Goal: Task Accomplishment & Management: Manage account settings

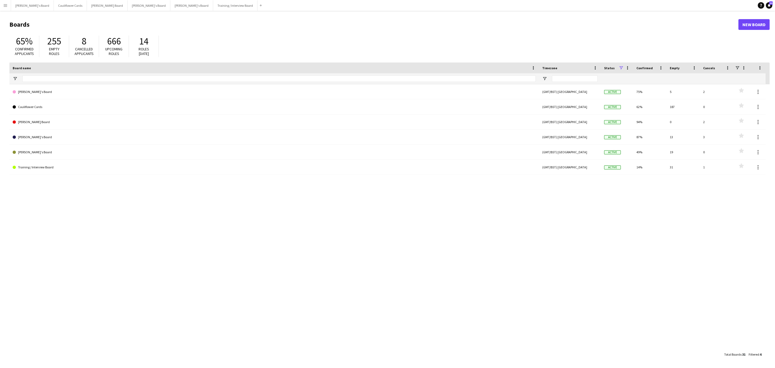
click at [2, 1] on button "Menu" at bounding box center [5, 5] width 11 height 11
click at [65, 36] on link "Recruiting" at bounding box center [81, 39] width 54 height 11
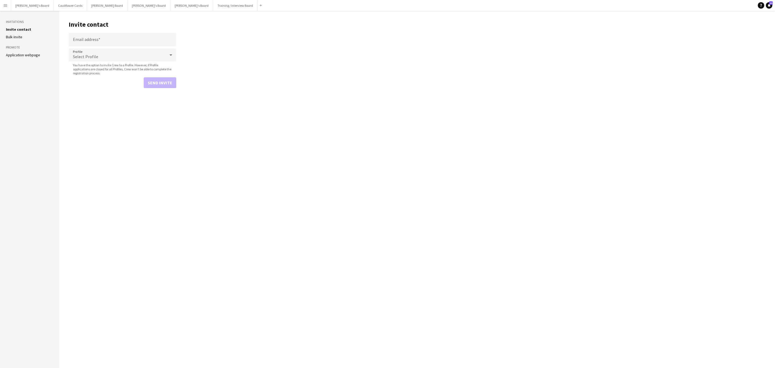
click at [27, 54] on link "Application webpage" at bounding box center [23, 54] width 34 height 5
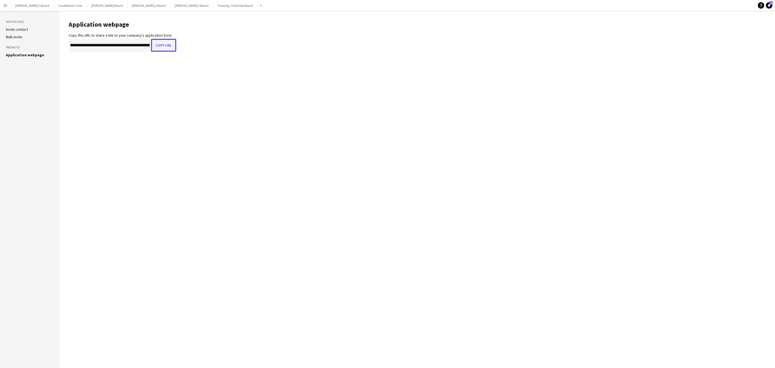
click at [167, 44] on button "Copy URL" at bounding box center [163, 45] width 25 height 13
click at [6, 7] on app-icon "Menu" at bounding box center [5, 5] width 4 height 4
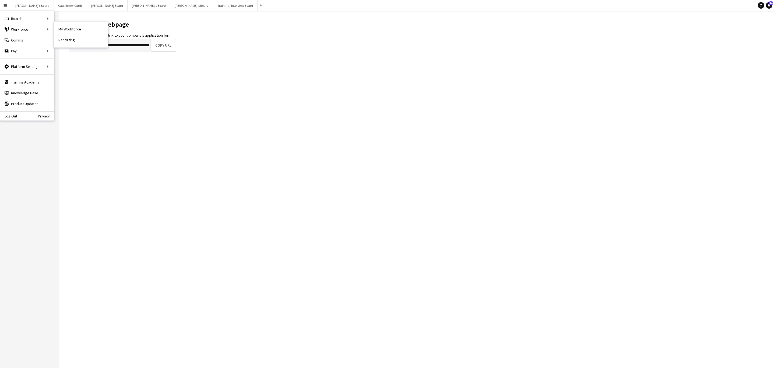
drag, startPoint x: 69, startPoint y: 31, endPoint x: 484, endPoint y: 136, distance: 427.4
click at [70, 31] on link "My Workforce" at bounding box center [81, 29] width 54 height 11
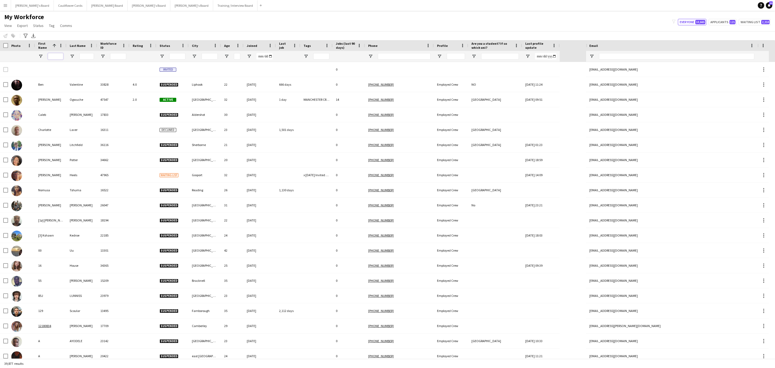
click at [56, 58] on input "First Name Filter Input" at bounding box center [55, 56] width 15 height 6
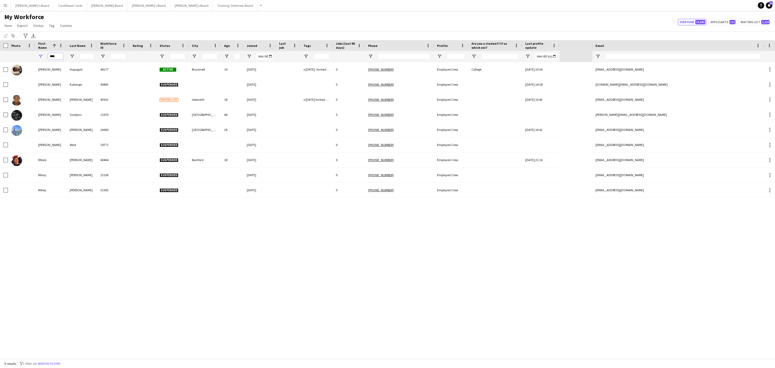
type input "****"
click at [87, 56] on input "Last Name Filter Input" at bounding box center [86, 56] width 15 height 6
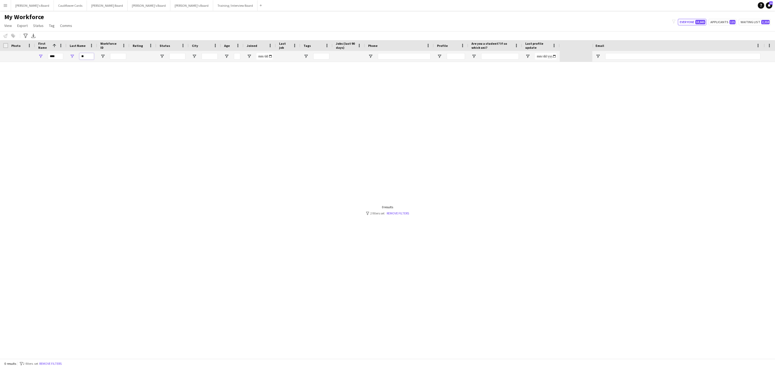
type input "*"
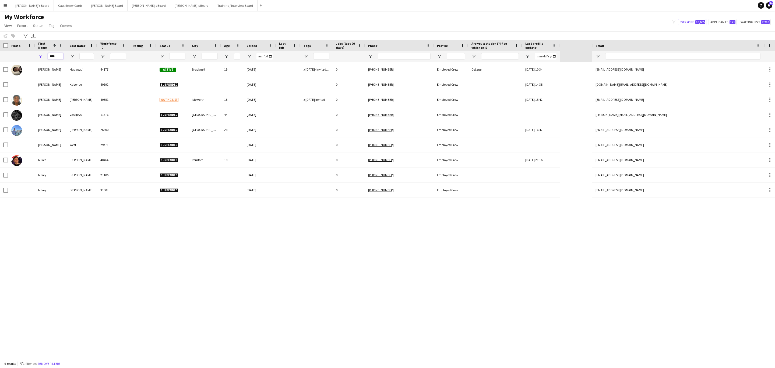
click at [58, 56] on input "****" at bounding box center [55, 56] width 15 height 6
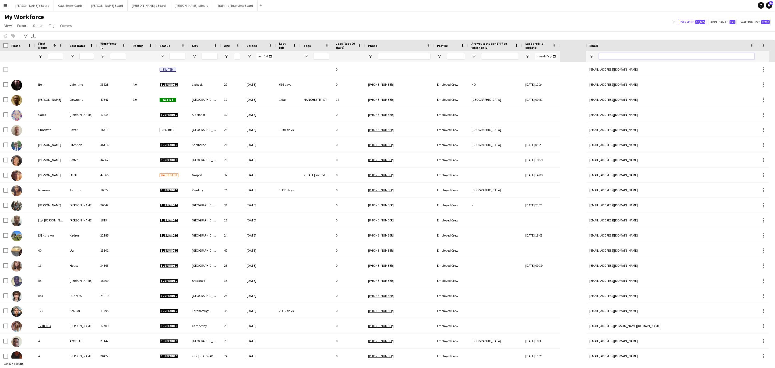
click at [688, 54] on input "Email Filter Input" at bounding box center [676, 56] width 155 height 6
paste input "**********"
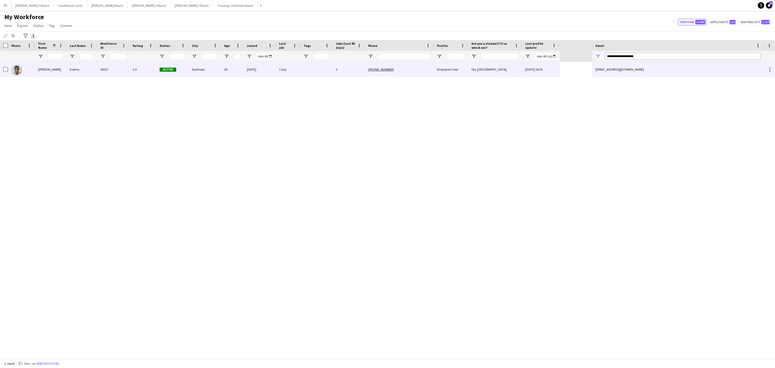
type input "**********"
click at [198, 71] on div "Southsea" at bounding box center [205, 69] width 32 height 15
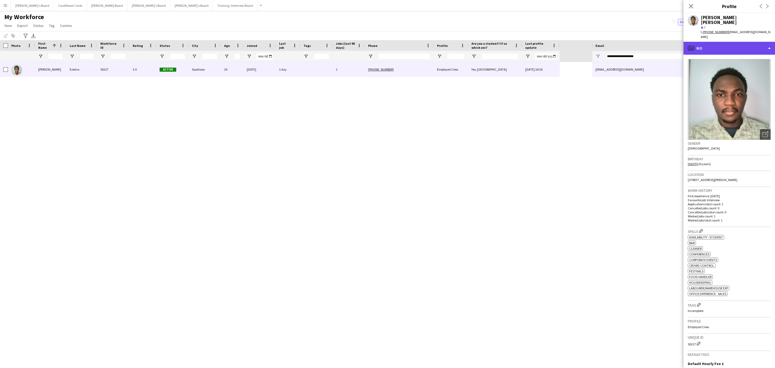
click at [734, 42] on div "profile Bio" at bounding box center [728, 48] width 91 height 13
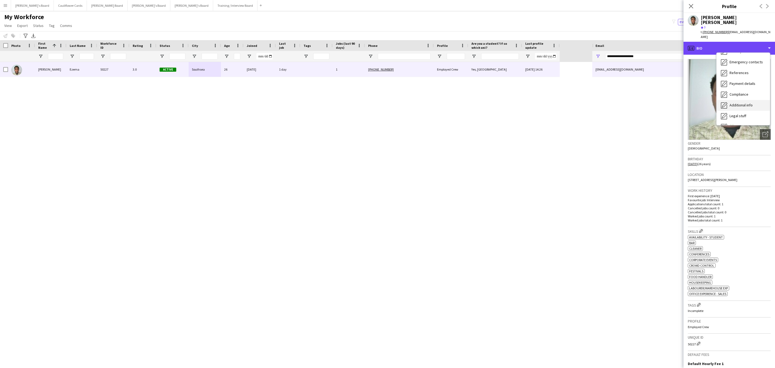
scroll to position [72, 0]
click at [741, 58] on div "Compliance Compliance" at bounding box center [742, 63] width 53 height 11
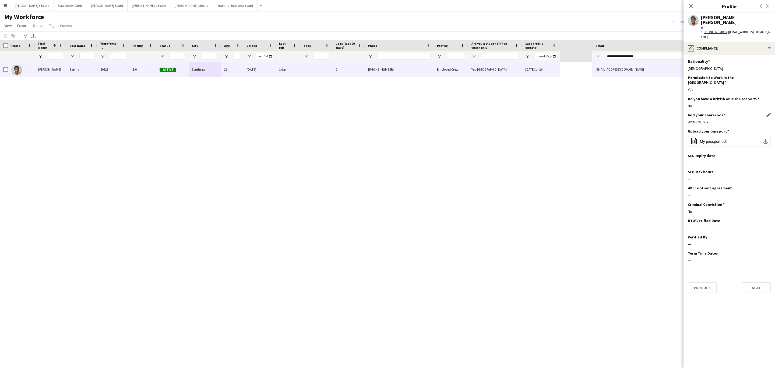
click at [703, 119] on div "WCM LXE 6BY" at bounding box center [729, 121] width 83 height 5
copy div "WCM LXE 6BY"
click at [759, 42] on div "pencil4 Compliance" at bounding box center [728, 48] width 91 height 13
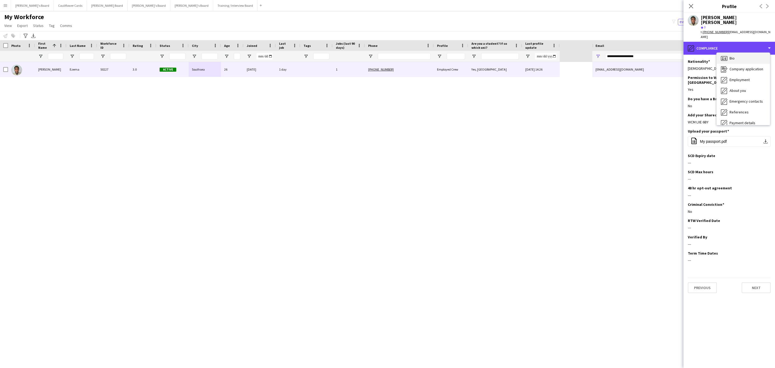
scroll to position [0, 0]
click at [744, 55] on div "Bio Bio" at bounding box center [742, 60] width 53 height 11
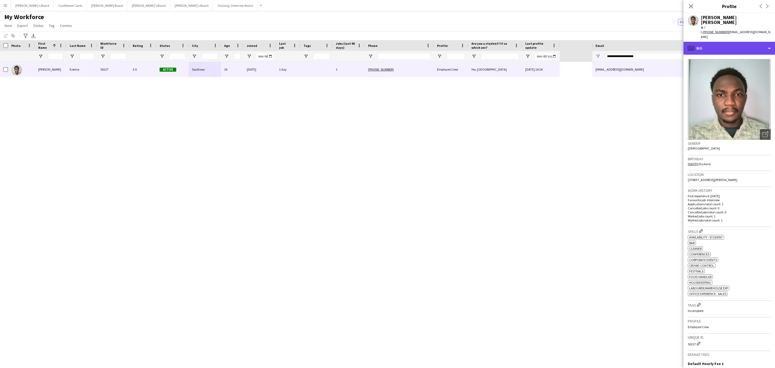
click at [745, 42] on div "profile Bio" at bounding box center [728, 48] width 91 height 13
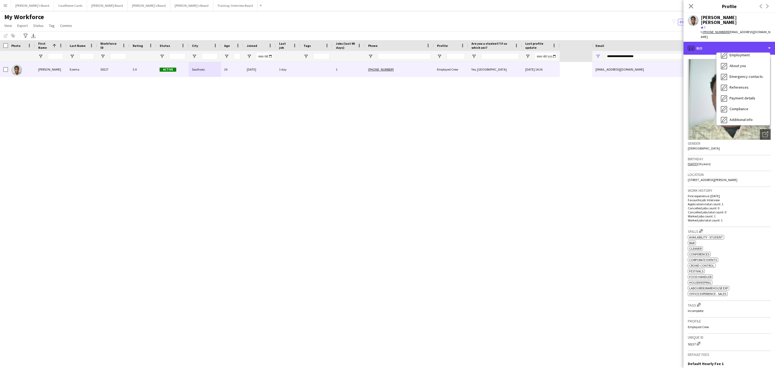
scroll to position [72, 0]
click at [747, 61] on span "Compliance" at bounding box center [738, 63] width 19 height 5
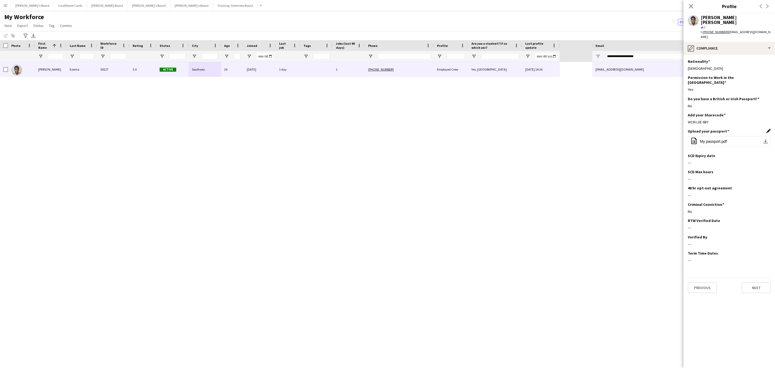
click at [769, 129] on app-icon "Edit this field" at bounding box center [768, 131] width 4 height 4
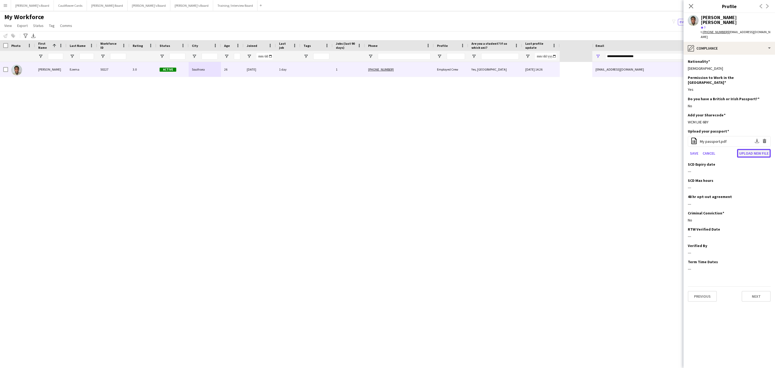
click at [748, 149] on button "Upload new file" at bounding box center [754, 153] width 34 height 9
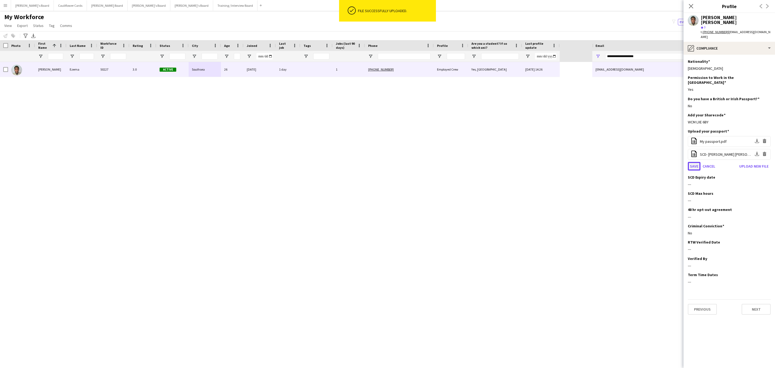
click at [693, 162] on button "Save" at bounding box center [694, 166] width 13 height 9
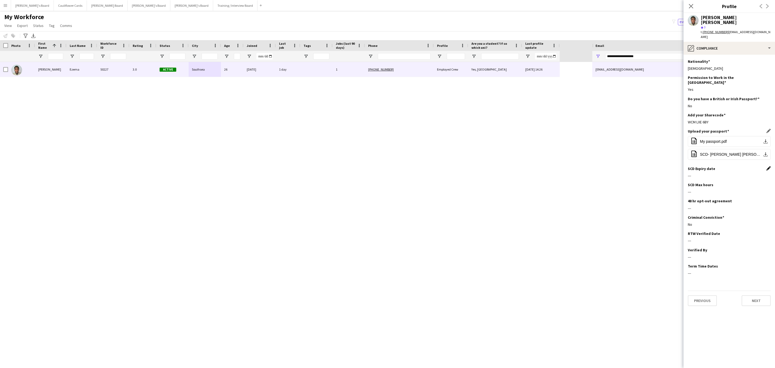
click at [768, 166] on app-icon "Edit this field" at bounding box center [768, 168] width 4 height 4
click at [726, 173] on form "Save Cancel" at bounding box center [729, 185] width 83 height 24
click at [726, 168] on body "Menu Boards Boards Boards All jobs Status Workforce Workforce My Workforce Recr…" at bounding box center [387, 184] width 775 height 368
click at [711, 185] on span "SEP 2025" at bounding box center [701, 183] width 17 height 5
click at [749, 223] on span "2027" at bounding box center [755, 221] width 17 height 10
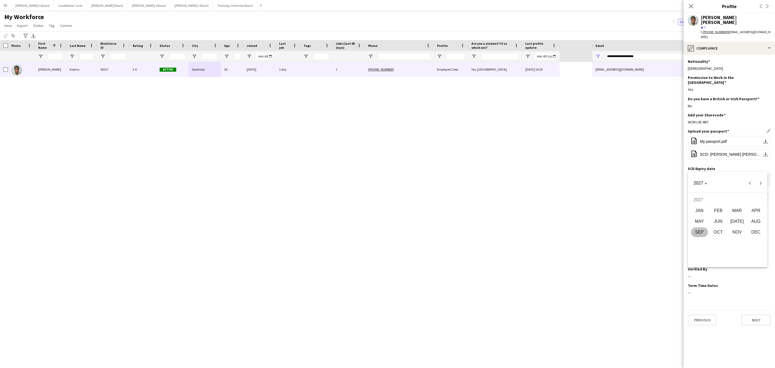
click at [704, 207] on span "JAN" at bounding box center [699, 211] width 17 height 10
click at [696, 239] on span "18" at bounding box center [695, 240] width 10 height 10
type input "**********"
click at [696, 189] on button "Save" at bounding box center [694, 193] width 13 height 9
click at [766, 182] on app-icon "Edit this field" at bounding box center [768, 184] width 4 height 4
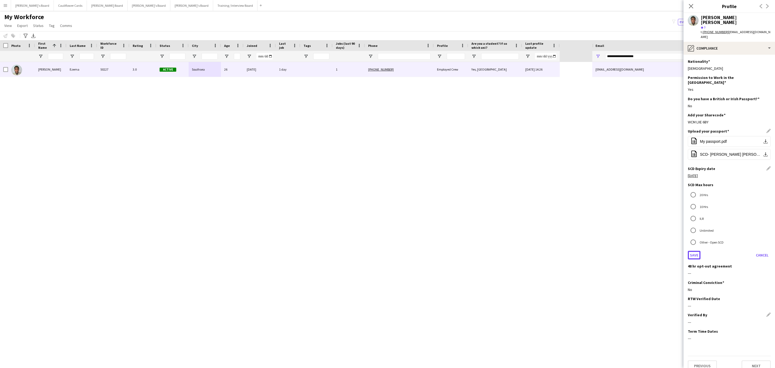
click at [692, 250] on button "Save" at bounding box center [694, 254] width 13 height 9
click at [768, 231] on app-icon "Edit this field" at bounding box center [768, 233] width 4 height 4
click at [732, 228] on body "Menu Boards Boards Boards All jobs Status Workforce Workforce My Workforce Recr…" at bounding box center [387, 184] width 775 height 368
click at [703, 310] on span "23" at bounding box center [706, 315] width 10 height 10
type input "**********"
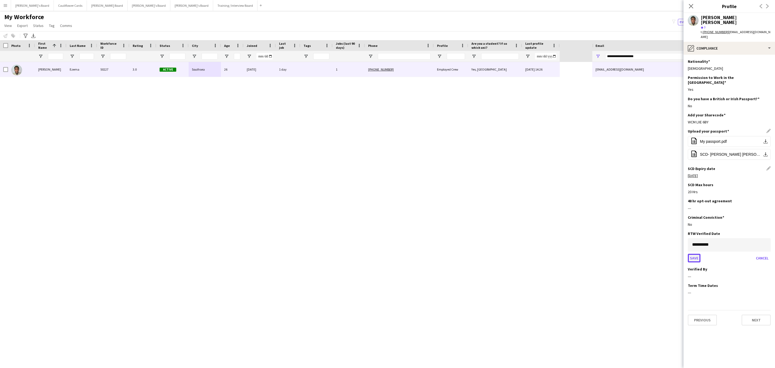
click at [693, 253] on button "Save" at bounding box center [694, 257] width 13 height 9
click at [767, 247] on app-icon "Edit this field" at bounding box center [768, 249] width 4 height 4
click at [737, 254] on input at bounding box center [729, 260] width 83 height 13
type input "*****"
click at [692, 275] on button "Save" at bounding box center [694, 279] width 13 height 9
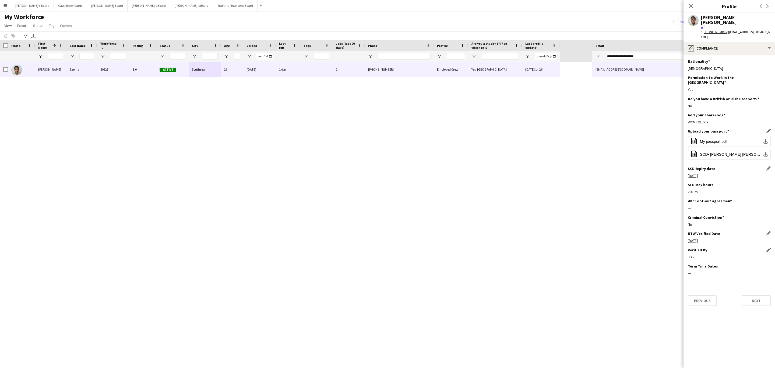
click at [692, 6] on icon at bounding box center [691, 6] width 4 height 4
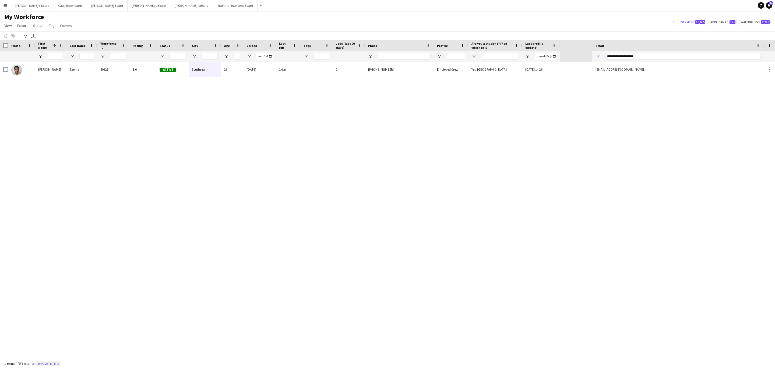
drag, startPoint x: 50, startPoint y: 363, endPoint x: 103, endPoint y: 4, distance: 363.1
click at [49, 363] on button "Remove filters" at bounding box center [48, 363] width 24 height 6
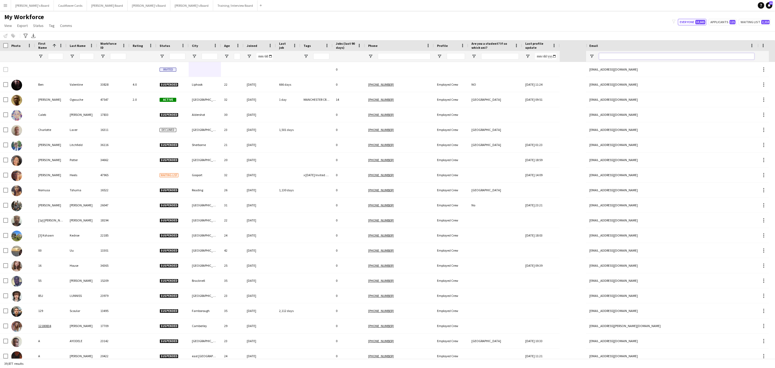
click at [657, 54] on input "Email Filter Input" at bounding box center [676, 56] width 155 height 6
paste input "**********"
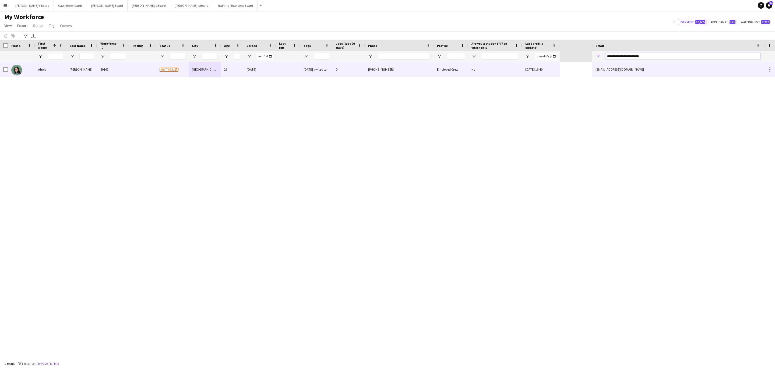
type input "**********"
click at [431, 73] on div "+4407955662962" at bounding box center [399, 69] width 69 height 15
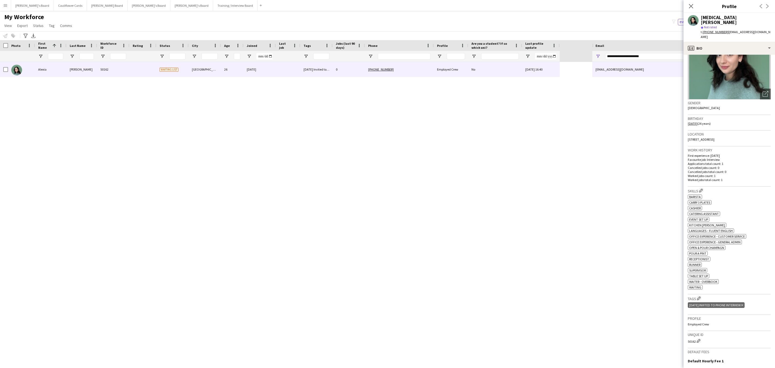
scroll to position [0, 0]
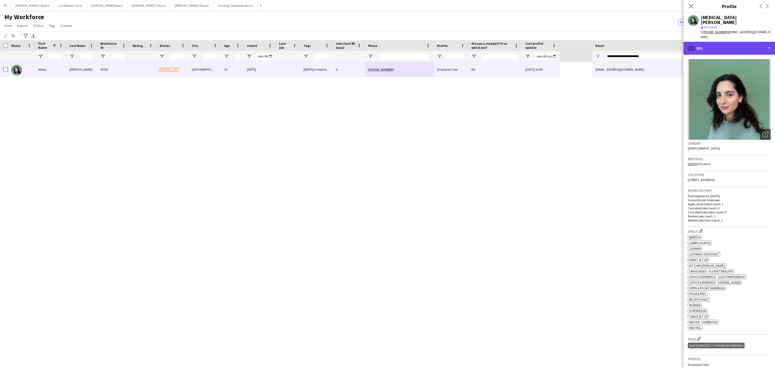
drag, startPoint x: 749, startPoint y: 40, endPoint x: 749, endPoint y: 46, distance: 6.5
click at [749, 42] on div "profile Bio" at bounding box center [728, 48] width 91 height 13
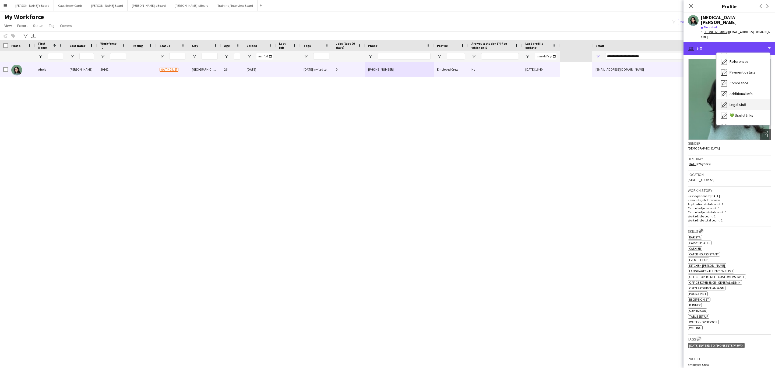
scroll to position [72, 0]
click at [738, 58] on div "Compliance Compliance" at bounding box center [742, 63] width 53 height 11
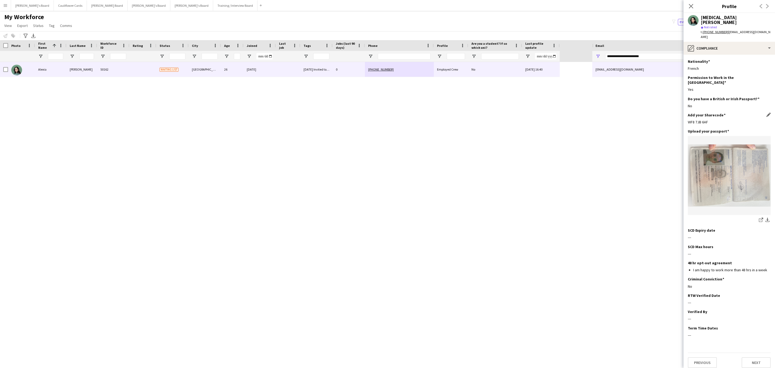
click at [694, 119] on div "WF8 7JB 6AF" at bounding box center [729, 121] width 83 height 5
copy div "WF8 7JB 6AF"
click at [748, 42] on div "pencil4 Compliance" at bounding box center [728, 48] width 91 height 13
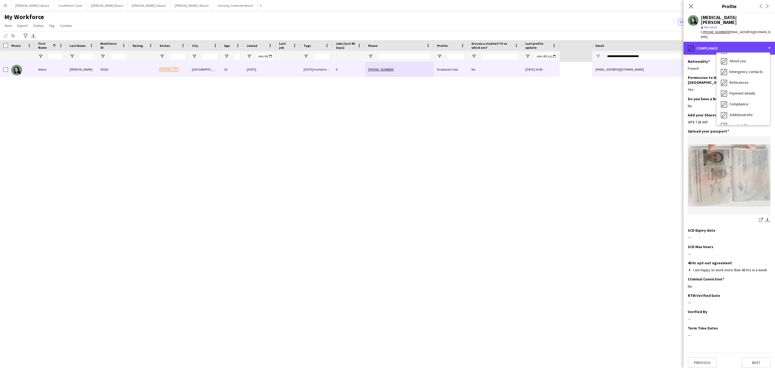
scroll to position [0, 0]
click at [734, 55] on div "Bio Bio" at bounding box center [742, 60] width 53 height 11
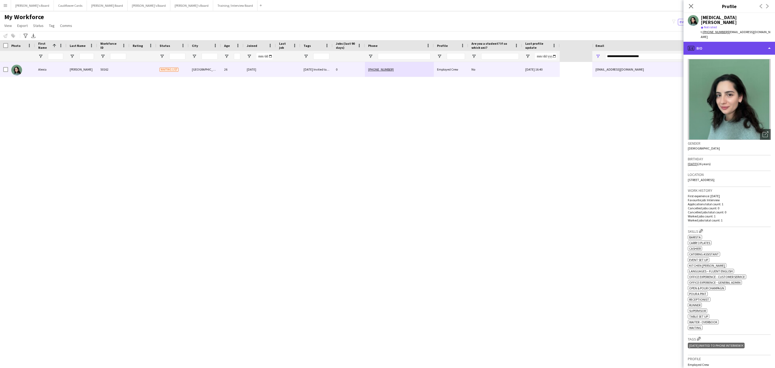
click at [743, 42] on div "profile Bio" at bounding box center [728, 48] width 91 height 13
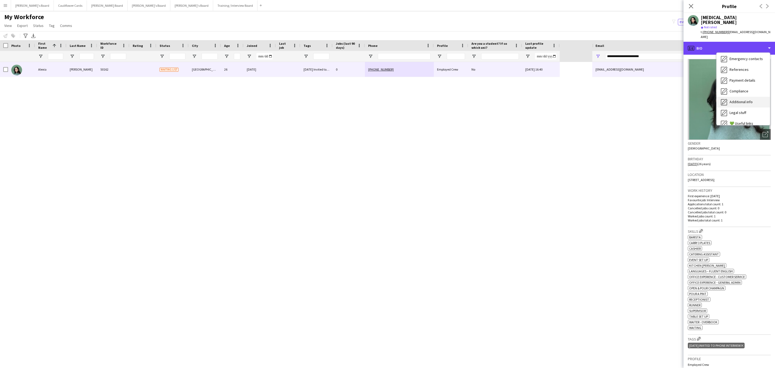
scroll to position [72, 0]
click at [739, 58] on div "Compliance Compliance" at bounding box center [742, 63] width 53 height 11
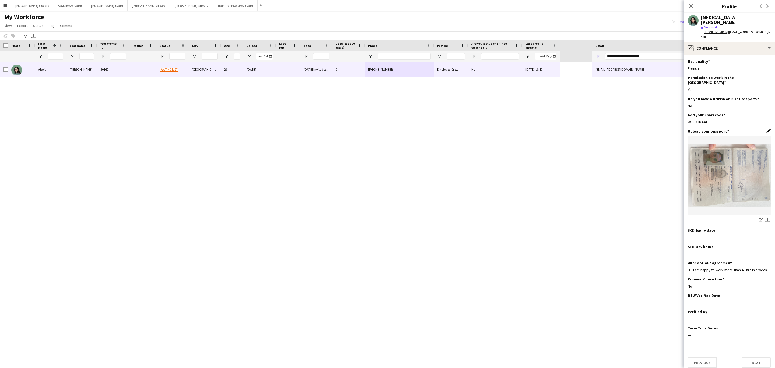
click at [767, 129] on app-icon "Edit this field" at bounding box center [768, 131] width 4 height 4
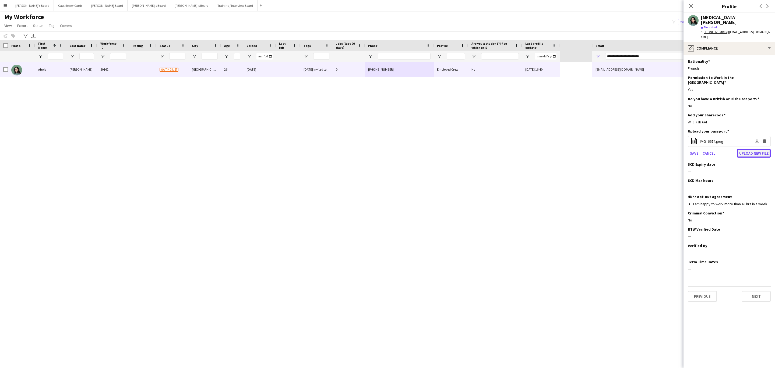
click at [751, 149] on button "Upload new file" at bounding box center [754, 153] width 34 height 9
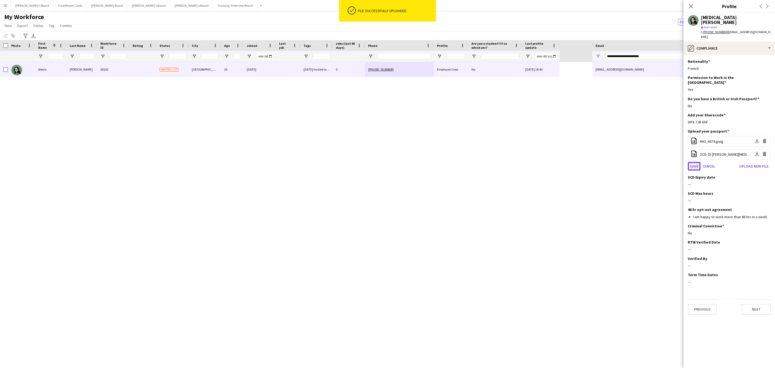
click at [693, 162] on button "Save" at bounding box center [694, 166] width 13 height 9
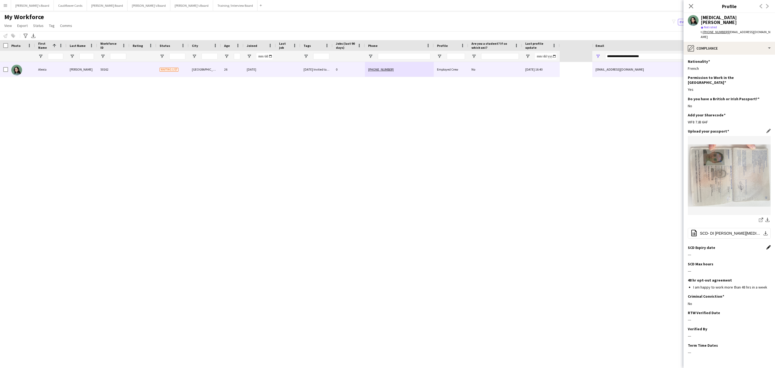
click at [766, 245] on app-icon "Edit this field" at bounding box center [768, 247] width 4 height 4
click at [750, 240] on body "Menu Boards Boards Boards All jobs Status Workforce Workforce My Workforce Recr…" at bounding box center [387, 184] width 775 height 368
click at [713, 267] on span "Choose month and year" at bounding box center [702, 261] width 22 height 13
click at [762, 260] on span "Next 24 years" at bounding box center [760, 261] width 11 height 11
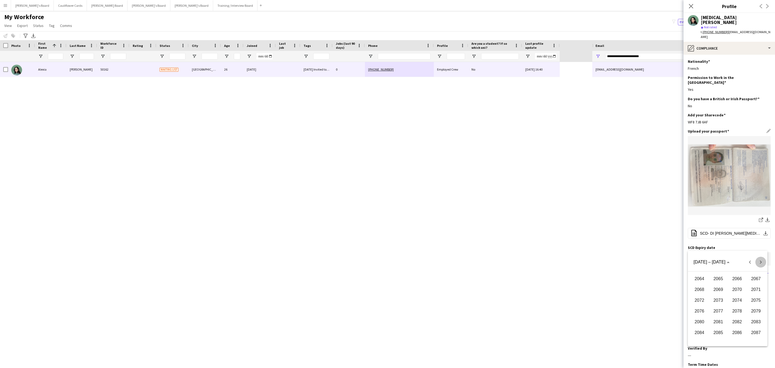
click at [762, 260] on span "Next 24 years" at bounding box center [760, 261] width 11 height 11
click at [763, 260] on span "Next 24 years" at bounding box center [760, 261] width 11 height 11
click at [763, 259] on span "Next 24 years" at bounding box center [760, 261] width 11 height 11
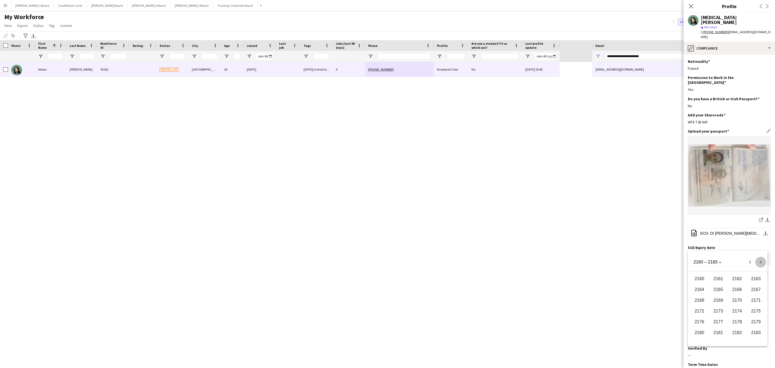
click at [763, 259] on span "Next 24 years" at bounding box center [760, 261] width 11 height 11
click at [764, 259] on span "Next 24 years" at bounding box center [760, 261] width 11 height 11
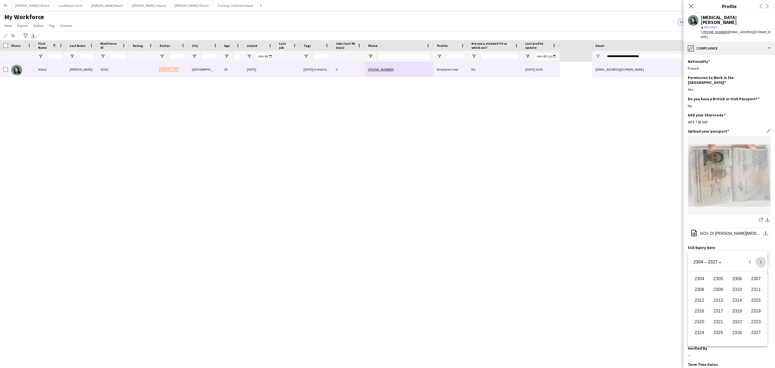
click at [764, 259] on span "Next 24 years" at bounding box center [760, 261] width 11 height 11
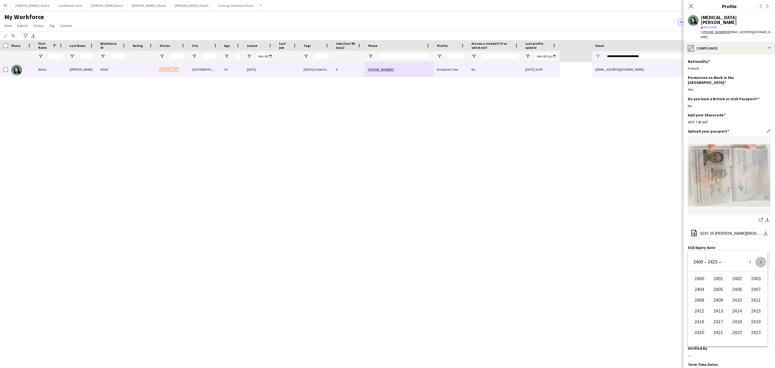
click at [764, 259] on span "Next 24 years" at bounding box center [760, 261] width 11 height 11
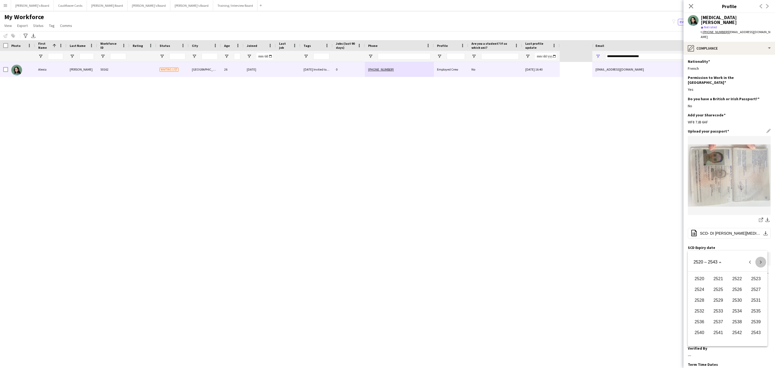
click at [764, 259] on span "Next 24 years" at bounding box center [760, 261] width 11 height 11
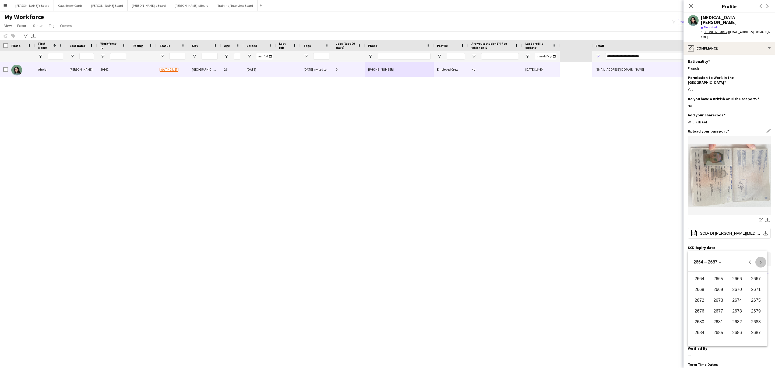
click at [764, 259] on span "Next 24 years" at bounding box center [760, 261] width 11 height 11
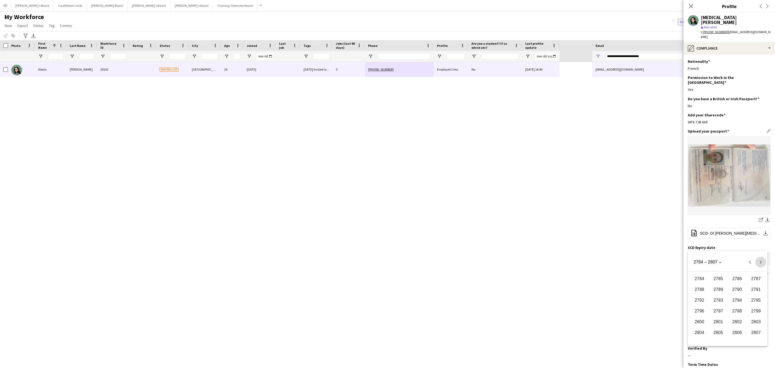
click at [764, 259] on span "Next 24 years" at bounding box center [760, 261] width 11 height 11
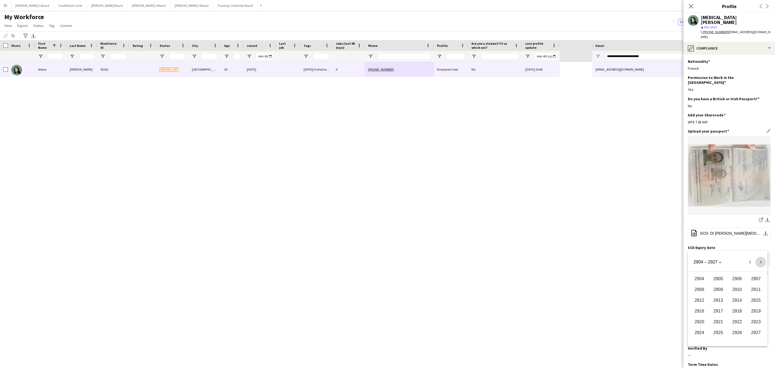
click at [764, 259] on span "Next 24 years" at bounding box center [760, 261] width 11 height 11
click at [765, 259] on span "Next 24 years" at bounding box center [760, 261] width 11 height 11
click at [722, 278] on span "3001" at bounding box center [718, 279] width 17 height 10
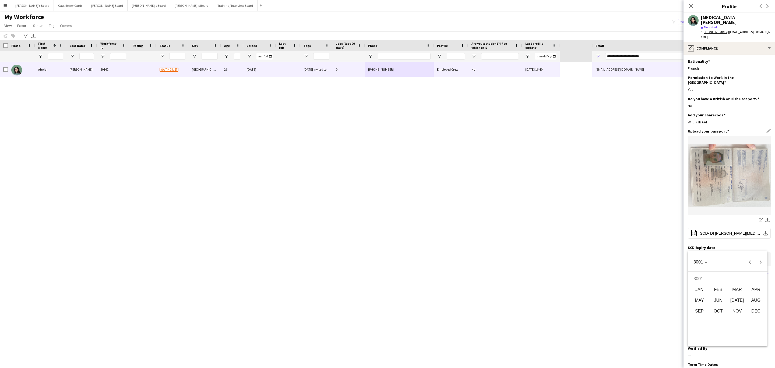
click at [704, 288] on span "JAN" at bounding box center [699, 289] width 17 height 10
drag, startPoint x: 729, startPoint y: 288, endPoint x: 716, endPoint y: 281, distance: 14.8
click at [729, 288] on span "1" at bounding box center [728, 286] width 10 height 11
type input "**********"
click at [695, 267] on button "Save" at bounding box center [694, 271] width 13 height 9
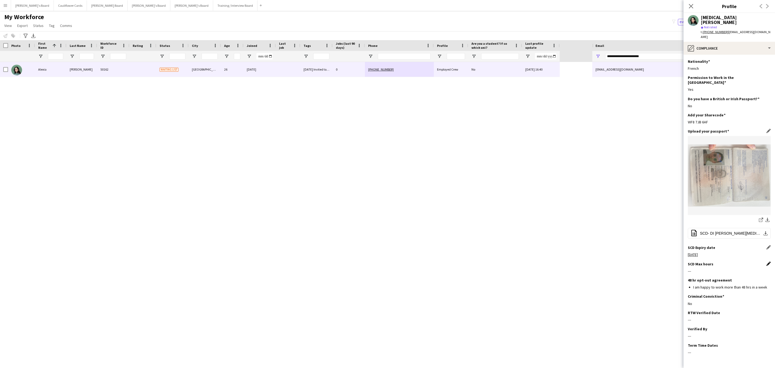
click at [766, 261] on app-icon "Edit this field" at bounding box center [768, 263] width 4 height 4
click at [695, 330] on button "Save" at bounding box center [694, 334] width 13 height 9
click at [766, 310] on app-icon "Edit this field" at bounding box center [768, 312] width 4 height 4
click at [735, 311] on body "Menu Boards Boards Boards All jobs Status Workforce Workforce My Workforce Recr…" at bounding box center [387, 184] width 775 height 368
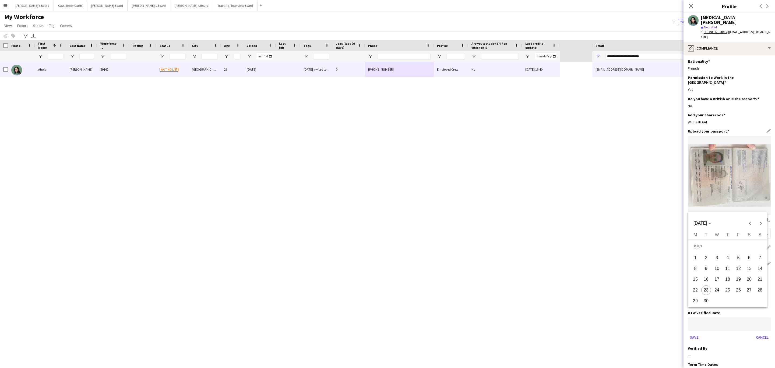
click at [707, 291] on span "23" at bounding box center [706, 290] width 10 height 10
type input "**********"
click at [691, 333] on button "Save" at bounding box center [694, 337] width 13 height 9
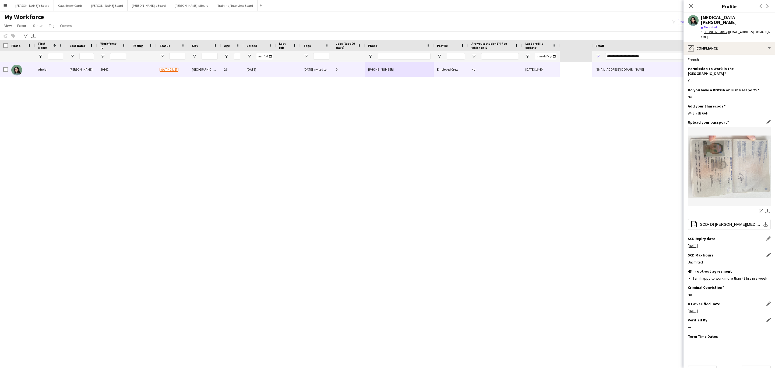
scroll to position [11, 0]
click at [766, 315] on app-icon "Edit this field" at bounding box center [768, 317] width 4 height 4
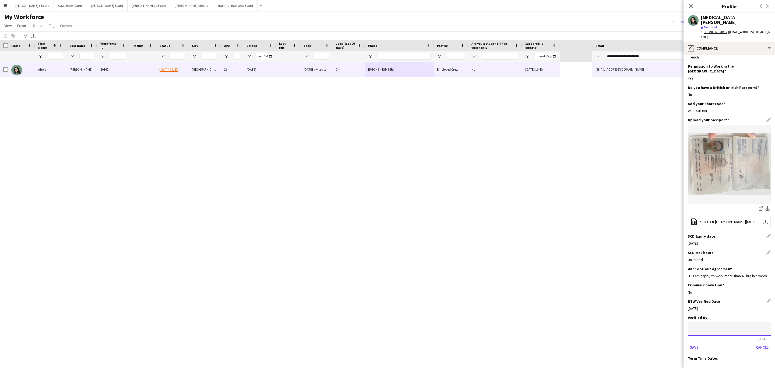
click at [732, 322] on input at bounding box center [729, 328] width 83 height 13
type input "*****"
click at [691, 342] on button "Save" at bounding box center [694, 346] width 13 height 9
click at [692, 7] on icon at bounding box center [690, 5] width 5 height 5
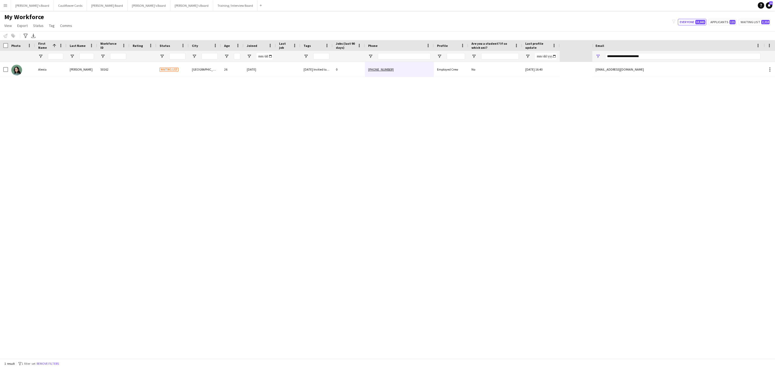
click at [446, 221] on div "Alexia Di falco 50162 Waiting list Portsmouth 26 15-09-2025 18/09/2025 Invited …" at bounding box center [296, 210] width 592 height 296
click at [58, 363] on button "Remove filters" at bounding box center [48, 363] width 24 height 6
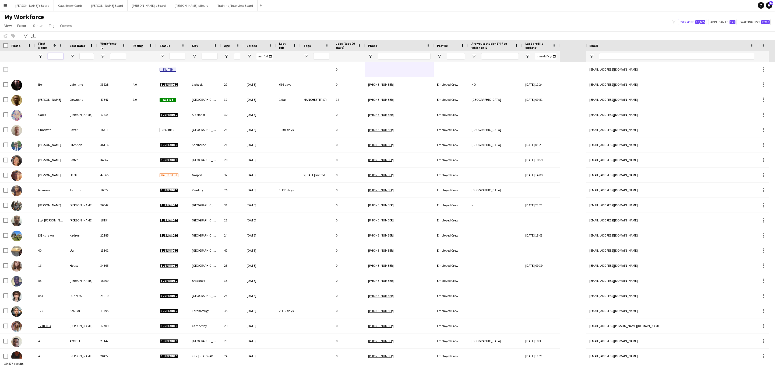
click at [54, 56] on input "First Name Filter Input" at bounding box center [55, 56] width 15 height 6
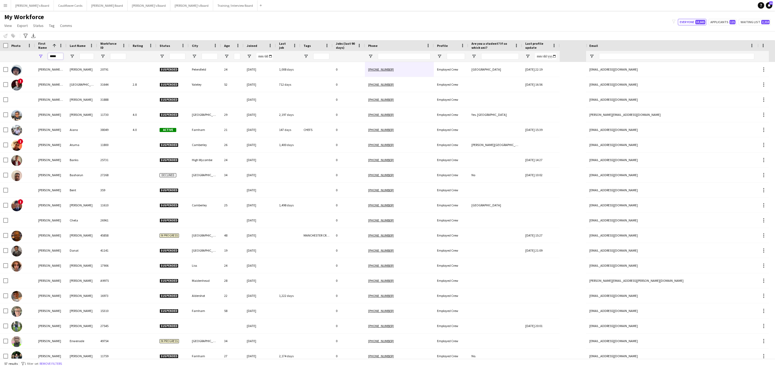
type input "*****"
click at [82, 57] on input "Last Name Filter Input" at bounding box center [86, 56] width 15 height 6
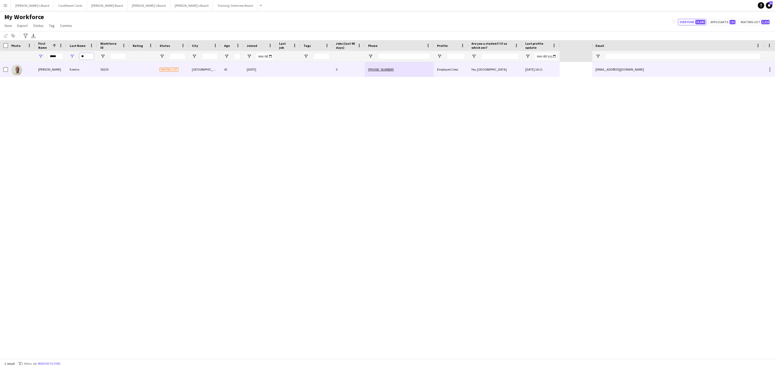
type input "**"
click at [114, 74] on div "50230" at bounding box center [113, 69] width 32 height 15
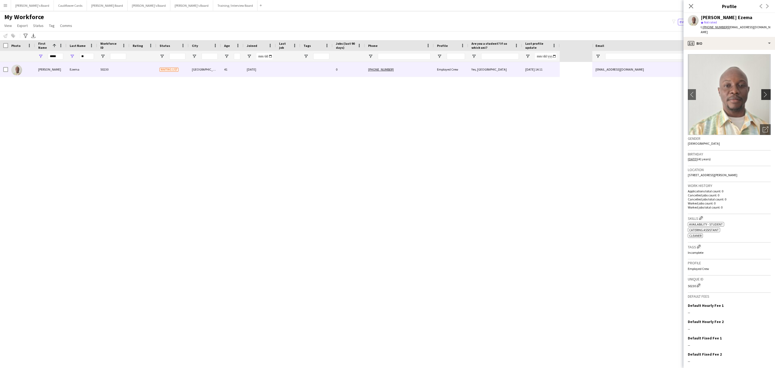
click at [762, 91] on app-icon "chevron-right" at bounding box center [766, 94] width 8 height 6
click at [366, 276] on div "Peter Udokamma Ezema 50230 Waiting list Portsmouth 41 19-09-2025 0 +44735244927…" at bounding box center [296, 210] width 592 height 296
click at [691, 5] on icon "Close pop-in" at bounding box center [690, 5] width 5 height 5
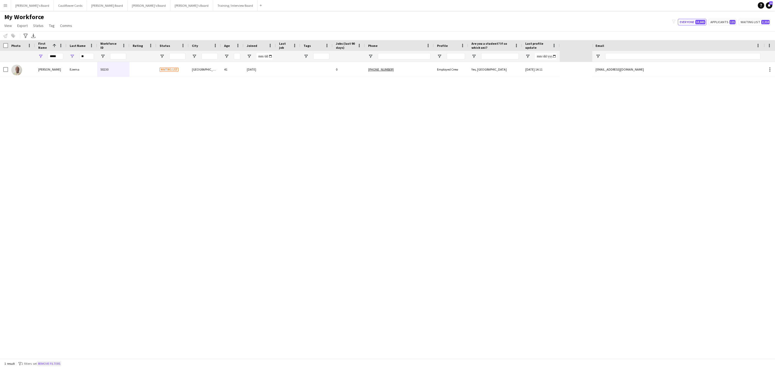
click at [53, 365] on button "Remove filters" at bounding box center [49, 363] width 24 height 6
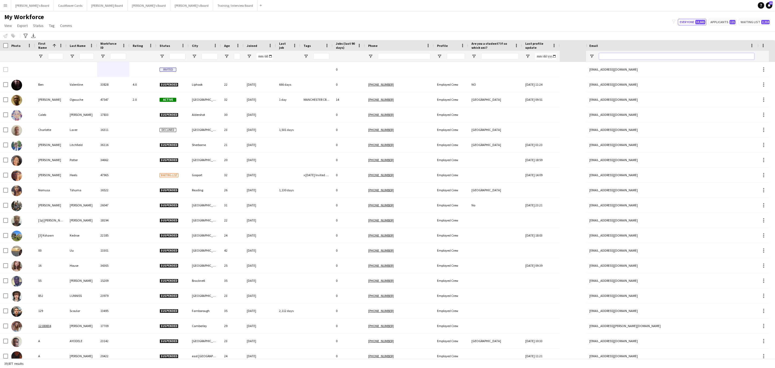
click at [673, 55] on input "Email Filter Input" at bounding box center [676, 56] width 155 height 6
paste input "**********"
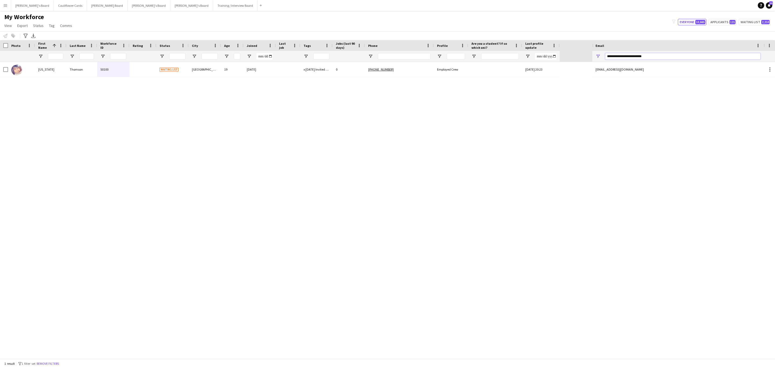
type input "**********"
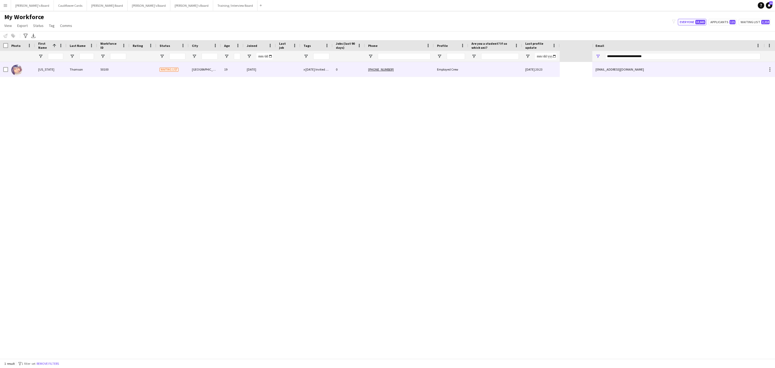
click at [306, 69] on div "x 10/09/2025 Invited to Phone Interview" at bounding box center [316, 69] width 32 height 15
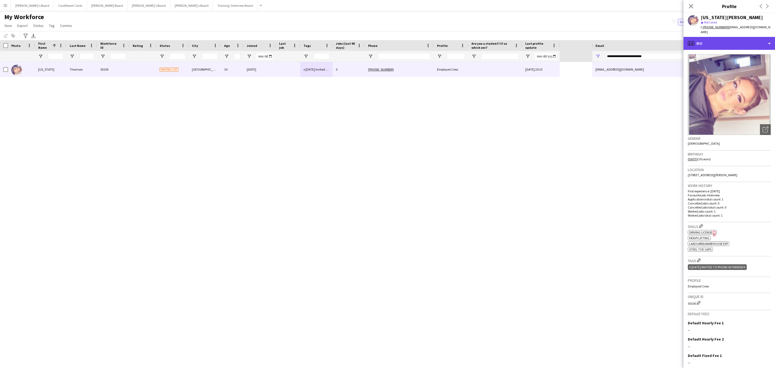
click at [729, 37] on div "profile Bio" at bounding box center [728, 43] width 91 height 13
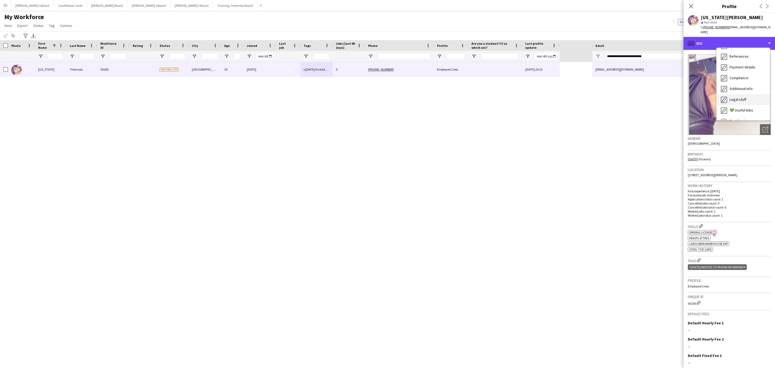
scroll to position [72, 0]
click at [739, 67] on span "Additional info" at bounding box center [740, 69] width 23 height 5
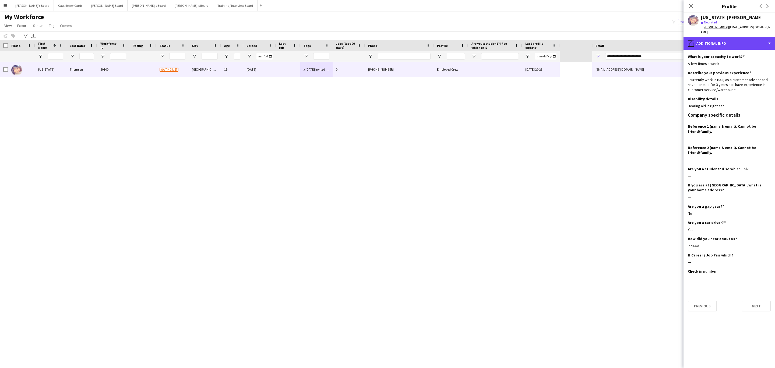
drag, startPoint x: 754, startPoint y: 41, endPoint x: 754, endPoint y: 44, distance: 3.0
click at [754, 41] on div "pencil4 Additional info" at bounding box center [728, 43] width 91 height 13
click at [743, 67] on span "Additional info" at bounding box center [740, 69] width 23 height 5
click at [739, 77] on div "I currently work in B&Q as a customer advisor and have done so for 3 years so I…" at bounding box center [729, 84] width 83 height 15
click at [740, 78] on div "I currently work in B&Q as a customer advisor and have done so for 3 years so I…" at bounding box center [729, 84] width 83 height 15
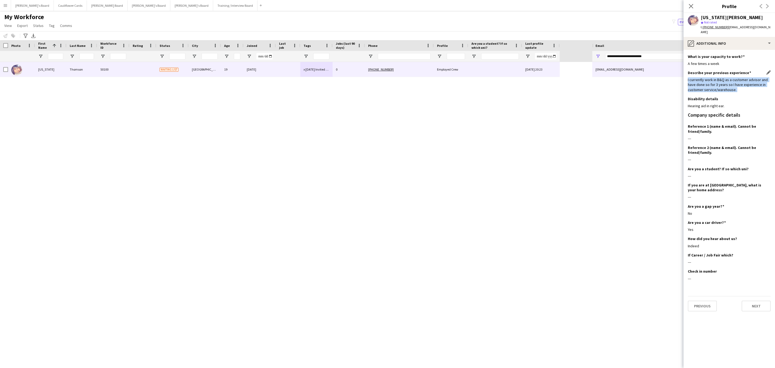
click at [740, 78] on div "I currently work in B&Q as a customer advisor and have done so for 3 years so I…" at bounding box center [729, 84] width 83 height 15
click at [743, 86] on div "I currently work in B&Q as a customer advisor and have done so for 3 years so I…" at bounding box center [729, 84] width 83 height 15
click at [727, 40] on div "pencil4 Additional info" at bounding box center [728, 43] width 91 height 13
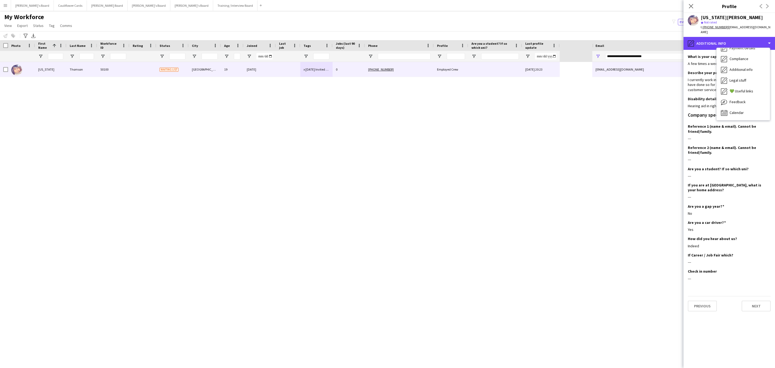
scroll to position [0, 0]
click at [737, 52] on div "Bio Bio" at bounding box center [742, 55] width 53 height 11
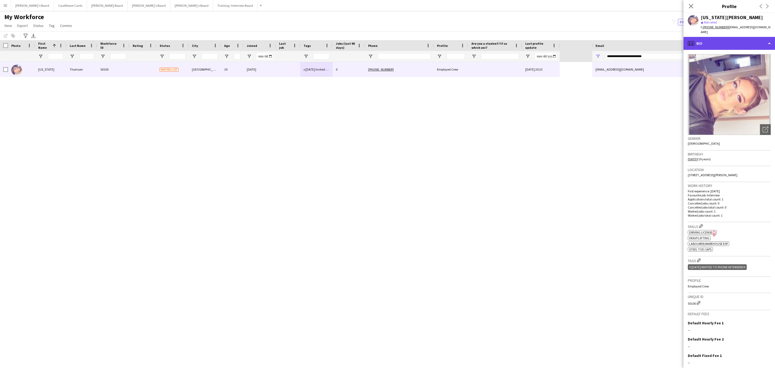
click at [740, 39] on div "profile Bio" at bounding box center [728, 43] width 91 height 13
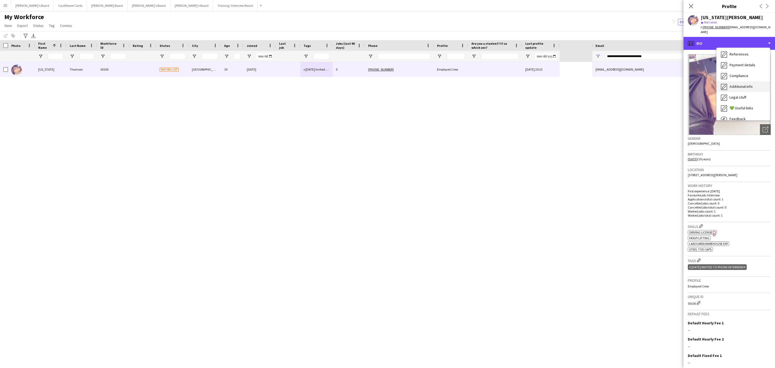
scroll to position [72, 0]
click at [747, 67] on span "Additional info" at bounding box center [740, 69] width 23 height 5
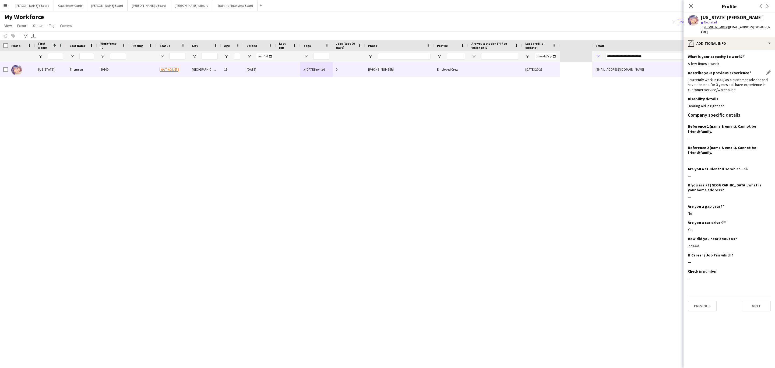
click at [727, 77] on div "I currently work in B&Q as a customer advisor and have done so for 3 years so I…" at bounding box center [729, 84] width 83 height 15
click at [741, 80] on div "I currently work in B&Q as a customer advisor and have done so for 3 years so I…" at bounding box center [729, 84] width 83 height 15
click at [736, 41] on div "pencil4 Additional info" at bounding box center [728, 43] width 91 height 13
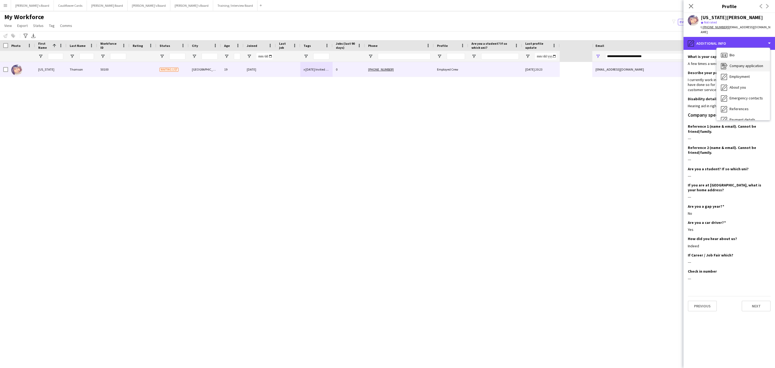
scroll to position [0, 0]
click at [734, 52] on div "Bio Bio" at bounding box center [742, 55] width 53 height 11
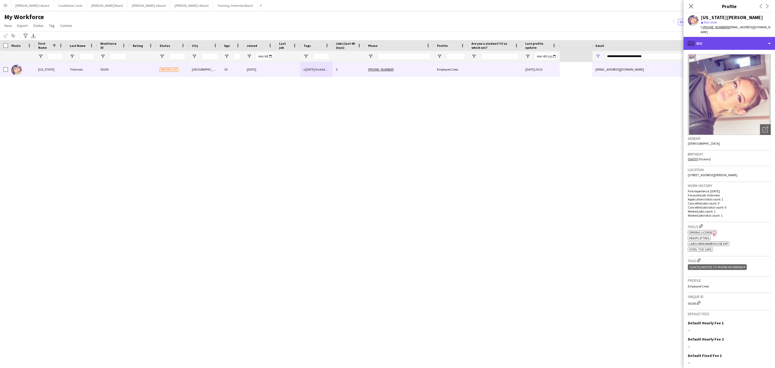
click at [720, 37] on div "profile Bio" at bounding box center [728, 43] width 91 height 13
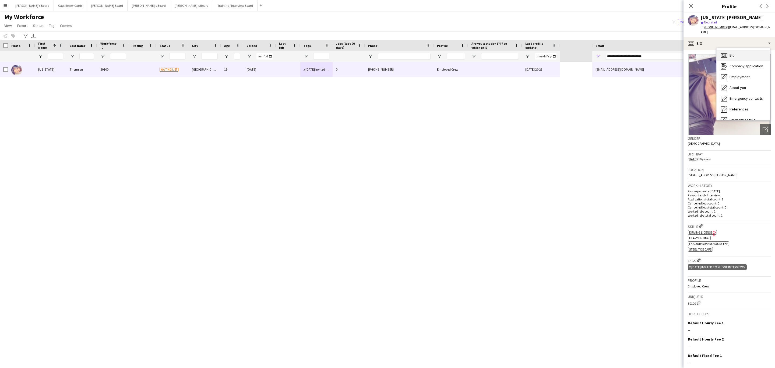
click at [731, 53] on span "Bio" at bounding box center [731, 55] width 5 height 5
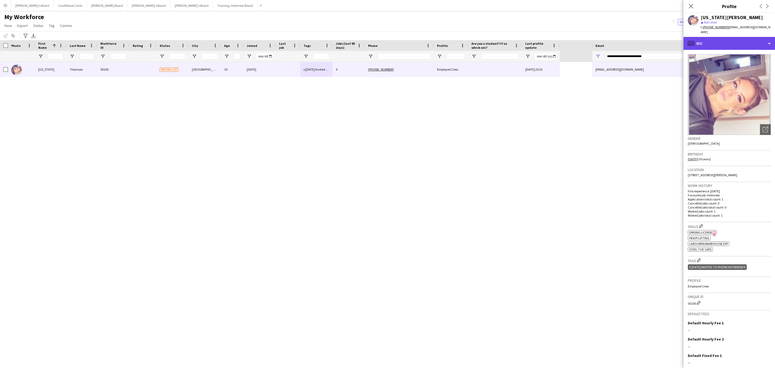
click at [748, 43] on div "profile Bio" at bounding box center [728, 43] width 91 height 13
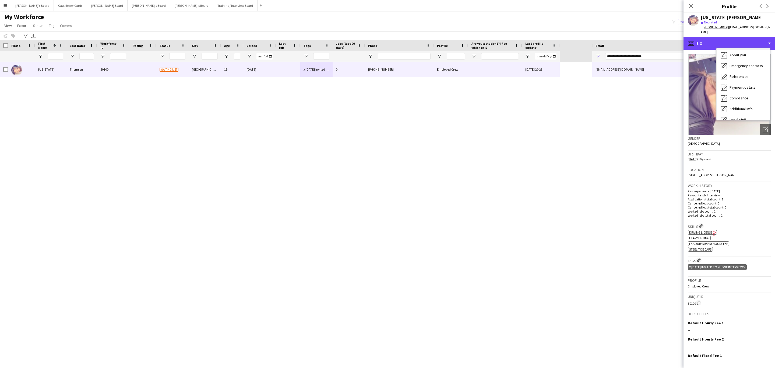
scroll to position [72, 0]
click at [744, 64] on div "Additional info Additional info" at bounding box center [742, 69] width 53 height 11
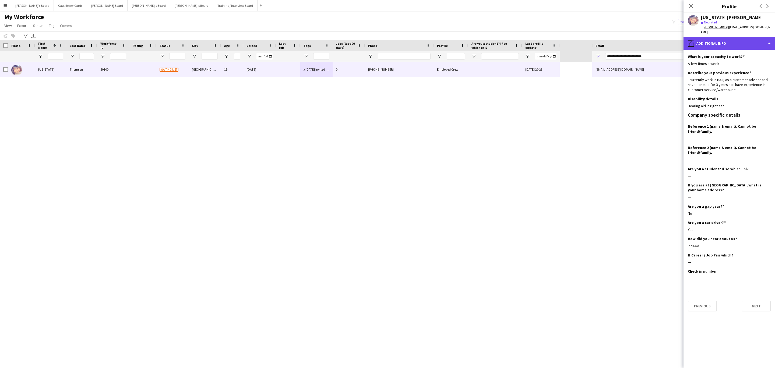
click at [739, 39] on div "pencil4 Additional info" at bounding box center [728, 43] width 91 height 13
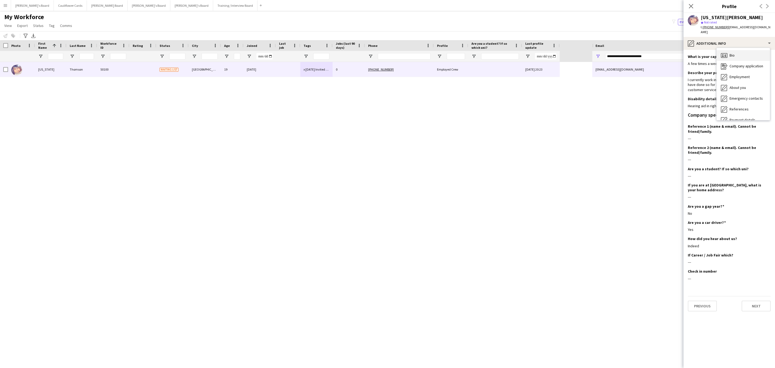
click at [738, 52] on div "Bio Bio" at bounding box center [742, 55] width 53 height 11
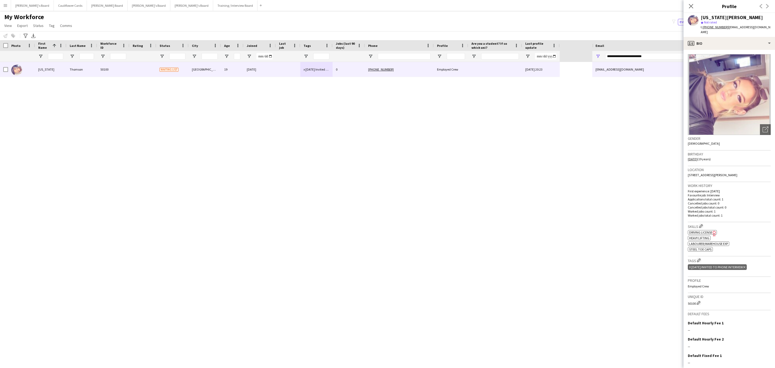
drag, startPoint x: 690, startPoint y: 8, endPoint x: 587, endPoint y: 46, distance: 110.2
click at [690, 7] on icon "Close pop-in" at bounding box center [691, 6] width 4 height 4
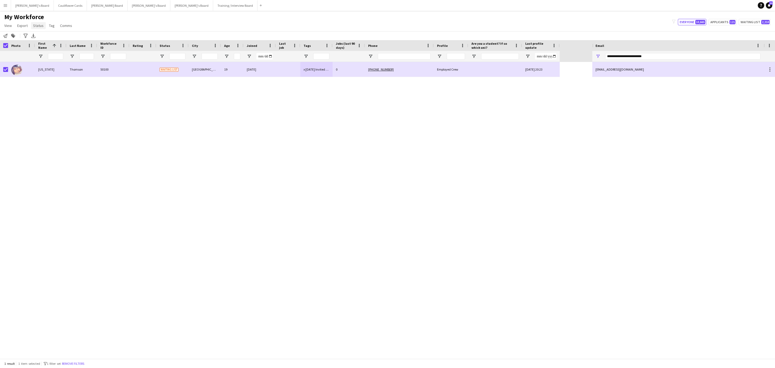
click at [38, 26] on span "Status" at bounding box center [38, 25] width 10 height 5
click at [45, 36] on link "Edit" at bounding box center [50, 36] width 38 height 11
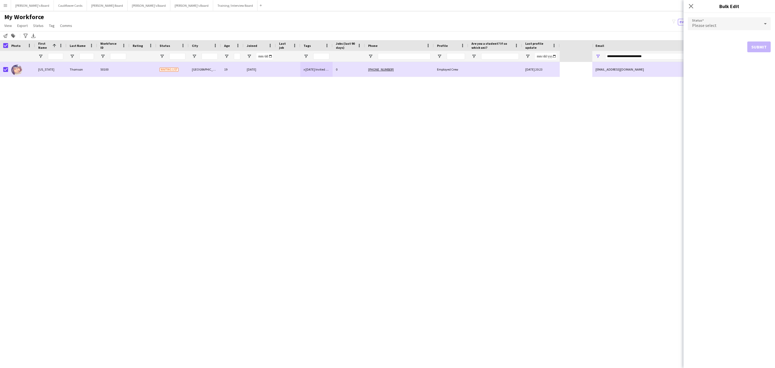
click at [713, 21] on div "Please select" at bounding box center [724, 23] width 72 height 13
click at [718, 39] on span "Active" at bounding box center [729, 38] width 74 height 5
click at [751, 65] on button "Submit" at bounding box center [758, 65] width 23 height 11
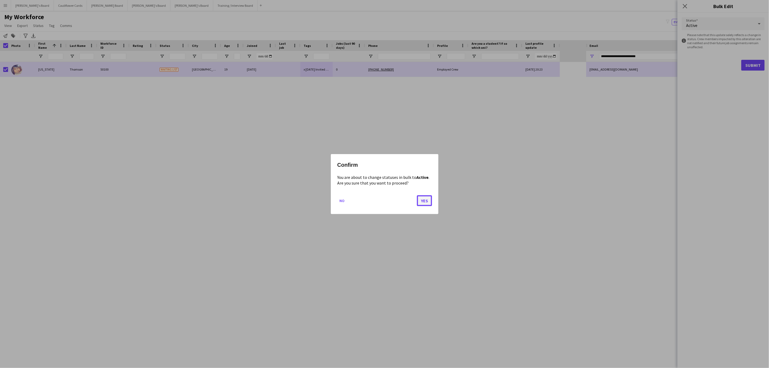
click at [421, 200] on button "Yes" at bounding box center [424, 200] width 15 height 11
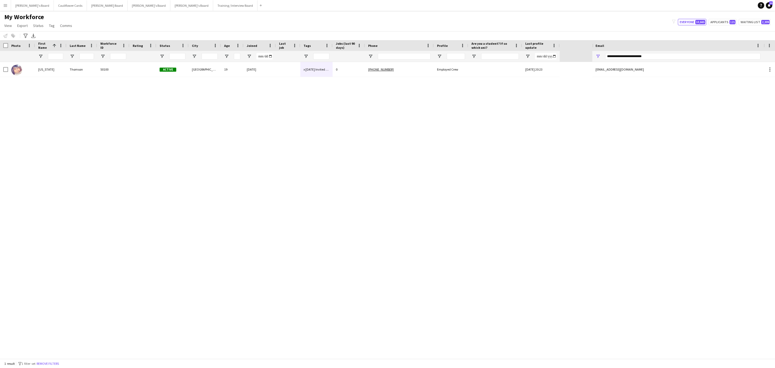
drag, startPoint x: 127, startPoint y: 75, endPoint x: 174, endPoint y: 94, distance: 50.7
click at [127, 75] on div "50100" at bounding box center [113, 69] width 32 height 15
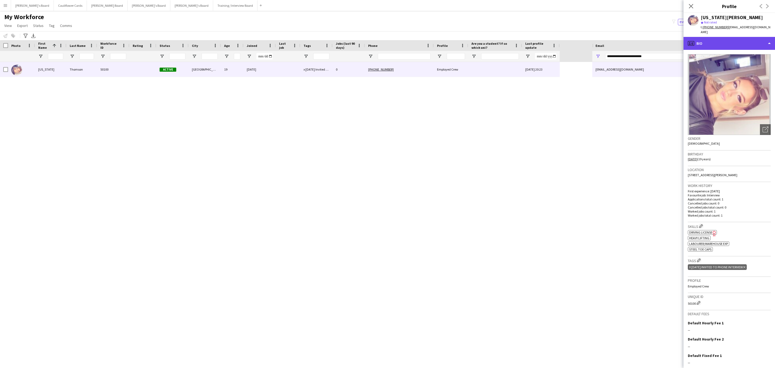
click at [741, 39] on div "profile Bio" at bounding box center [728, 43] width 91 height 13
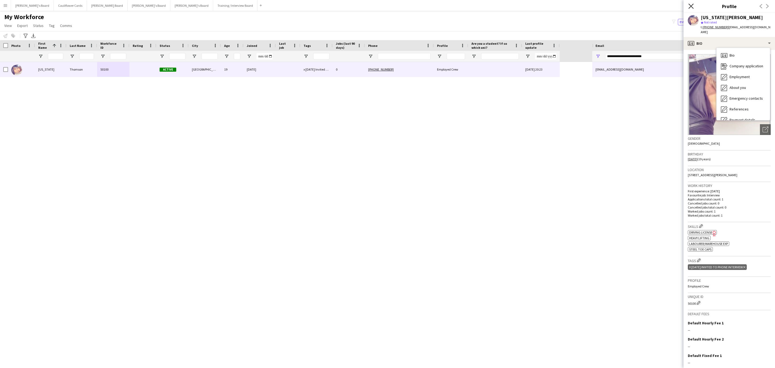
click at [689, 8] on icon at bounding box center [690, 5] width 5 height 5
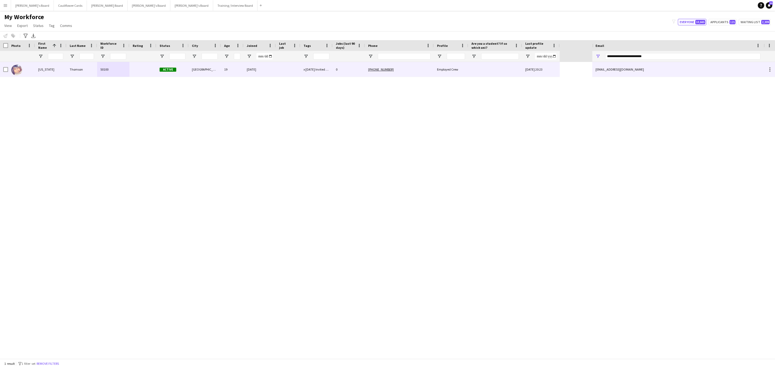
click at [293, 74] on div at bounding box center [288, 69] width 24 height 15
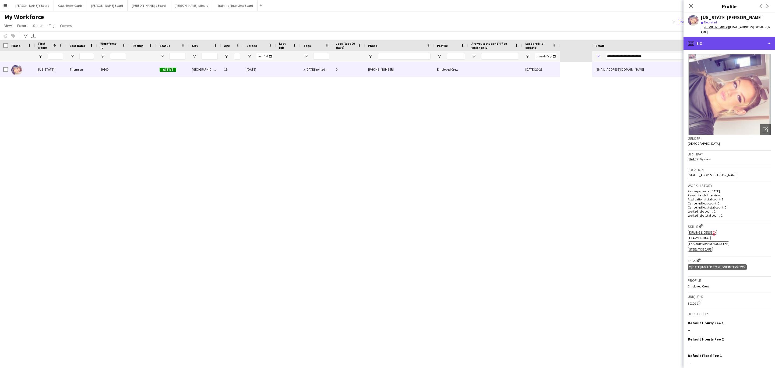
click at [742, 41] on div "profile Bio" at bounding box center [728, 43] width 91 height 13
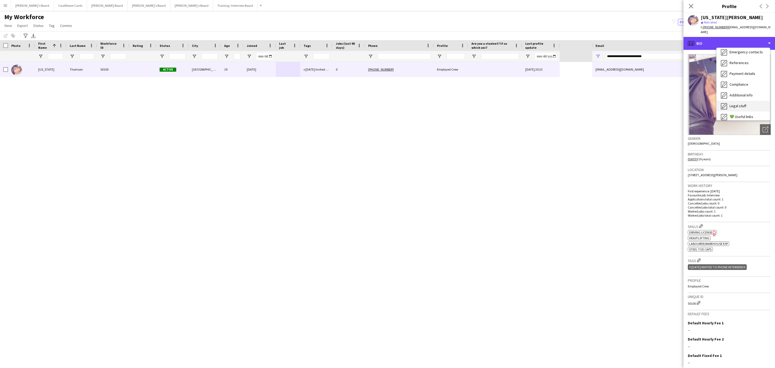
scroll to position [72, 0]
click at [737, 57] on div "Compliance Compliance" at bounding box center [742, 59] width 53 height 11
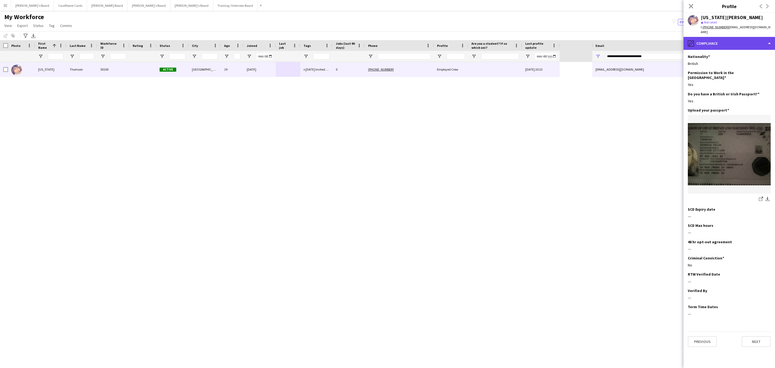
click at [736, 37] on div "pencil4 Compliance" at bounding box center [728, 43] width 91 height 13
click at [737, 52] on div "Bio Bio" at bounding box center [742, 55] width 53 height 11
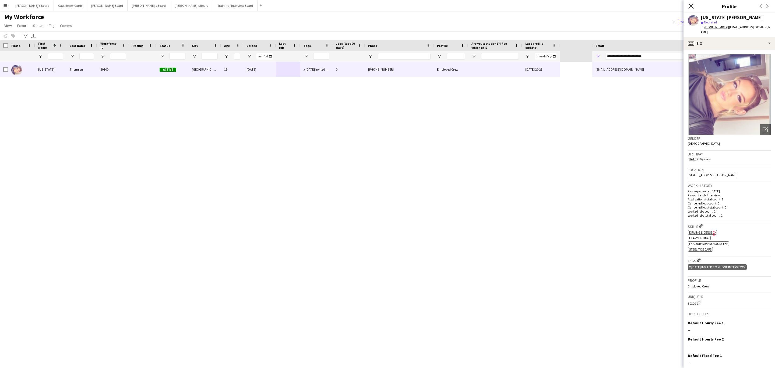
click at [692, 6] on icon at bounding box center [690, 5] width 5 height 5
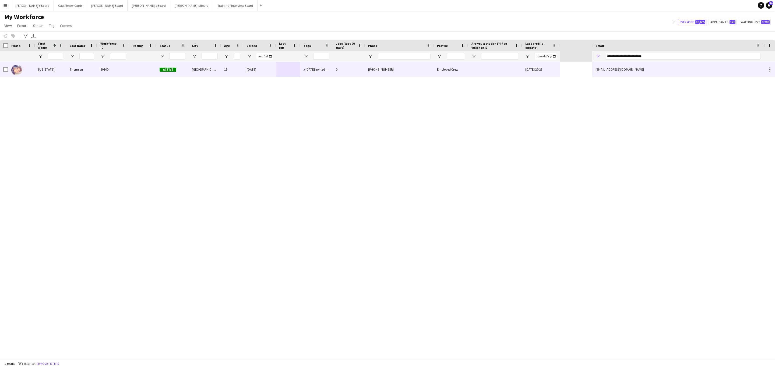
click at [431, 74] on div "+447554121772" at bounding box center [399, 69] width 69 height 15
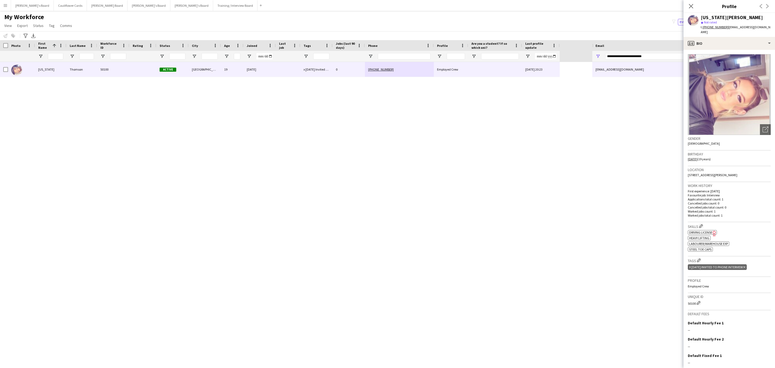
click at [745, 266] on icon at bounding box center [744, 267] width 2 height 2
click at [697, 258] on app-icon "Edit crew company tags" at bounding box center [699, 260] width 4 height 4
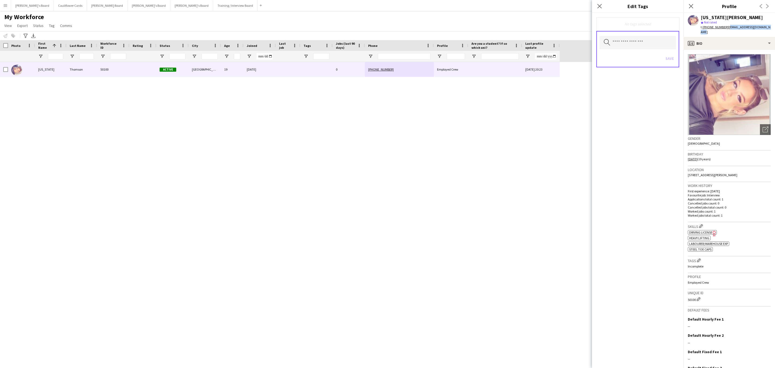
drag, startPoint x: 773, startPoint y: 29, endPoint x: 726, endPoint y: 28, distance: 46.8
click at [726, 28] on app-profile-header "Georgia Thomson star Not rated t. +447554121772 | thomsongeorgia@hotmail.com" at bounding box center [728, 25] width 91 height 24
copy span "thomsongeorgia@hotmail.com"
click at [699, 257] on button "Edit crew company tags" at bounding box center [698, 259] width 5 height 5
click at [631, 42] on input "text" at bounding box center [637, 42] width 76 height 13
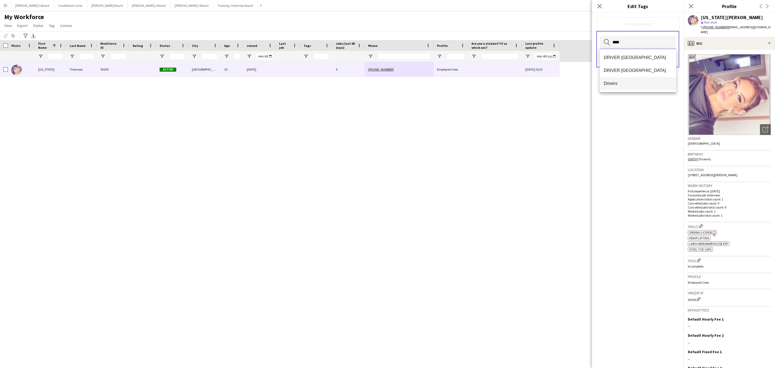
type input "****"
click at [623, 85] on span "Drivers" at bounding box center [638, 83] width 68 height 5
drag, startPoint x: 639, startPoint y: 202, endPoint x: 656, endPoint y: 150, distance: 54.4
click at [639, 203] on div "Drivers Remove Search by tag name Save" at bounding box center [637, 190] width 91 height 355
click at [671, 62] on button "Save" at bounding box center [669, 59] width 13 height 9
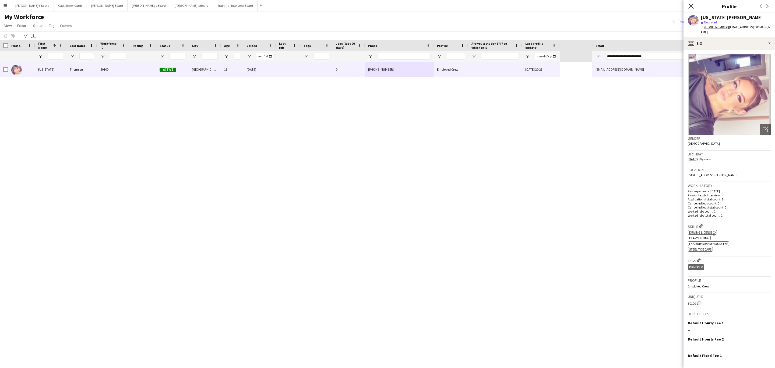
click at [693, 4] on icon at bounding box center [690, 5] width 5 height 5
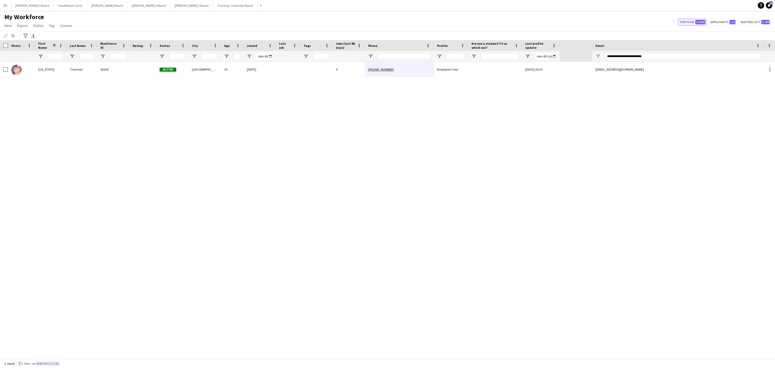
click at [59, 364] on button "Remove filters" at bounding box center [48, 363] width 24 height 6
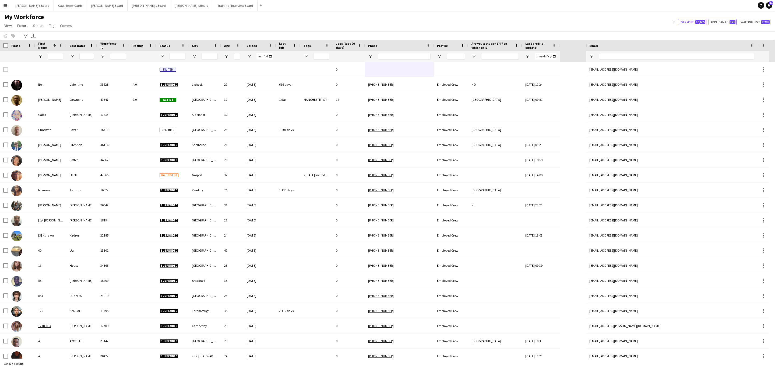
drag, startPoint x: 725, startPoint y: 19, endPoint x: 707, endPoint y: 41, distance: 28.1
click at [725, 19] on button "Applicants 121" at bounding box center [722, 22] width 28 height 6
type input "**********"
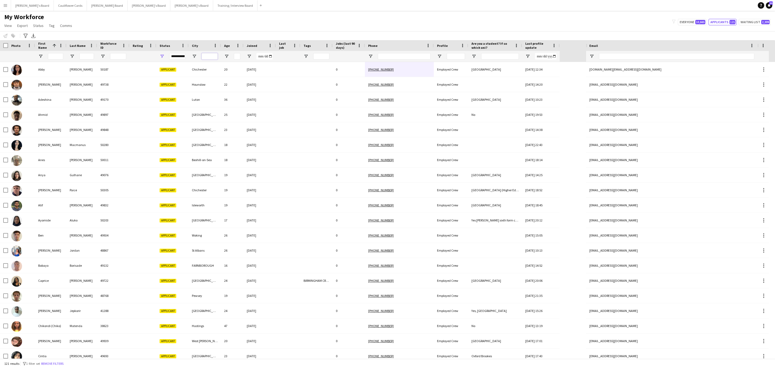
click at [210, 59] on input "City Filter Input" at bounding box center [210, 56] width 16 height 6
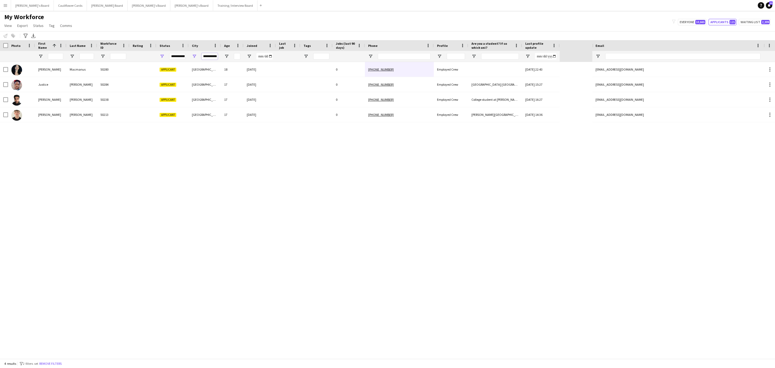
click at [213, 56] on input "**********" at bounding box center [210, 56] width 16 height 6
type input "**********"
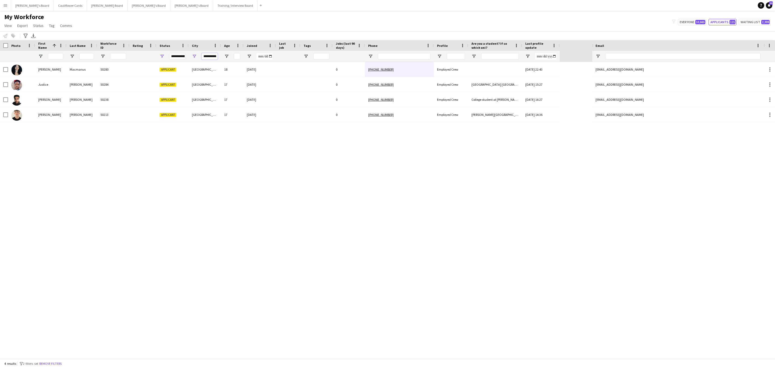
scroll to position [0, 3]
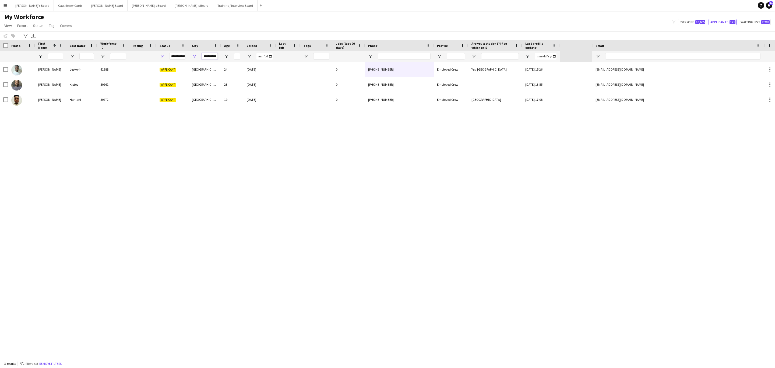
click at [215, 56] on input "**********" at bounding box center [210, 56] width 16 height 6
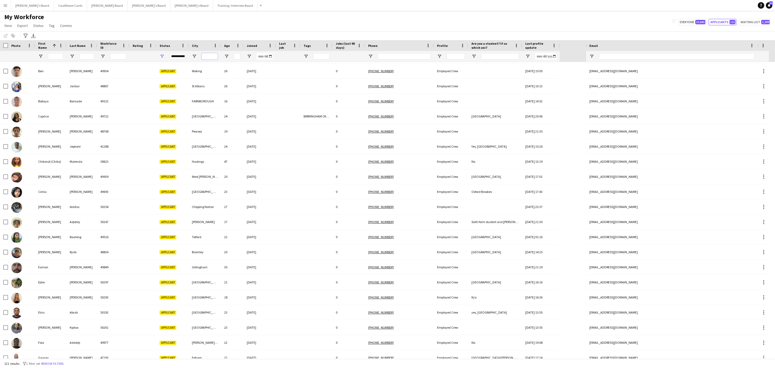
scroll to position [0, 0]
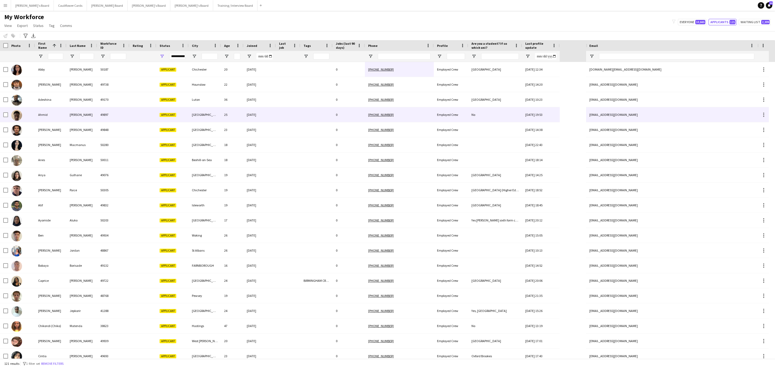
click at [205, 111] on div "[GEOGRAPHIC_DATA]" at bounding box center [205, 114] width 32 height 15
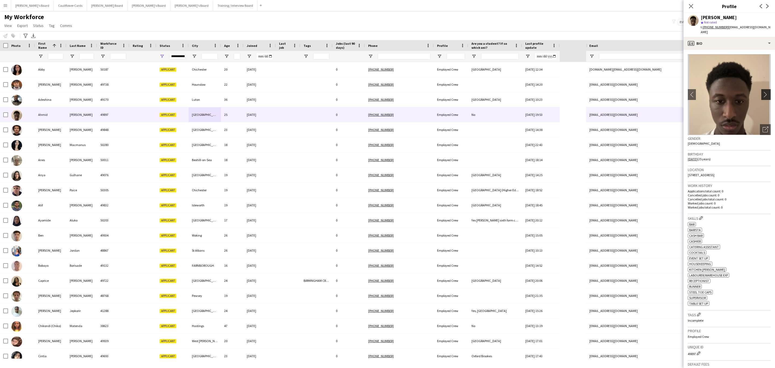
click at [762, 91] on app-icon "chevron-right" at bounding box center [766, 94] width 8 height 6
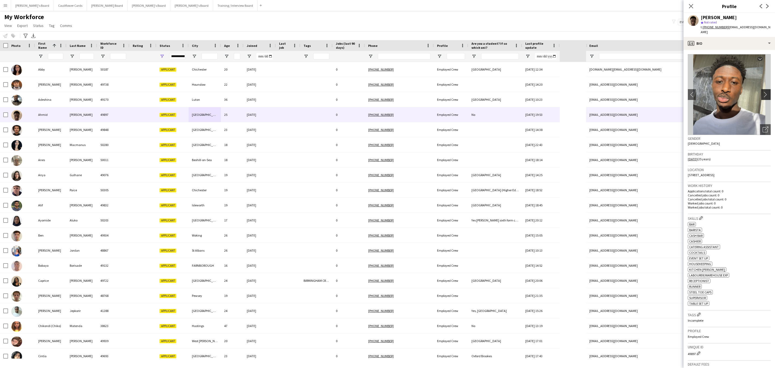
click at [763, 91] on app-icon "chevron-right" at bounding box center [766, 94] width 8 height 6
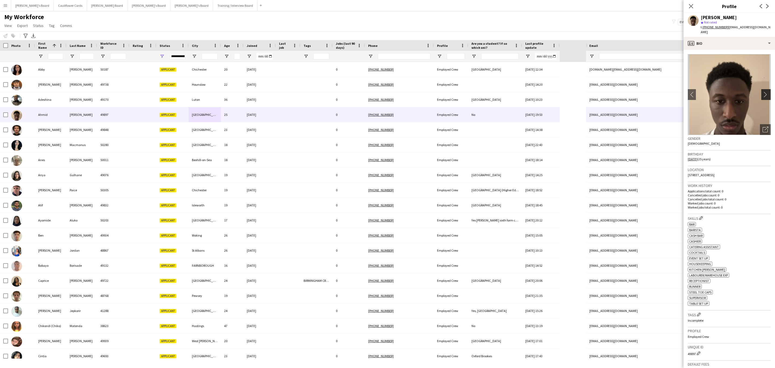
click at [763, 91] on app-icon "chevron-right" at bounding box center [766, 94] width 8 height 6
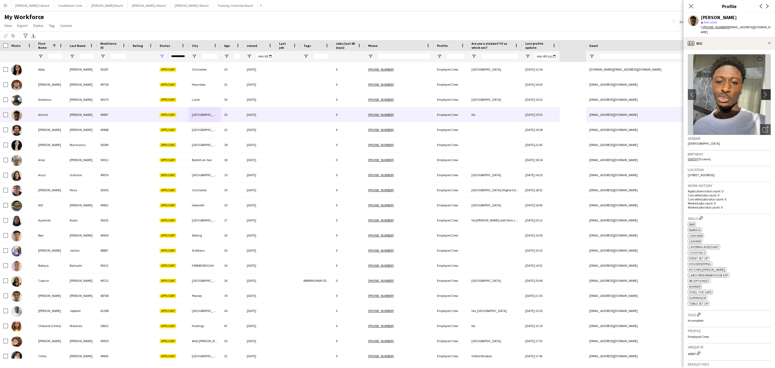
click at [763, 91] on app-icon "chevron-right" at bounding box center [766, 94] width 8 height 6
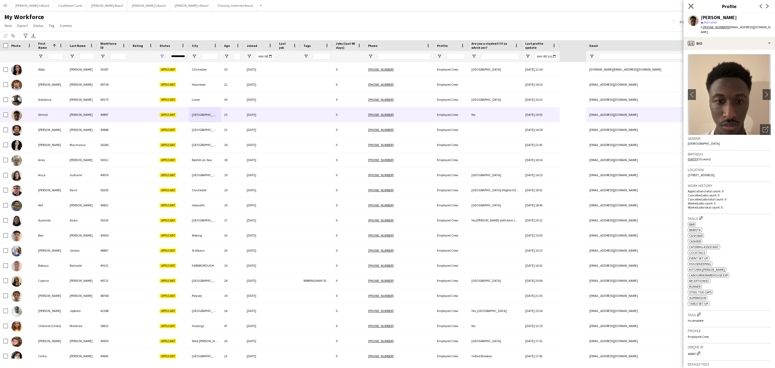
click at [688, 8] on icon at bounding box center [690, 5] width 5 height 5
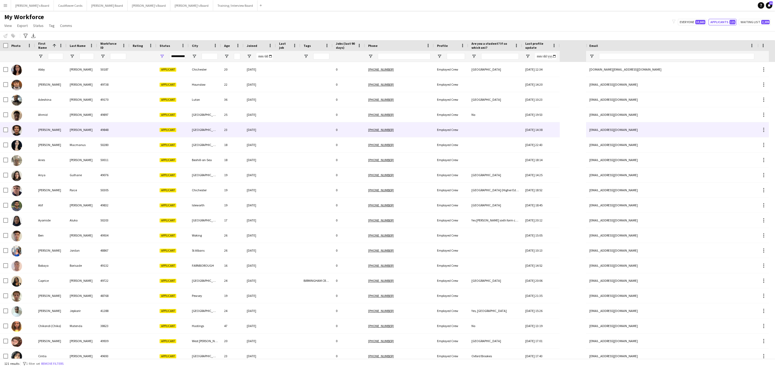
click at [224, 132] on div "23" at bounding box center [232, 129] width 23 height 15
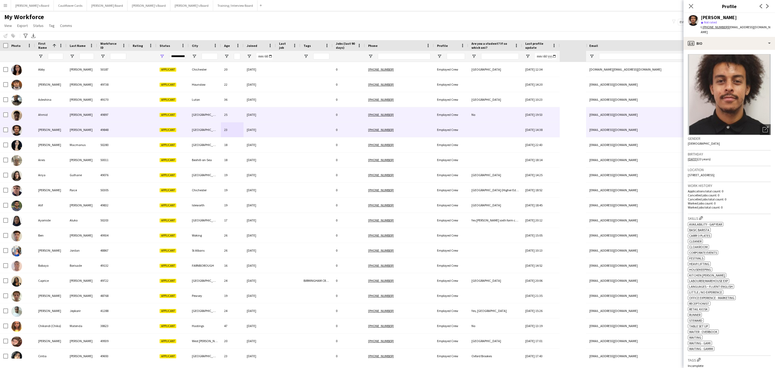
click at [61, 114] on div "Ahmid" at bounding box center [50, 114] width 31 height 15
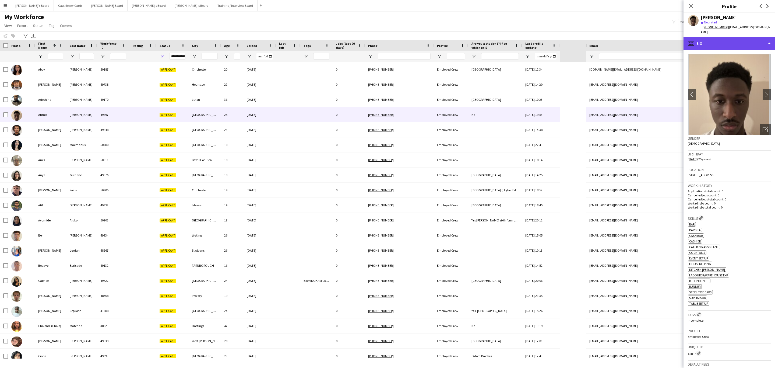
click at [746, 40] on div "profile Bio" at bounding box center [728, 43] width 91 height 13
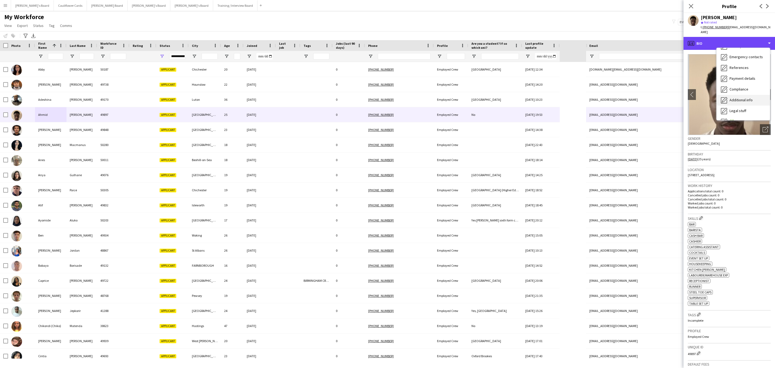
scroll to position [72, 0]
click at [744, 68] on div "Additional info Additional info" at bounding box center [742, 69] width 53 height 11
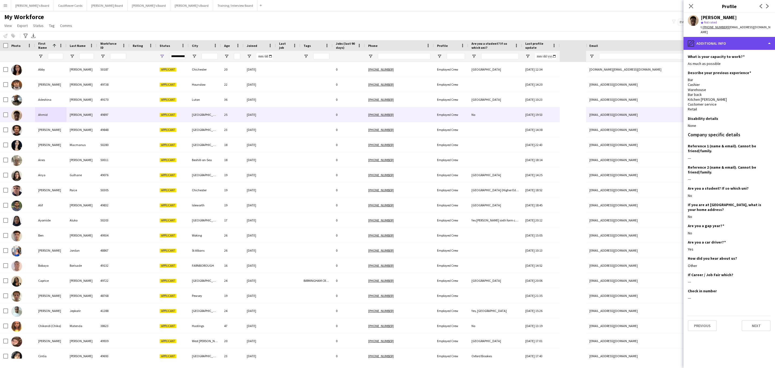
click at [736, 39] on div "pencil4 Additional info" at bounding box center [728, 43] width 91 height 13
click at [754, 110] on div "Calendar Calendar" at bounding box center [742, 112] width 53 height 11
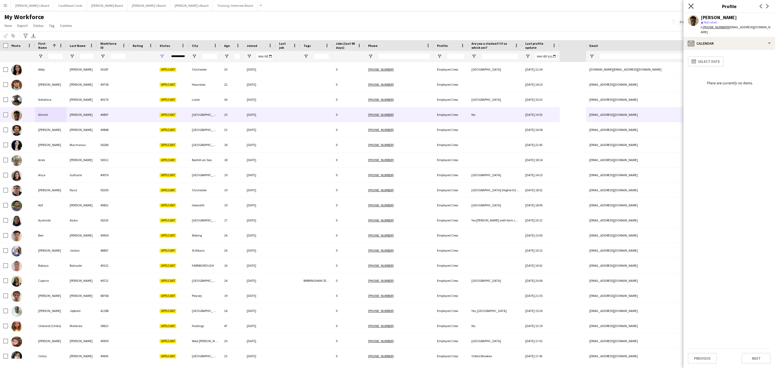
click at [689, 4] on icon at bounding box center [690, 5] width 5 height 5
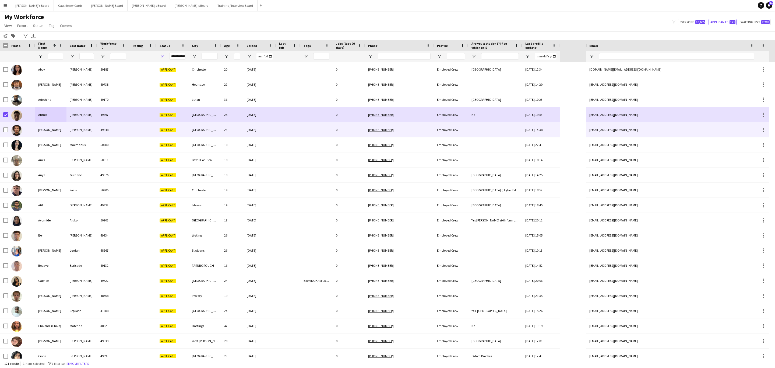
click at [103, 131] on div "49848" at bounding box center [113, 129] width 32 height 15
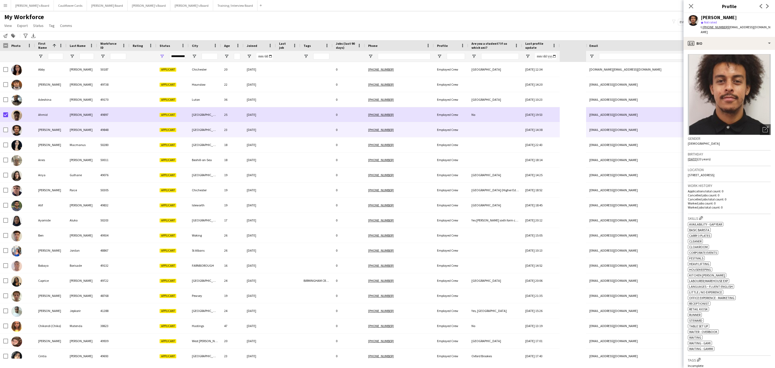
scroll to position [81, 0]
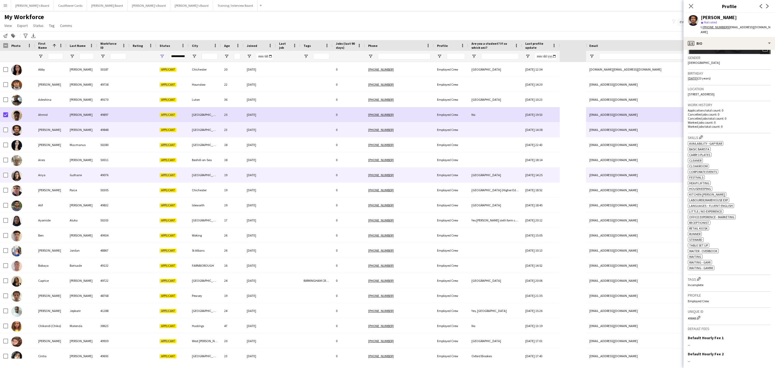
click at [214, 178] on div "[GEOGRAPHIC_DATA]" at bounding box center [205, 174] width 32 height 15
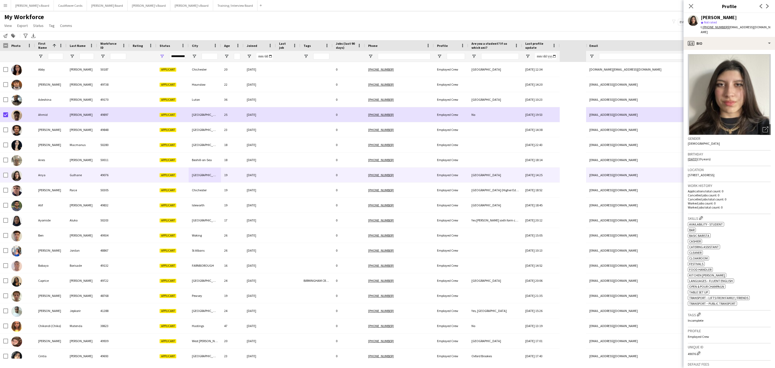
click at [743, 29] on span "| anyagulhane@gmail.com" at bounding box center [736, 29] width 70 height 9
click at [742, 38] on div "profile Bio" at bounding box center [728, 43] width 91 height 13
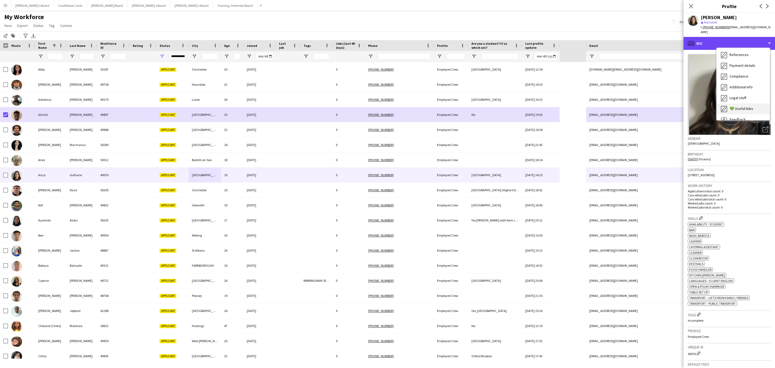
scroll to position [72, 0]
click at [737, 64] on div "Additional info Additional info" at bounding box center [742, 69] width 53 height 11
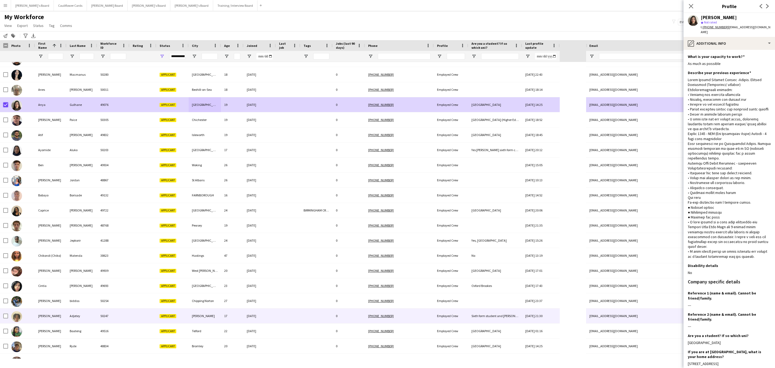
scroll to position [81, 0]
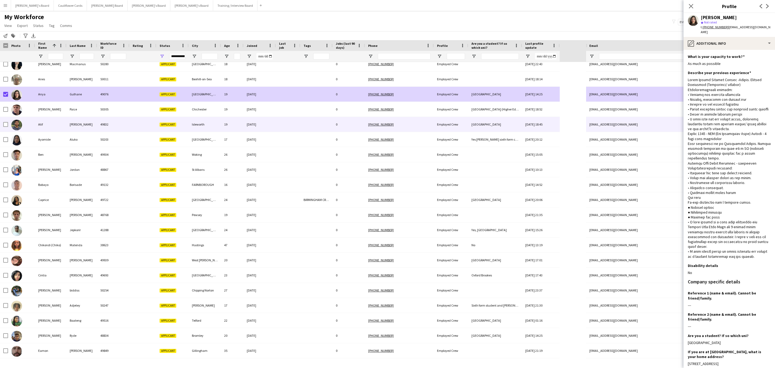
click at [207, 130] on div "Isleworth" at bounding box center [205, 124] width 32 height 15
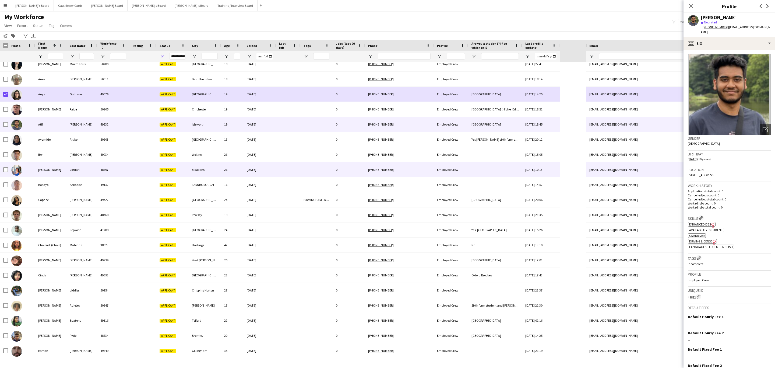
click at [218, 169] on div "St Albans" at bounding box center [205, 169] width 32 height 15
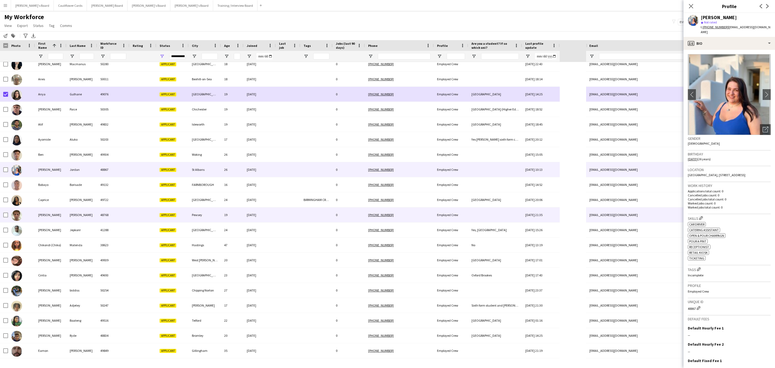
click at [204, 210] on div "Pewsey" at bounding box center [205, 214] width 32 height 15
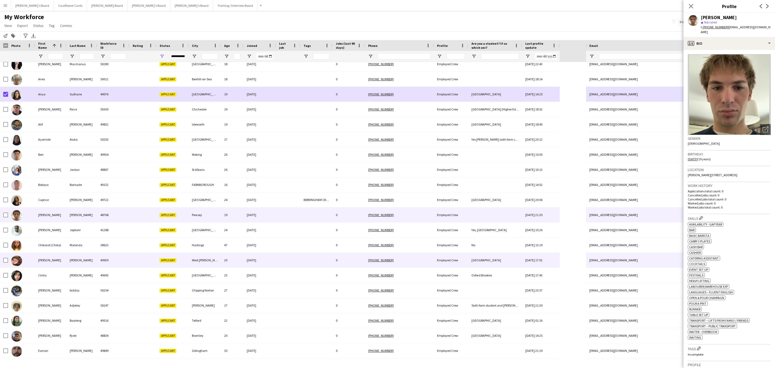
click at [257, 256] on div "[DATE]" at bounding box center [259, 259] width 32 height 15
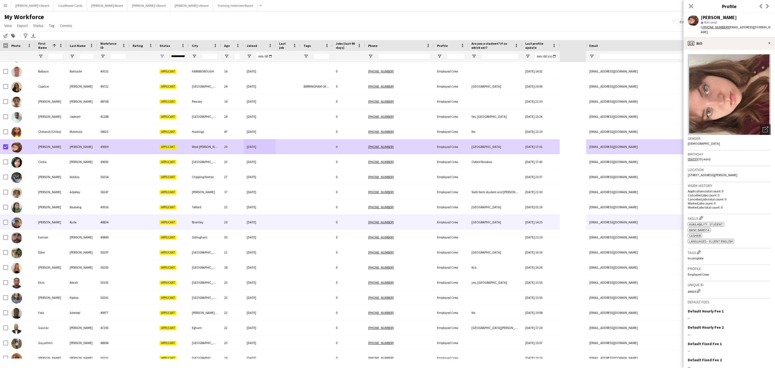
scroll to position [202, 0]
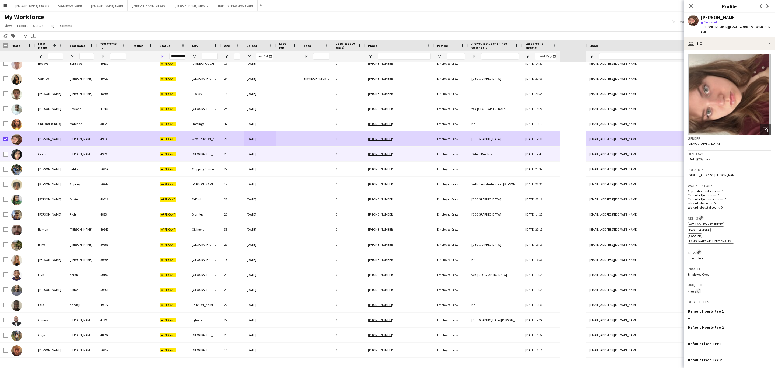
click at [192, 157] on div "[GEOGRAPHIC_DATA]" at bounding box center [205, 153] width 32 height 15
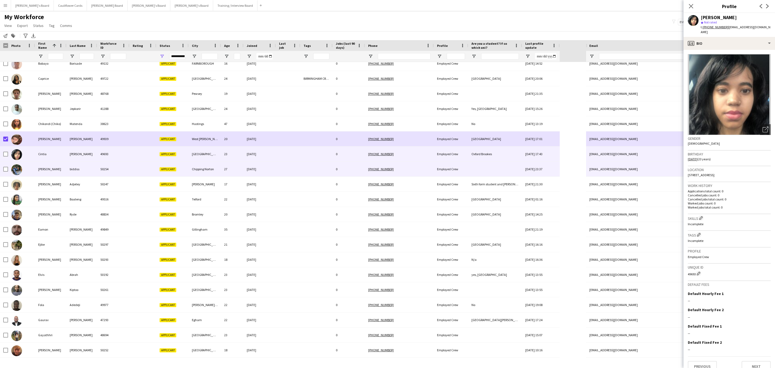
drag, startPoint x: 194, startPoint y: 173, endPoint x: 213, endPoint y: 154, distance: 26.4
click at [193, 173] on div "Chipping Norton" at bounding box center [205, 168] width 32 height 15
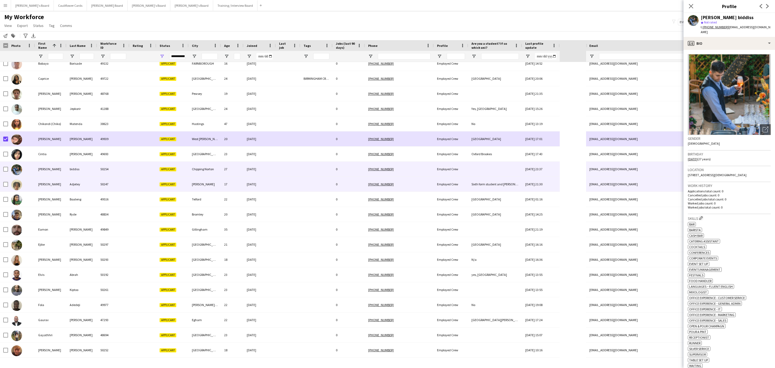
click at [249, 182] on div "[DATE]" at bounding box center [259, 183] width 32 height 15
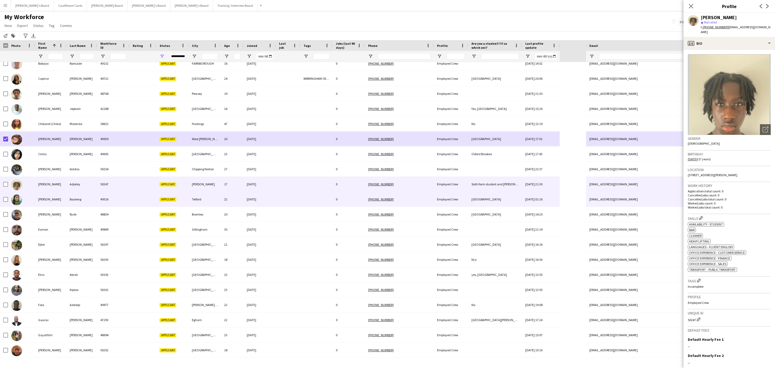
click at [262, 197] on div "[DATE]" at bounding box center [259, 199] width 32 height 15
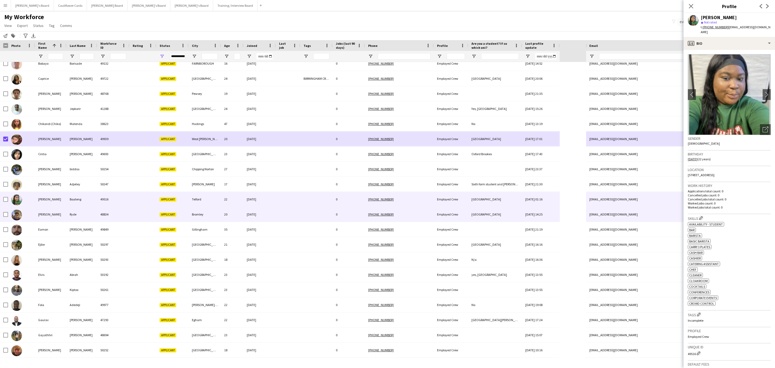
click at [233, 213] on div "20" at bounding box center [232, 214] width 23 height 15
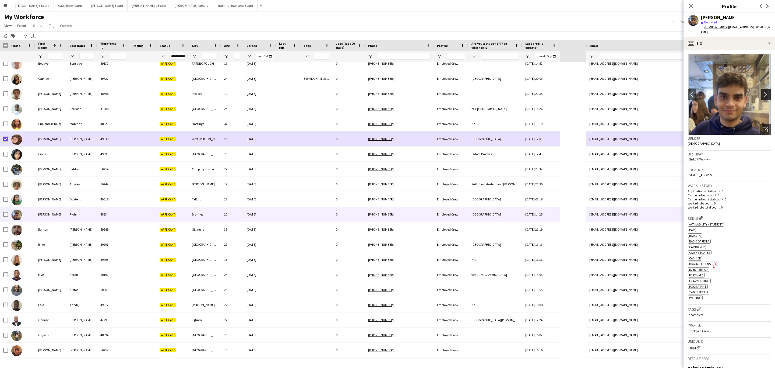
click at [762, 91] on app-icon "chevron-right" at bounding box center [766, 94] width 8 height 6
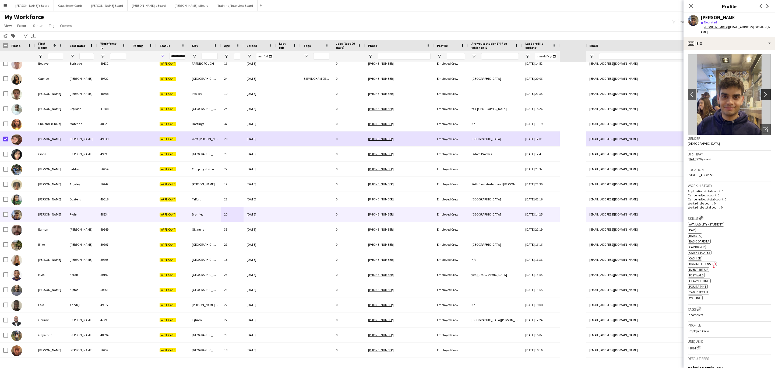
click at [762, 91] on app-icon "chevron-right" at bounding box center [766, 94] width 8 height 6
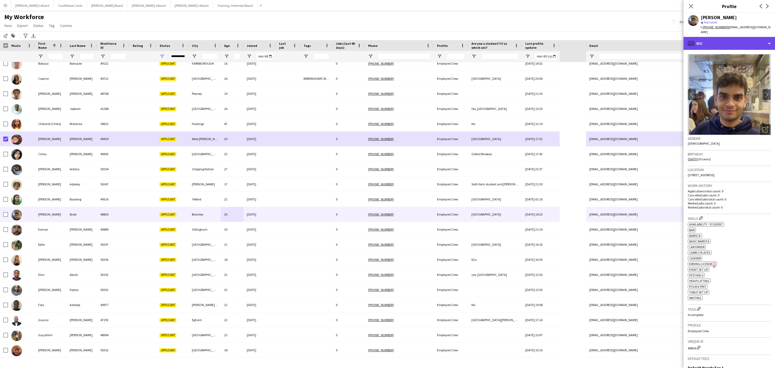
click at [720, 44] on div "profile Bio" at bounding box center [728, 43] width 91 height 13
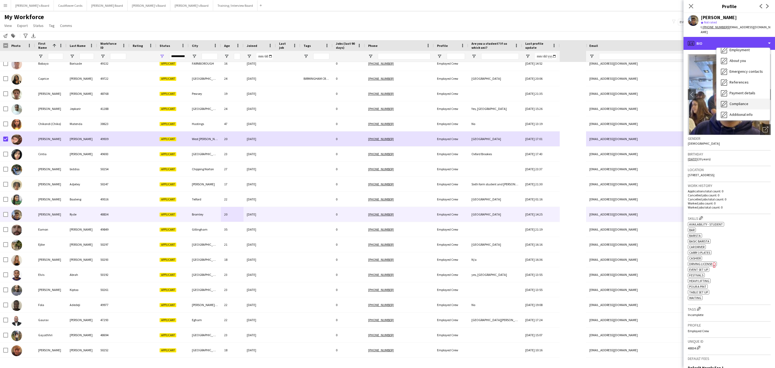
scroll to position [72, 0]
click at [729, 64] on div "Additional info Additional info" at bounding box center [742, 69] width 53 height 11
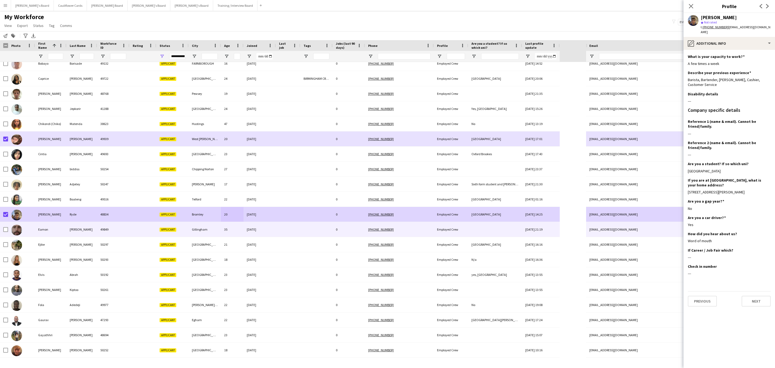
click at [76, 229] on div "[PERSON_NAME]" at bounding box center [81, 229] width 31 height 15
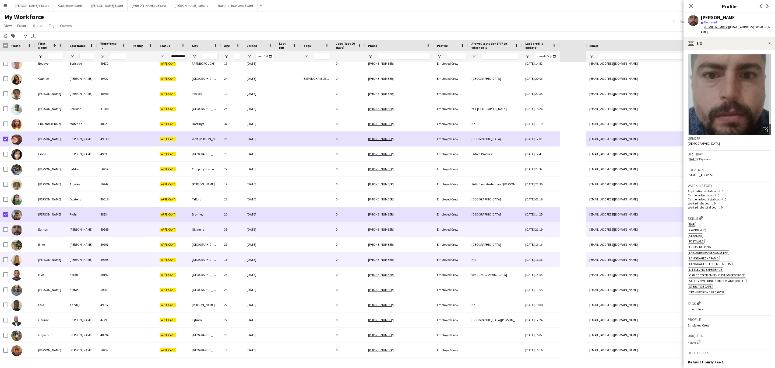
click at [111, 256] on div "50293" at bounding box center [113, 259] width 32 height 15
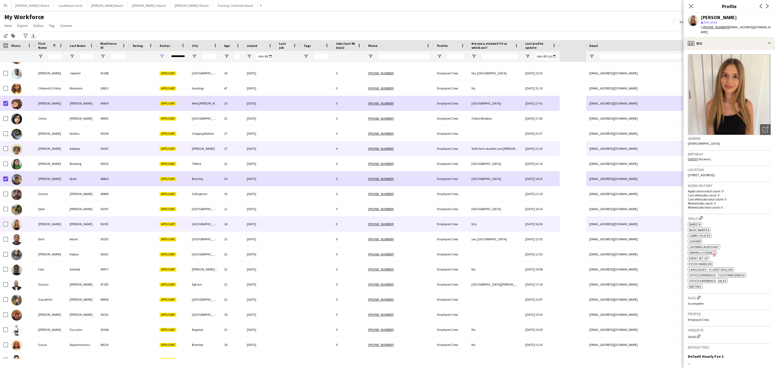
scroll to position [282, 0]
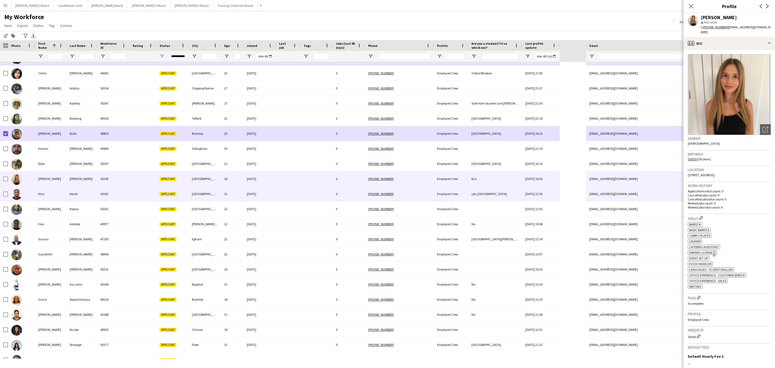
click at [217, 197] on div "[GEOGRAPHIC_DATA]" at bounding box center [205, 193] width 32 height 15
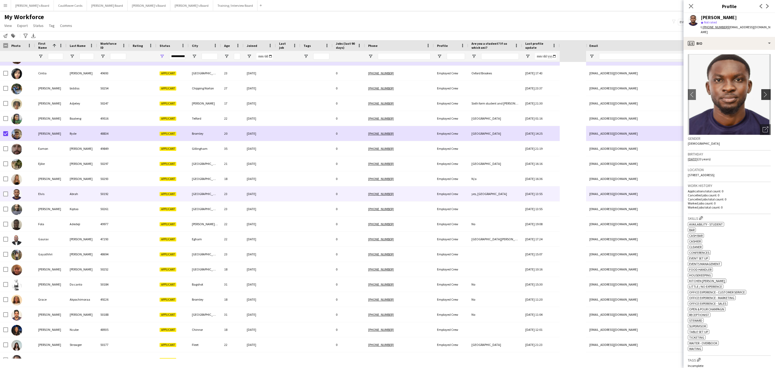
click at [761, 89] on button "chevron-right" at bounding box center [766, 94] width 11 height 11
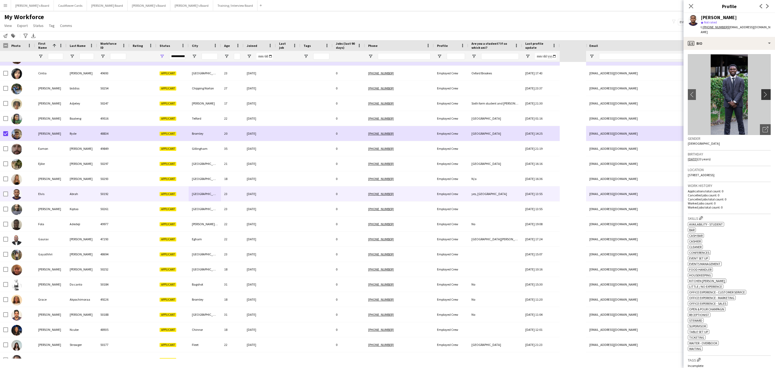
click at [761, 89] on button "chevron-right" at bounding box center [766, 94] width 11 height 11
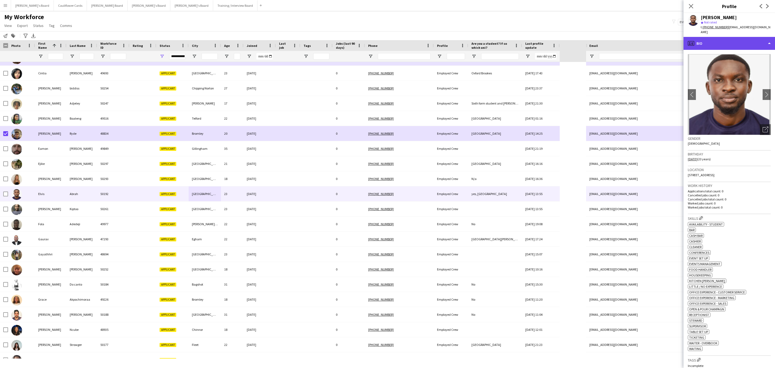
click at [738, 41] on div "profile Bio" at bounding box center [728, 43] width 91 height 13
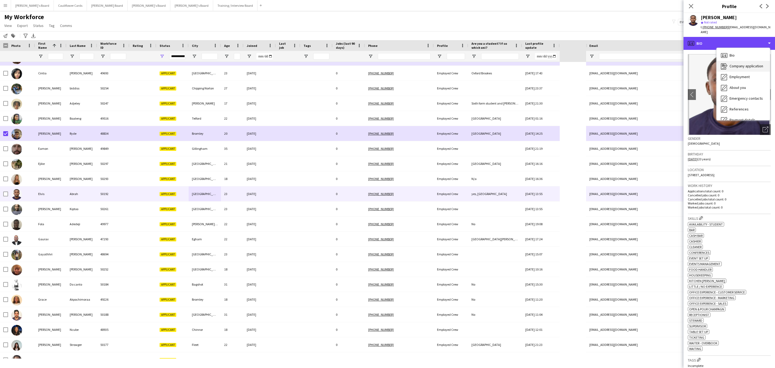
scroll to position [72, 0]
click at [740, 67] on span "Additional info" at bounding box center [740, 69] width 23 height 5
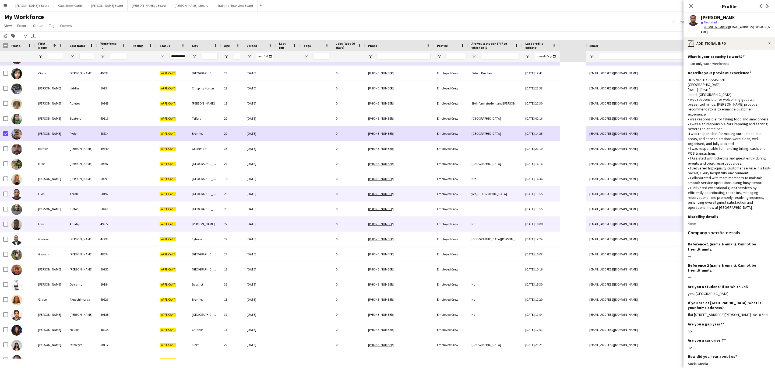
click at [209, 226] on div "Walton-on-Thames" at bounding box center [205, 223] width 32 height 15
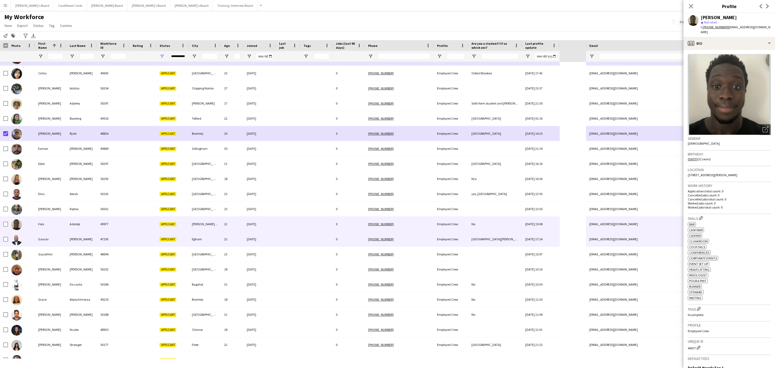
click at [203, 240] on div "Egham" at bounding box center [205, 238] width 32 height 15
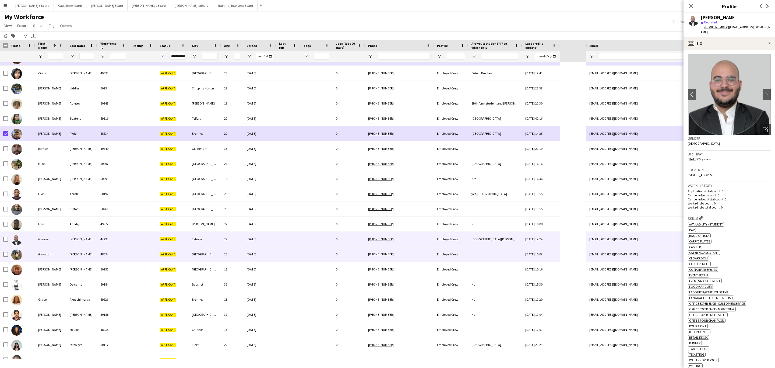
click at [191, 259] on div "London" at bounding box center [205, 253] width 32 height 15
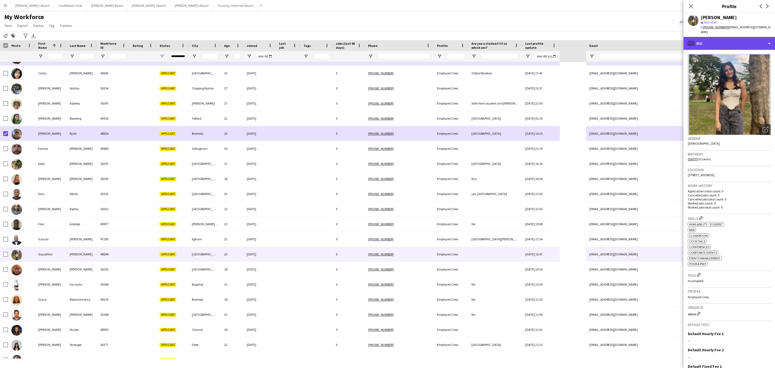
click at [739, 39] on div "profile Bio" at bounding box center [728, 43] width 91 height 13
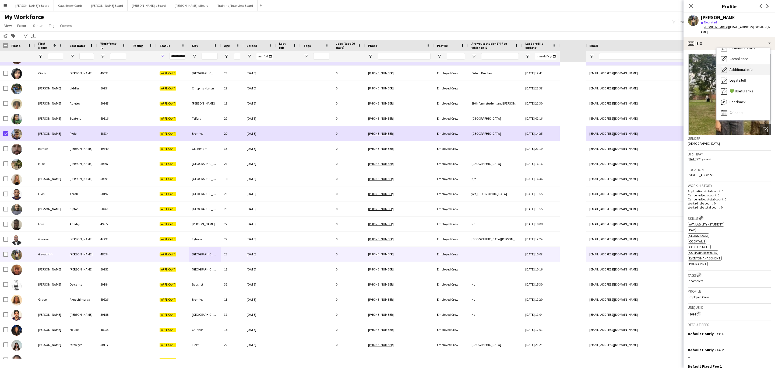
click at [743, 67] on span "Additional info" at bounding box center [740, 69] width 23 height 5
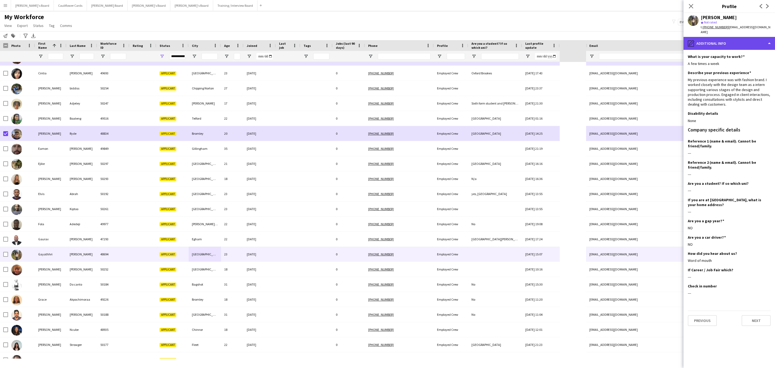
click at [730, 39] on div "pencil4 Additional info" at bounding box center [728, 43] width 91 height 13
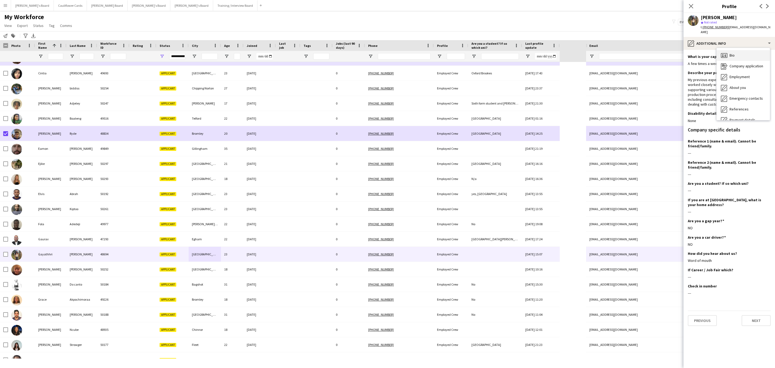
click at [734, 53] on span "Bio" at bounding box center [731, 55] width 5 height 5
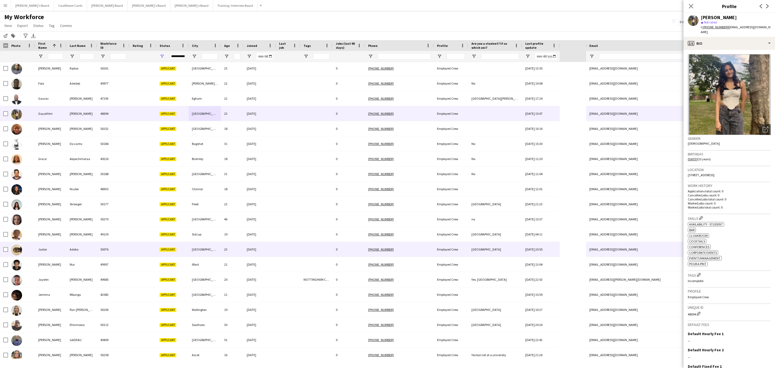
scroll to position [444, 0]
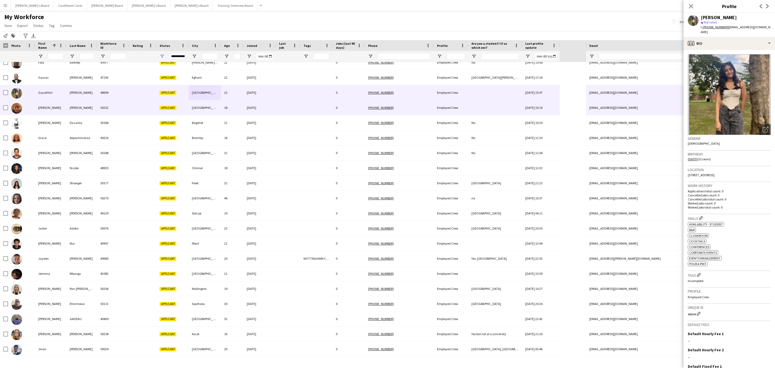
click at [208, 108] on div "London" at bounding box center [205, 107] width 32 height 15
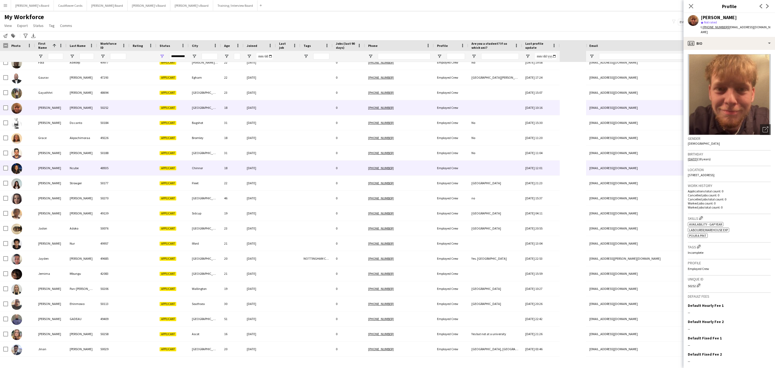
click at [208, 171] on div "Chinnor" at bounding box center [205, 167] width 32 height 15
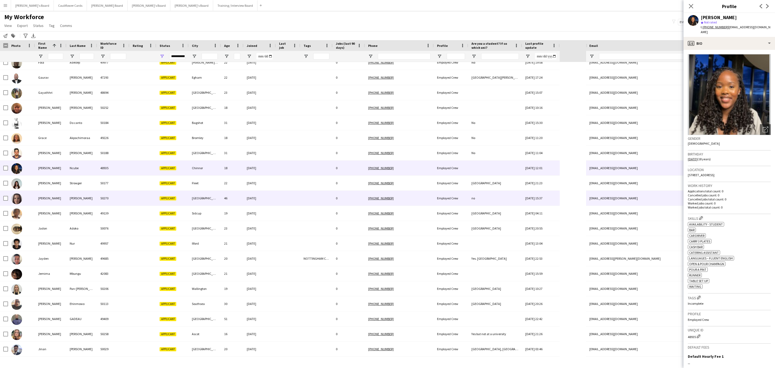
click at [218, 196] on div "London" at bounding box center [205, 197] width 32 height 15
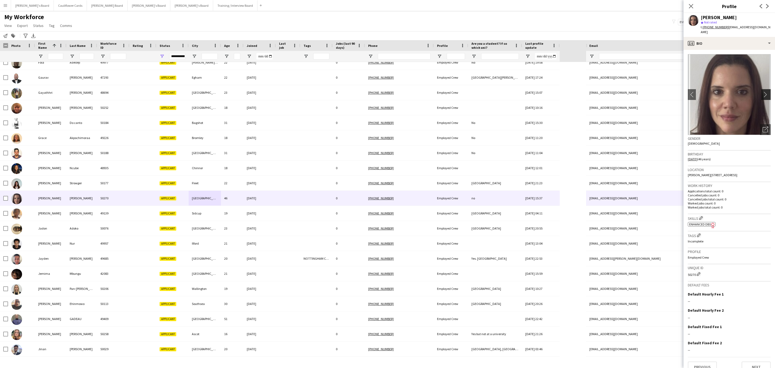
click at [762, 92] on app-icon "chevron-right" at bounding box center [766, 94] width 8 height 6
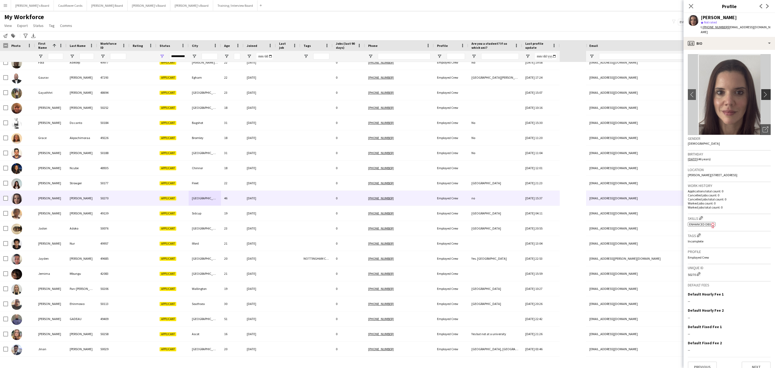
click at [762, 92] on app-icon "chevron-right" at bounding box center [766, 94] width 8 height 6
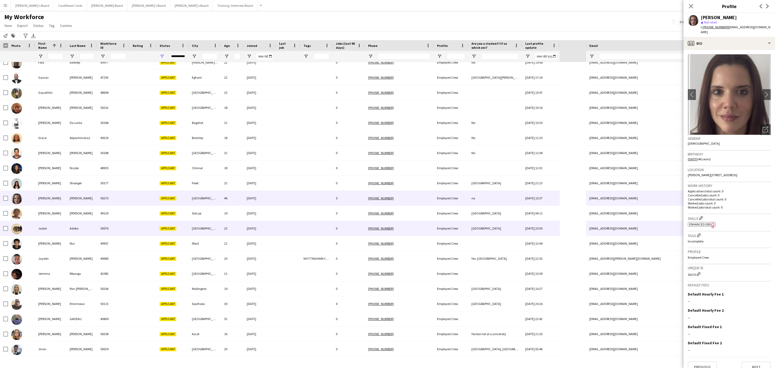
click at [288, 224] on div at bounding box center [288, 228] width 24 height 15
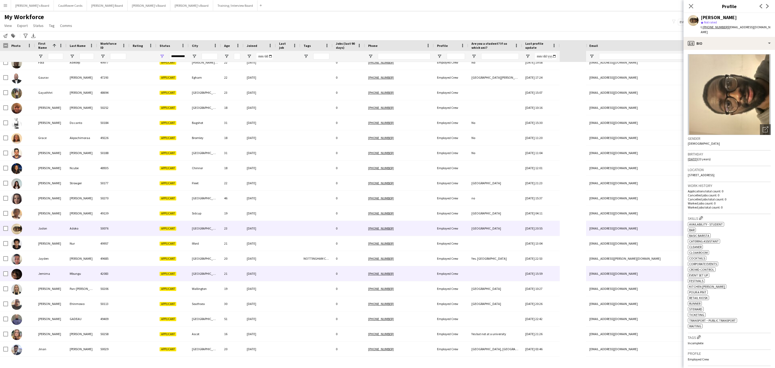
click at [290, 272] on div at bounding box center [288, 273] width 24 height 15
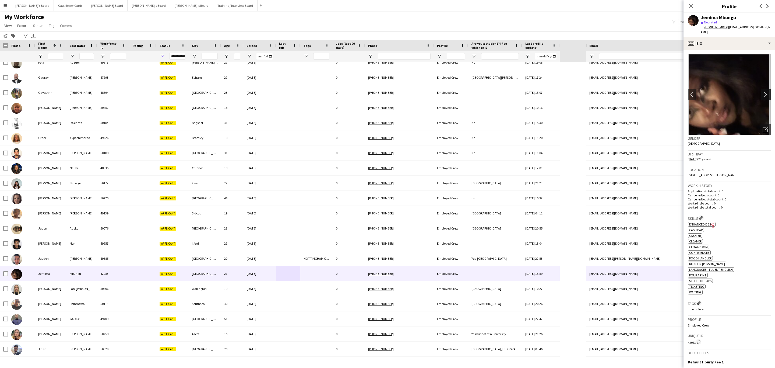
click at [762, 91] on app-icon "chevron-right" at bounding box center [766, 94] width 8 height 6
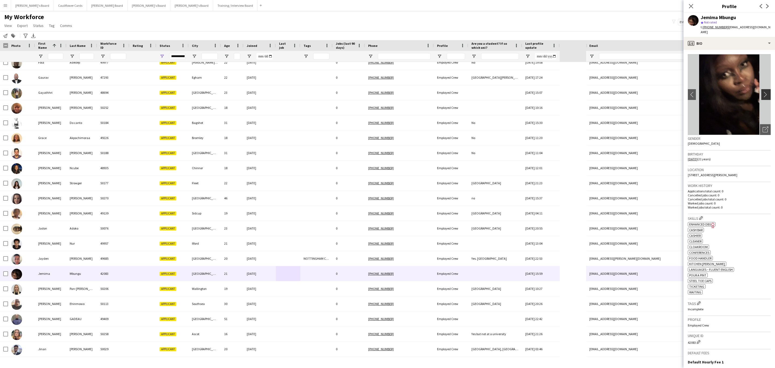
click at [762, 91] on app-icon "chevron-right" at bounding box center [766, 94] width 8 height 6
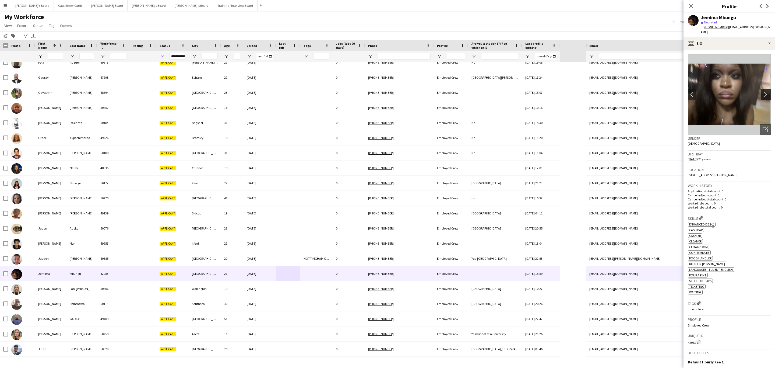
click at [762, 91] on app-icon "chevron-right" at bounding box center [766, 94] width 8 height 6
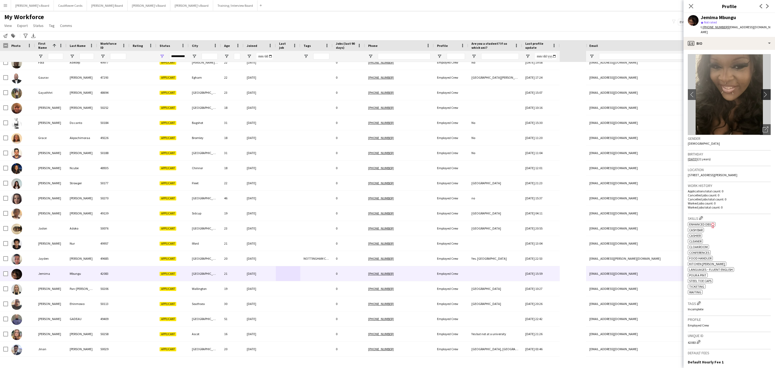
click at [762, 91] on app-icon "chevron-right" at bounding box center [766, 94] width 8 height 6
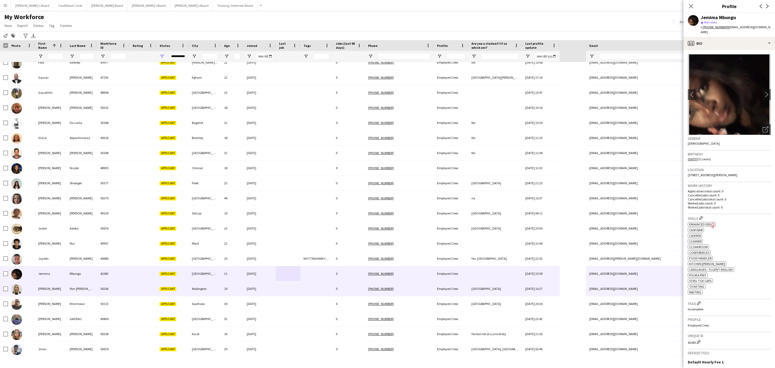
click at [222, 291] on div "19" at bounding box center [232, 288] width 23 height 15
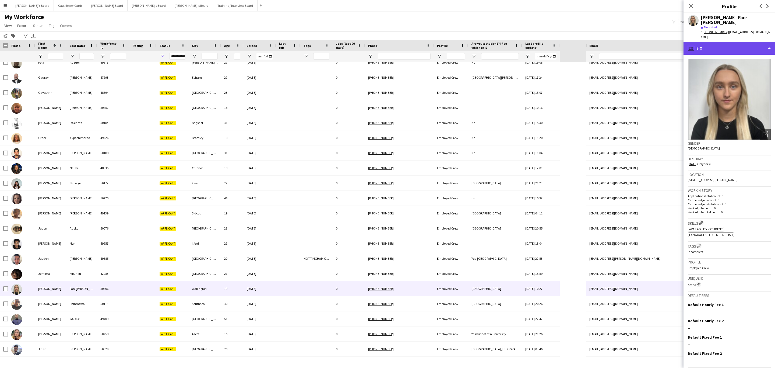
click at [732, 42] on div "profile Bio" at bounding box center [728, 48] width 91 height 13
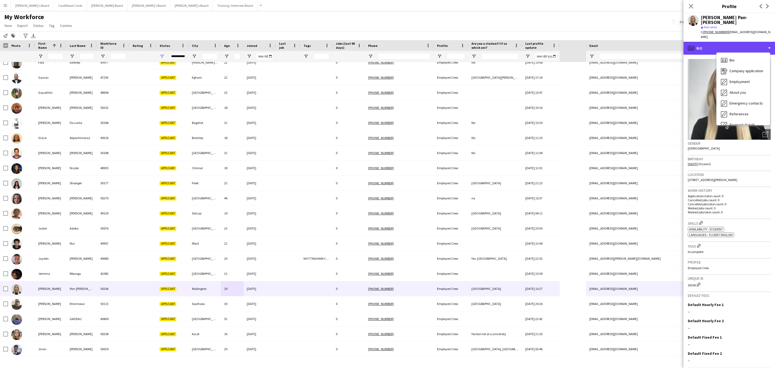
scroll to position [72, 0]
click at [737, 72] on span "Additional info" at bounding box center [740, 74] width 23 height 5
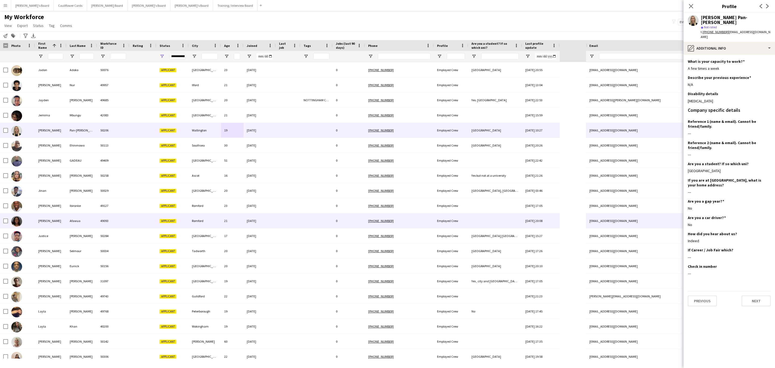
scroll to position [605, 0]
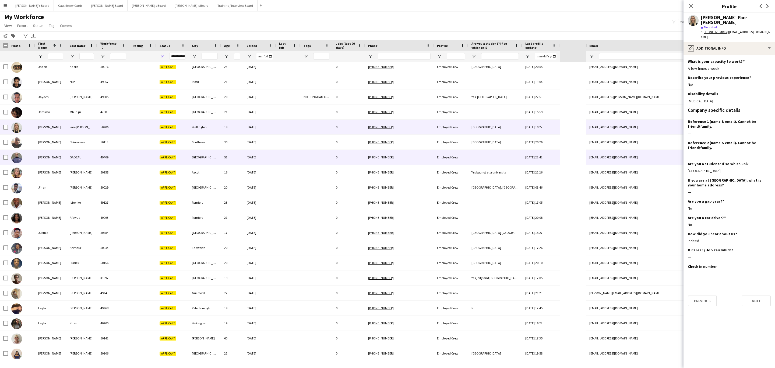
click at [207, 159] on div "London" at bounding box center [205, 157] width 32 height 15
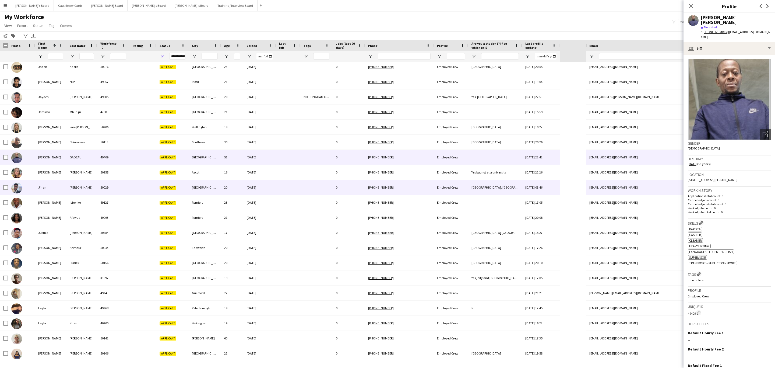
click at [204, 183] on div "London" at bounding box center [205, 187] width 32 height 15
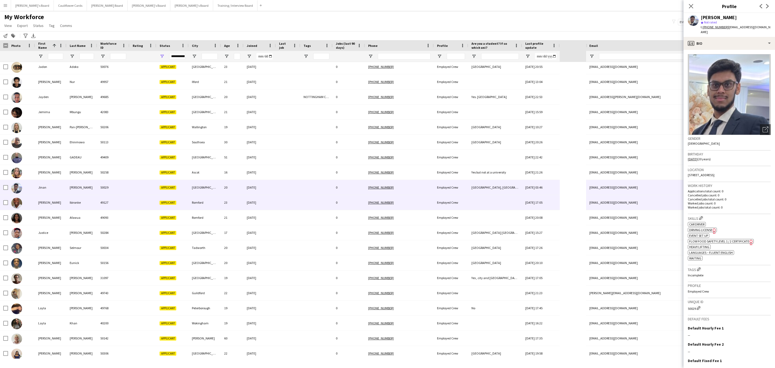
click at [207, 207] on div "Romford" at bounding box center [205, 202] width 32 height 15
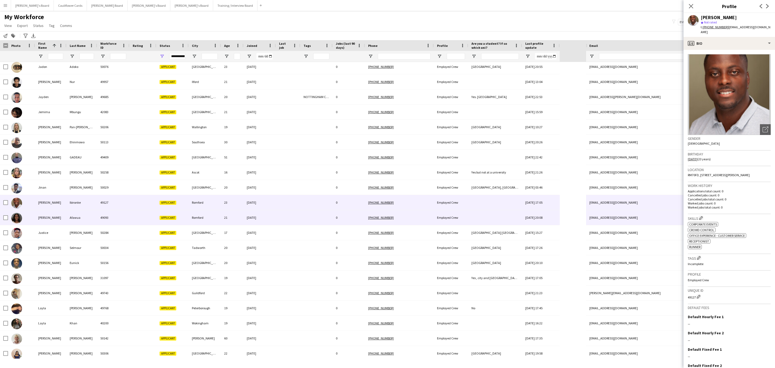
click at [203, 213] on div "Romford" at bounding box center [205, 217] width 32 height 15
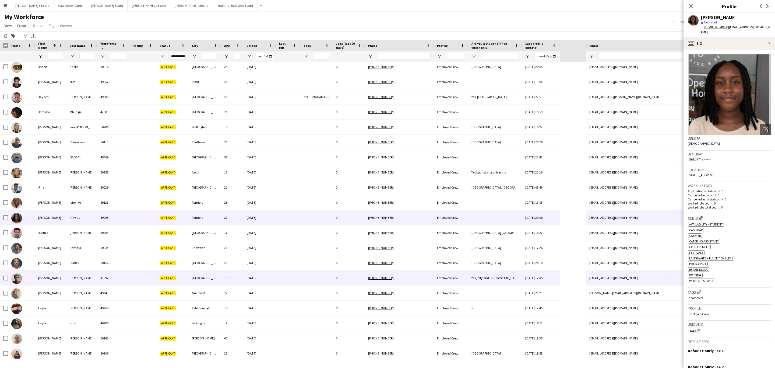
click at [211, 274] on div "London" at bounding box center [205, 277] width 32 height 15
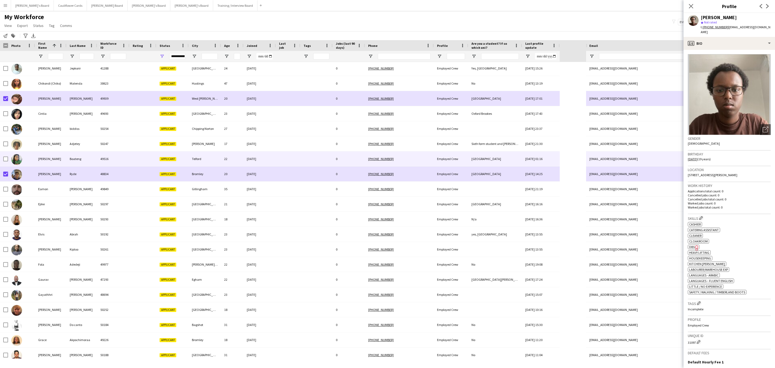
scroll to position [215, 0]
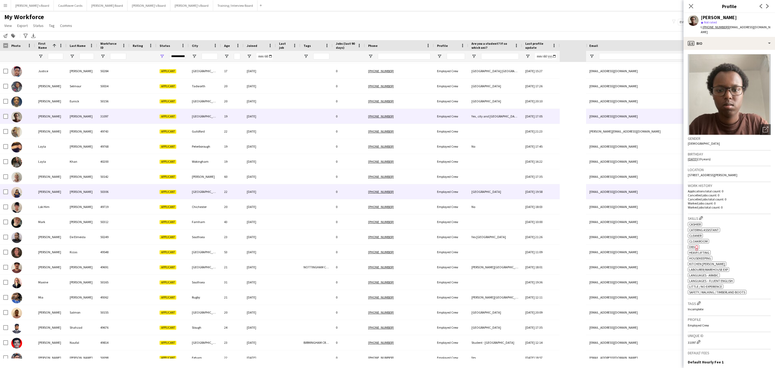
click at [201, 195] on div "Surrey" at bounding box center [205, 191] width 32 height 15
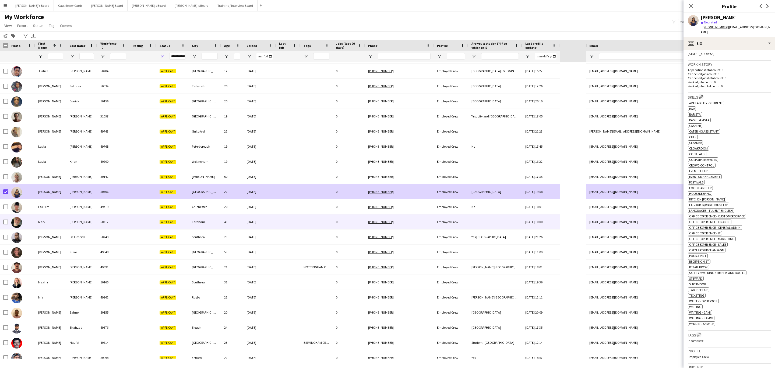
click at [282, 217] on div at bounding box center [288, 221] width 24 height 15
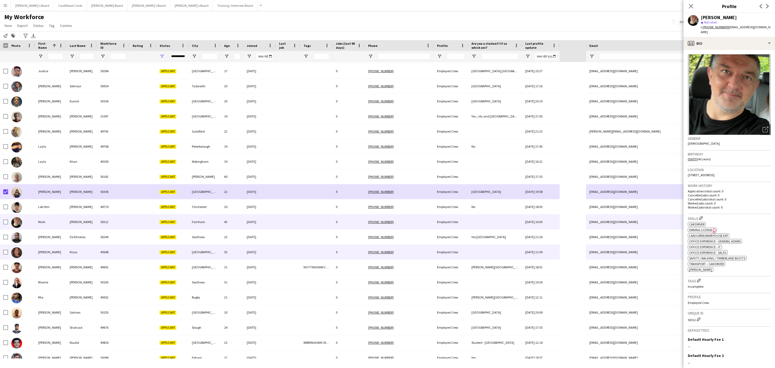
click at [287, 249] on div at bounding box center [288, 251] width 24 height 15
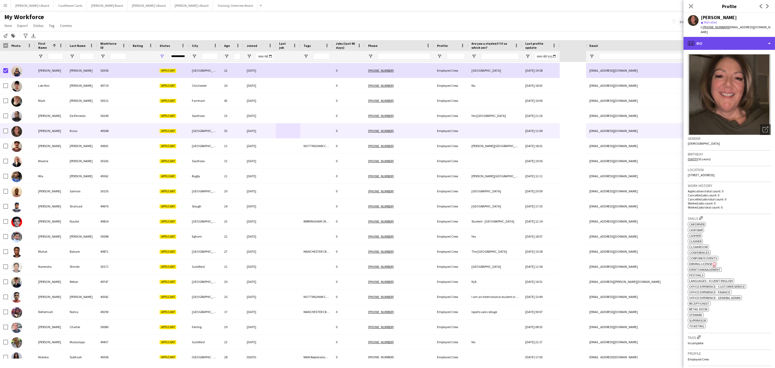
click at [756, 38] on div "profile Bio" at bounding box center [728, 43] width 91 height 13
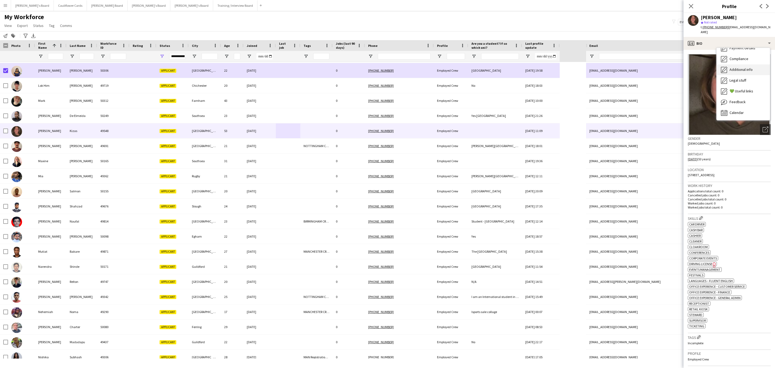
click at [736, 64] on div "Additional info Additional info" at bounding box center [742, 69] width 53 height 11
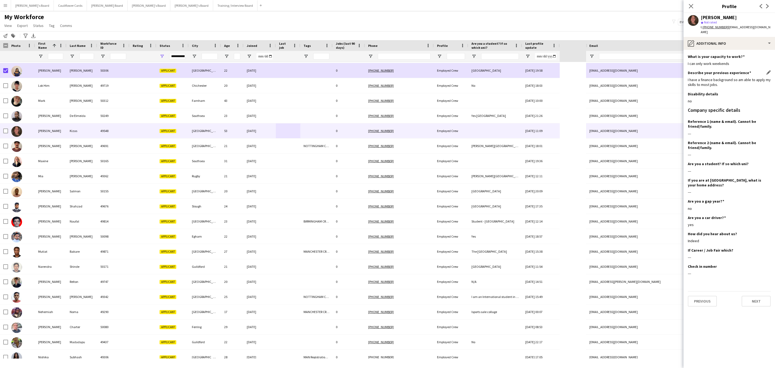
click at [698, 77] on div "I have a finance background so am able to apply my skills to most jobs." at bounding box center [729, 82] width 83 height 10
click at [726, 79] on div "I have a finance background so am able to apply my skills to most jobs." at bounding box center [729, 82] width 83 height 10
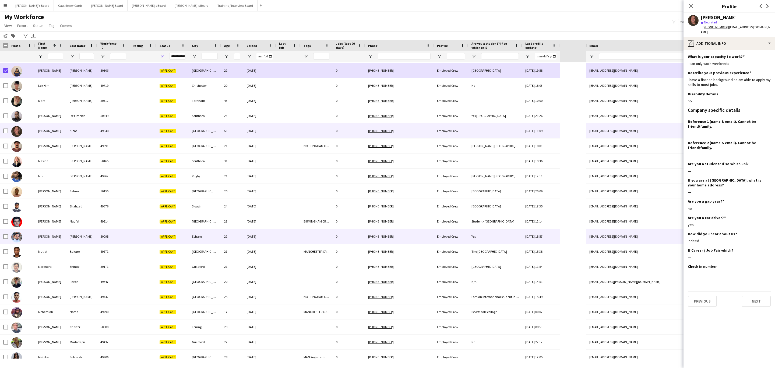
click at [286, 239] on div at bounding box center [288, 236] width 24 height 15
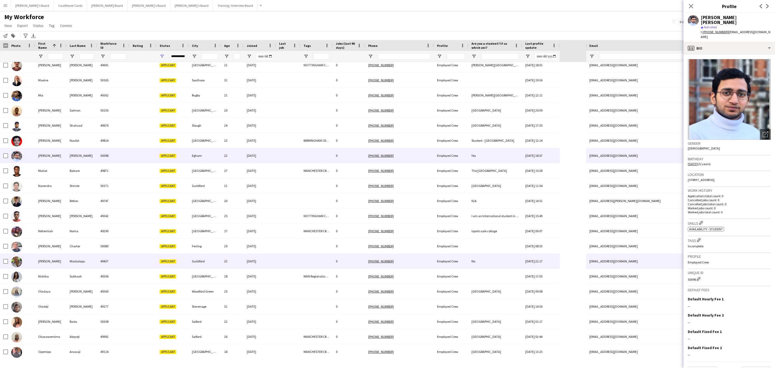
click at [315, 265] on div at bounding box center [316, 260] width 32 height 15
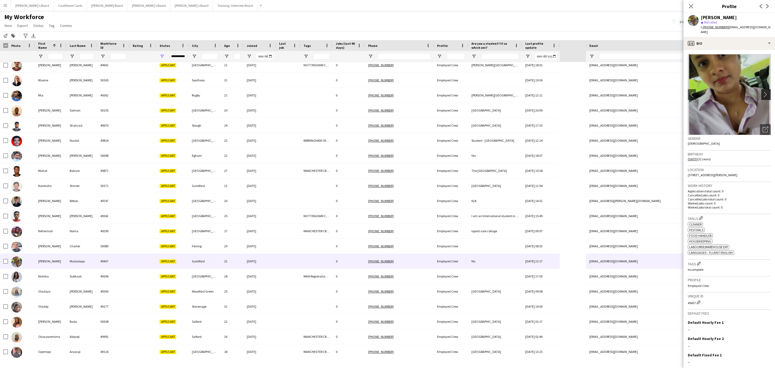
click at [761, 89] on button "chevron-right" at bounding box center [766, 94] width 11 height 11
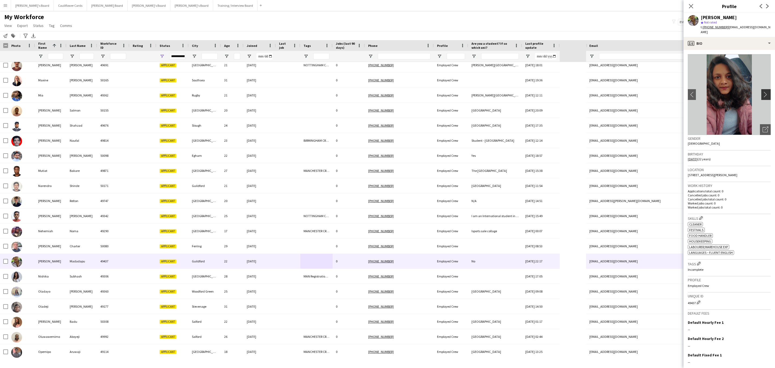
click at [761, 89] on button "chevron-right" at bounding box center [766, 94] width 11 height 11
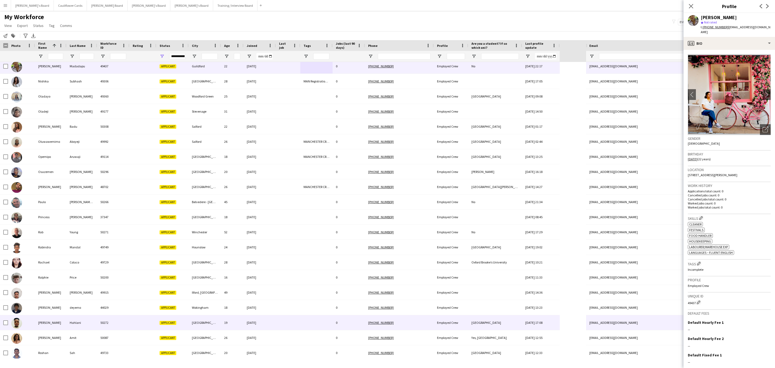
scroll to position [1170, 0]
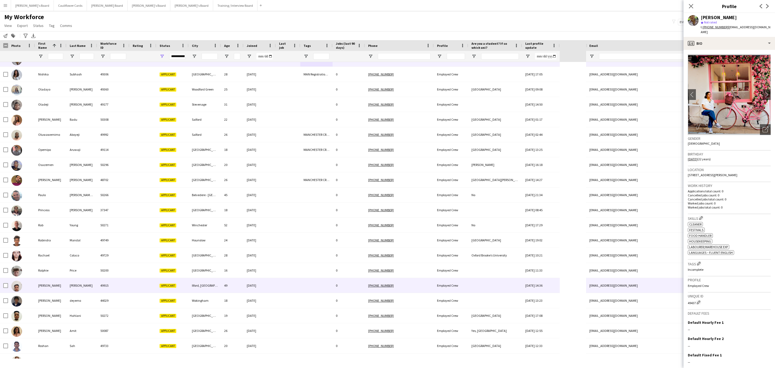
click at [284, 284] on div at bounding box center [288, 285] width 24 height 15
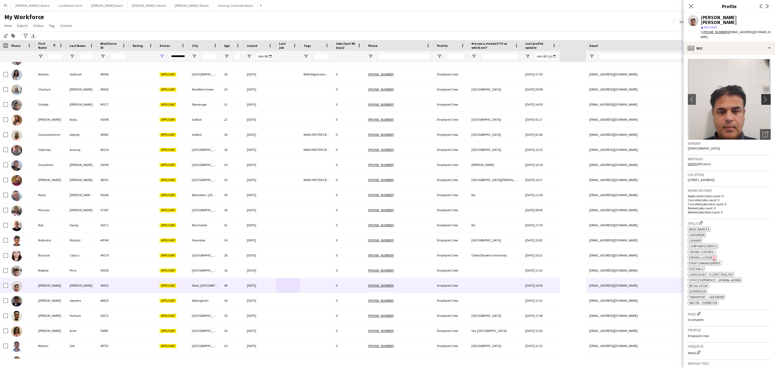
click at [762, 96] on app-icon "chevron-right" at bounding box center [766, 99] width 8 height 6
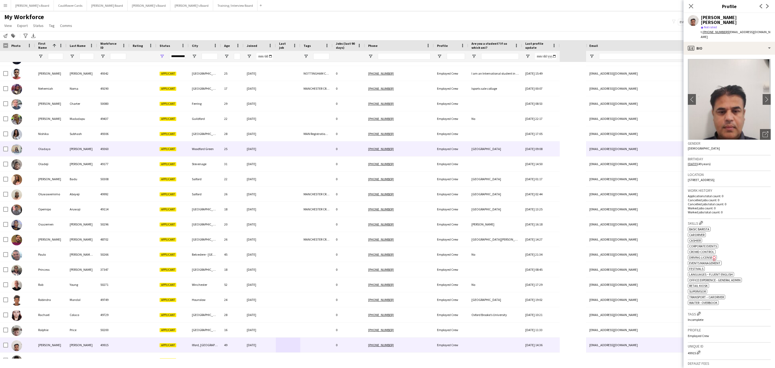
scroll to position [1090, 0]
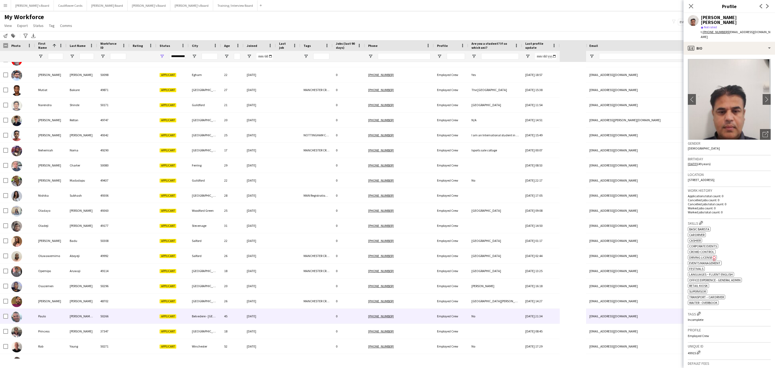
click at [301, 318] on div at bounding box center [316, 315] width 32 height 15
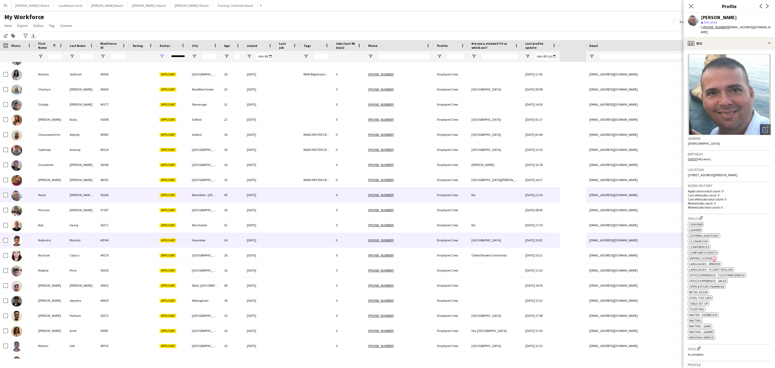
click at [301, 242] on div at bounding box center [316, 239] width 32 height 15
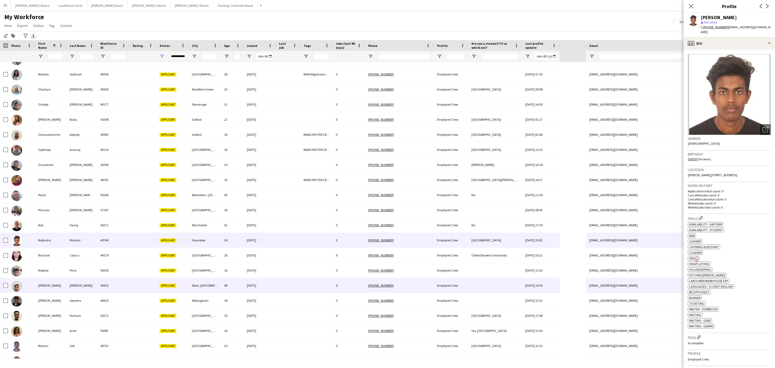
click at [291, 280] on div at bounding box center [288, 285] width 24 height 15
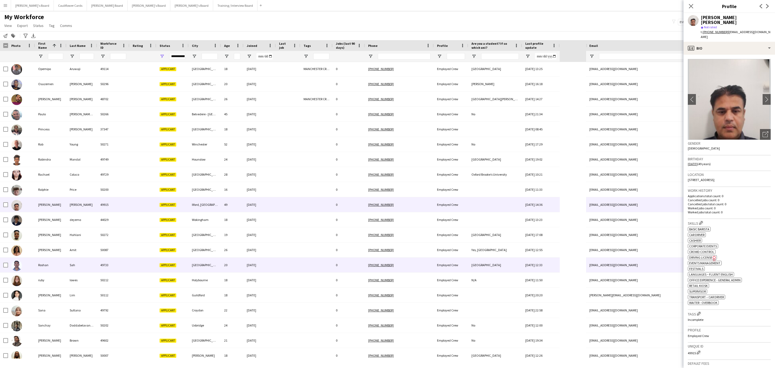
click at [294, 271] on div at bounding box center [288, 264] width 24 height 15
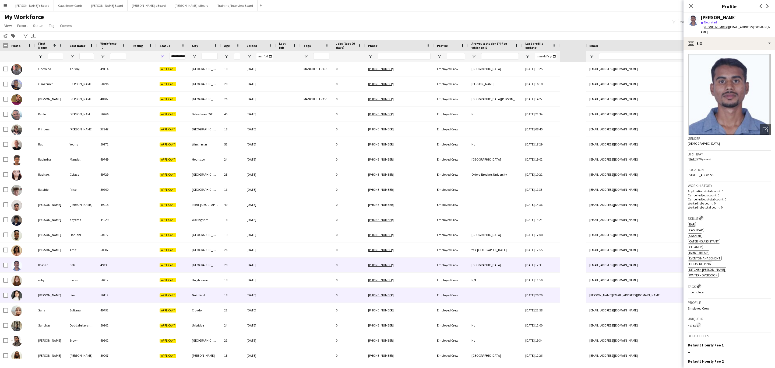
click at [303, 293] on div at bounding box center [316, 294] width 32 height 15
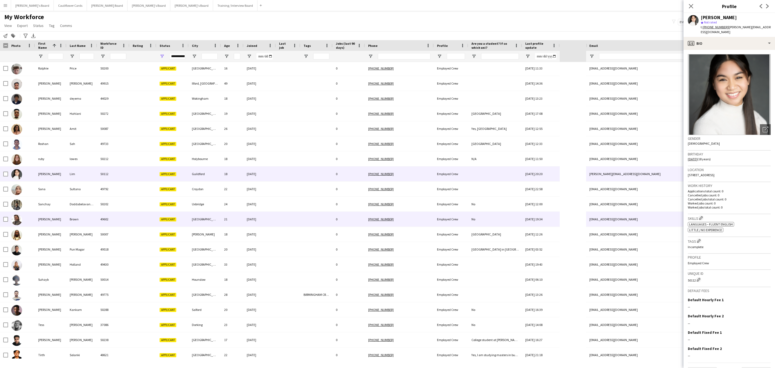
click at [309, 217] on div at bounding box center [316, 218] width 32 height 15
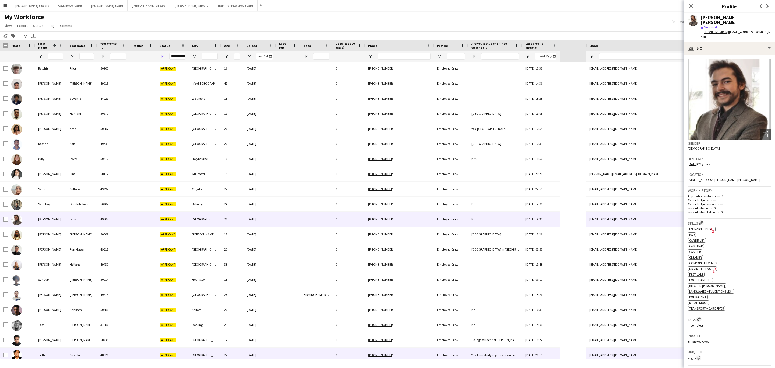
click at [293, 349] on div at bounding box center [288, 354] width 24 height 15
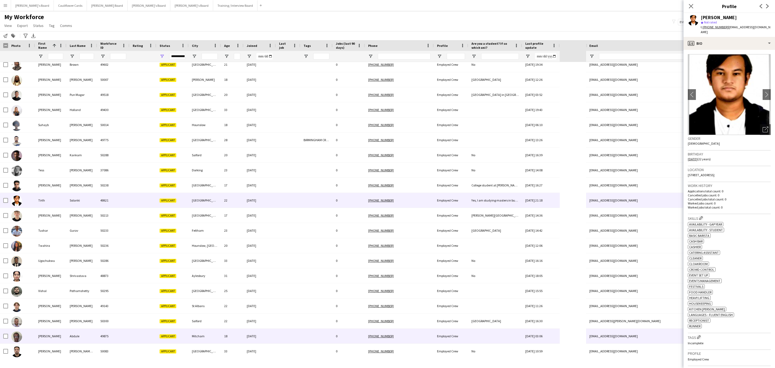
click at [305, 337] on div at bounding box center [316, 335] width 32 height 15
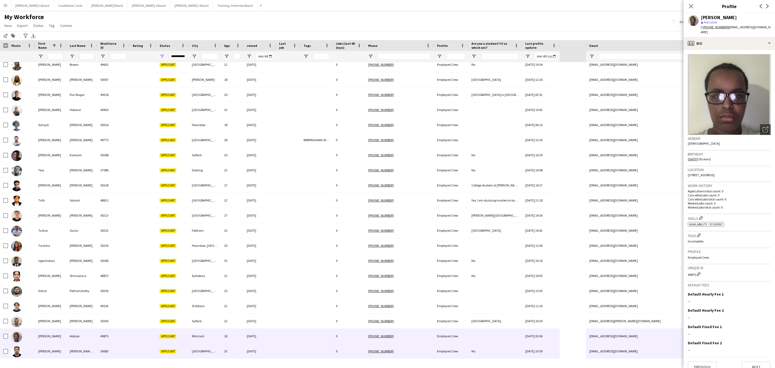
click at [301, 353] on div at bounding box center [316, 350] width 32 height 15
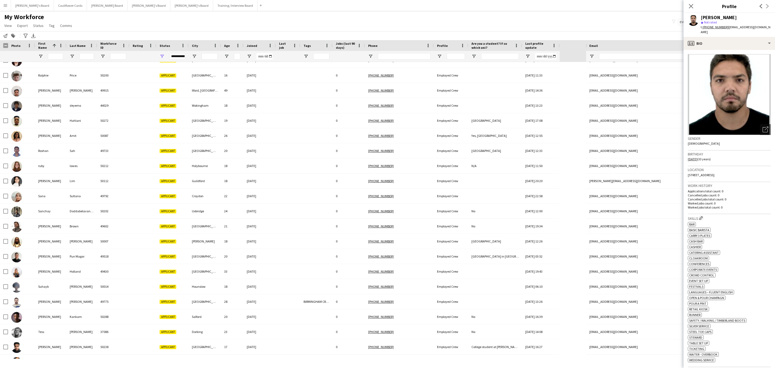
drag, startPoint x: 692, startPoint y: 6, endPoint x: 642, endPoint y: 74, distance: 84.9
click at [692, 6] on icon "Close pop-in" at bounding box center [691, 6] width 4 height 4
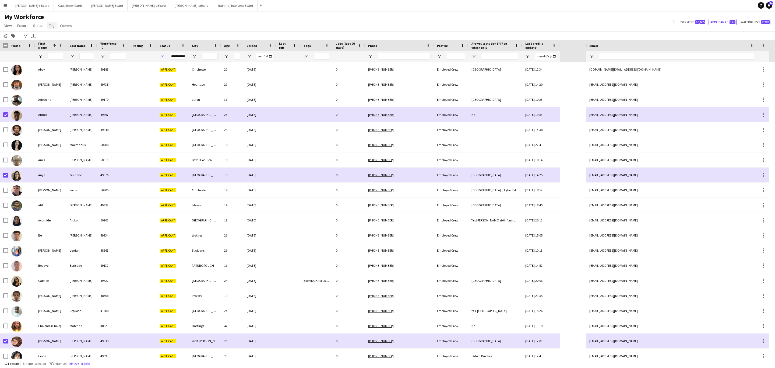
click at [49, 27] on span "Tag" at bounding box center [52, 25] width 6 height 5
click at [64, 37] on link "New tag" at bounding box center [65, 36] width 38 height 11
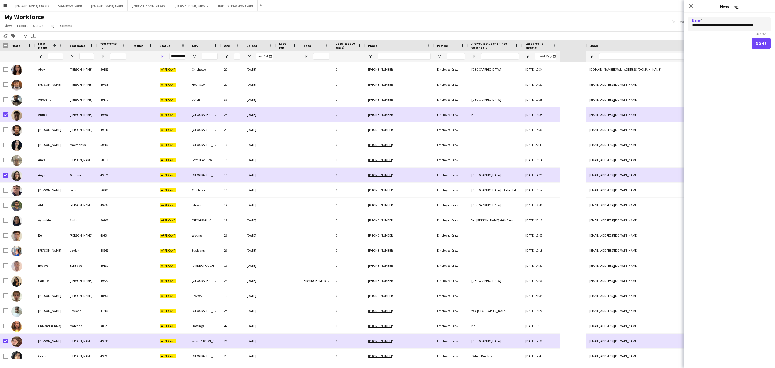
click at [715, 24] on input "**********" at bounding box center [729, 23] width 83 height 13
type input "**********"
click at [753, 42] on button "Done" at bounding box center [760, 43] width 19 height 11
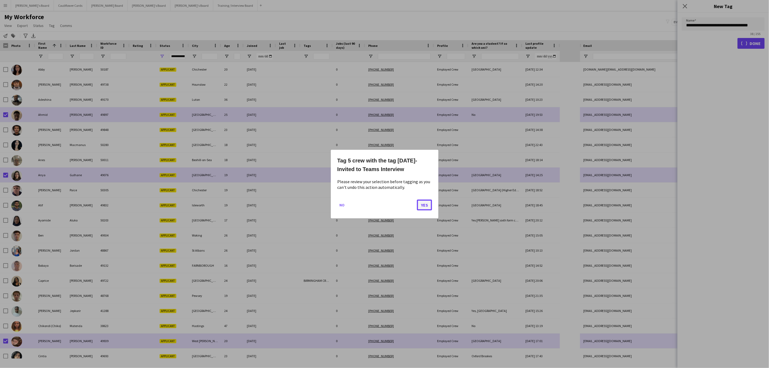
click at [422, 203] on button "Yes" at bounding box center [424, 204] width 15 height 11
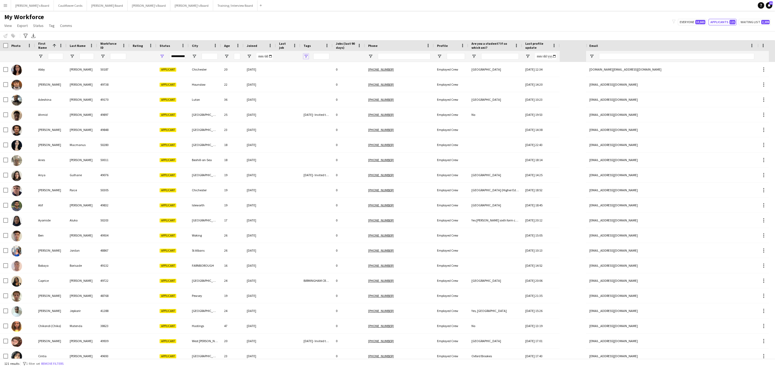
click at [308, 54] on span "Open Filter Menu" at bounding box center [305, 56] width 5 height 5
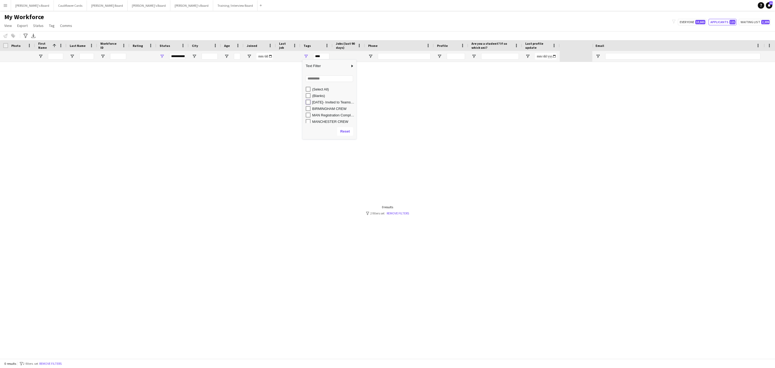
type input "**********"
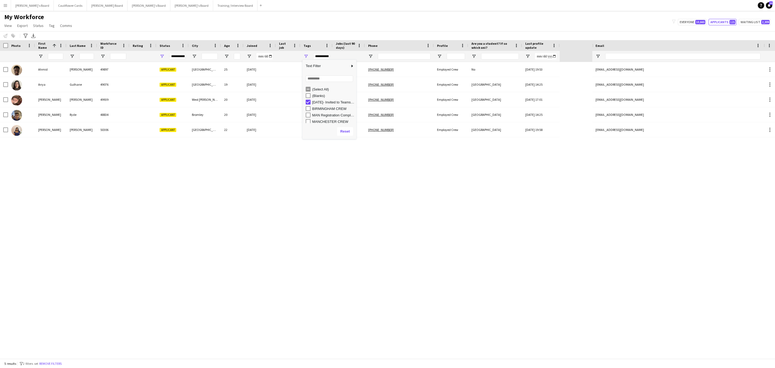
click at [310, 174] on div "Ahmid Sesay 49897 Applicant London 25 01-09-2025 23/09/2025- Invited to Teams I…" at bounding box center [296, 210] width 592 height 296
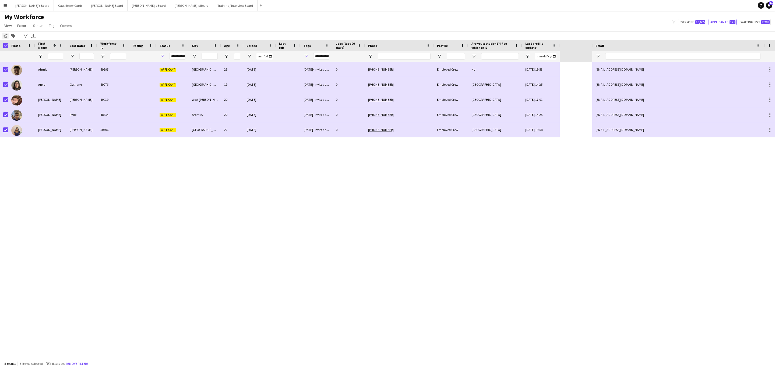
click at [6, 35] on icon "Notify workforce" at bounding box center [5, 36] width 4 height 4
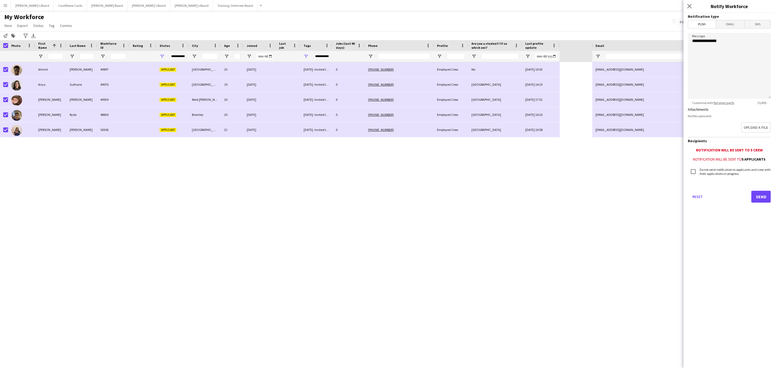
click at [731, 25] on span "Email" at bounding box center [730, 24] width 29 height 8
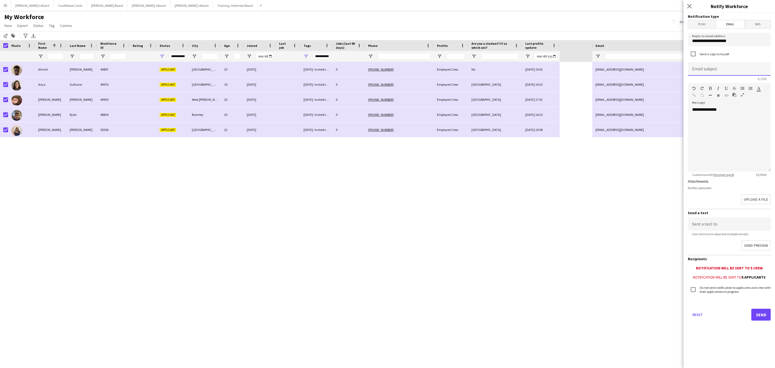
click at [723, 68] on input at bounding box center [729, 68] width 83 height 13
type input "**********"
click at [727, 120] on div "**********" at bounding box center [729, 139] width 83 height 65
click at [719, 73] on input "**********" at bounding box center [729, 68] width 83 height 13
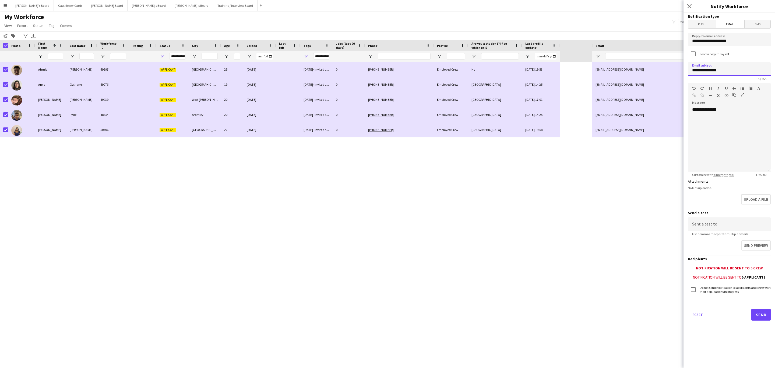
click at [719, 73] on input "**********" at bounding box center [729, 68] width 83 height 13
paste input "**********"
type input "**********"
click at [715, 118] on div "**********" at bounding box center [729, 139] width 83 height 65
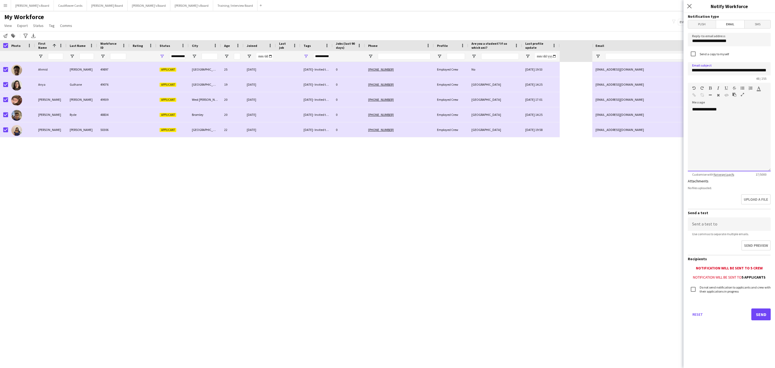
scroll to position [0, 0]
click at [708, 122] on div "**********" at bounding box center [729, 139] width 83 height 65
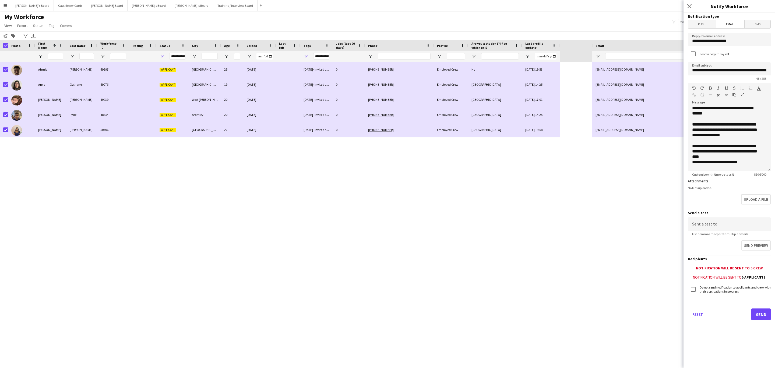
scroll to position [123, 0]
click at [755, 157] on p "**********" at bounding box center [726, 159] width 68 height 6
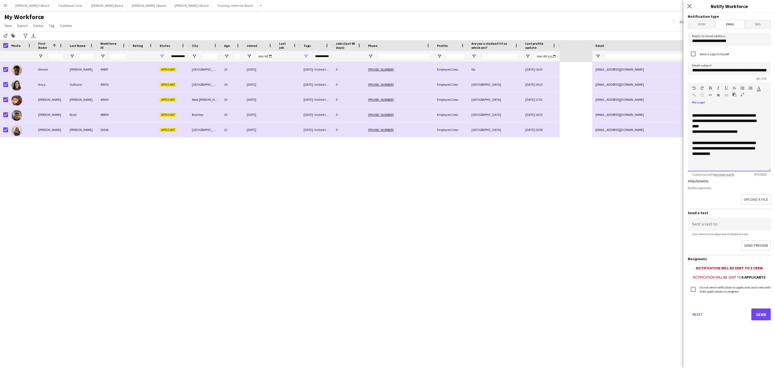
click at [714, 161] on p at bounding box center [726, 158] width 68 height 5
click at [743, 224] on input at bounding box center [729, 223] width 83 height 13
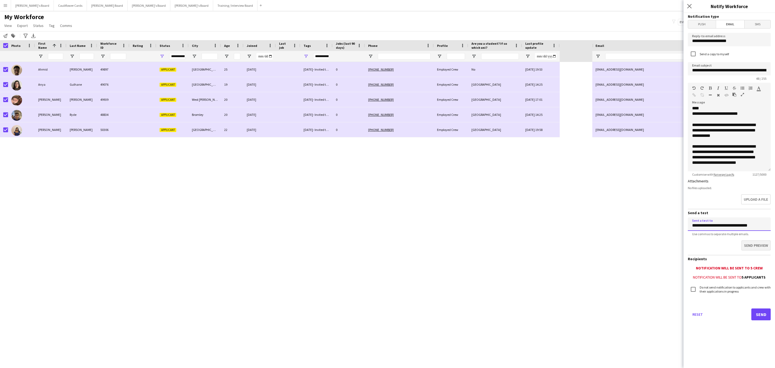
type input "**********"
click at [748, 241] on button "Send preview" at bounding box center [755, 245] width 30 height 11
click at [760, 312] on button "Send" at bounding box center [760, 314] width 19 height 12
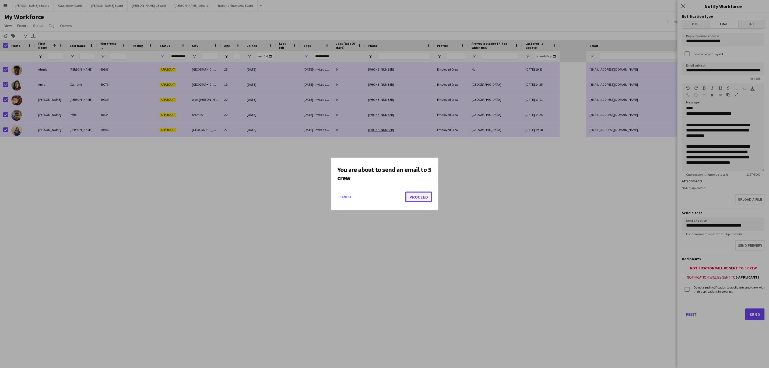
click at [431, 199] on button "Proceed" at bounding box center [418, 196] width 27 height 11
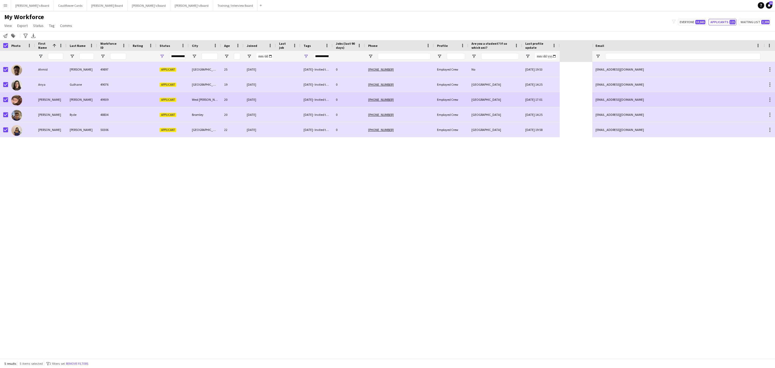
drag, startPoint x: 121, startPoint y: 101, endPoint x: 140, endPoint y: 95, distance: 20.3
click at [121, 101] on div "49939" at bounding box center [113, 99] width 32 height 15
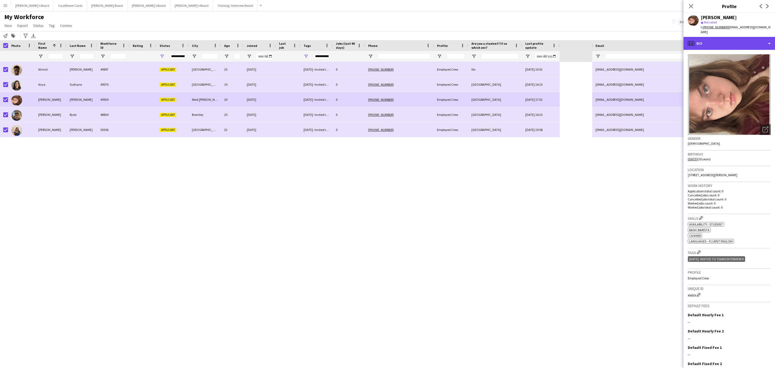
click at [744, 40] on div "profile Bio" at bounding box center [728, 43] width 91 height 13
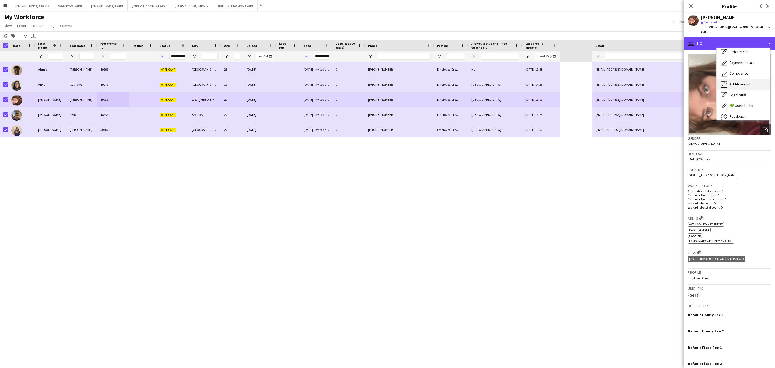
scroll to position [72, 0]
click at [741, 67] on span "Additional info" at bounding box center [740, 69] width 23 height 5
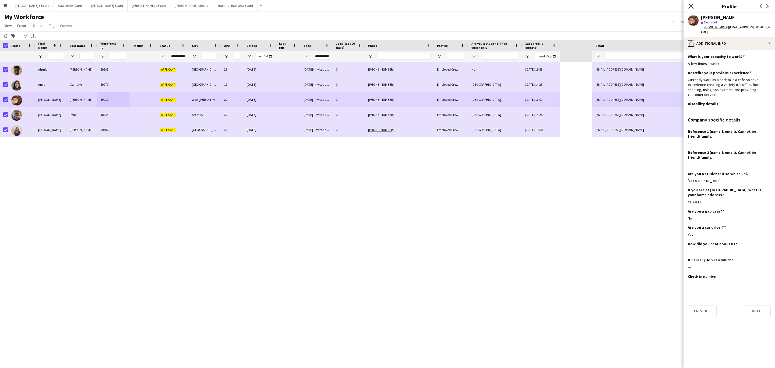
click at [690, 6] on icon "Close pop-in" at bounding box center [690, 5] width 5 height 5
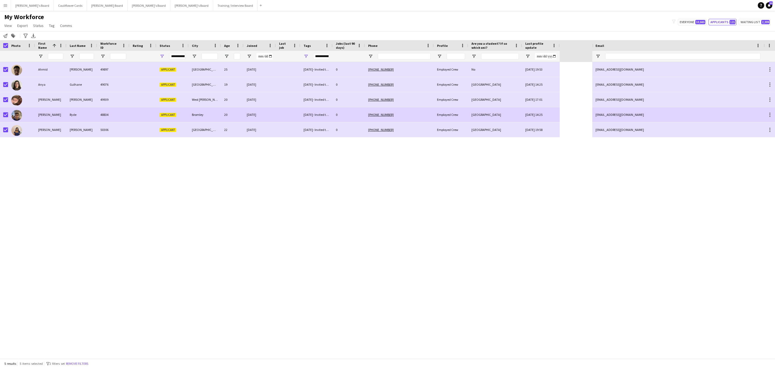
click at [72, 116] on div "Ryde" at bounding box center [81, 114] width 31 height 15
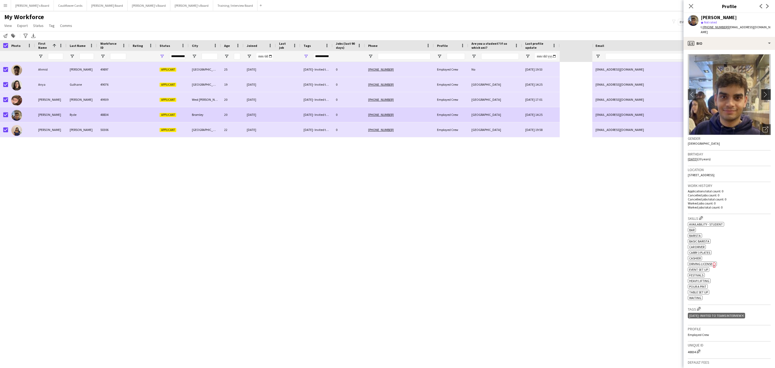
click at [762, 91] on app-icon "chevron-right" at bounding box center [766, 94] width 8 height 6
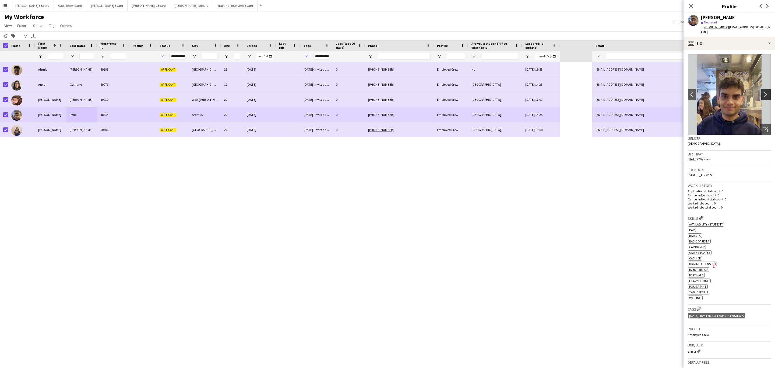
click at [762, 91] on app-icon "chevron-right" at bounding box center [766, 94] width 8 height 6
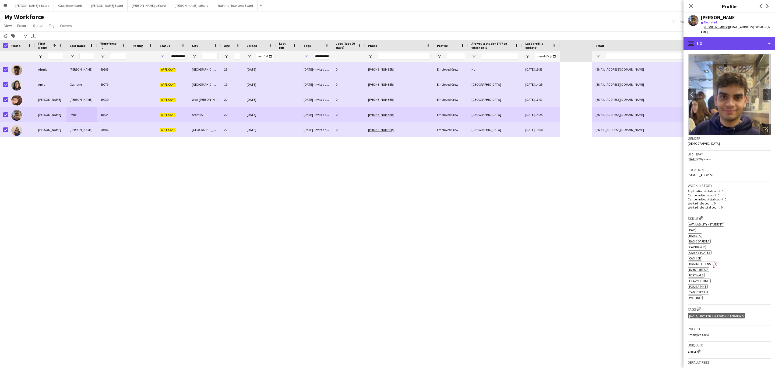
click at [735, 42] on div "profile Bio" at bounding box center [728, 43] width 91 height 13
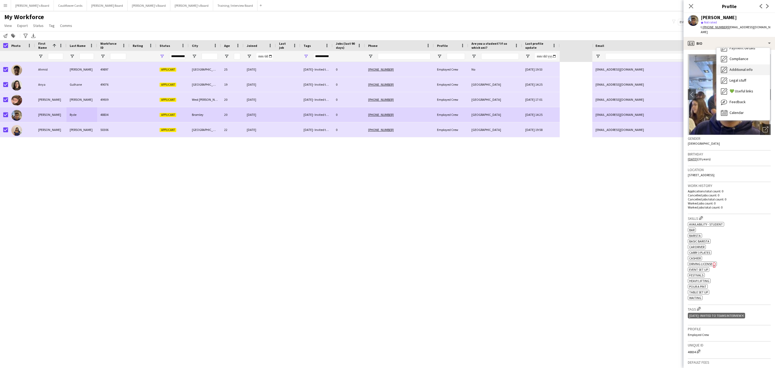
click at [742, 67] on span "Additional info" at bounding box center [740, 69] width 23 height 5
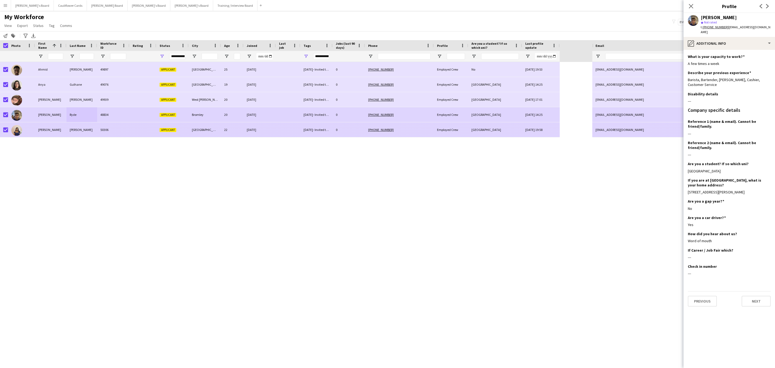
drag, startPoint x: 66, startPoint y: 127, endPoint x: 63, endPoint y: 129, distance: 3.8
click at [66, 127] on div "Fonseca" at bounding box center [81, 129] width 31 height 15
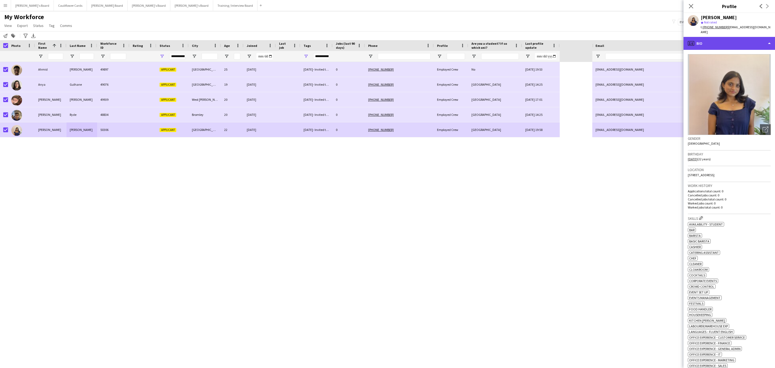
click at [736, 40] on div "profile Bio" at bounding box center [728, 43] width 91 height 13
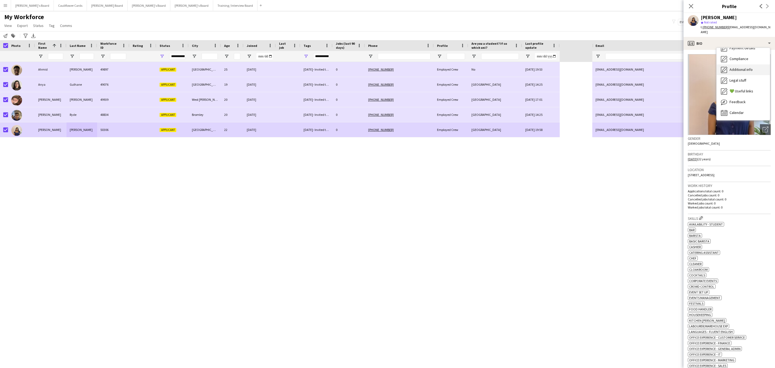
click at [743, 64] on div "Additional info Additional info" at bounding box center [742, 69] width 53 height 11
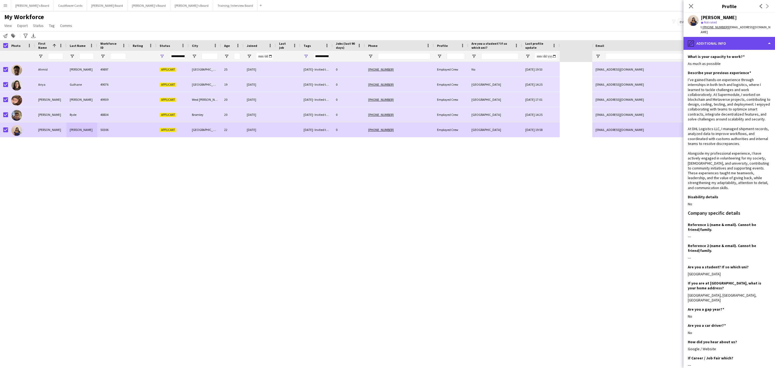
click at [732, 40] on div "pencil4 Additional info" at bounding box center [728, 43] width 91 height 13
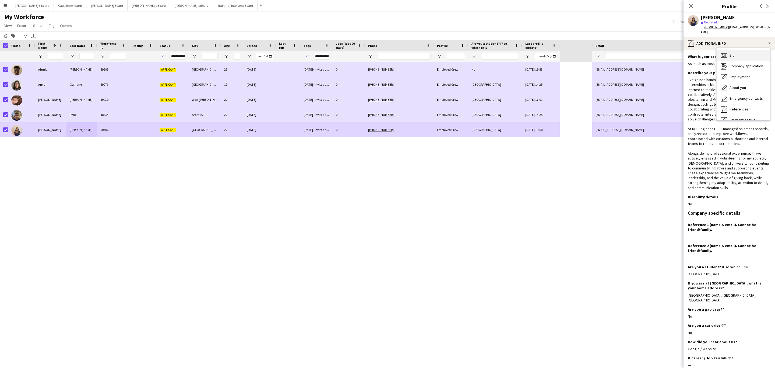
click at [733, 53] on span "Bio" at bounding box center [731, 55] width 5 height 5
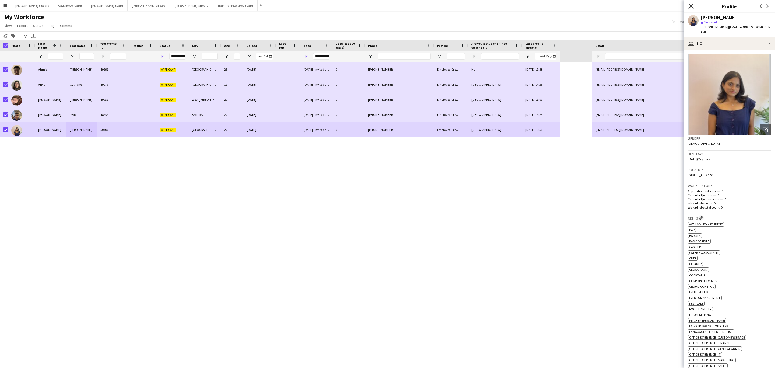
click at [689, 5] on icon at bounding box center [690, 5] width 5 height 5
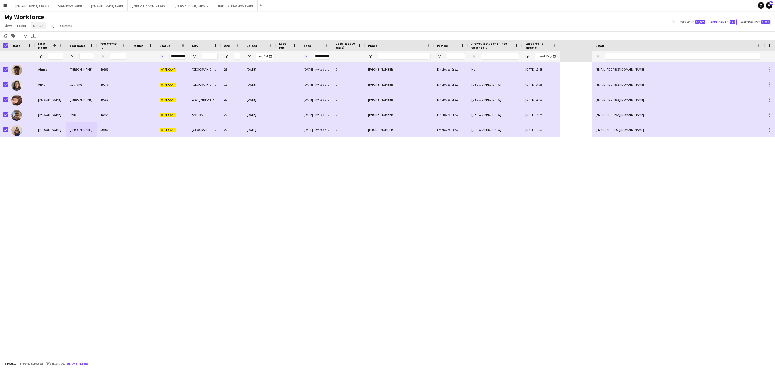
click at [36, 25] on span "Status" at bounding box center [38, 25] width 10 height 5
click at [49, 33] on link "Edit" at bounding box center [50, 36] width 38 height 11
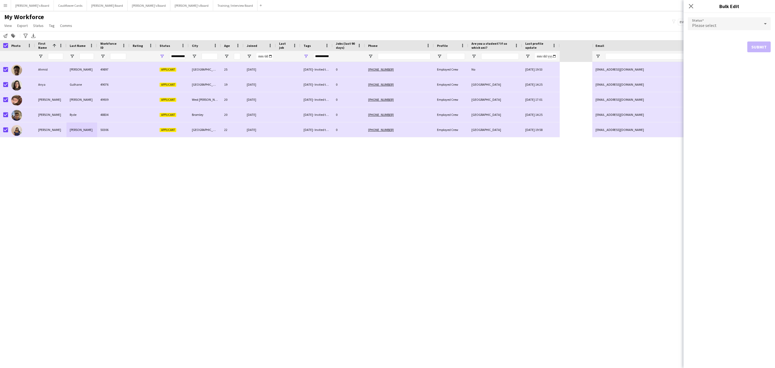
click at [765, 24] on icon at bounding box center [765, 23] width 3 height 1
click at [720, 87] on mat-option "Waiting list" at bounding box center [729, 91] width 83 height 13
click at [756, 66] on button "Submit" at bounding box center [758, 65] width 23 height 11
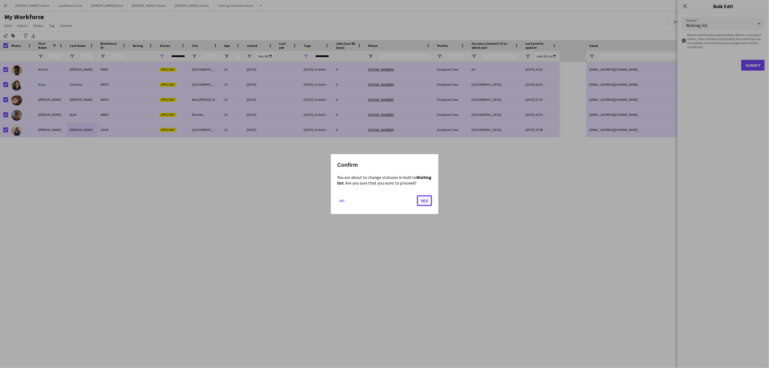
click at [430, 198] on button "Yes" at bounding box center [424, 200] width 15 height 11
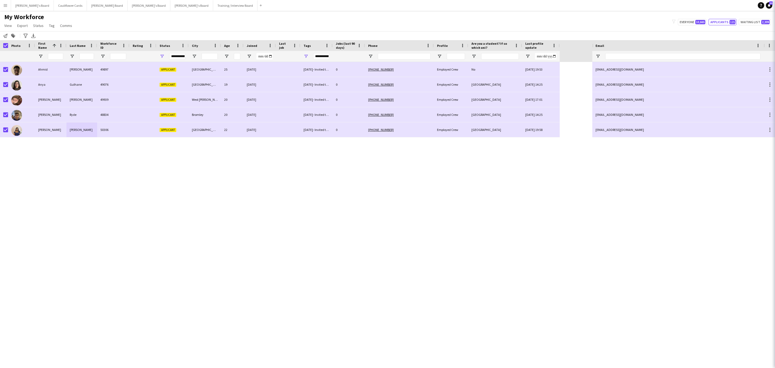
type input "***"
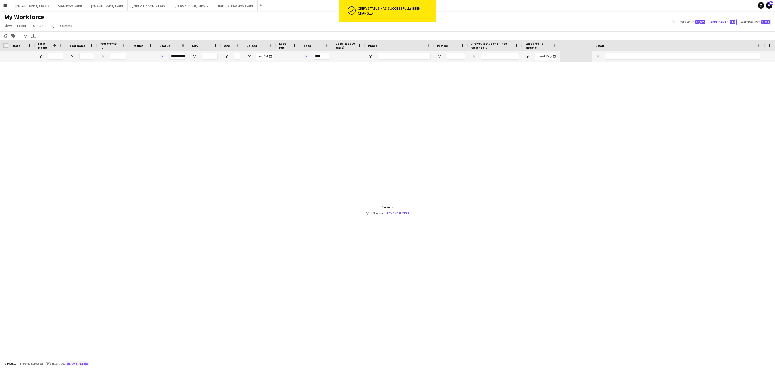
click at [78, 363] on button "Remove filters" at bounding box center [77, 363] width 24 height 6
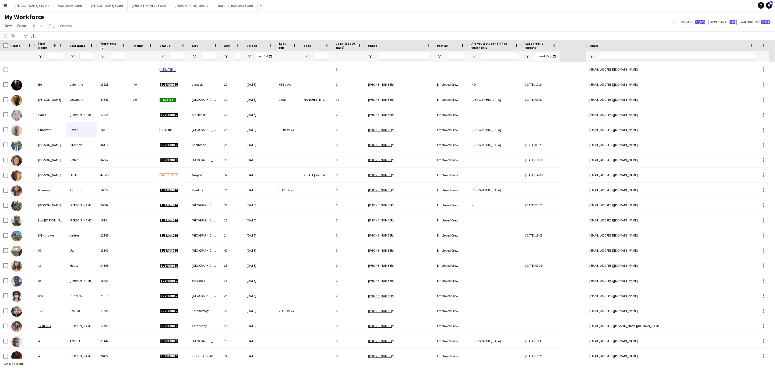
drag, startPoint x: 726, startPoint y: 20, endPoint x: 641, endPoint y: 83, distance: 105.4
click at [725, 21] on button "Applicants 116" at bounding box center [722, 22] width 28 height 6
type input "**********"
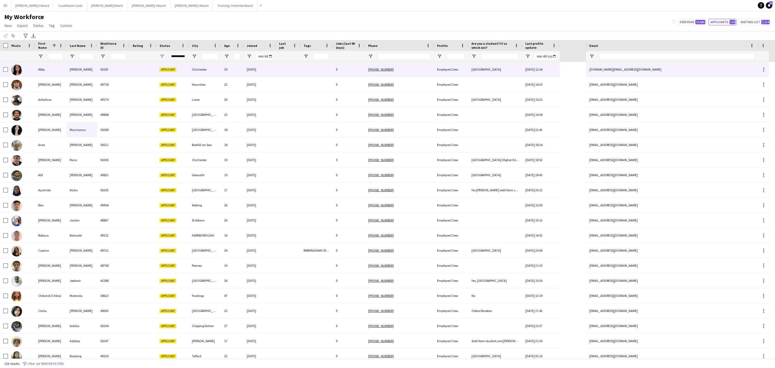
click at [116, 70] on div "50187" at bounding box center [113, 69] width 32 height 15
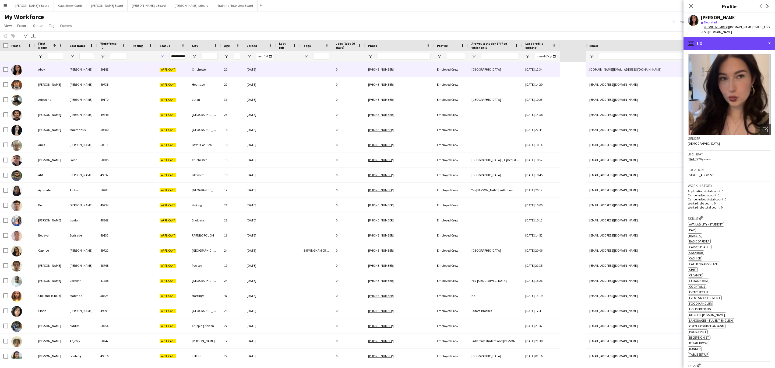
drag, startPoint x: 735, startPoint y: 39, endPoint x: 736, endPoint y: 42, distance: 3.4
click at [736, 39] on div "profile Bio" at bounding box center [728, 43] width 91 height 13
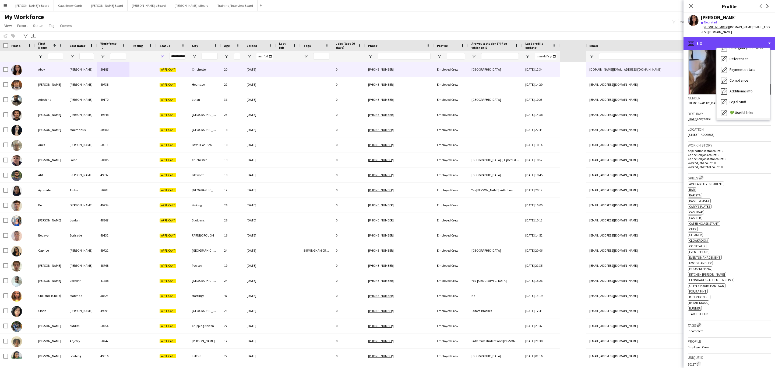
scroll to position [72, 0]
click at [742, 67] on span "Additional info" at bounding box center [740, 69] width 23 height 5
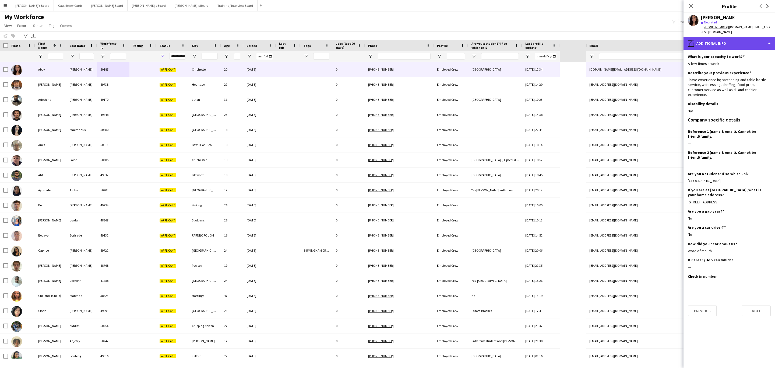
drag, startPoint x: 737, startPoint y: 36, endPoint x: 737, endPoint y: 40, distance: 4.0
click at [737, 37] on div "pencil4 Additional info" at bounding box center [728, 43] width 91 height 13
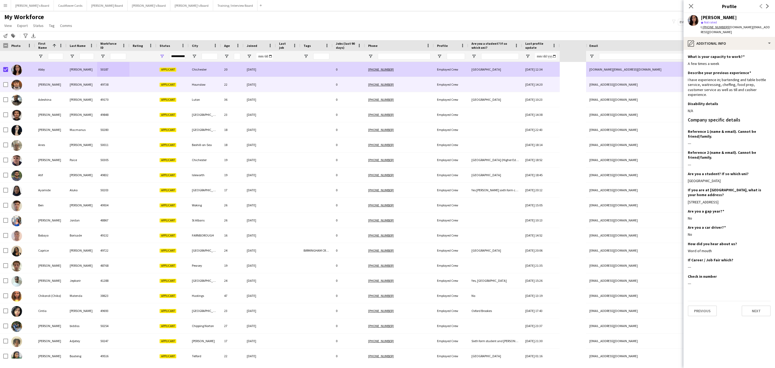
click at [98, 85] on div "49738" at bounding box center [113, 84] width 32 height 15
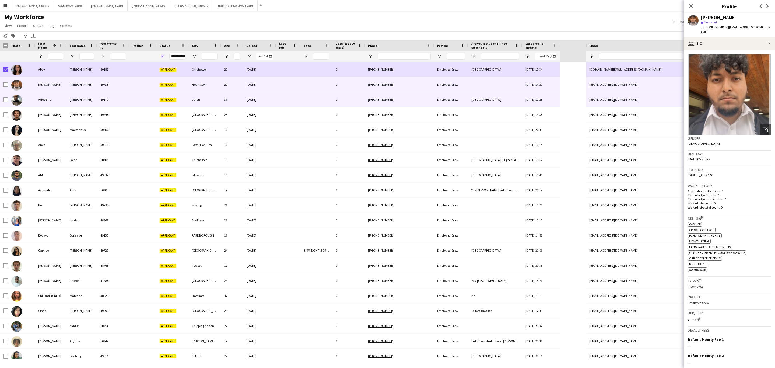
click at [188, 102] on div "Applicant" at bounding box center [172, 99] width 32 height 15
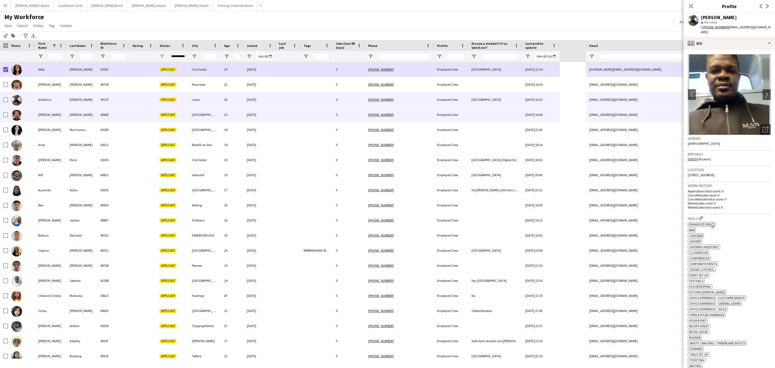
click at [205, 115] on div "London" at bounding box center [205, 114] width 32 height 15
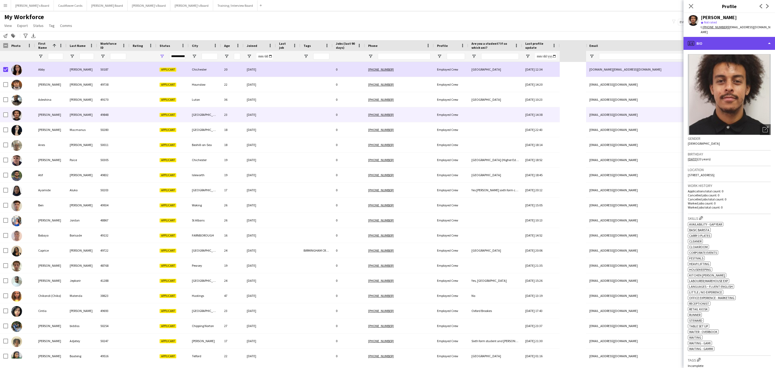
click at [749, 44] on div "profile Bio" at bounding box center [728, 43] width 91 height 13
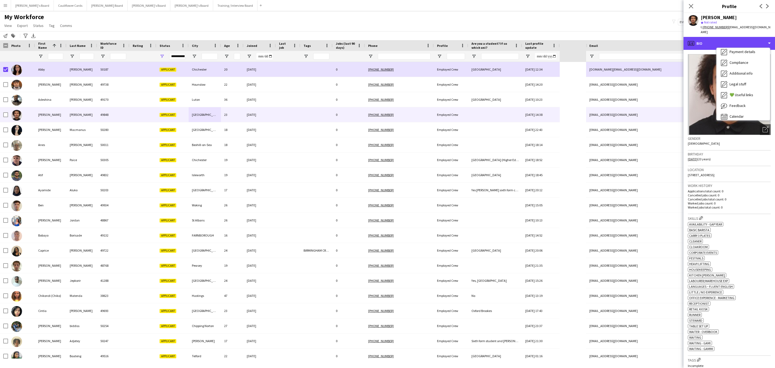
scroll to position [72, 0]
click at [743, 67] on span "Additional info" at bounding box center [740, 69] width 23 height 5
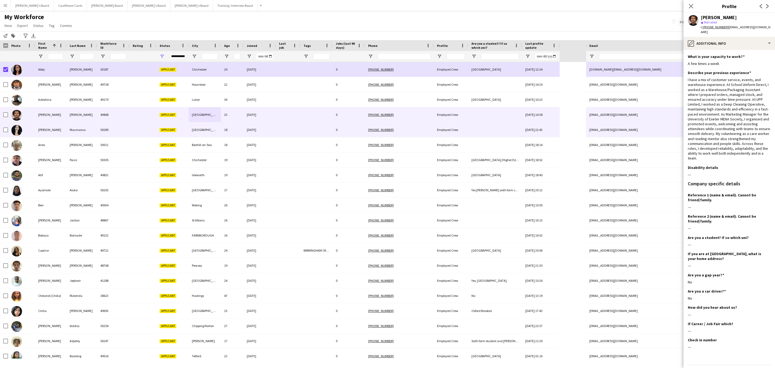
click at [246, 134] on div "22-09-2025" at bounding box center [259, 129] width 32 height 15
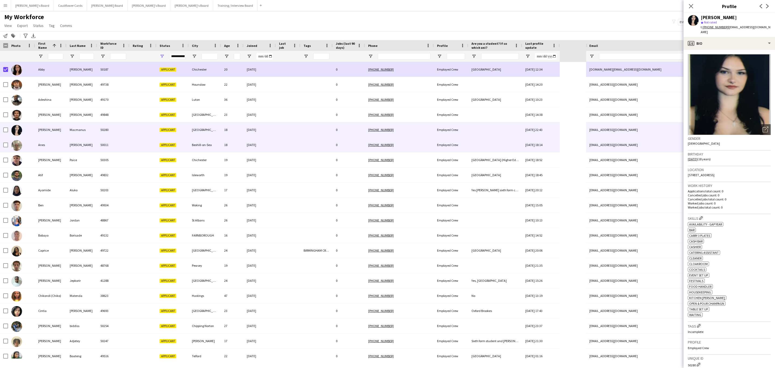
click at [287, 142] on div at bounding box center [288, 144] width 24 height 15
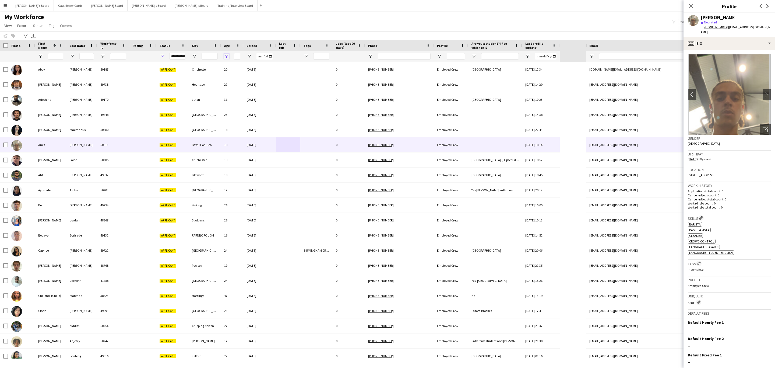
click at [226, 56] on span "Open Filter Menu" at bounding box center [226, 56] width 5 height 5
click at [263, 66] on span "Filtering operator" at bounding box center [264, 66] width 5 height 5
click at [254, 74] on input "Filter Value" at bounding box center [247, 75] width 42 height 6
type input "*"
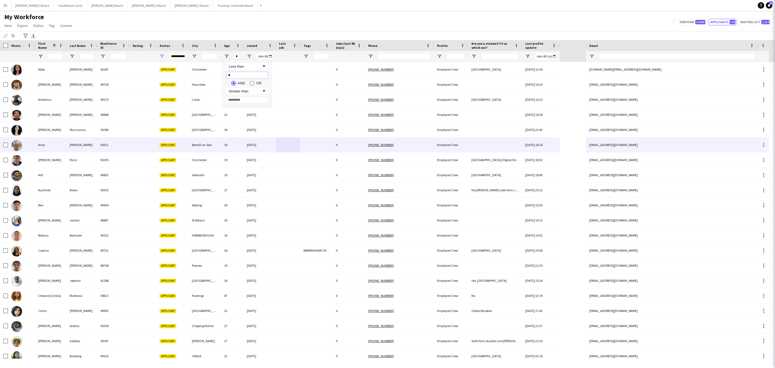
type input "**"
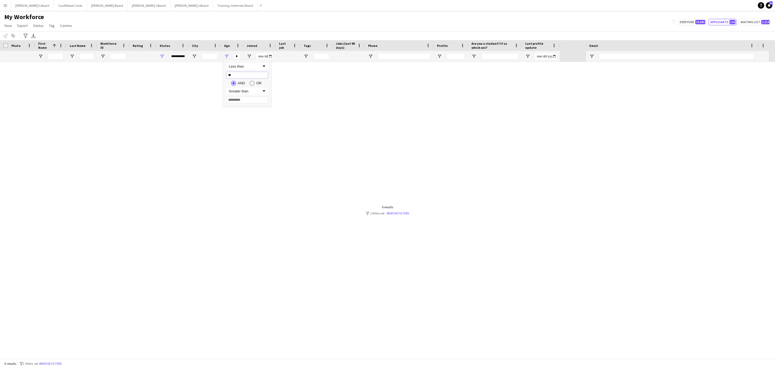
type input "**"
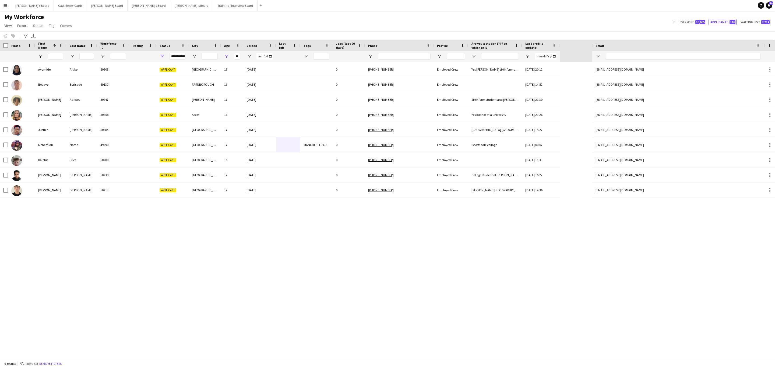
click at [301, 238] on div "Ayomide Aluko 50203 Applicant Eastleigh 17 19-09-2025 0 +447727063918 Employed …" at bounding box center [296, 210] width 592 height 296
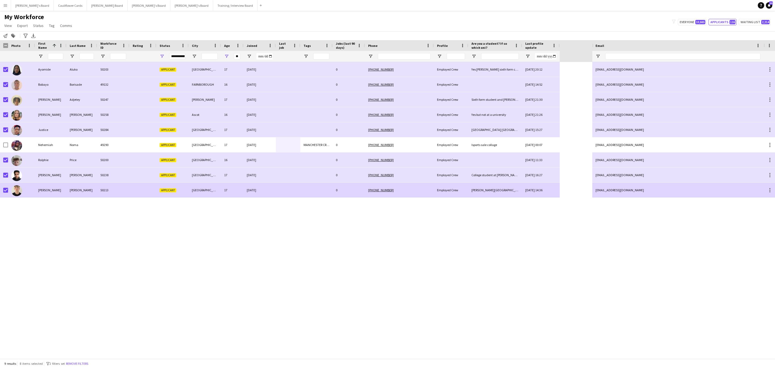
click at [120, 188] on div "50213" at bounding box center [113, 189] width 32 height 15
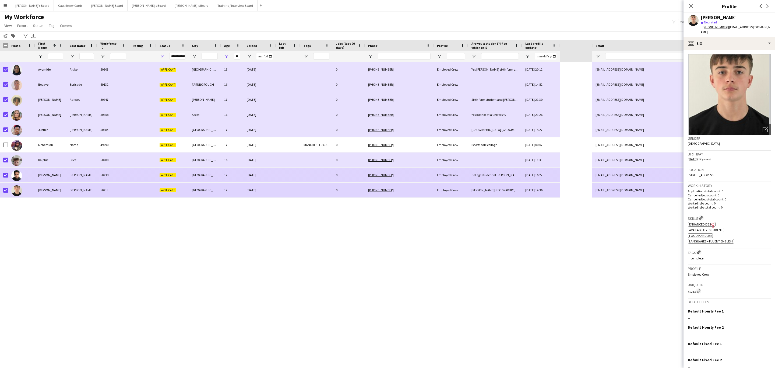
click at [194, 174] on div "Southampton" at bounding box center [205, 174] width 32 height 15
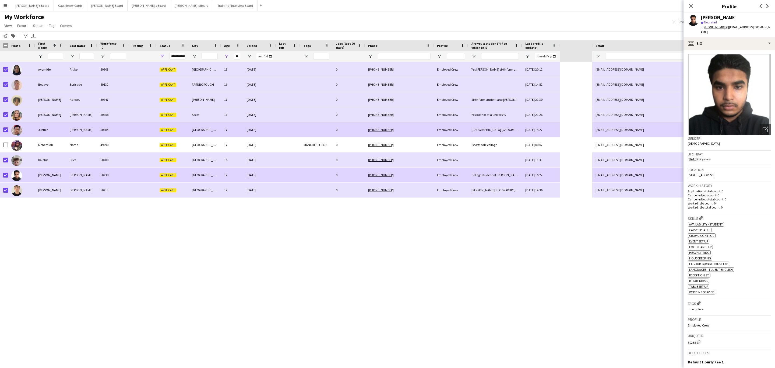
click at [146, 131] on div at bounding box center [142, 129] width 27 height 15
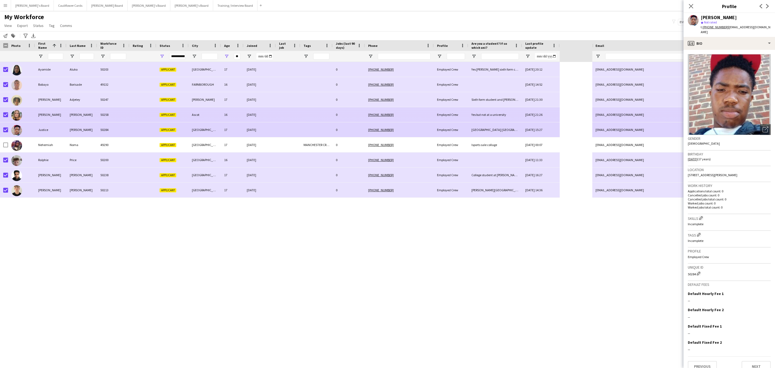
click at [133, 113] on div at bounding box center [142, 114] width 27 height 15
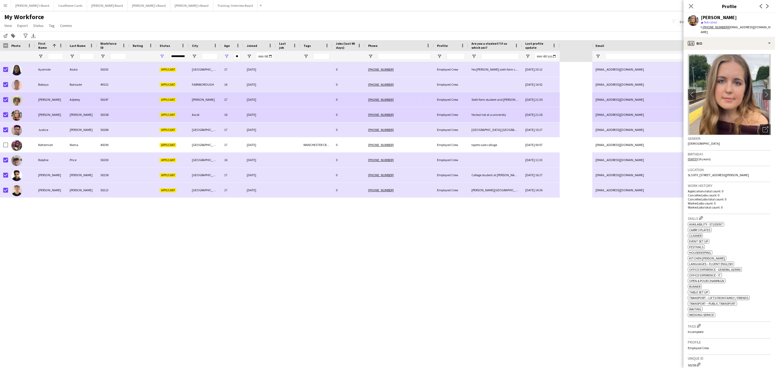
click at [136, 100] on div at bounding box center [142, 99] width 27 height 15
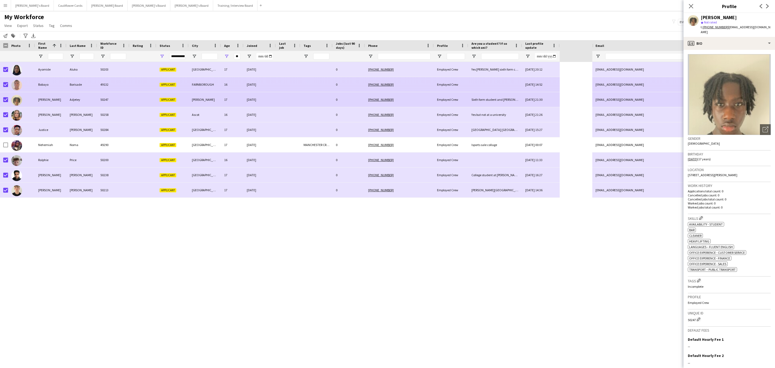
click at [142, 86] on div at bounding box center [142, 84] width 27 height 15
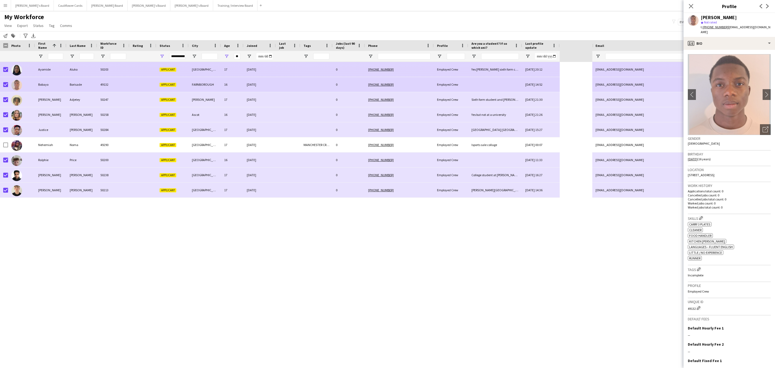
click at [91, 70] on div "Aluko" at bounding box center [81, 69] width 31 height 15
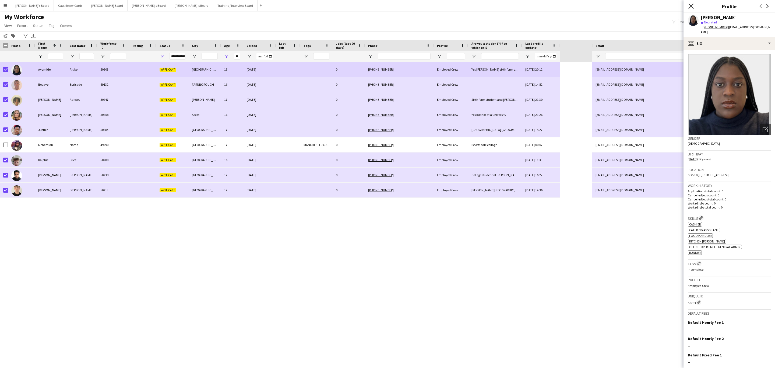
click at [691, 5] on icon "Close pop-in" at bounding box center [690, 5] width 5 height 5
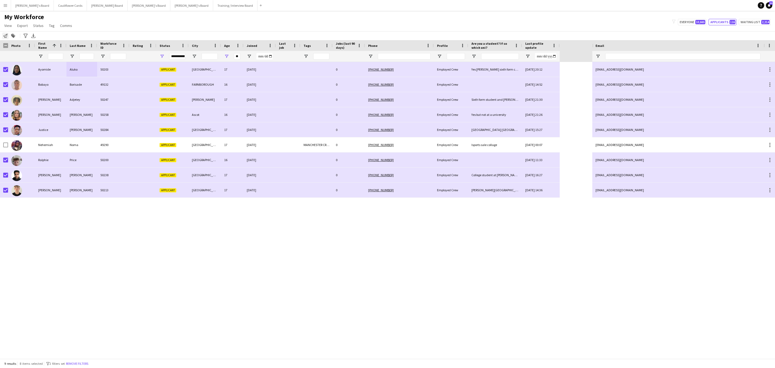
click at [3, 37] on div "Notify workforce" at bounding box center [5, 36] width 6 height 6
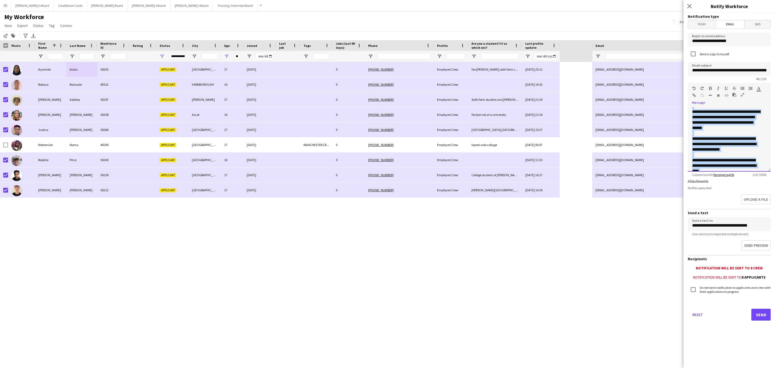
scroll to position [176, 0]
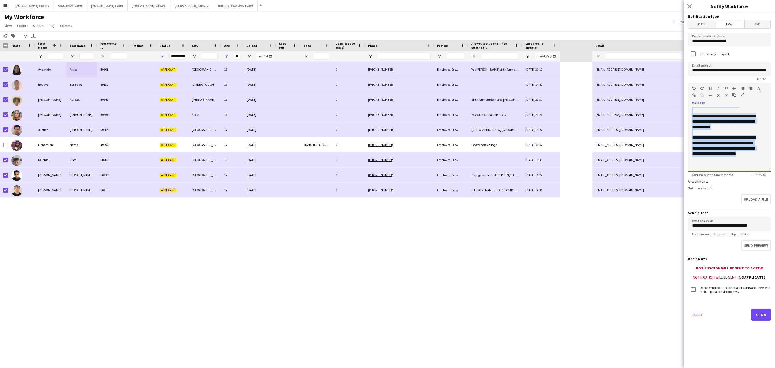
drag, startPoint x: 691, startPoint y: 115, endPoint x: 728, endPoint y: 160, distance: 58.7
click at [728, 160] on div "**********" at bounding box center [729, 139] width 83 height 65
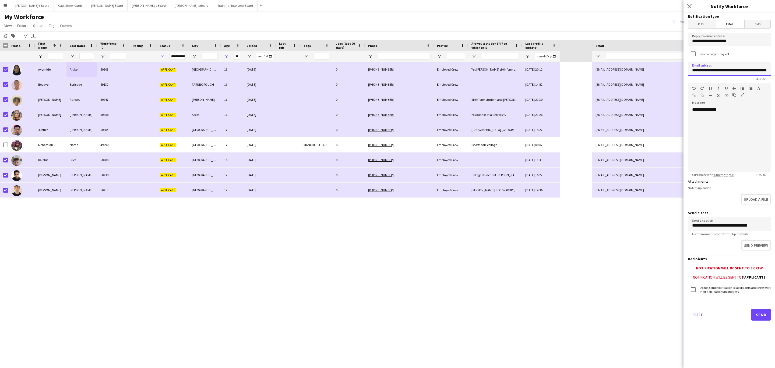
click at [731, 72] on input "**********" at bounding box center [729, 68] width 83 height 13
click at [709, 134] on div "**********" at bounding box center [729, 139] width 83 height 65
click at [721, 67] on input at bounding box center [729, 68] width 83 height 13
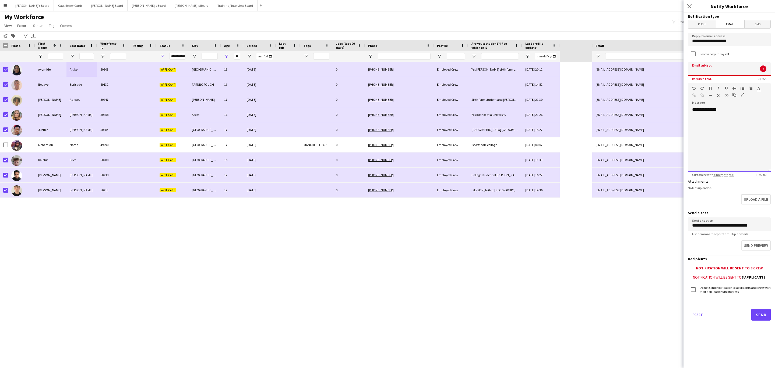
click at [708, 119] on p at bounding box center [729, 120] width 74 height 5
click at [717, 72] on input at bounding box center [729, 68] width 83 height 13
click at [711, 134] on div "**********" at bounding box center [729, 139] width 83 height 65
click at [706, 70] on input at bounding box center [729, 68] width 83 height 13
click at [703, 113] on p at bounding box center [729, 114] width 74 height 5
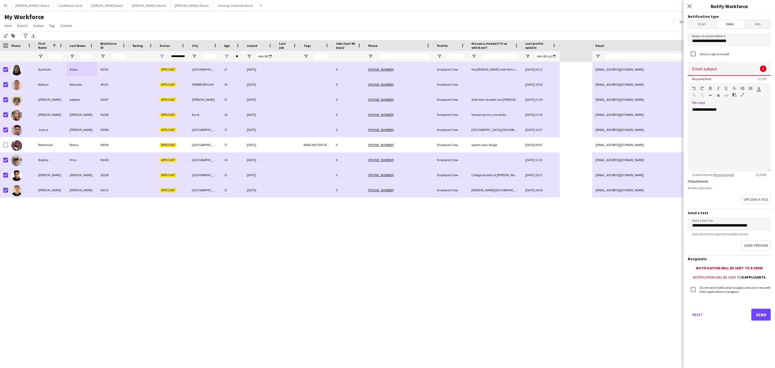
click at [711, 70] on input at bounding box center [729, 68] width 83 height 13
click at [712, 115] on p at bounding box center [729, 114] width 74 height 5
drag, startPoint x: 701, startPoint y: 62, endPoint x: 699, endPoint y: 67, distance: 5.0
click at [700, 62] on input at bounding box center [729, 68] width 83 height 13
click at [703, 116] on p at bounding box center [729, 114] width 74 height 5
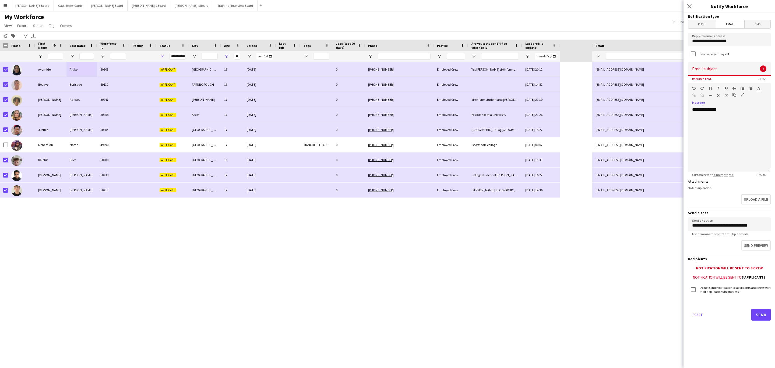
click at [704, 71] on input at bounding box center [729, 68] width 83 height 13
type input "**********"
click at [724, 123] on div "**********" at bounding box center [729, 139] width 83 height 65
click at [738, 118] on p at bounding box center [729, 120] width 74 height 5
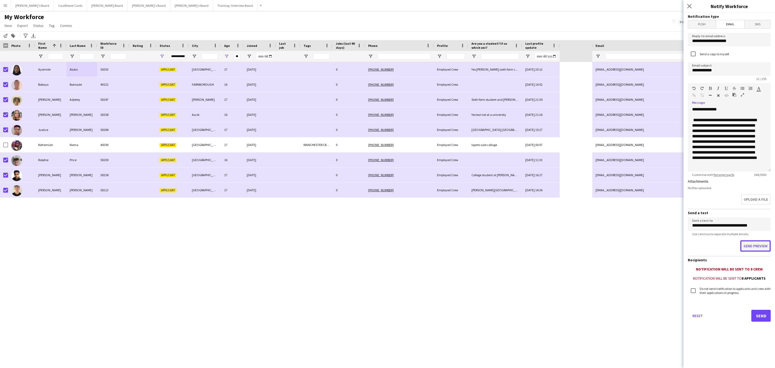
click at [758, 243] on button "Send preview" at bounding box center [755, 245] width 30 height 11
click at [755, 310] on button "Send" at bounding box center [760, 314] width 19 height 12
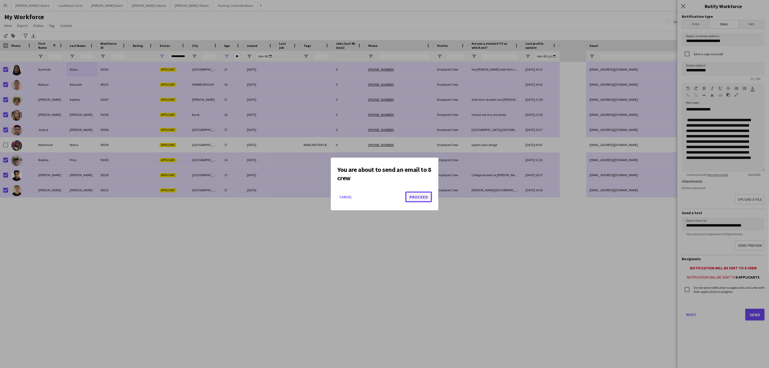
click at [428, 195] on button "Proceed" at bounding box center [418, 196] width 27 height 11
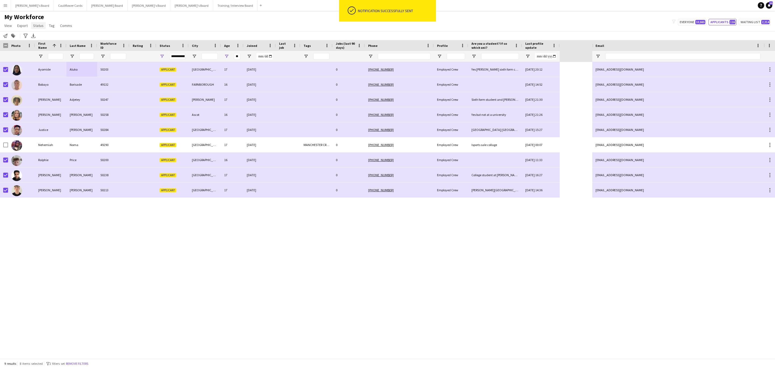
click at [33, 24] on span "Status" at bounding box center [38, 25] width 10 height 5
click at [43, 33] on link "Edit" at bounding box center [50, 36] width 38 height 11
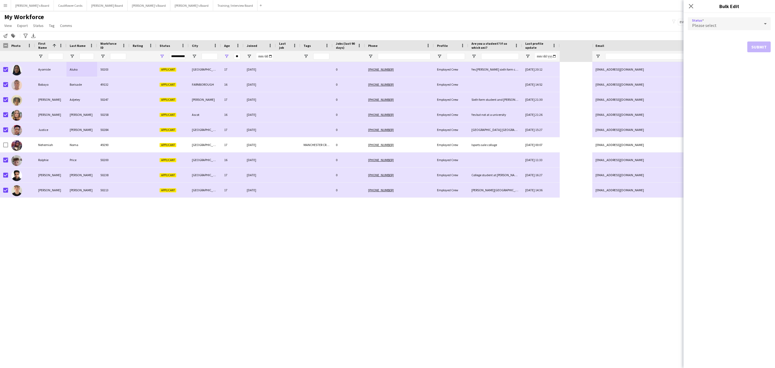
click at [741, 21] on div "Please select" at bounding box center [724, 23] width 72 height 13
click at [721, 63] on span "Declined" at bounding box center [729, 64] width 74 height 5
click at [752, 61] on button "Submit" at bounding box center [758, 65] width 23 height 11
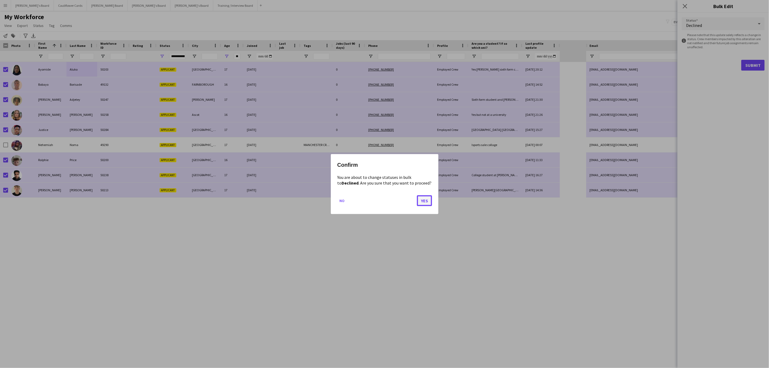
click at [427, 200] on button "Yes" at bounding box center [424, 200] width 15 height 11
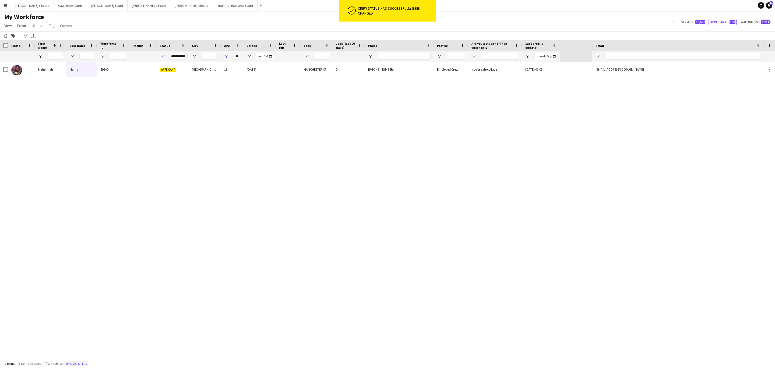
click at [86, 364] on button "Remove filters" at bounding box center [75, 363] width 24 height 6
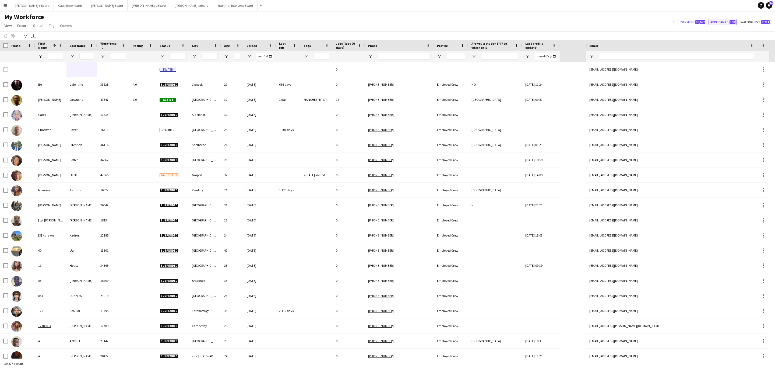
click at [724, 19] on button "Applicants 108" at bounding box center [722, 22] width 28 height 6
type input "**********"
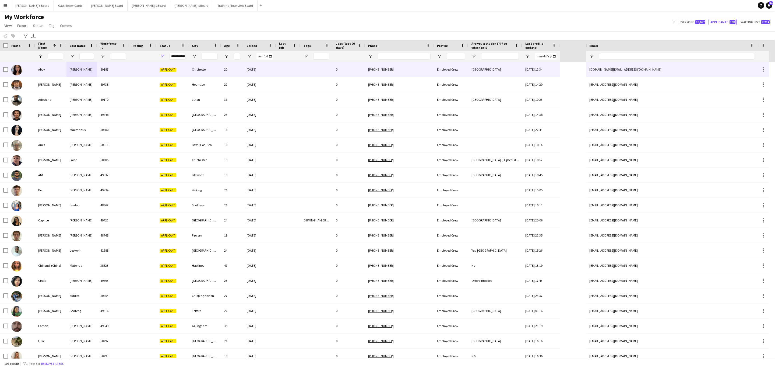
click at [148, 75] on div at bounding box center [142, 69] width 27 height 15
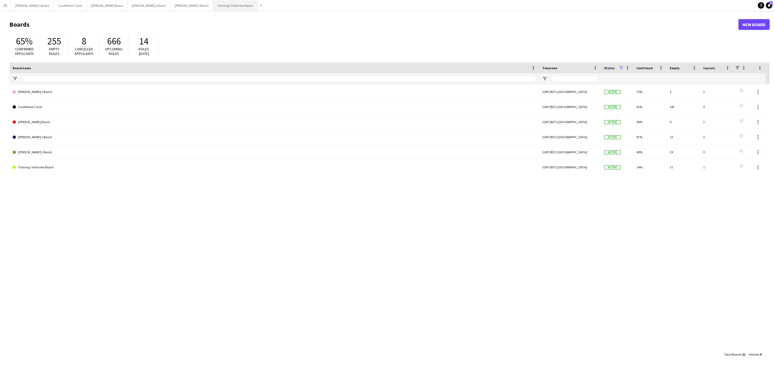
click at [213, 2] on button "Training / Interview Board Close" at bounding box center [235, 5] width 44 height 10
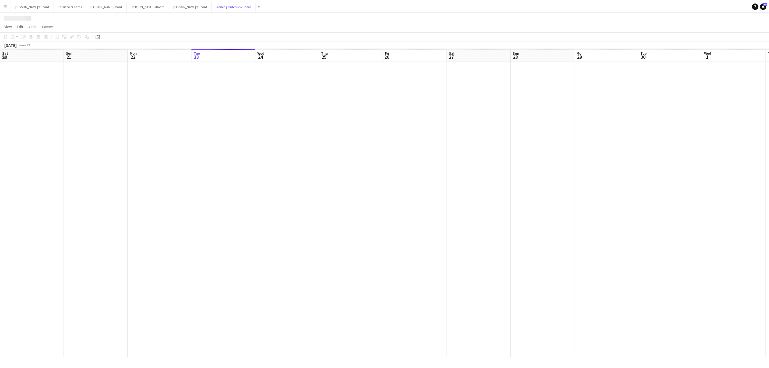
scroll to position [0, 129]
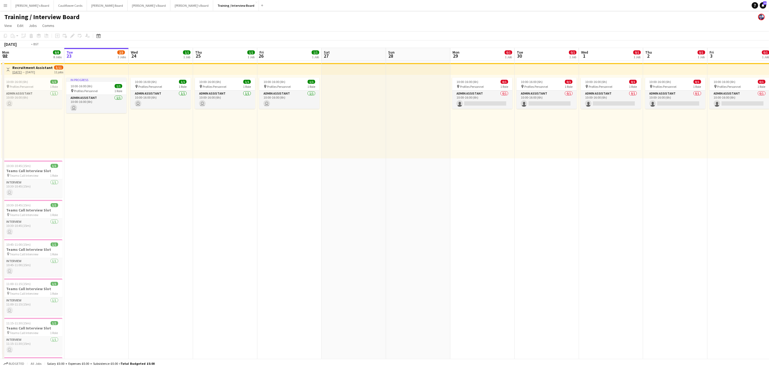
click at [381, 149] on app-calendar-viewport "Sat 20 Sun 21 5/5 1 Job Mon 22 8/8 8 Jobs Tue 23 2/3 3 Jobs Wed 24 1/1 1 Job Th…" at bounding box center [384, 356] width 769 height 616
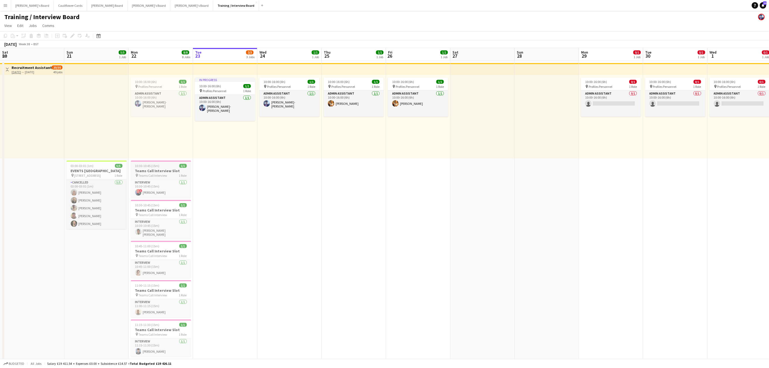
click at [167, 167] on div "10:30-10:45 (15m) 1/1" at bounding box center [161, 166] width 60 height 4
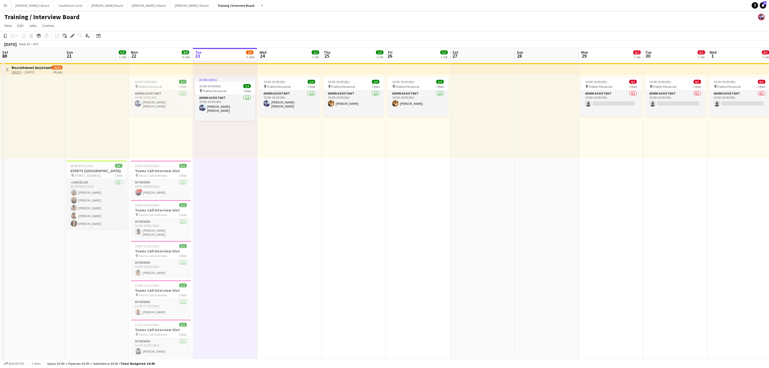
scroll to position [0, 129]
click at [163, 188] on app-card-role "Interview 1/1 10:30-10:45 (15m) ! Karen Dean" at bounding box center [160, 188] width 60 height 18
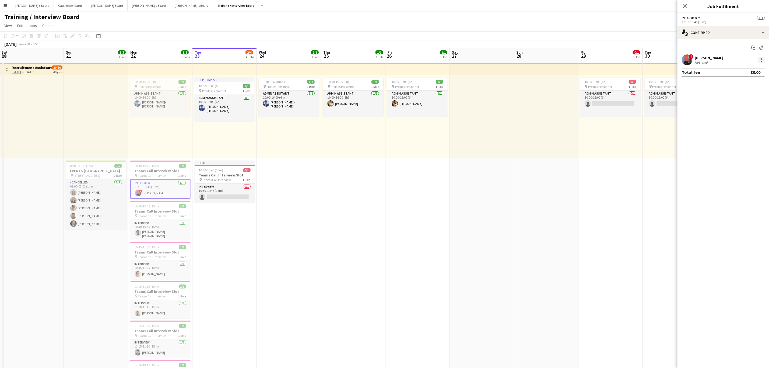
click at [764, 61] on div at bounding box center [761, 59] width 6 height 6
click at [740, 133] on span "Did not show" at bounding box center [739, 134] width 25 height 5
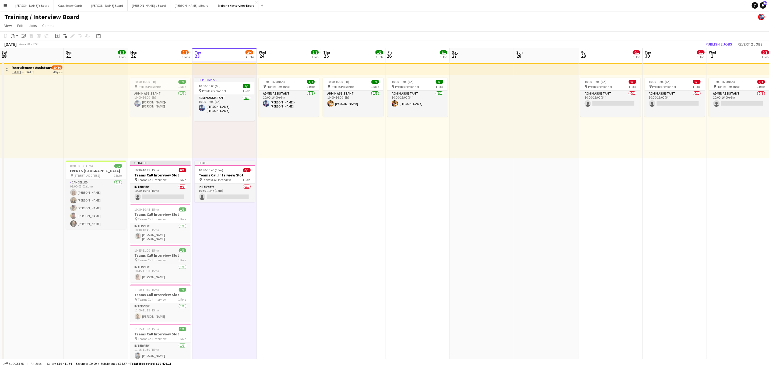
click at [148, 255] on h3 "Teams Call Interview Slot" at bounding box center [160, 255] width 60 height 5
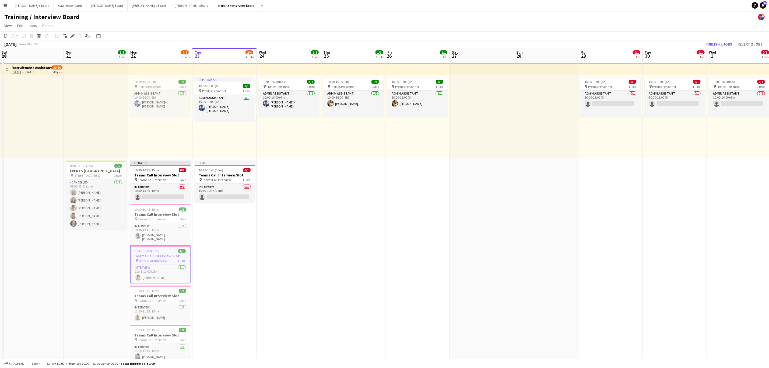
drag, startPoint x: 218, startPoint y: 228, endPoint x: 221, endPoint y: 230, distance: 3.6
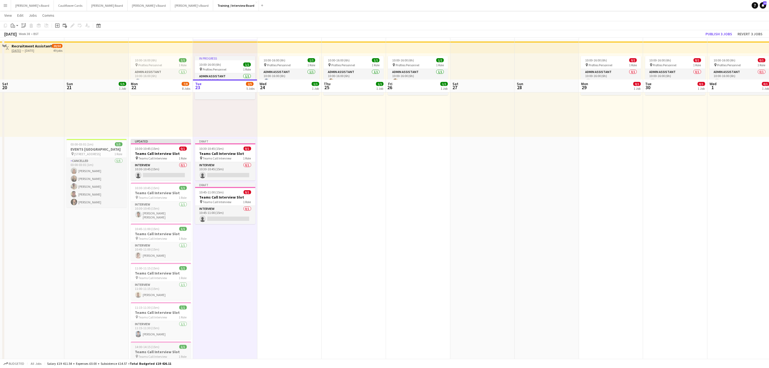
scroll to position [0, 0]
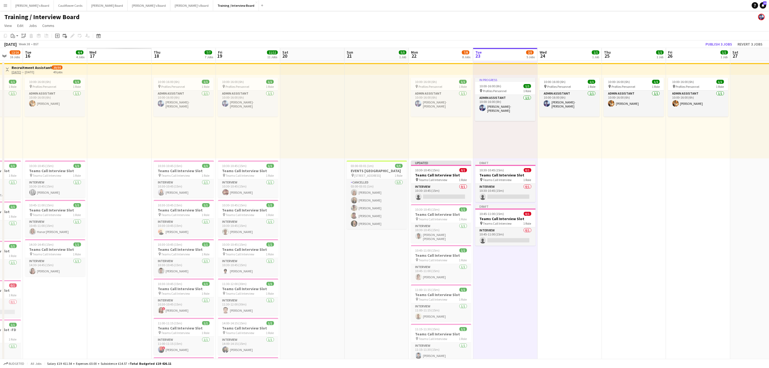
drag, startPoint x: 113, startPoint y: 281, endPoint x: 409, endPoint y: 230, distance: 300.8
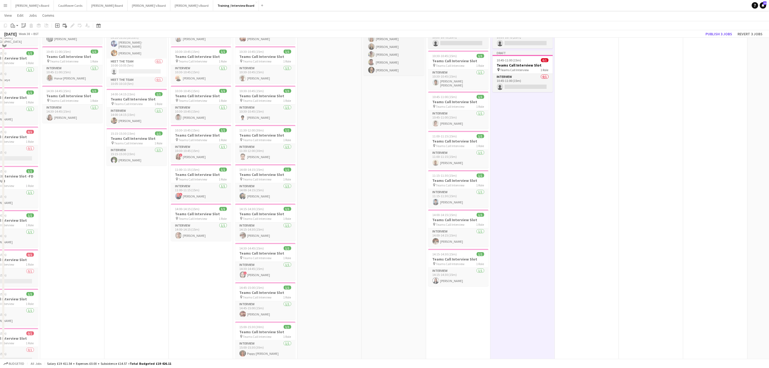
scroll to position [161, 0]
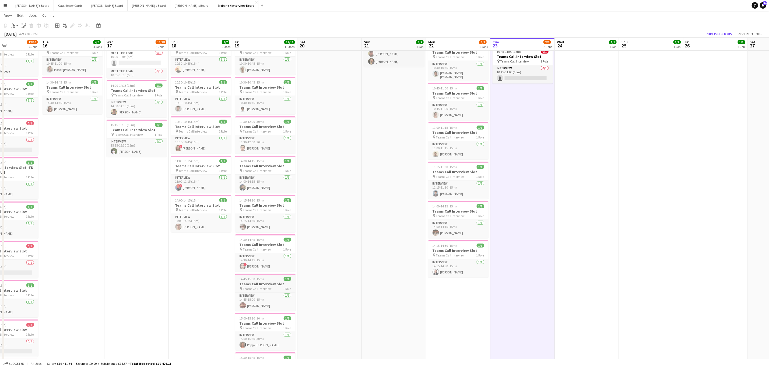
click at [275, 285] on h3 "Teams Call Interview Slot" at bounding box center [265, 283] width 60 height 5
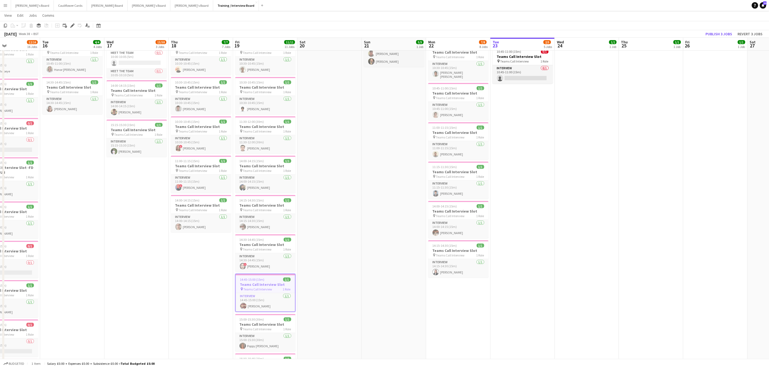
click at [514, 195] on app-date-cell "In progress 10:00-16:00 (6h) 1/1 pin Profiles Personnel 1 Role Admin Assistant …" at bounding box center [522, 287] width 64 height 776
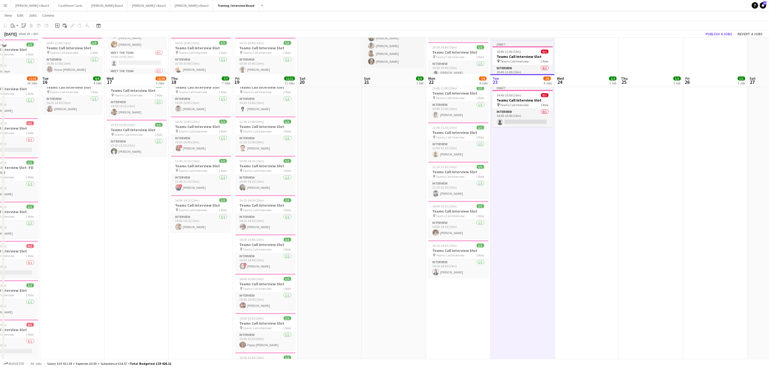
scroll to position [242, 0]
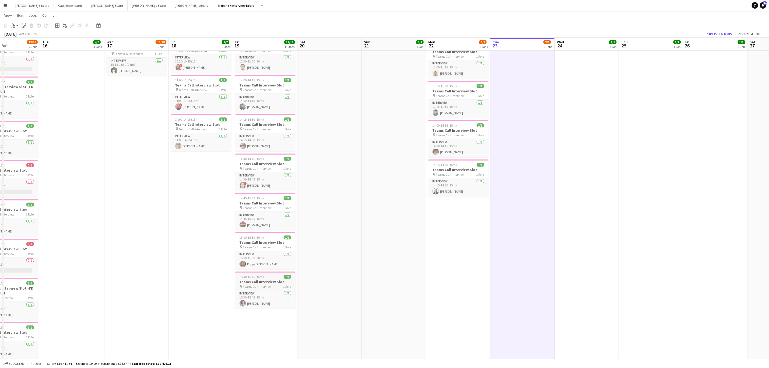
click at [268, 284] on h3 "Teams Call Interview Slot" at bounding box center [265, 281] width 60 height 5
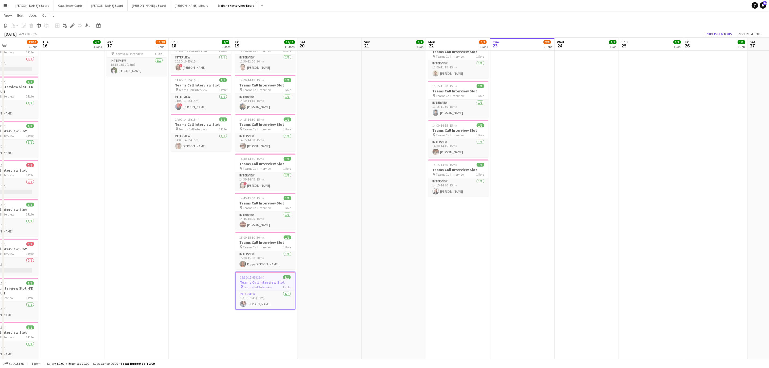
click at [538, 224] on app-date-cell "In progress 10:00-16:00 (6h) 1/1 pin Profiles Personnel 1 Role Admin Assistant …" at bounding box center [522, 206] width 64 height 776
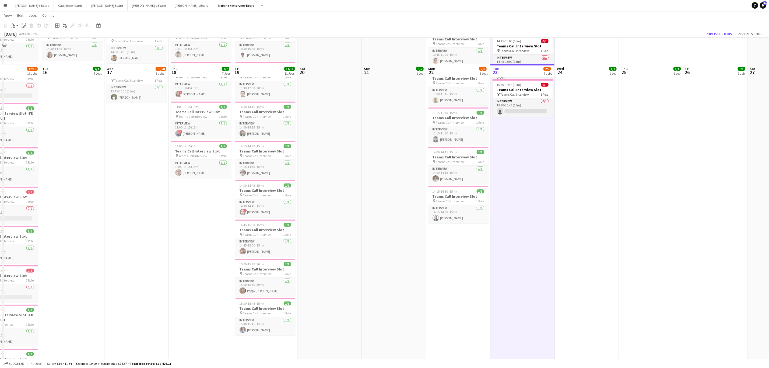
scroll to position [202, 0]
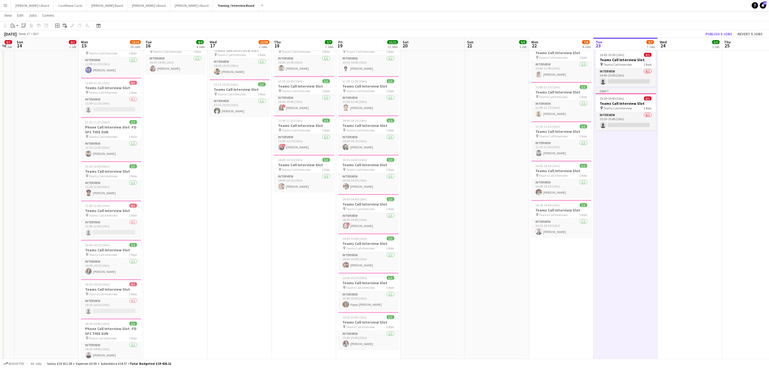
drag, startPoint x: 180, startPoint y: 252, endPoint x: 261, endPoint y: 250, distance: 80.7
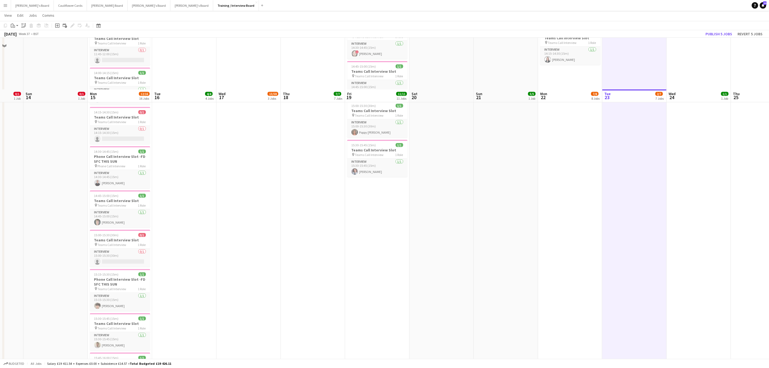
scroll to position [484, 0]
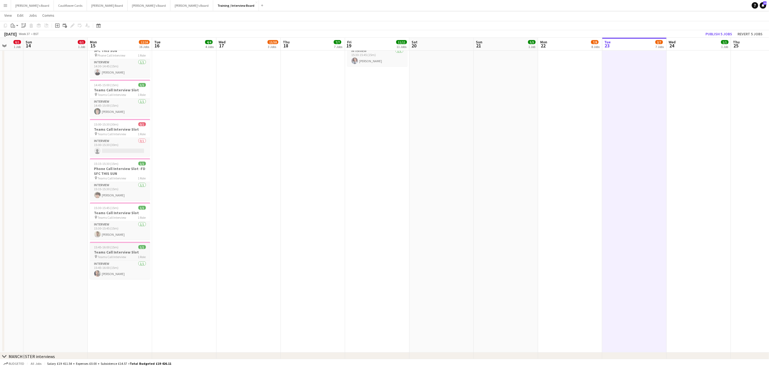
click at [133, 258] on div "pin Teams Call Interview 1 Role" at bounding box center [120, 256] width 60 height 4
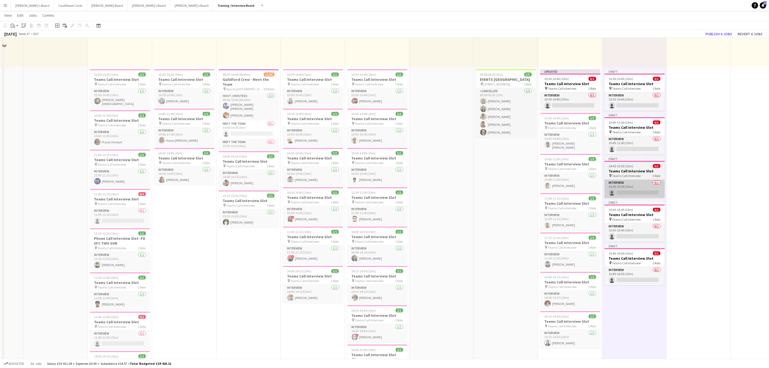
scroll to position [0, 0]
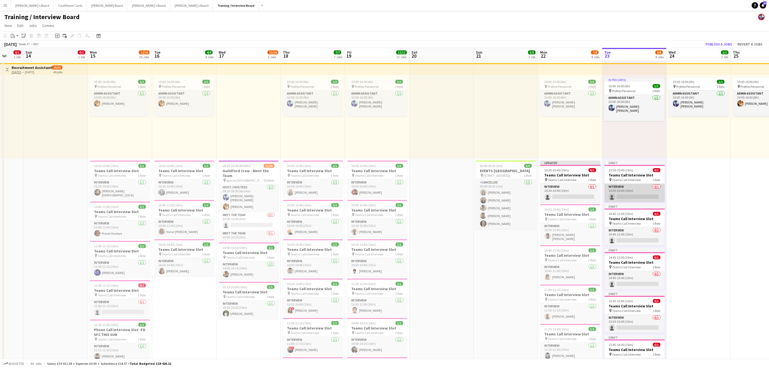
drag, startPoint x: 640, startPoint y: 198, endPoint x: 664, endPoint y: 203, distance: 24.6
click at [640, 199] on app-card-role "Interview 0/1 10:30-10:45 (15m) single-neutral-actions" at bounding box center [634, 192] width 60 height 18
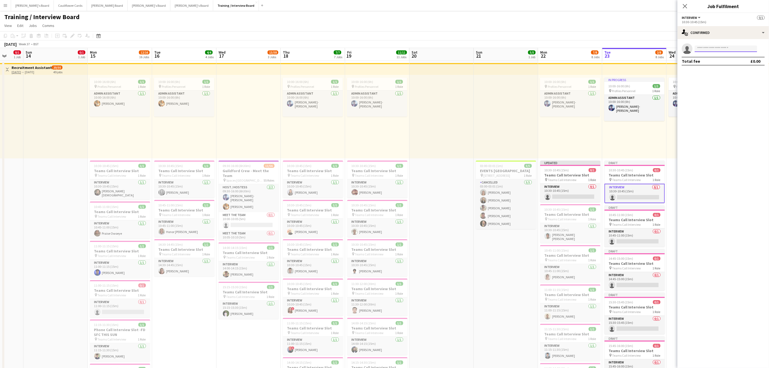
click at [731, 50] on input at bounding box center [725, 48] width 62 height 6
paste input "**********"
type input "**********"
click at [730, 56] on span "Alexia Di falco Waiting list" at bounding box center [726, 56] width 54 height 5
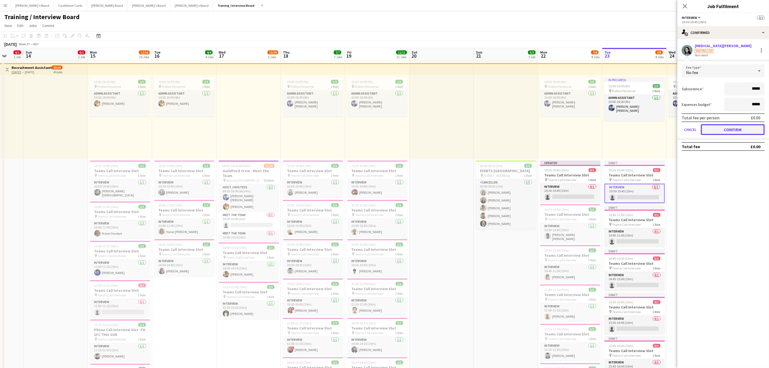
click at [732, 124] on button "Confirm" at bounding box center [733, 129] width 64 height 11
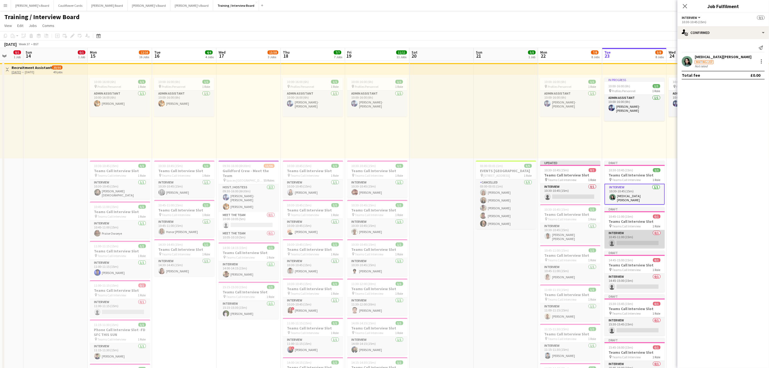
click at [637, 241] on app-card-role "Interview 0/1 10:45-11:00 (15m) single-neutral-actions" at bounding box center [634, 239] width 60 height 18
click at [730, 48] on input at bounding box center [725, 48] width 62 height 6
paste input "**********"
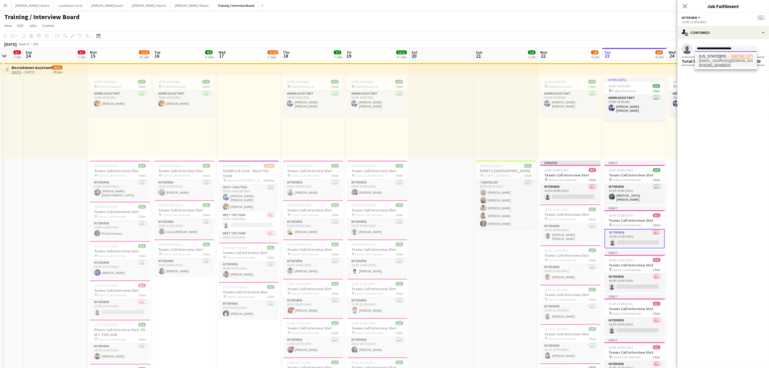
type input "**********"
click at [723, 60] on span "thomsongeorgia@hotmail.com" at bounding box center [726, 61] width 54 height 4
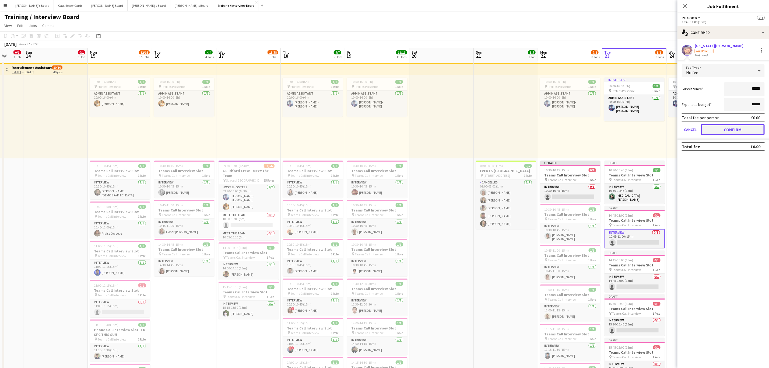
click at [740, 130] on button "Confirm" at bounding box center [733, 129] width 64 height 11
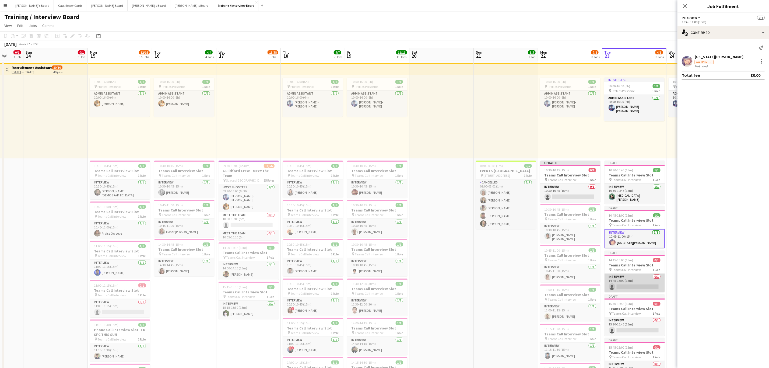
click at [645, 285] on app-card-role "Interview 0/1 14:45-15:00 (15m) single-neutral-actions" at bounding box center [634, 282] width 60 height 18
click at [729, 49] on input at bounding box center [725, 48] width 62 height 6
paste input "**********"
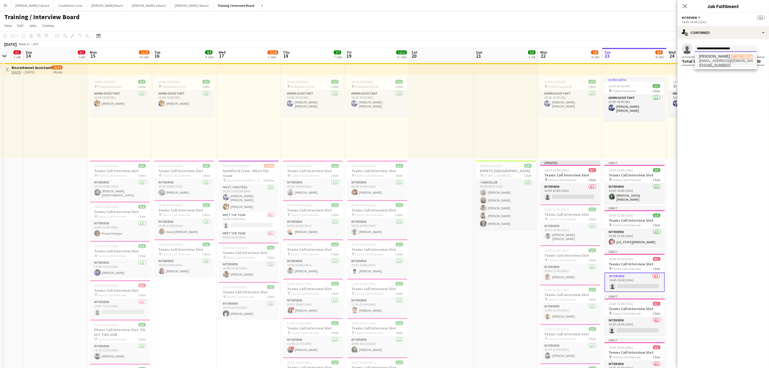
type input "**********"
click at [733, 66] on span "+447341851165" at bounding box center [726, 65] width 54 height 4
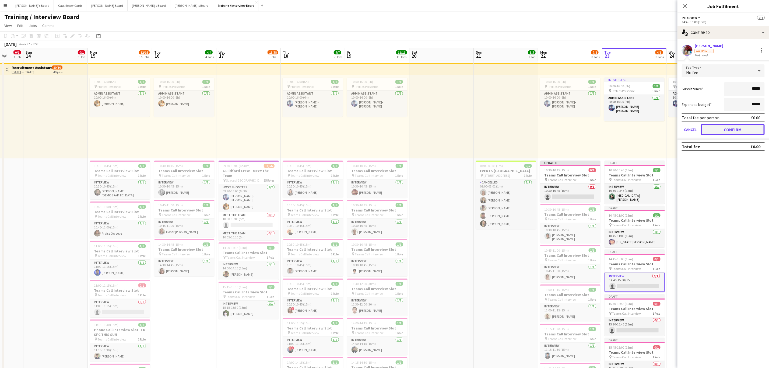
click at [734, 126] on button "Confirm" at bounding box center [733, 129] width 64 height 11
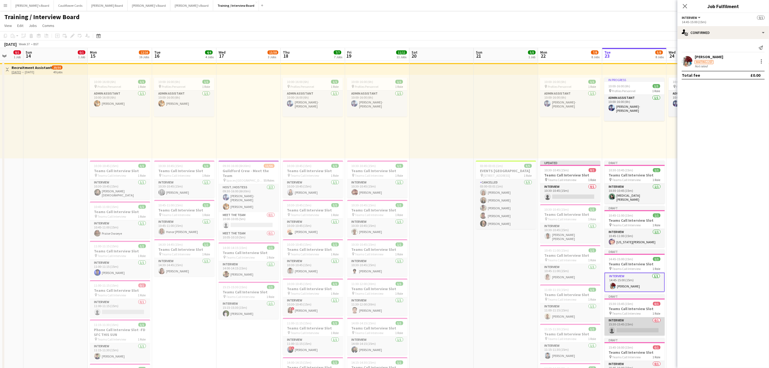
drag, startPoint x: 638, startPoint y: 322, endPoint x: 643, endPoint y: 321, distance: 5.7
click at [638, 321] on app-card-role "Interview 0/1 15:30-15:45 (15m) single-neutral-actions" at bounding box center [634, 326] width 60 height 18
click at [724, 50] on input at bounding box center [725, 48] width 62 height 6
paste input "**********"
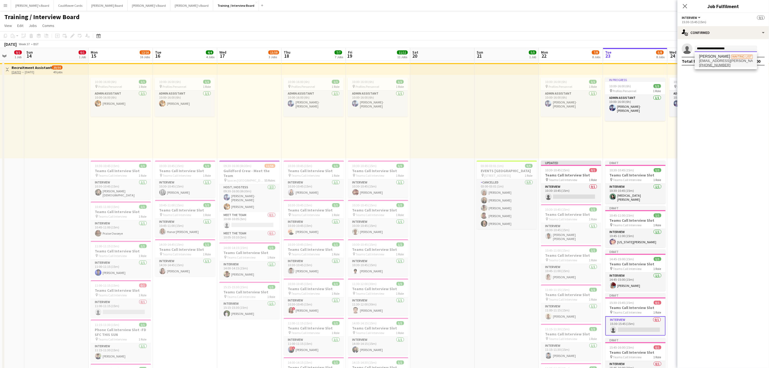
type input "**********"
click at [737, 61] on span "mya.oconnor@outlook.com" at bounding box center [726, 61] width 54 height 4
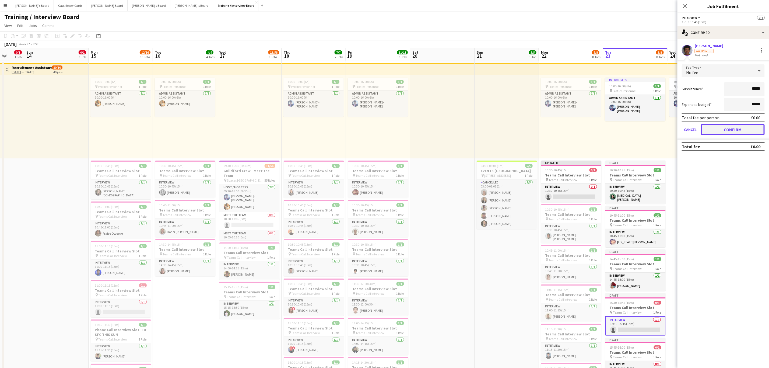
click at [739, 131] on button "Confirm" at bounding box center [733, 129] width 64 height 11
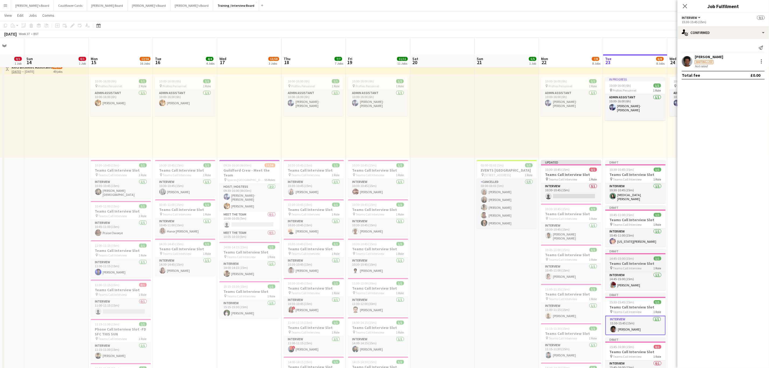
scroll to position [81, 0]
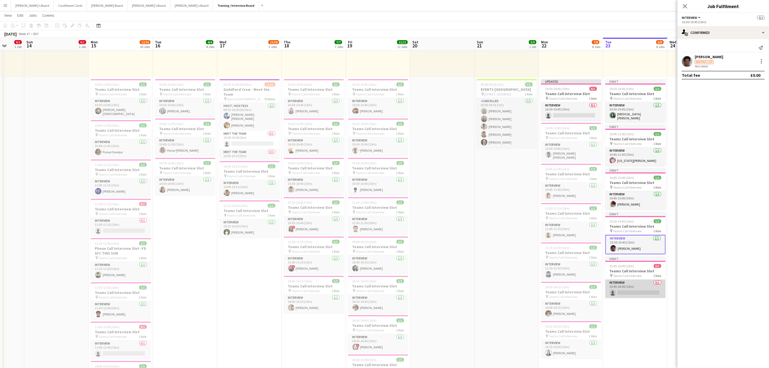
click at [631, 284] on app-card-role "Interview 0/1 15:45-16:00 (15m) single-neutral-actions" at bounding box center [635, 288] width 60 height 18
click at [727, 52] on app-invite-slot "single-neutral-actions" at bounding box center [722, 48] width 91 height 11
click at [726, 50] on input at bounding box center [725, 48] width 62 height 6
paste input "**********"
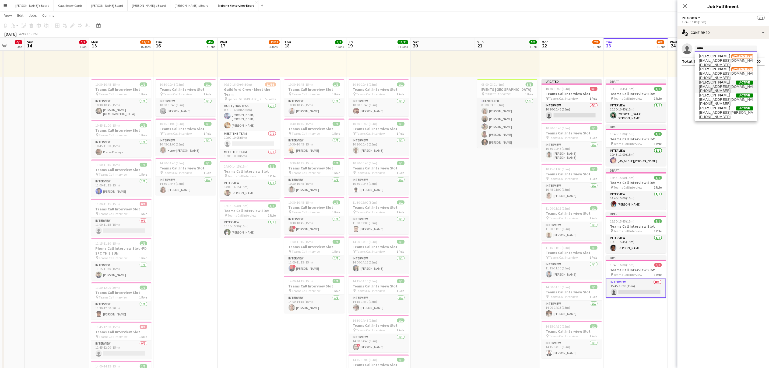
scroll to position [0, 0]
type input "*"
click at [684, 8] on icon "Close pop-in" at bounding box center [684, 5] width 5 height 5
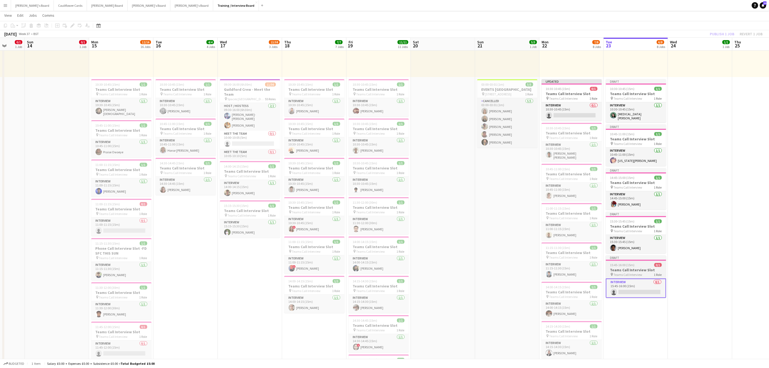
drag, startPoint x: 651, startPoint y: 311, endPoint x: 658, endPoint y: 272, distance: 39.3
click at [651, 310] on app-date-cell "In progress 10:00-16:00 (6h) 1/1 pin Profiles Personnel 1 Role Admin Assistant …" at bounding box center [635, 368] width 64 height 776
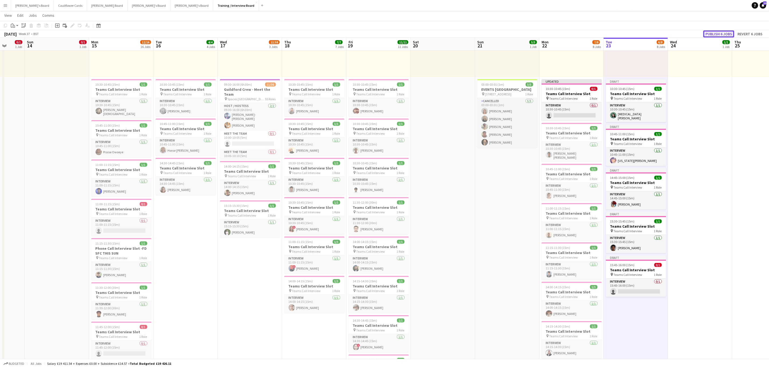
click at [729, 33] on button "Publish 6 jobs" at bounding box center [718, 33] width 31 height 7
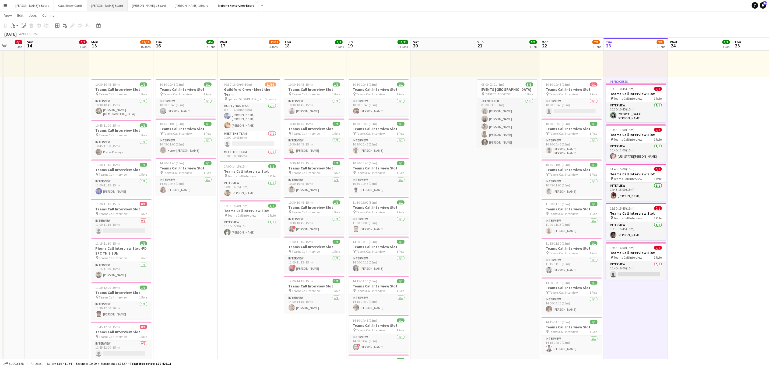
click at [87, 6] on button "Dean's Board Close" at bounding box center [107, 5] width 41 height 10
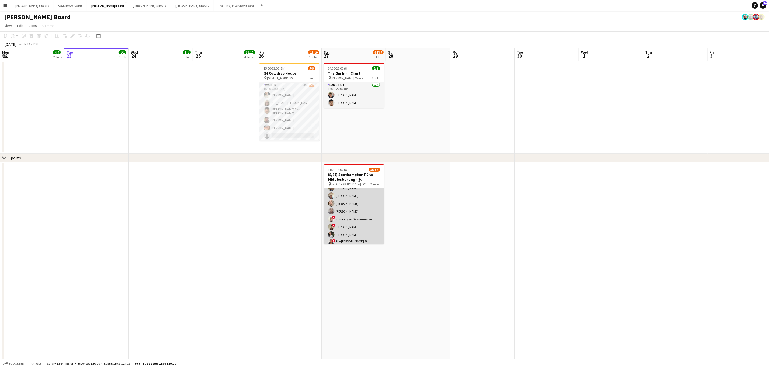
scroll to position [242, 0]
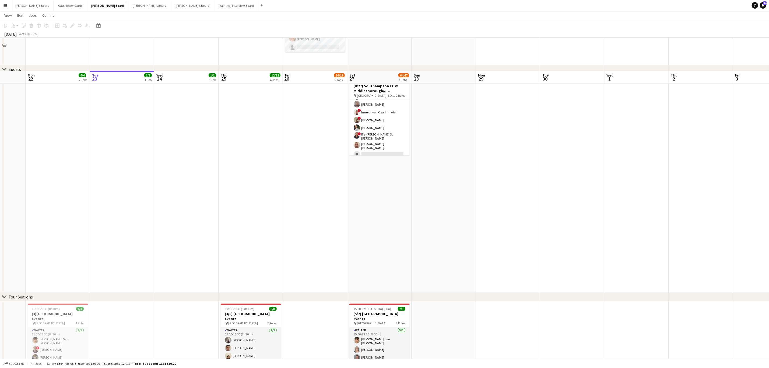
scroll to position [40, 0]
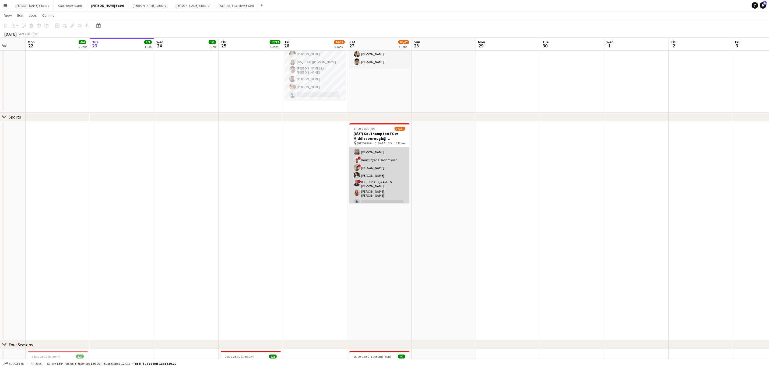
click at [383, 195] on app-card-role "Retail Kiosk 11I 1A 26/27 13:00-17:00 (4h) ! Liam Jenkins Margaret Kudela Ashme…" at bounding box center [379, 95] width 60 height 224
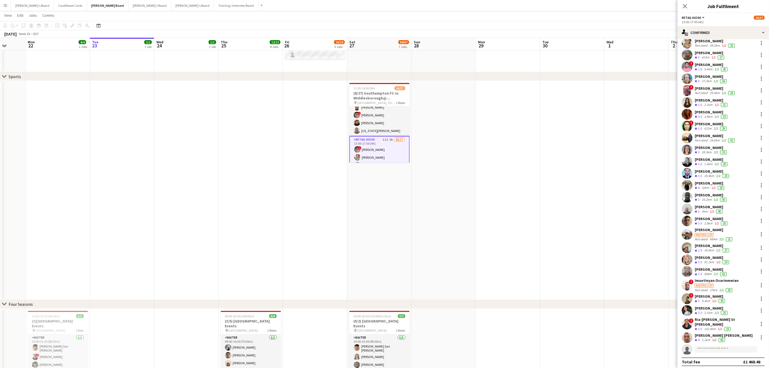
scroll to position [53, 0]
click at [370, 96] on h3 "(8/27) Southampton FC vs MIddlesborough@ St Mary's Stadium, SO14 5FP" at bounding box center [379, 96] width 60 height 10
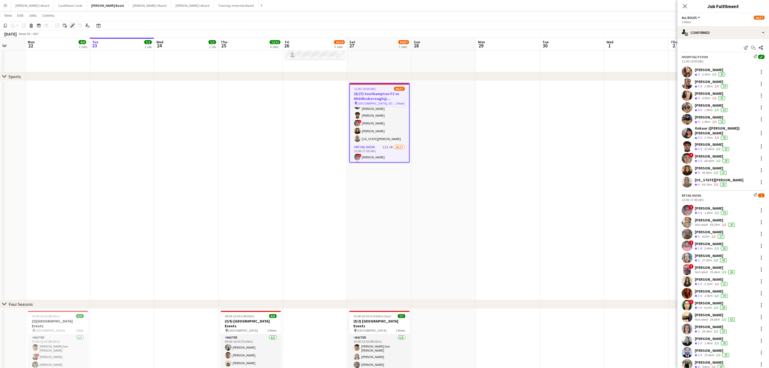
click at [71, 26] on icon at bounding box center [72, 25] width 3 height 3
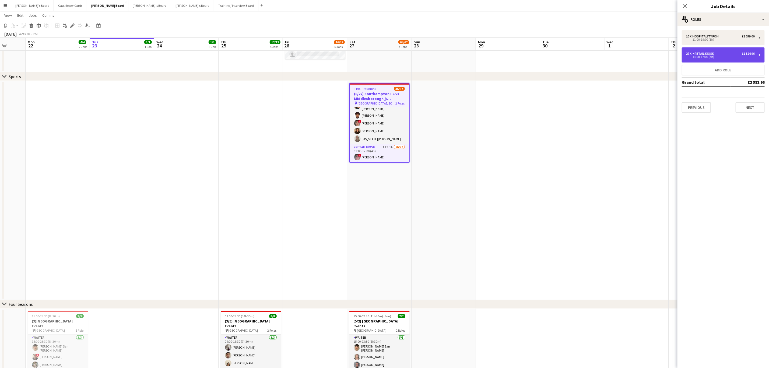
click at [707, 55] on div "Retail Kiosk" at bounding box center [704, 54] width 24 height 4
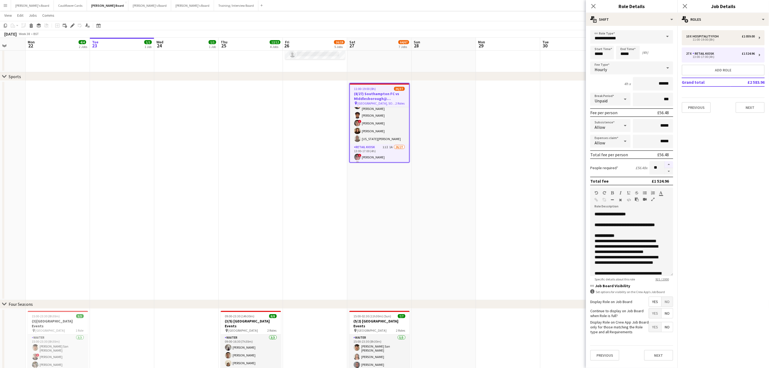
click at [668, 165] on button "button" at bounding box center [668, 164] width 9 height 7
type input "**"
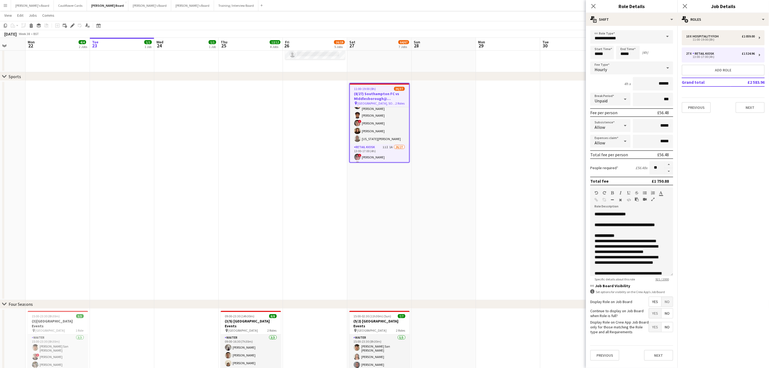
click at [405, 204] on app-date-cell "11:00-19:00 (8h) 36/37 (8/27) Southampton FC vs MIddlesborough@ St Mary's Stadi…" at bounding box center [379, 190] width 64 height 219
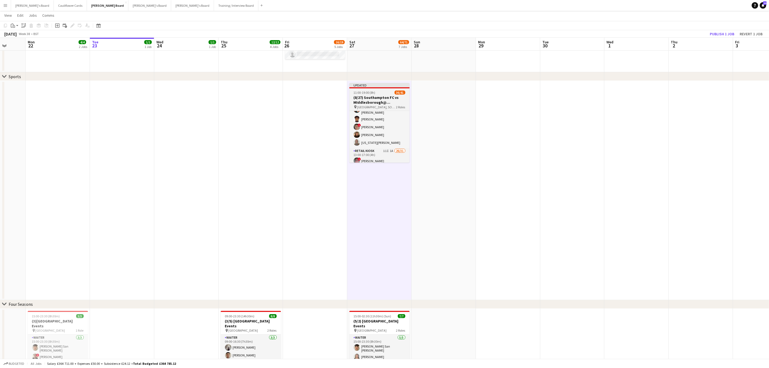
click at [376, 93] on div "11:00-19:00 (8h) 36/41" at bounding box center [379, 92] width 60 height 4
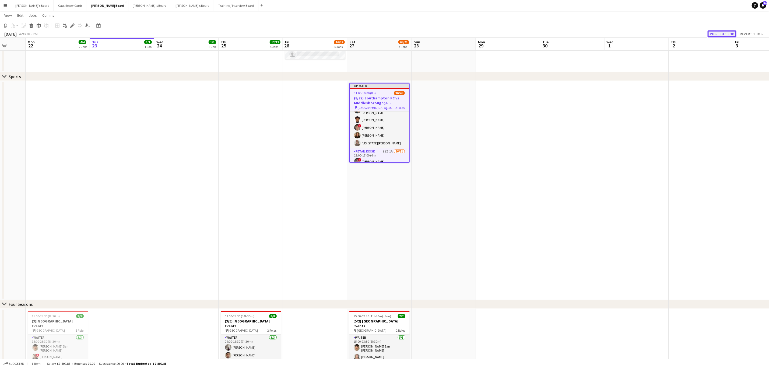
click at [724, 31] on button "Publish 1 job" at bounding box center [721, 33] width 29 height 7
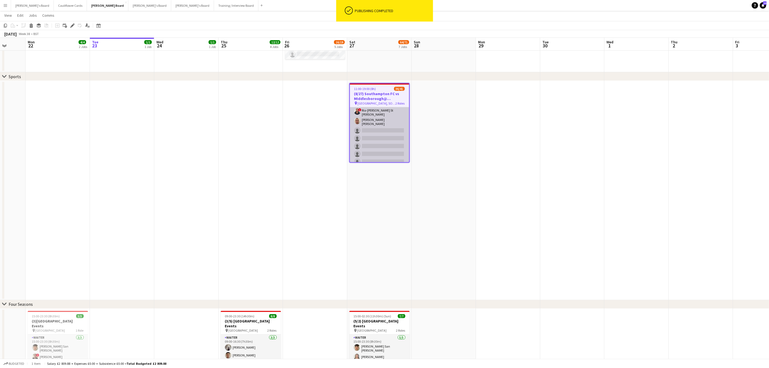
click at [381, 142] on app-card-role "Retail Kiosk 11I 1A 26/31 13:00-17:00 (4h) ! Liam Jenkins Margaret Kudela Ashme…" at bounding box center [379, 39] width 59 height 256
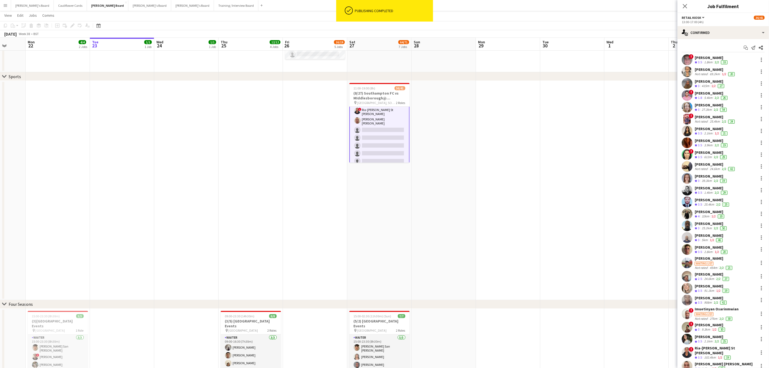
scroll to position [76, 0]
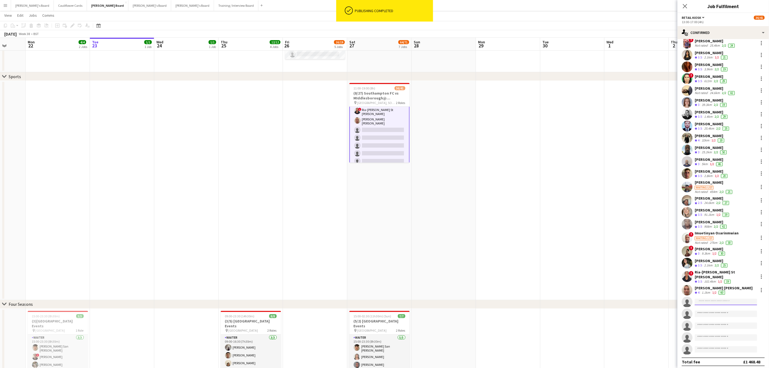
click at [708, 301] on input at bounding box center [725, 301] width 62 height 6
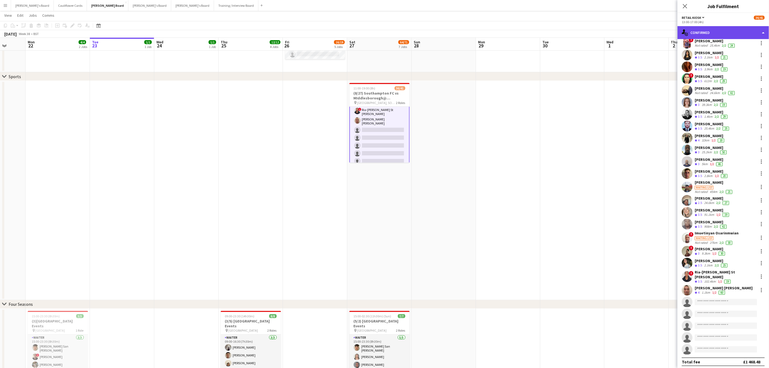
click at [761, 33] on div "single-neutral-actions-check-2 Confirmed" at bounding box center [722, 32] width 91 height 13
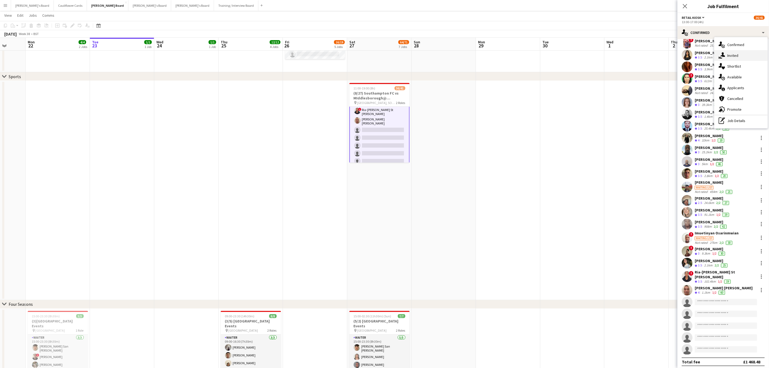
click at [735, 57] on span "Invited" at bounding box center [732, 55] width 11 height 5
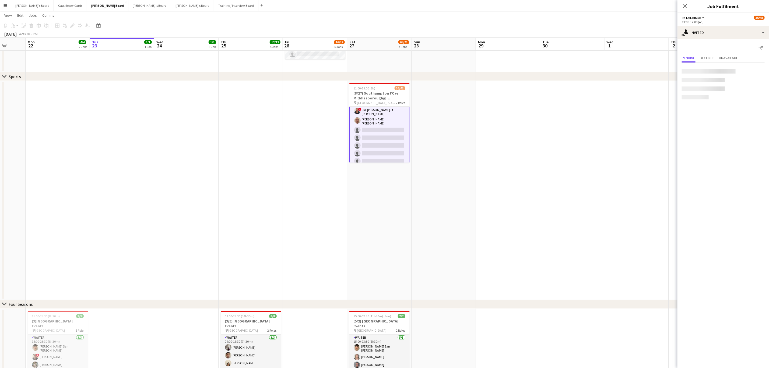
scroll to position [0, 0]
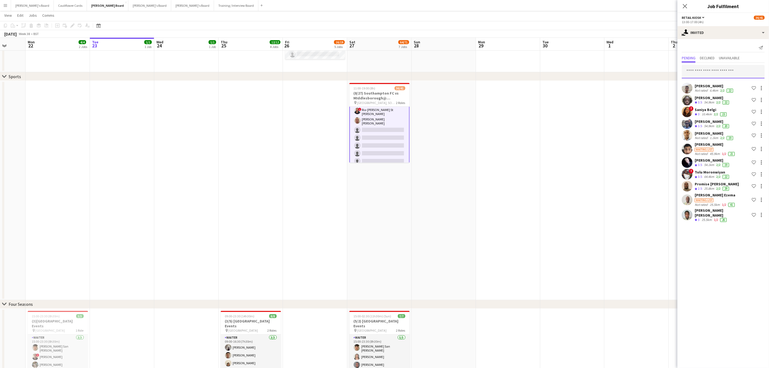
click at [714, 70] on input "text" at bounding box center [722, 71] width 83 height 13
type input "**********"
click at [717, 100] on span "Georgia Thomson Active" at bounding box center [723, 98] width 74 height 5
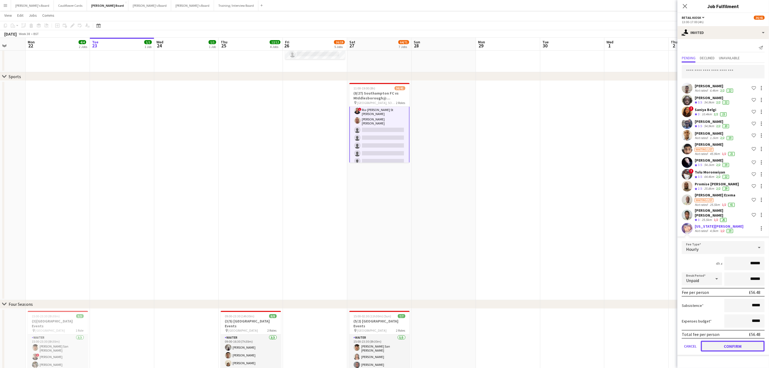
click at [739, 341] on button "Confirm" at bounding box center [733, 345] width 64 height 11
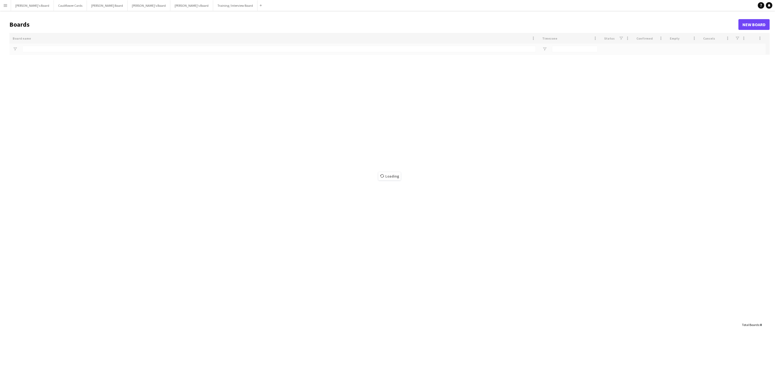
click at [9, 5] on button "Menu" at bounding box center [5, 5] width 11 height 11
click at [69, 50] on link "Approvals" at bounding box center [81, 50] width 54 height 11
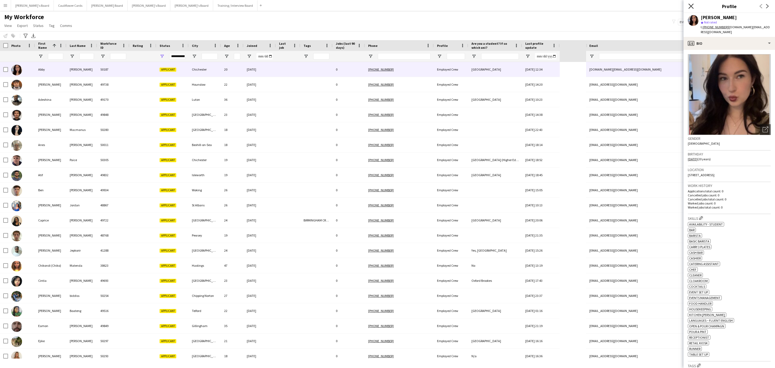
drag, startPoint x: 691, startPoint y: 6, endPoint x: 688, endPoint y: 3, distance: 3.7
click at [690, 6] on icon "Close pop-in" at bounding box center [690, 5] width 5 height 5
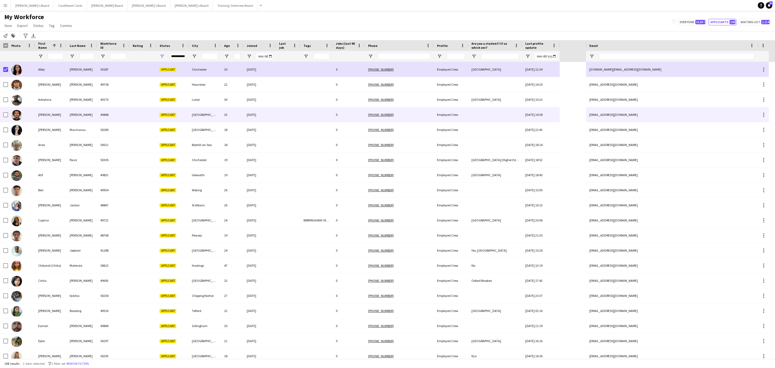
click at [113, 111] on div "49848" at bounding box center [113, 114] width 32 height 15
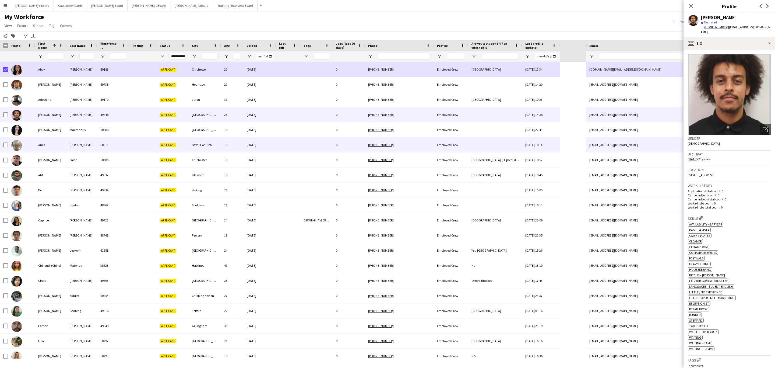
click at [125, 142] on div "50011" at bounding box center [113, 144] width 32 height 15
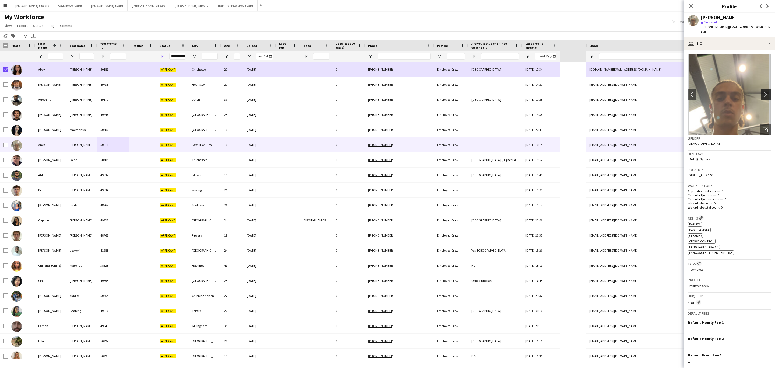
click at [762, 91] on app-icon "chevron-right" at bounding box center [766, 94] width 8 height 6
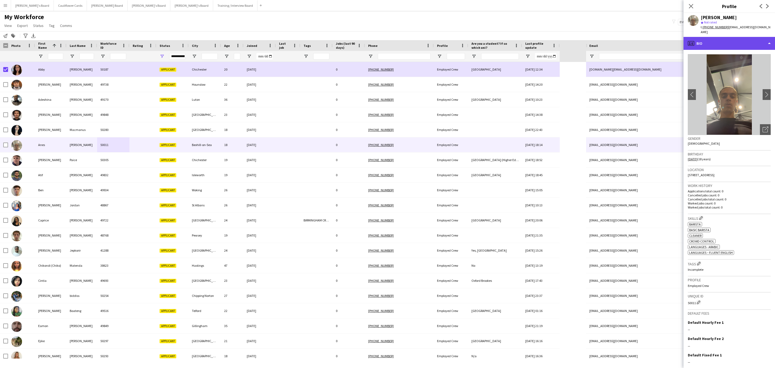
drag, startPoint x: 743, startPoint y: 44, endPoint x: 740, endPoint y: 48, distance: 4.5
click at [742, 44] on div "profile Bio" at bounding box center [728, 43] width 91 height 13
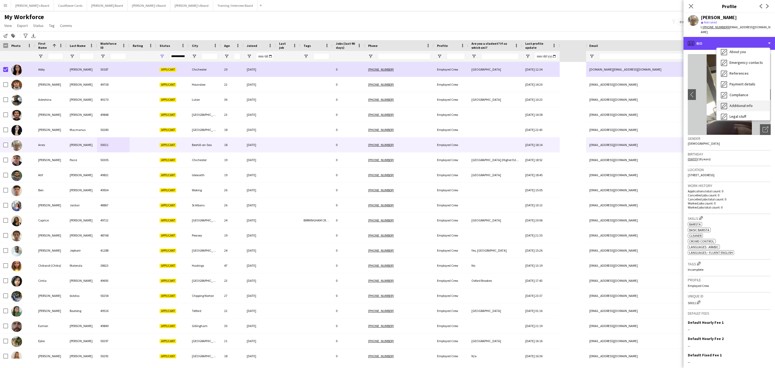
scroll to position [72, 0]
click at [742, 64] on div "Additional info Additional info" at bounding box center [742, 69] width 53 height 11
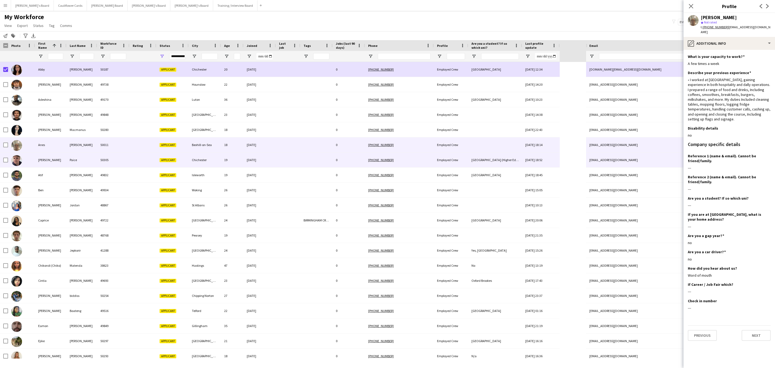
click at [183, 160] on div "Applicant" at bounding box center [172, 159] width 32 height 15
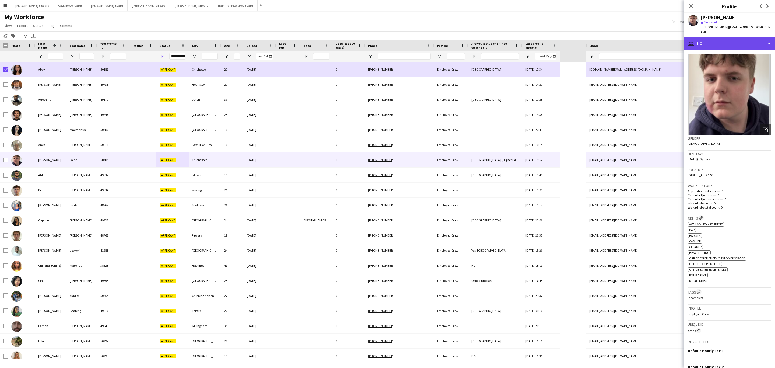
click at [736, 42] on div "profile Bio" at bounding box center [728, 43] width 91 height 13
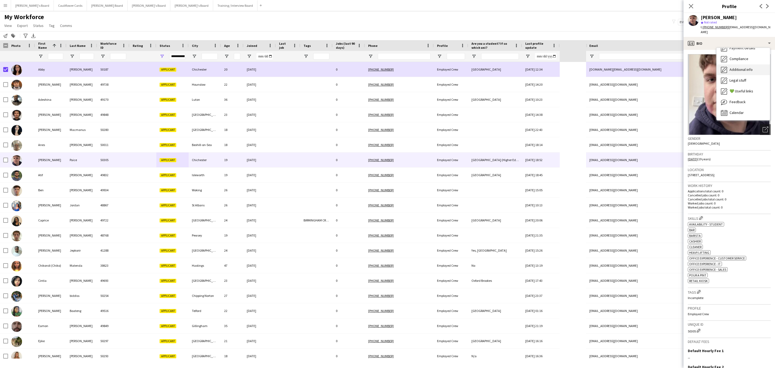
click at [744, 67] on span "Additional info" at bounding box center [740, 69] width 23 height 5
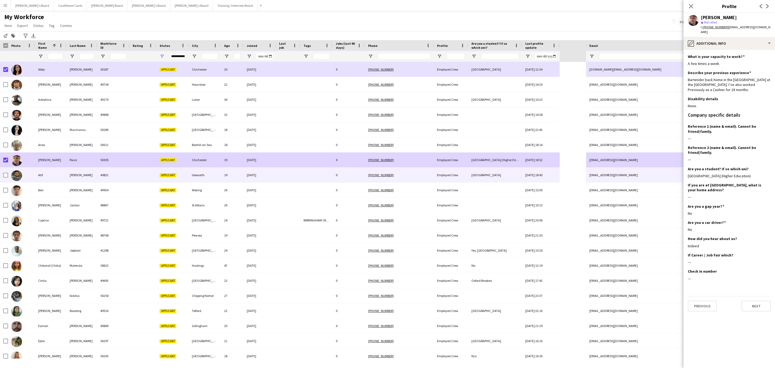
click at [58, 174] on div "Atif" at bounding box center [50, 174] width 31 height 15
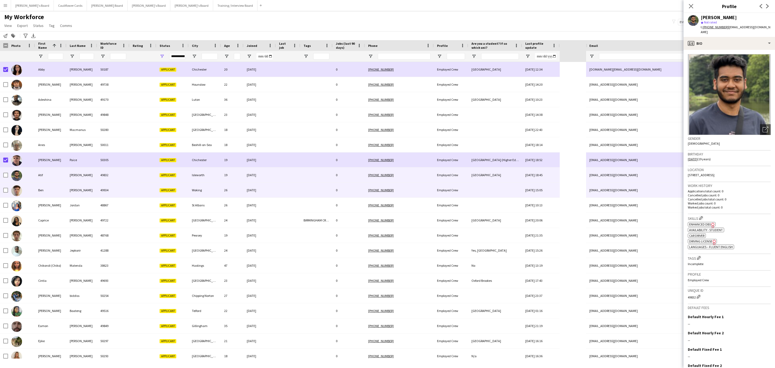
click at [212, 189] on div "Woking" at bounding box center [205, 189] width 32 height 15
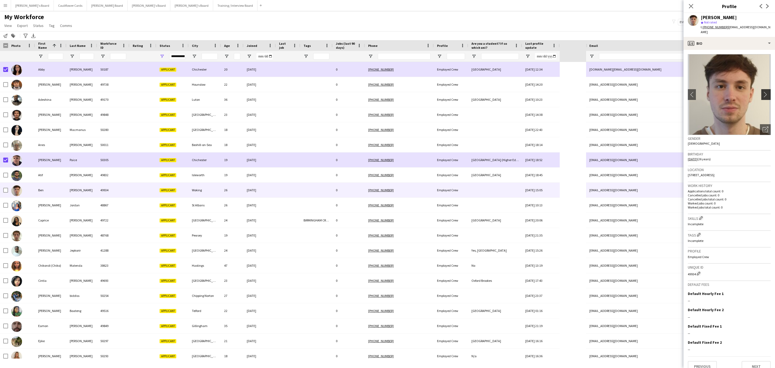
click at [761, 89] on button "chevron-right" at bounding box center [766, 94] width 11 height 11
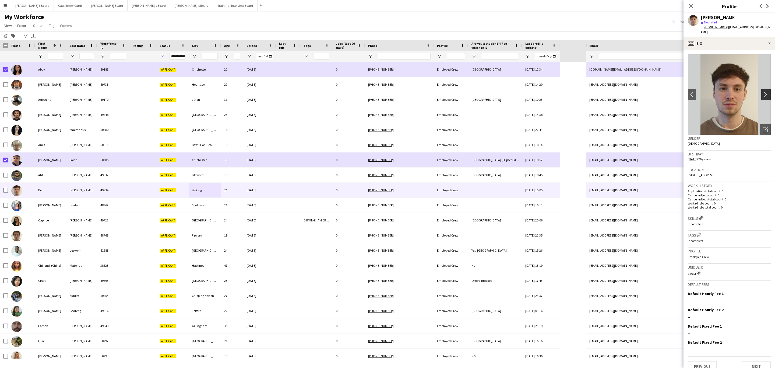
click at [761, 89] on button "chevron-right" at bounding box center [766, 94] width 11 height 11
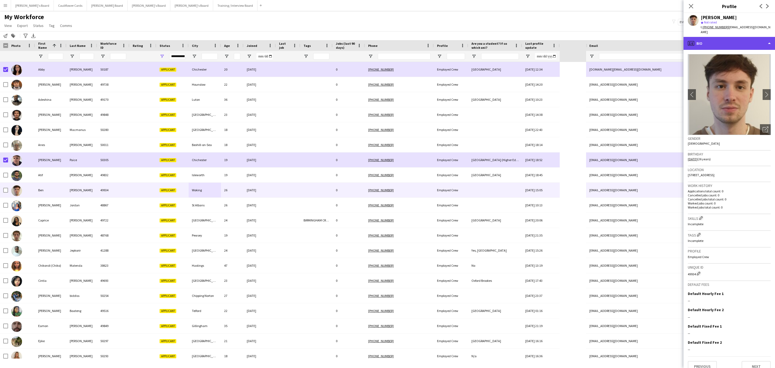
click at [719, 38] on div "profile Bio" at bounding box center [728, 43] width 91 height 13
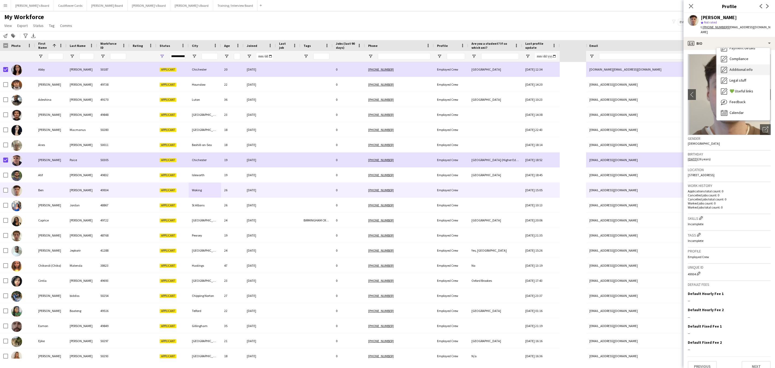
click at [743, 67] on span "Additional info" at bounding box center [740, 69] width 23 height 5
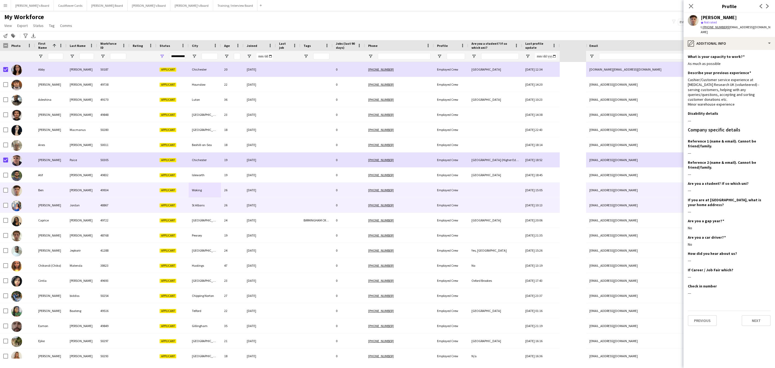
click at [209, 207] on div "St Albans" at bounding box center [205, 204] width 32 height 15
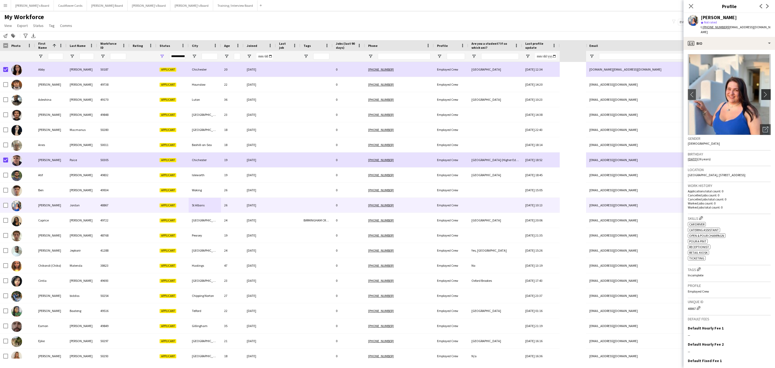
click at [761, 92] on button "chevron-right" at bounding box center [766, 94] width 11 height 11
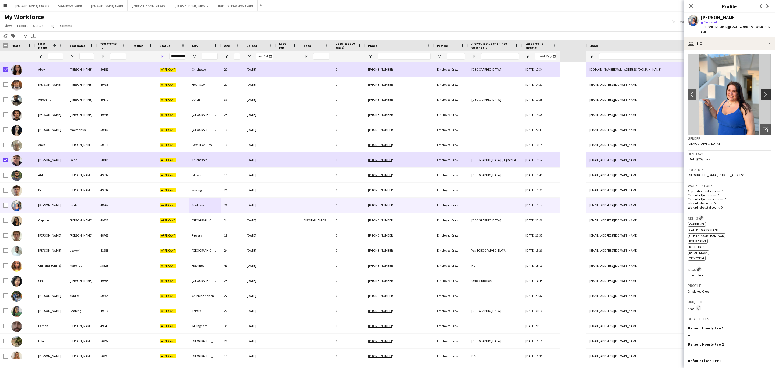
click at [761, 91] on button "chevron-right" at bounding box center [766, 94] width 11 height 11
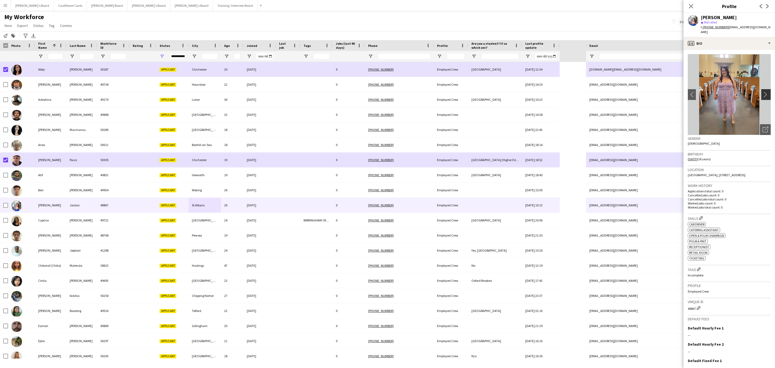
click at [763, 95] on app-icon "chevron-right" at bounding box center [766, 94] width 8 height 6
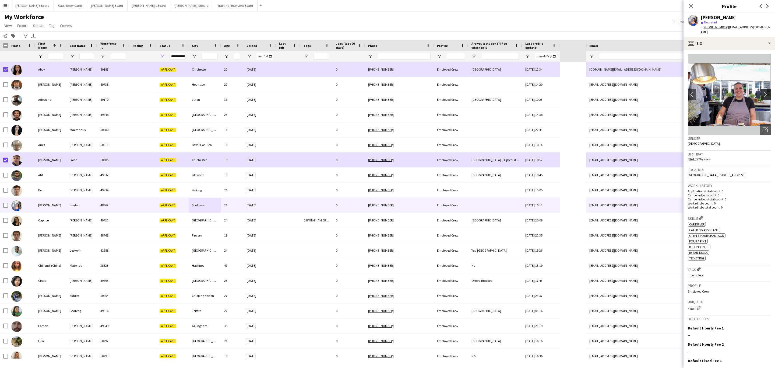
click at [762, 93] on app-icon "chevron-right" at bounding box center [766, 94] width 8 height 6
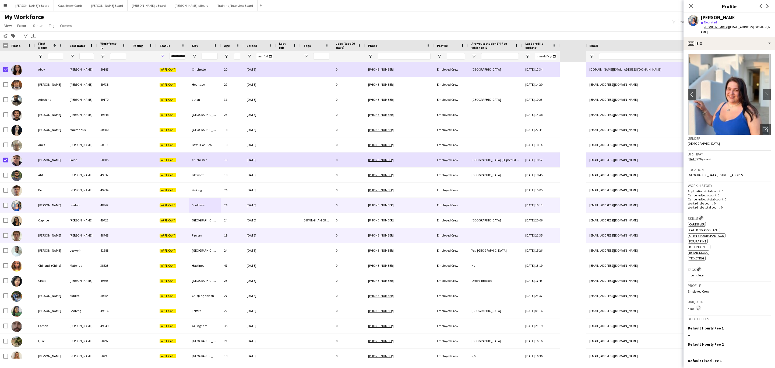
click at [219, 236] on div "Pewsey" at bounding box center [205, 235] width 32 height 15
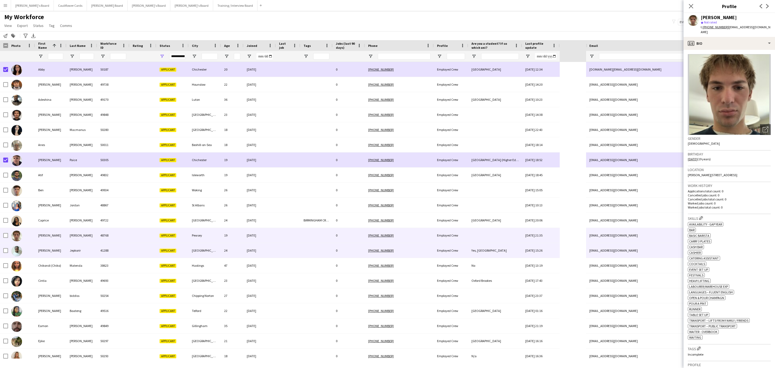
click at [210, 254] on div "[GEOGRAPHIC_DATA]" at bounding box center [205, 250] width 32 height 15
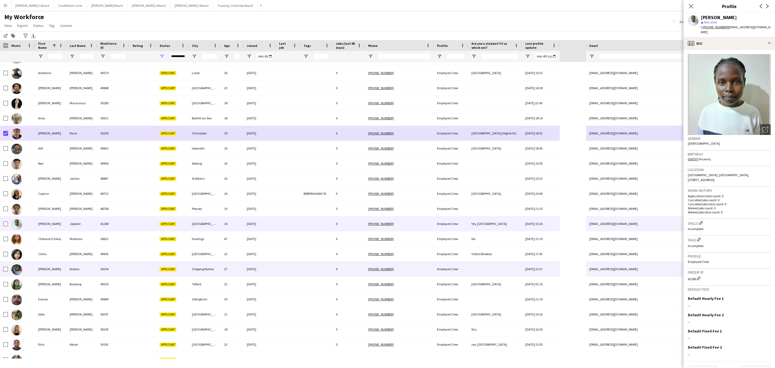
scroll to position [40, 0]
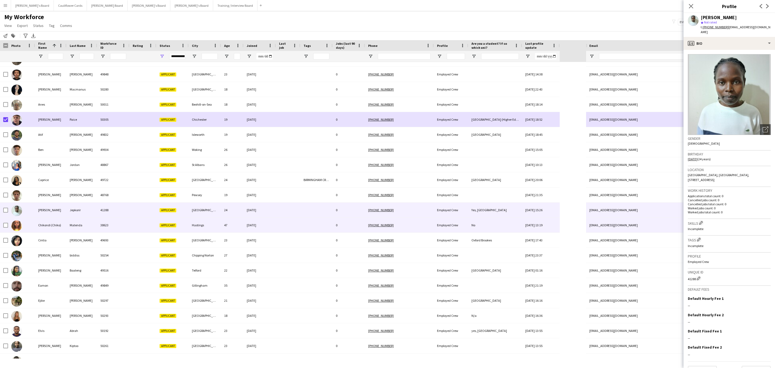
click at [198, 228] on div "Hastings" at bounding box center [205, 224] width 32 height 15
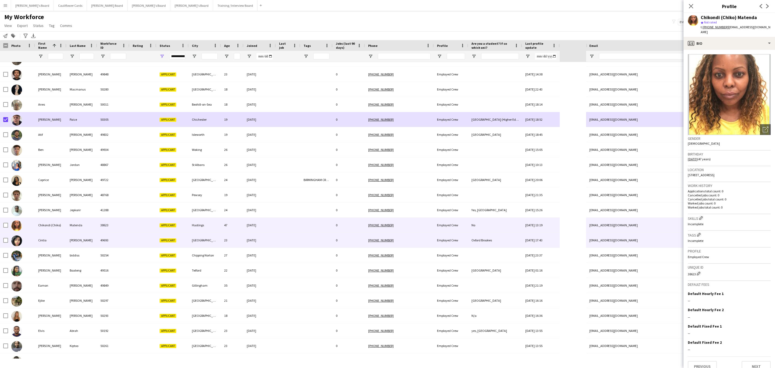
click at [238, 246] on div "23" at bounding box center [232, 239] width 23 height 15
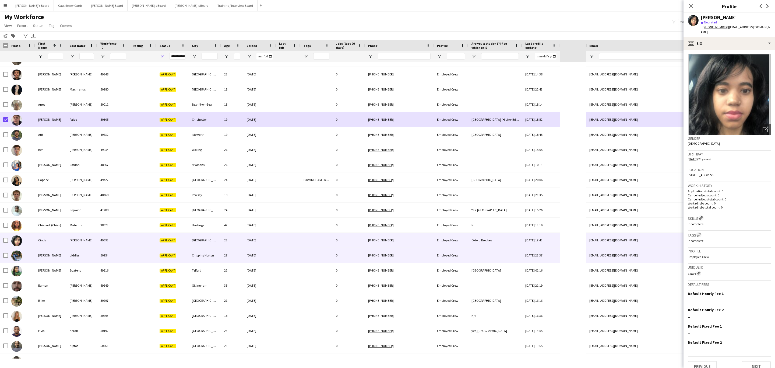
click at [259, 255] on div "[DATE]" at bounding box center [259, 255] width 32 height 15
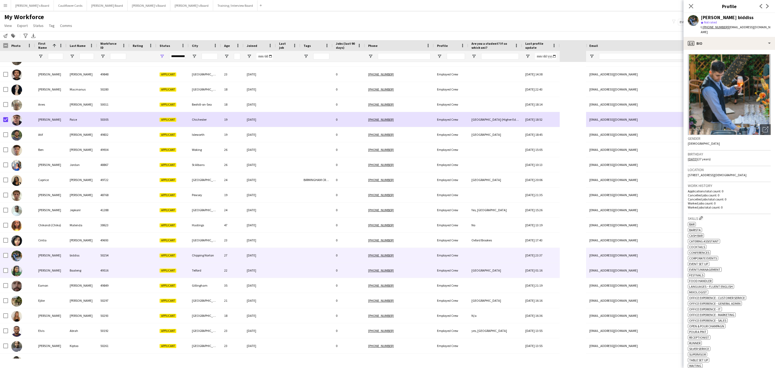
click at [269, 266] on div "[DATE]" at bounding box center [259, 270] width 32 height 15
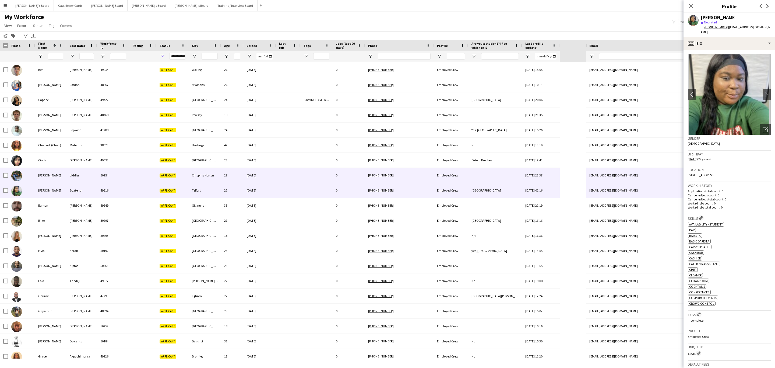
scroll to position [121, 0]
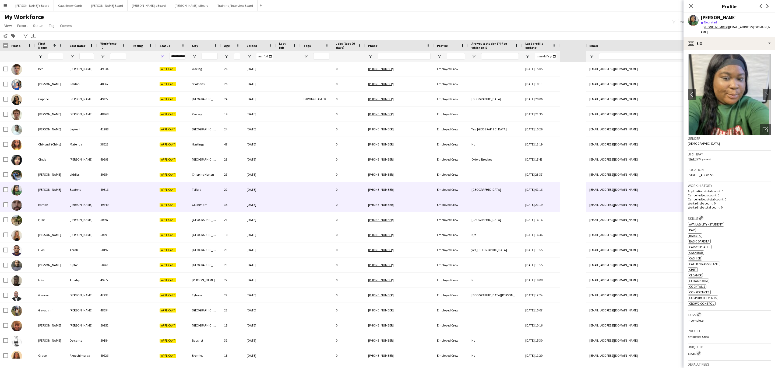
click at [266, 209] on div "[DATE]" at bounding box center [259, 204] width 32 height 15
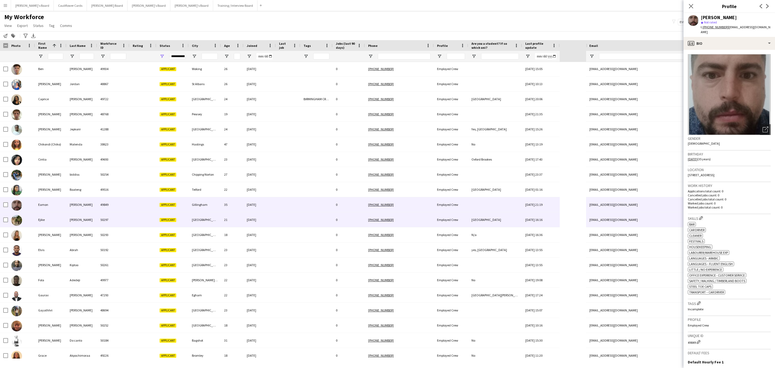
click at [240, 223] on div "21" at bounding box center [232, 219] width 23 height 15
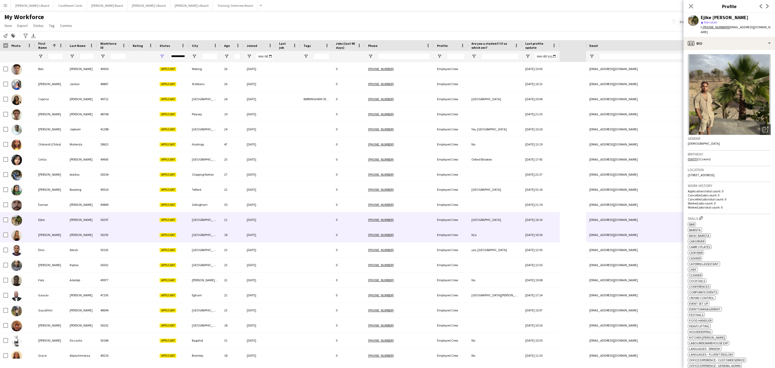
click at [253, 234] on div "[DATE]" at bounding box center [259, 234] width 32 height 15
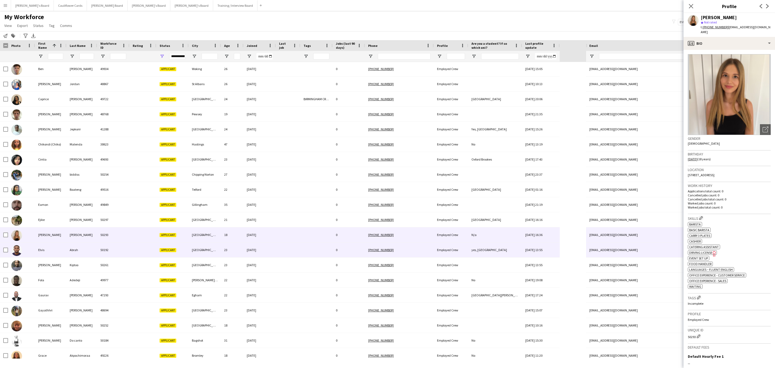
click at [262, 255] on div "[DATE]" at bounding box center [259, 249] width 32 height 15
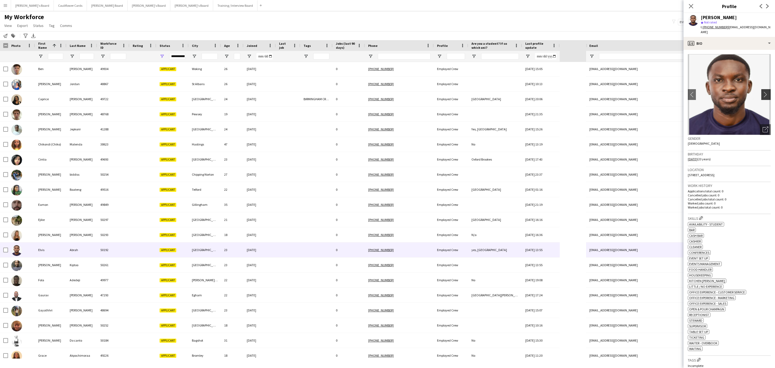
click at [761, 89] on button "chevron-right" at bounding box center [766, 94] width 11 height 11
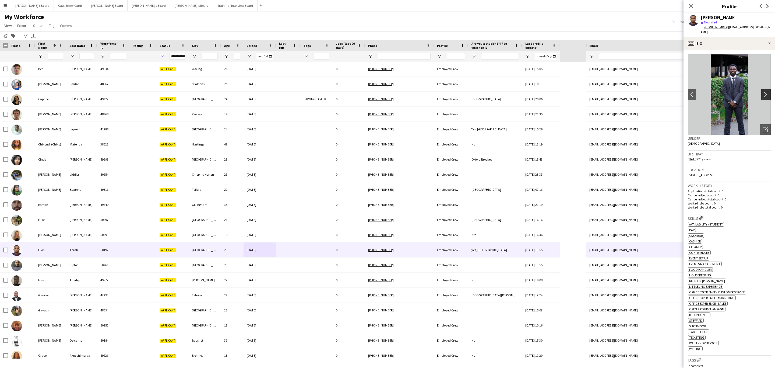
click at [761, 89] on button "chevron-right" at bounding box center [766, 94] width 11 height 11
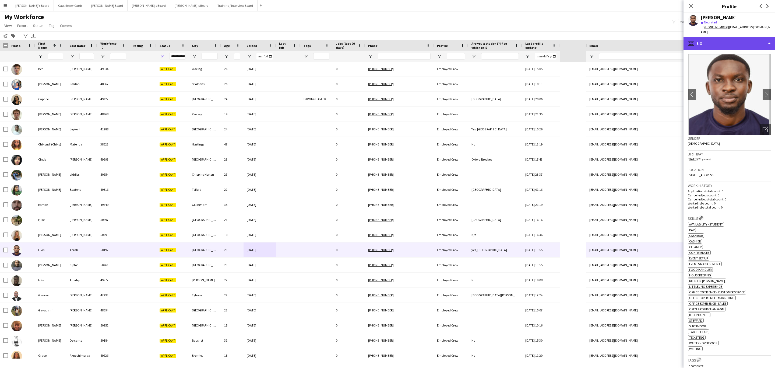
click at [750, 40] on div "profile Bio" at bounding box center [728, 43] width 91 height 13
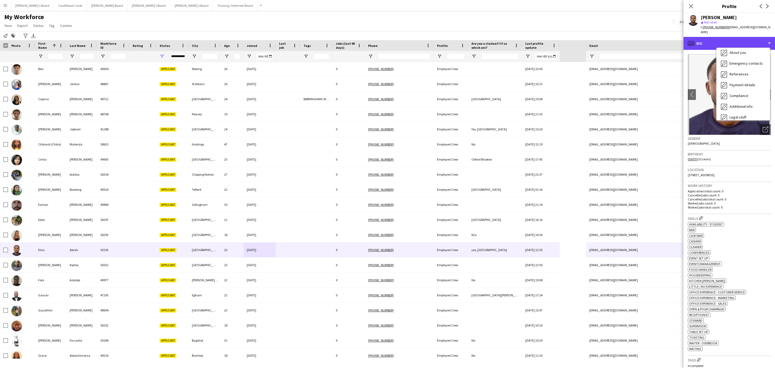
scroll to position [72, 0]
click at [747, 64] on div "Additional info Additional info" at bounding box center [742, 69] width 53 height 11
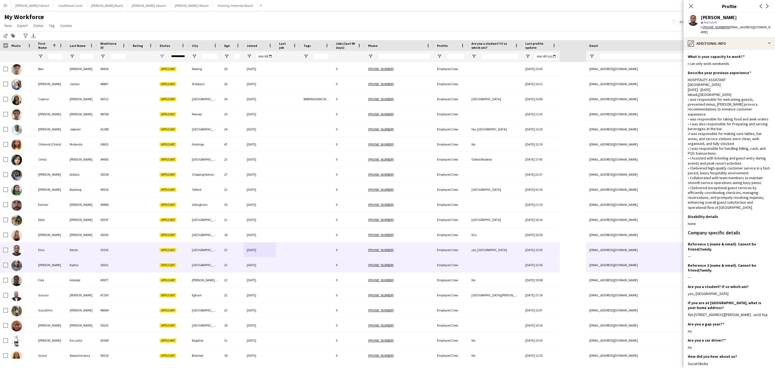
click at [244, 262] on div "[DATE]" at bounding box center [259, 264] width 32 height 15
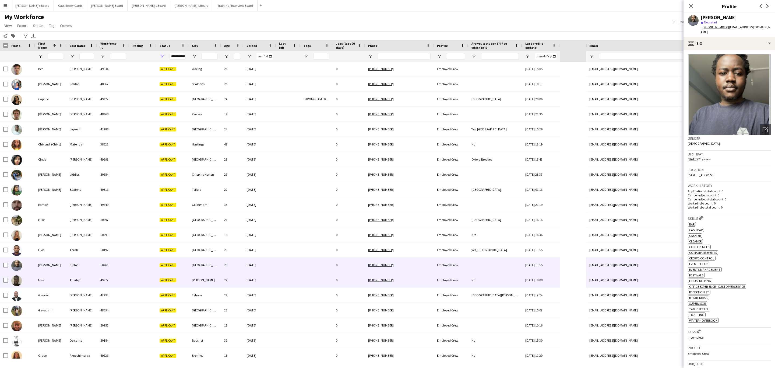
click at [257, 279] on div "[DATE]" at bounding box center [259, 279] width 32 height 15
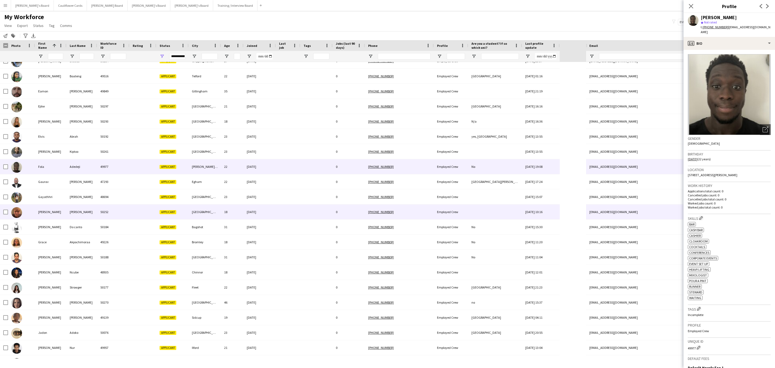
scroll to position [242, 0]
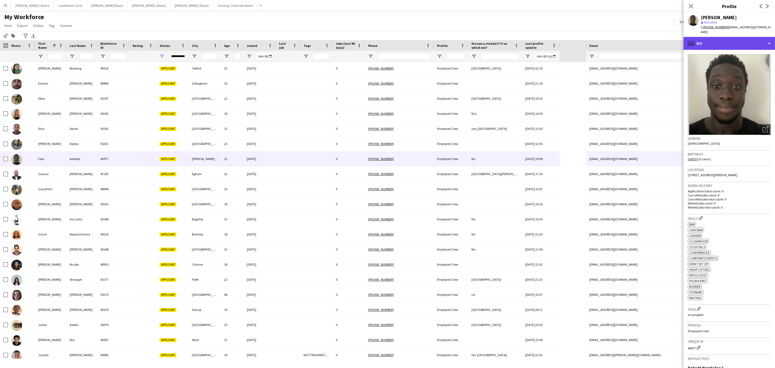
click at [750, 38] on div "profile Bio" at bounding box center [728, 43] width 91 height 13
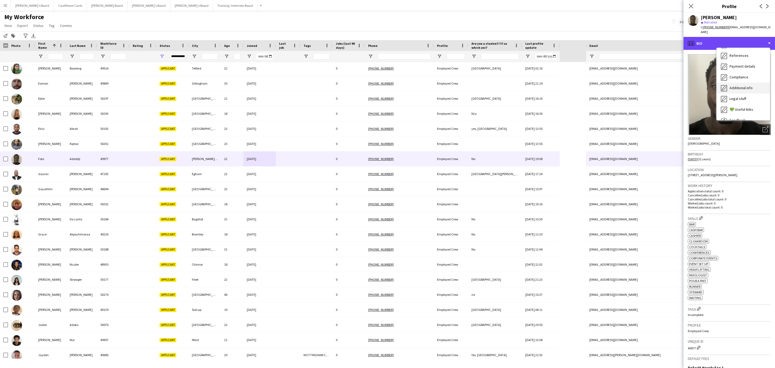
scroll to position [72, 0]
click at [740, 67] on span "Additional info" at bounding box center [740, 69] width 23 height 5
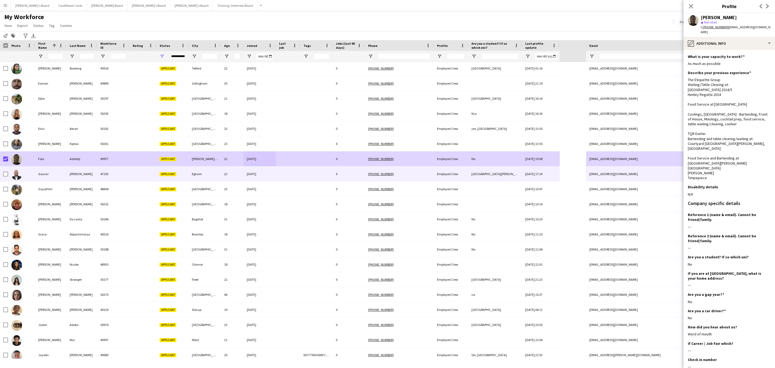
click at [66, 167] on div "[PERSON_NAME]" at bounding box center [81, 173] width 31 height 15
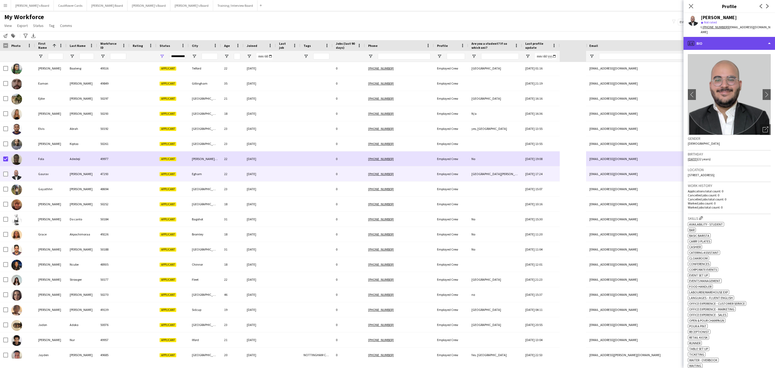
click at [735, 45] on div "profile Bio" at bounding box center [728, 43] width 91 height 13
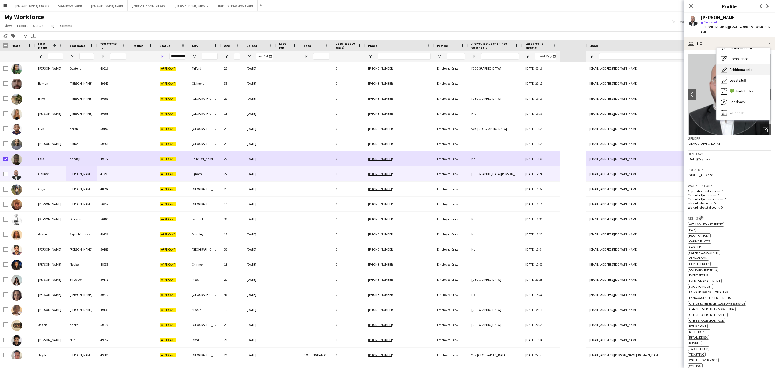
click at [742, 67] on span "Additional info" at bounding box center [740, 69] width 23 height 5
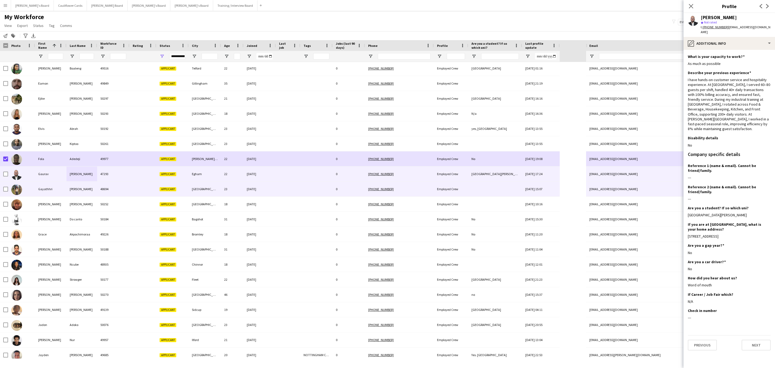
click at [274, 195] on div "[DATE]" at bounding box center [259, 188] width 32 height 15
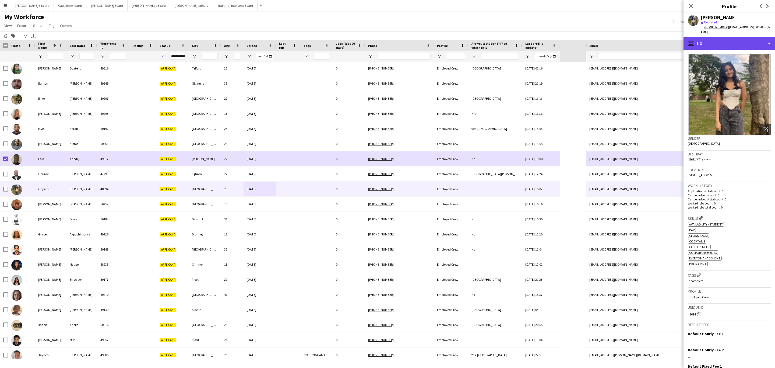
click at [727, 40] on div "profile Bio" at bounding box center [728, 43] width 91 height 13
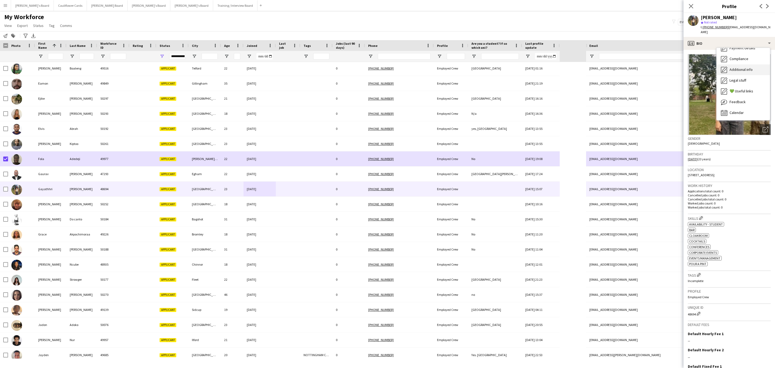
click at [742, 67] on span "Additional info" at bounding box center [740, 69] width 23 height 5
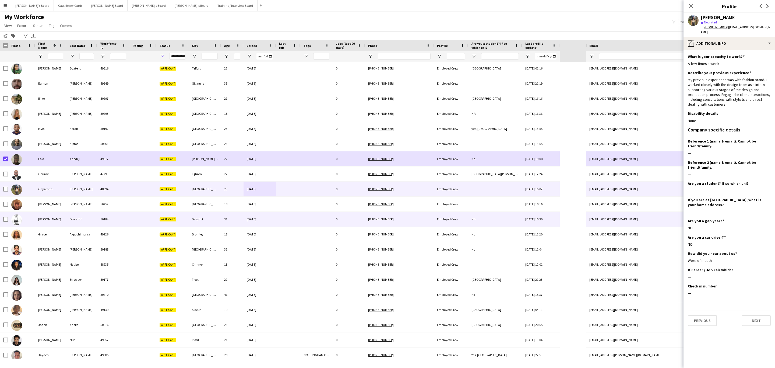
click at [291, 215] on div at bounding box center [288, 218] width 24 height 15
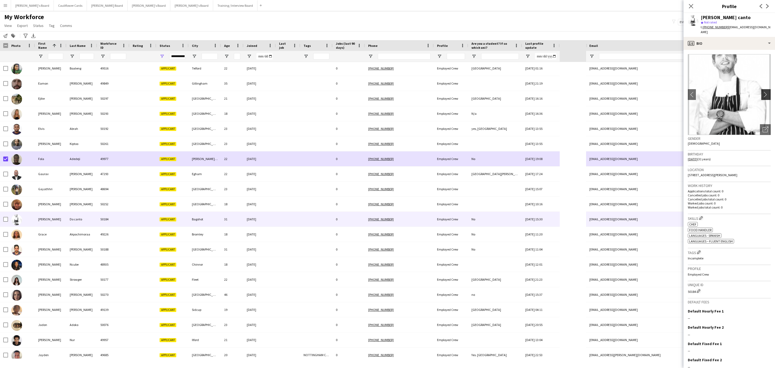
click at [762, 91] on app-icon "chevron-right" at bounding box center [766, 94] width 8 height 6
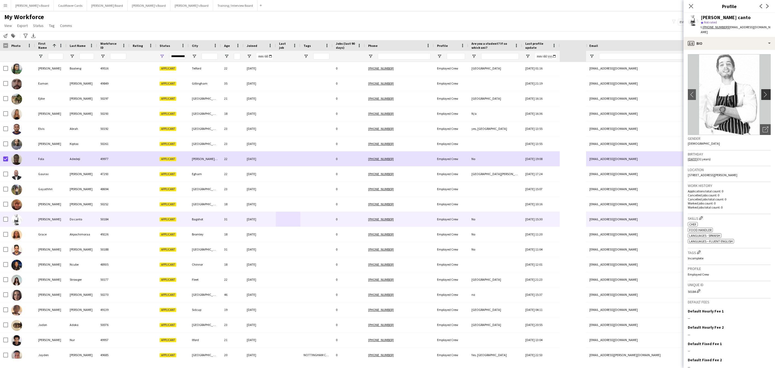
click at [762, 91] on app-icon "chevron-right" at bounding box center [766, 94] width 8 height 6
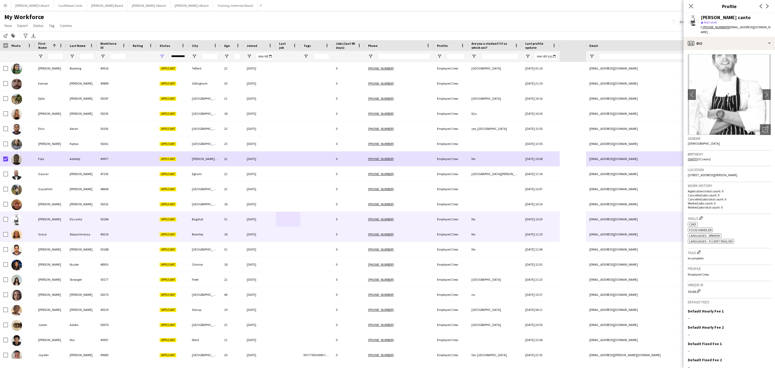
click at [285, 239] on div at bounding box center [288, 234] width 24 height 15
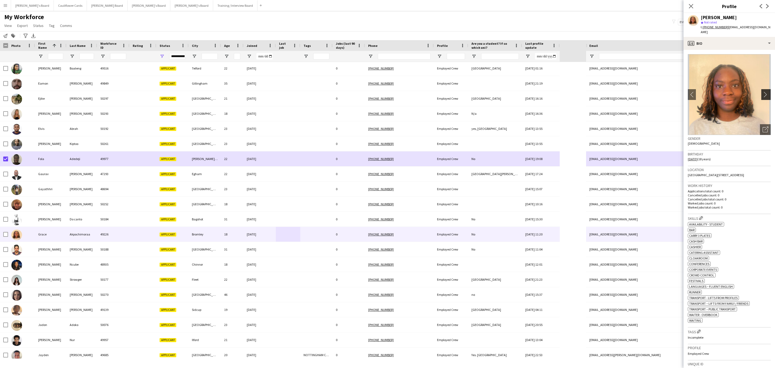
click at [762, 91] on app-icon "chevron-right" at bounding box center [766, 94] width 8 height 6
click at [753, 43] on div "profile Bio" at bounding box center [728, 43] width 91 height 13
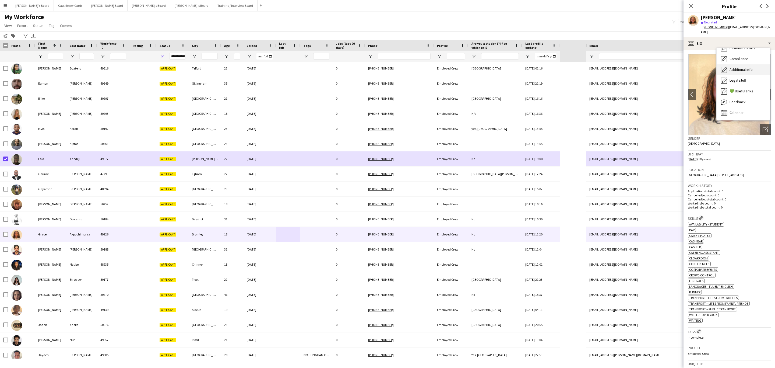
click at [746, 67] on span "Additional info" at bounding box center [740, 69] width 23 height 5
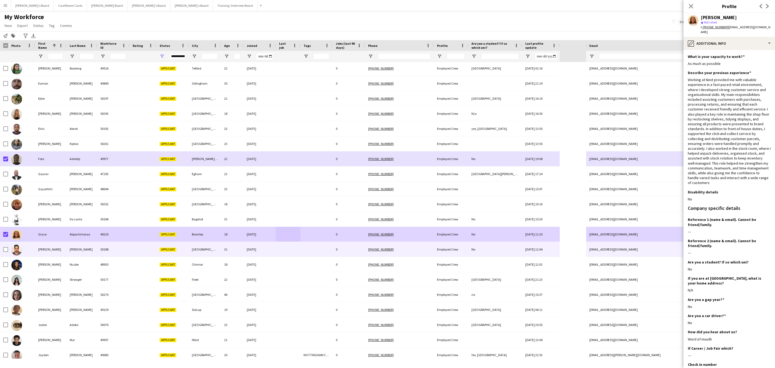
click at [84, 248] on div "[PERSON_NAME]" at bounding box center [81, 249] width 31 height 15
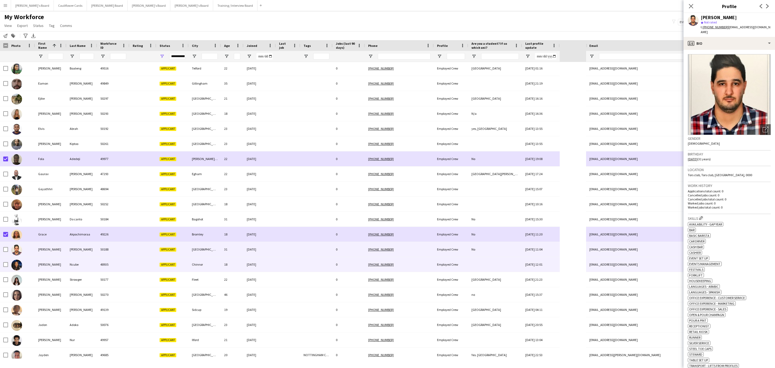
click at [105, 265] on div "48935" at bounding box center [113, 264] width 32 height 15
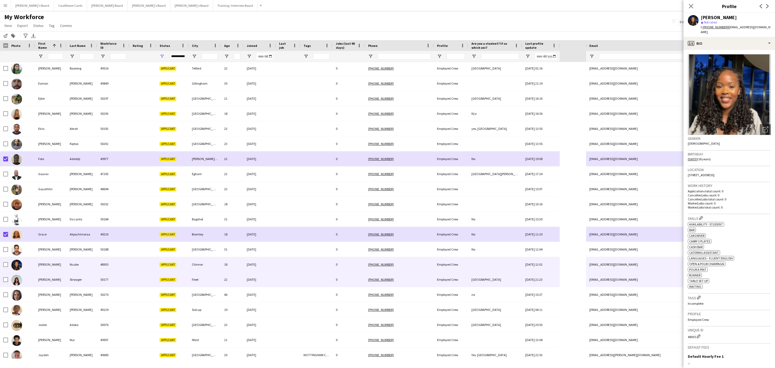
click at [111, 277] on div "50177" at bounding box center [113, 279] width 32 height 15
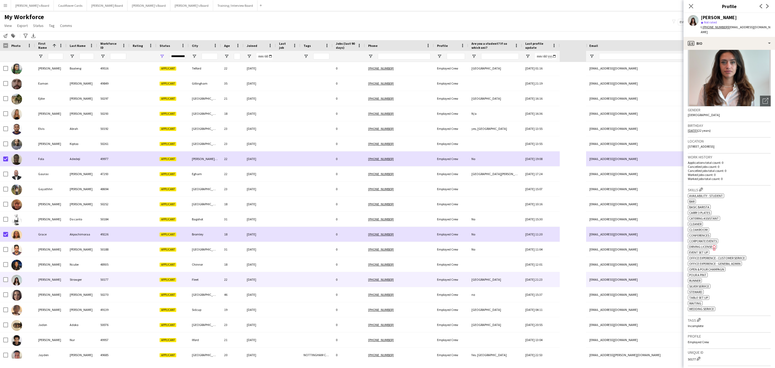
scroll to position [40, 0]
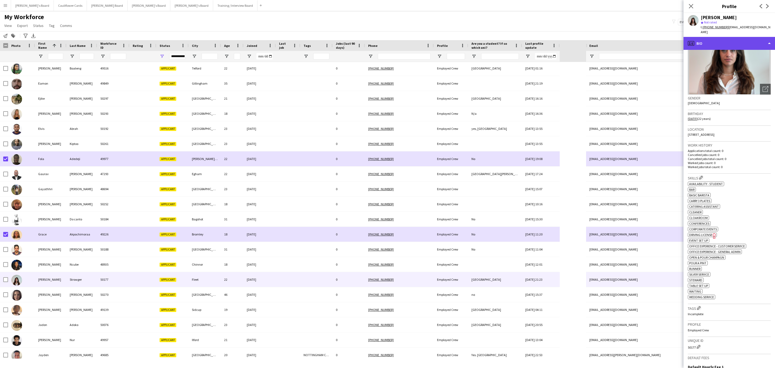
click at [719, 37] on div "profile Bio" at bounding box center [728, 43] width 91 height 13
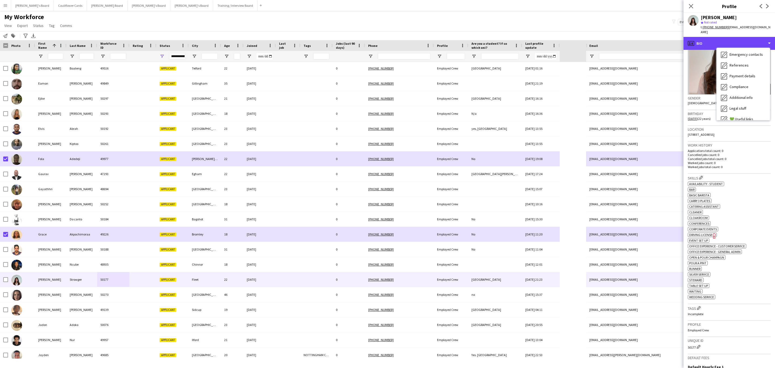
scroll to position [72, 0]
click at [745, 68] on div "Additional info Additional info" at bounding box center [742, 69] width 53 height 11
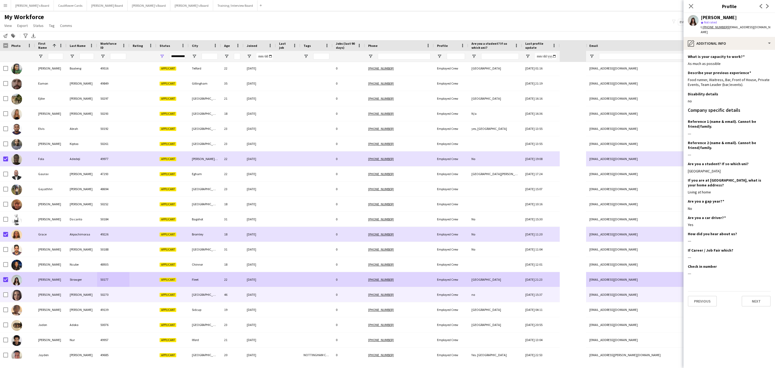
click at [282, 291] on div at bounding box center [288, 294] width 24 height 15
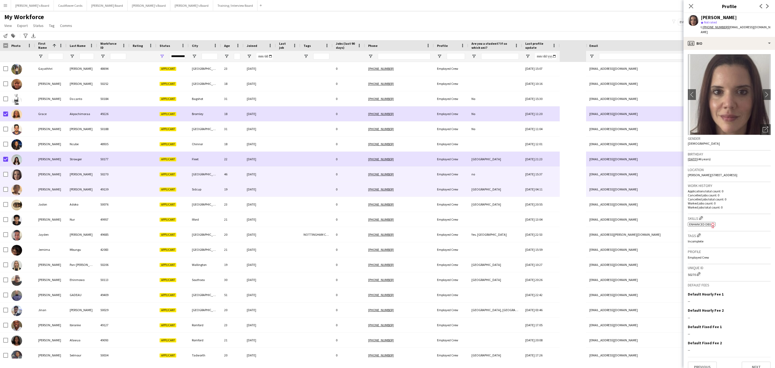
scroll to position [363, 0]
click at [286, 190] on div at bounding box center [288, 188] width 24 height 15
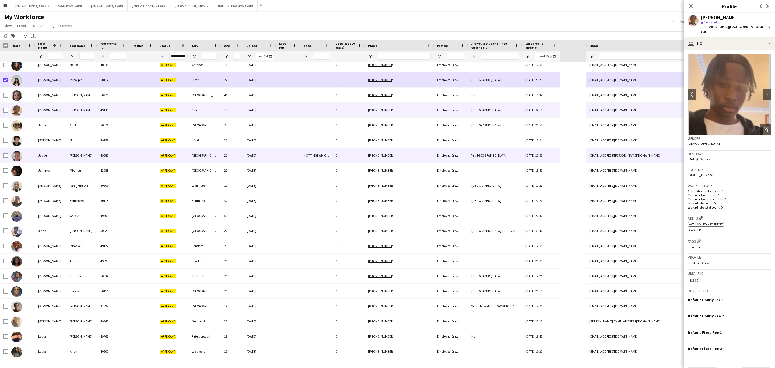
scroll to position [444, 0]
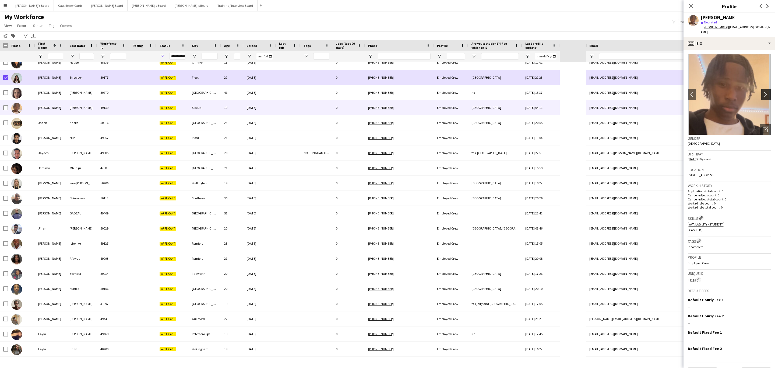
click at [762, 91] on app-icon "chevron-right" at bounding box center [766, 94] width 8 height 6
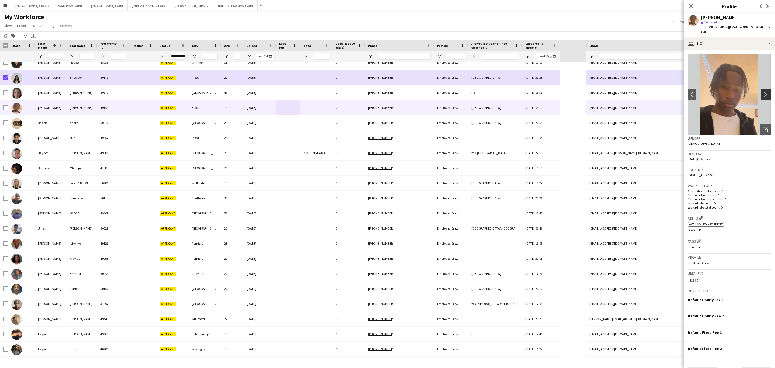
click at [762, 91] on app-icon "chevron-right" at bounding box center [766, 94] width 8 height 6
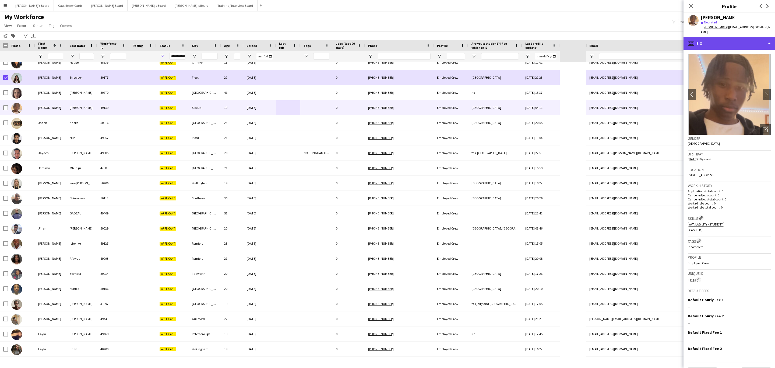
click at [744, 41] on div "profile Bio" at bounding box center [728, 43] width 91 height 13
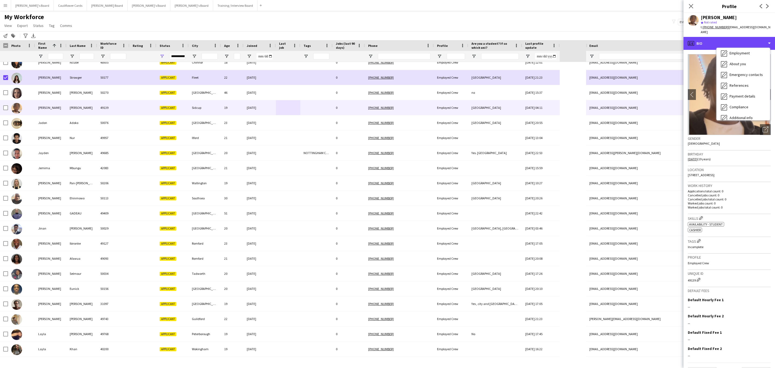
scroll to position [72, 0]
click at [747, 67] on span "Additional info" at bounding box center [740, 69] width 23 height 5
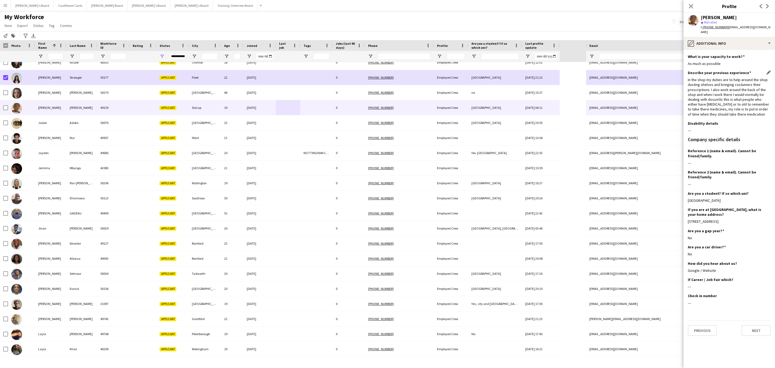
click at [732, 83] on div "In the shop my duties are to help around the shop dusting shelves and bringing …" at bounding box center [729, 96] width 83 height 39
click at [752, 105] on div "In the shop my duties are to help around the shop dusting shelves and bringing …" at bounding box center [729, 96] width 83 height 39
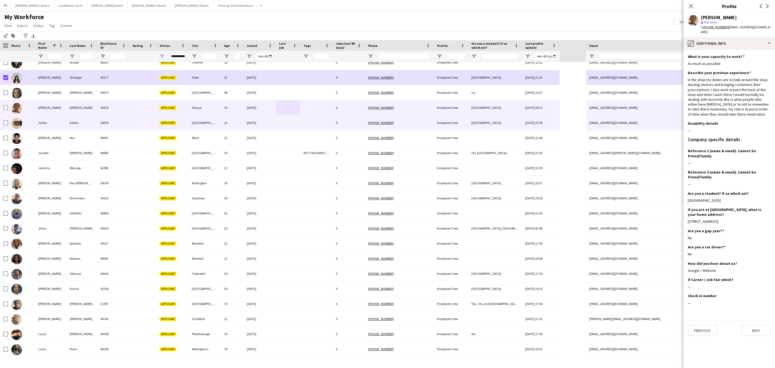
click at [302, 124] on div at bounding box center [316, 122] width 32 height 15
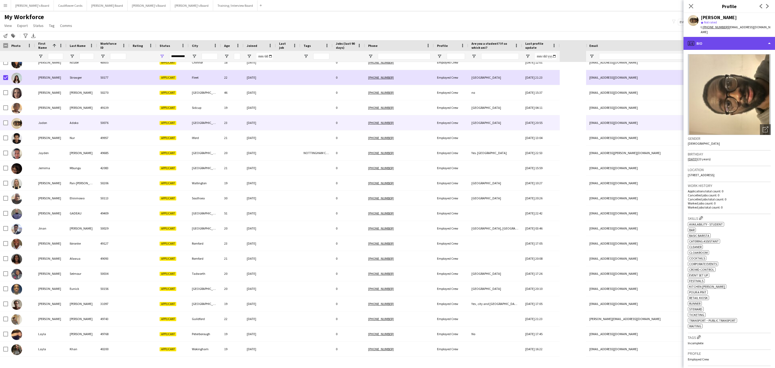
click at [736, 40] on div "profile Bio" at bounding box center [728, 43] width 91 height 13
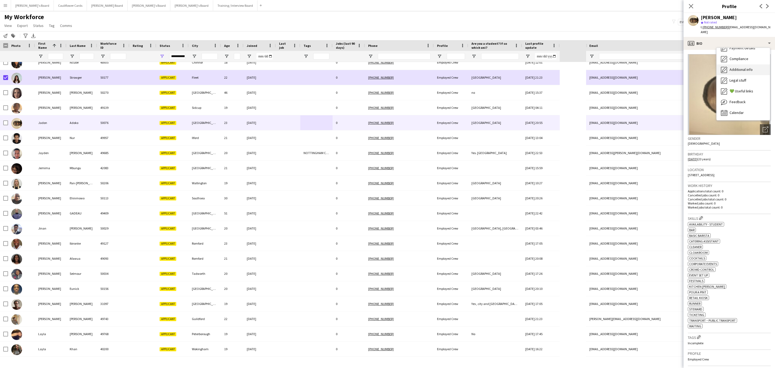
click at [741, 64] on div "Additional info Additional info" at bounding box center [742, 69] width 53 height 11
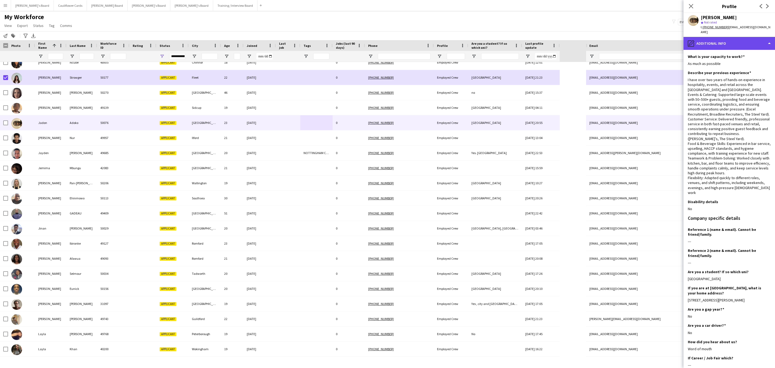
click at [723, 40] on div "pencil4 Additional info" at bounding box center [728, 43] width 91 height 13
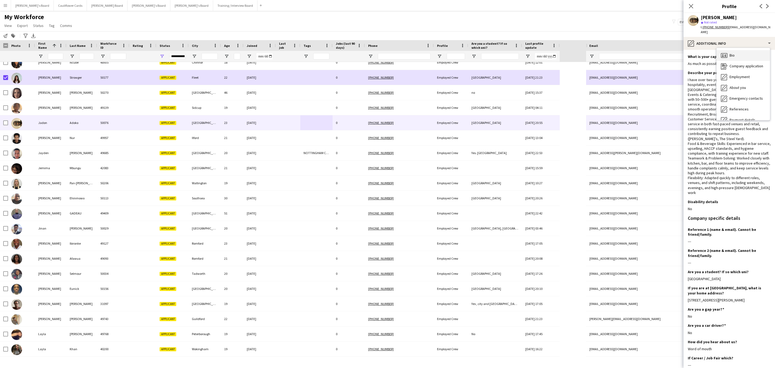
click at [728, 50] on div "Bio Bio" at bounding box center [742, 55] width 53 height 11
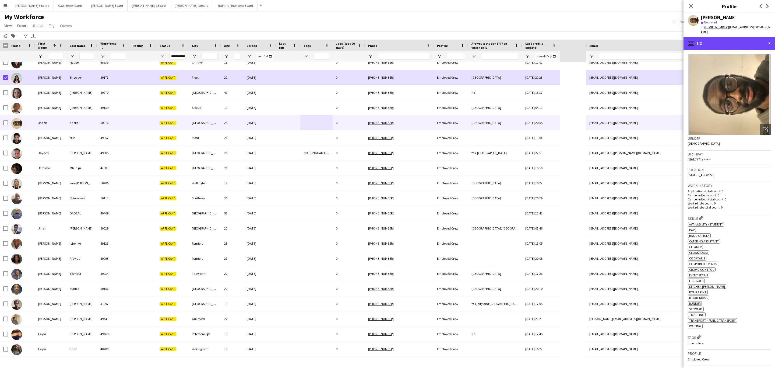
drag, startPoint x: 761, startPoint y: 38, endPoint x: 765, endPoint y: 58, distance: 20.8
click at [761, 38] on div "profile Bio" at bounding box center [728, 43] width 91 height 13
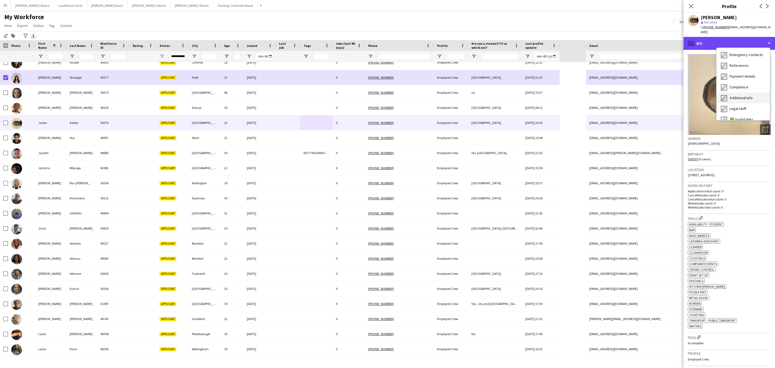
scroll to position [72, 0]
click at [746, 64] on div "Additional info Additional info" at bounding box center [742, 69] width 53 height 11
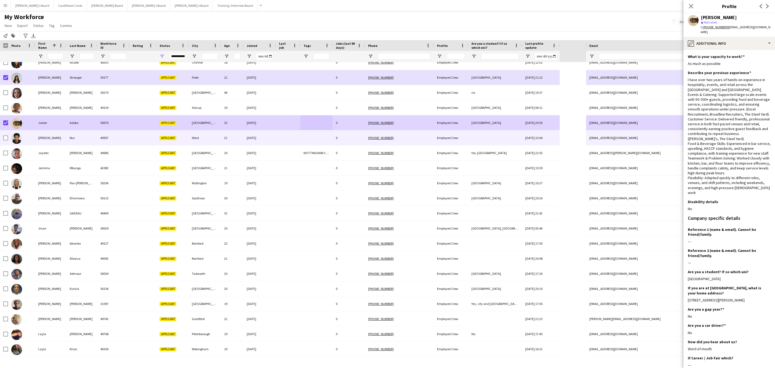
click at [81, 135] on div "Nur" at bounding box center [81, 137] width 31 height 15
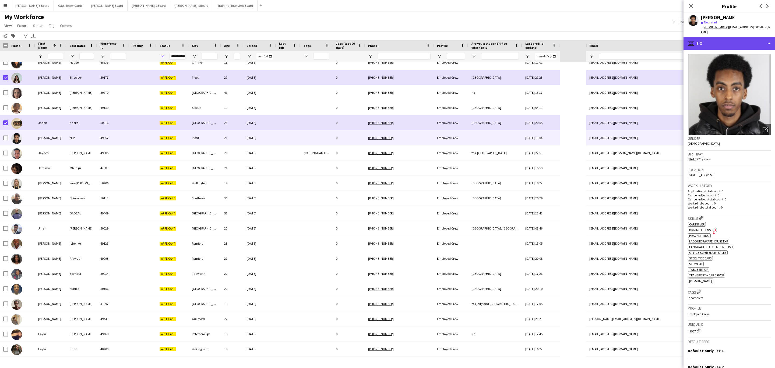
click at [736, 37] on div "profile Bio" at bounding box center [728, 43] width 91 height 13
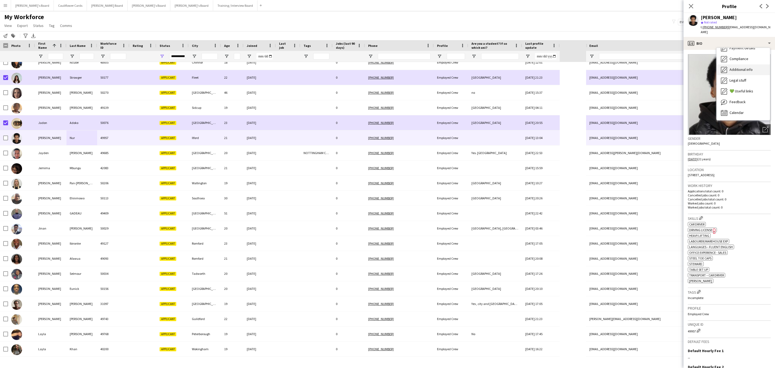
click at [747, 64] on div "Additional info Additional info" at bounding box center [742, 69] width 53 height 11
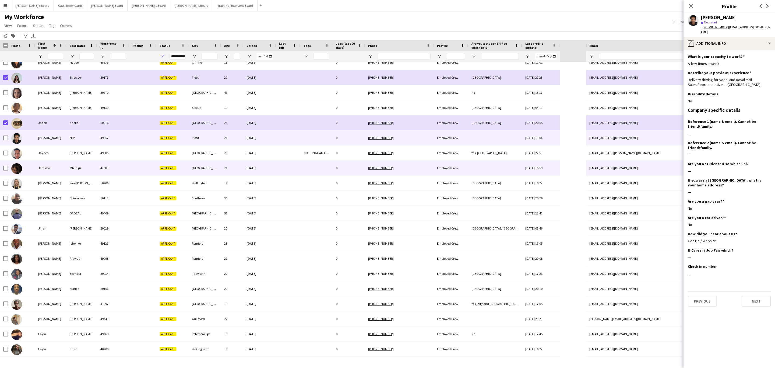
click at [257, 171] on div "13-11-2024" at bounding box center [259, 167] width 32 height 15
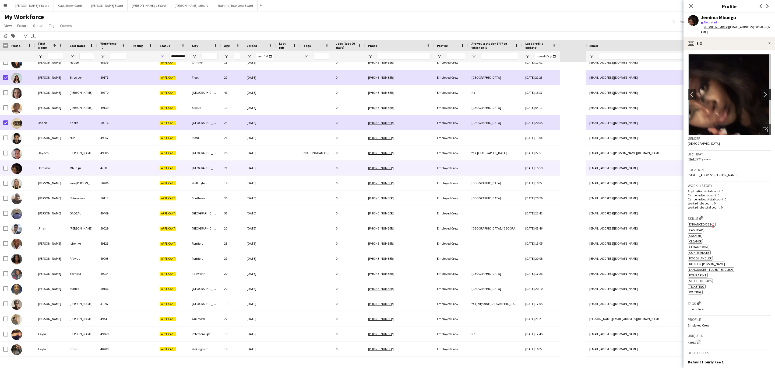
click at [762, 91] on app-icon "chevron-right" at bounding box center [766, 94] width 8 height 6
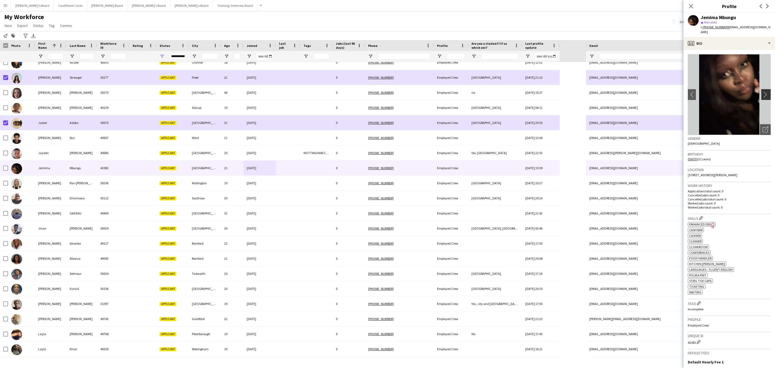
click at [762, 91] on app-icon "chevron-right" at bounding box center [766, 94] width 8 height 6
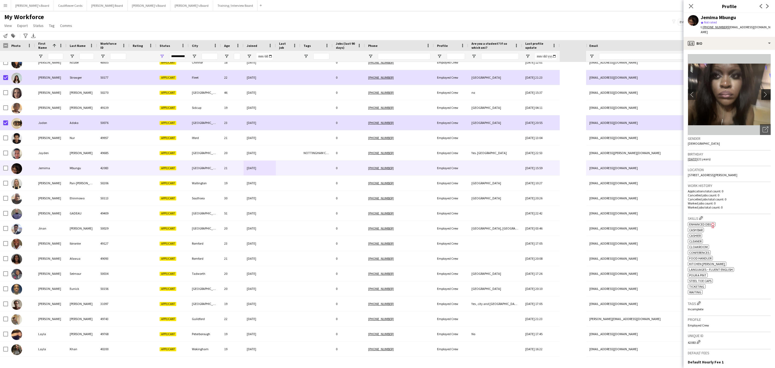
click at [762, 91] on app-icon "chevron-right" at bounding box center [766, 94] width 8 height 6
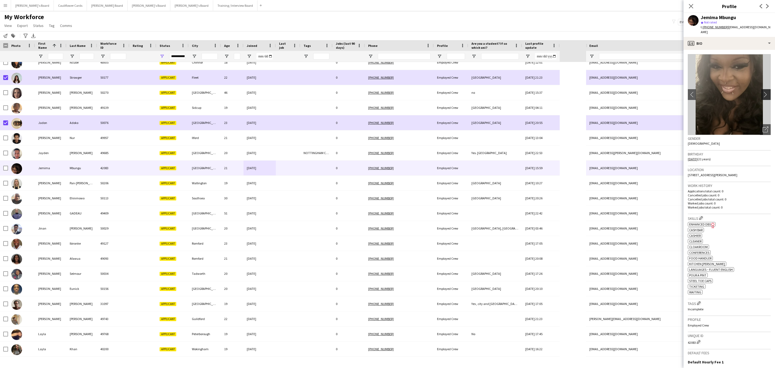
click at [762, 91] on app-icon "chevron-right" at bounding box center [766, 94] width 8 height 6
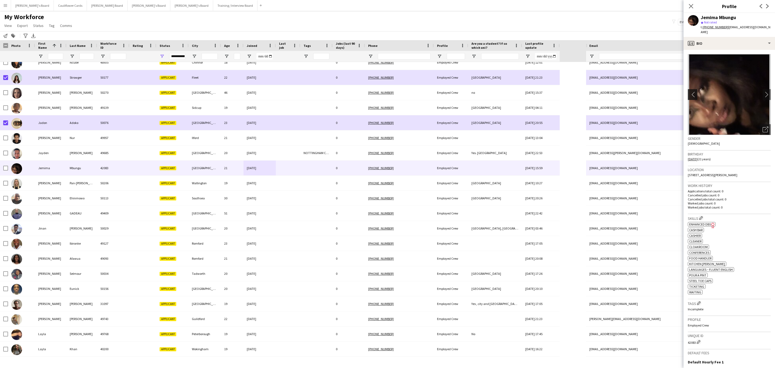
click at [694, 91] on app-icon "chevron-left" at bounding box center [692, 94] width 8 height 6
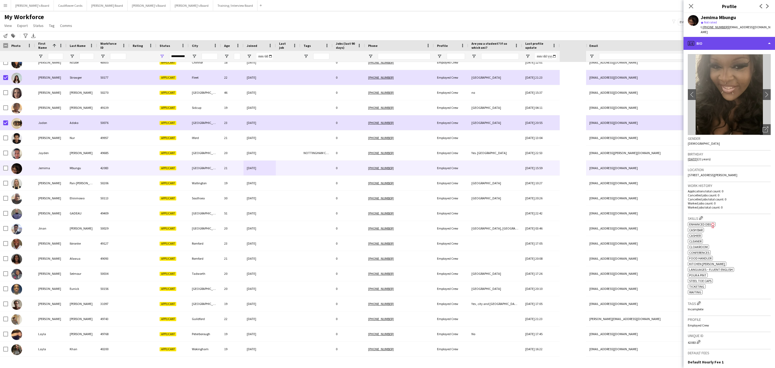
click at [739, 43] on div "profile Bio" at bounding box center [728, 43] width 91 height 13
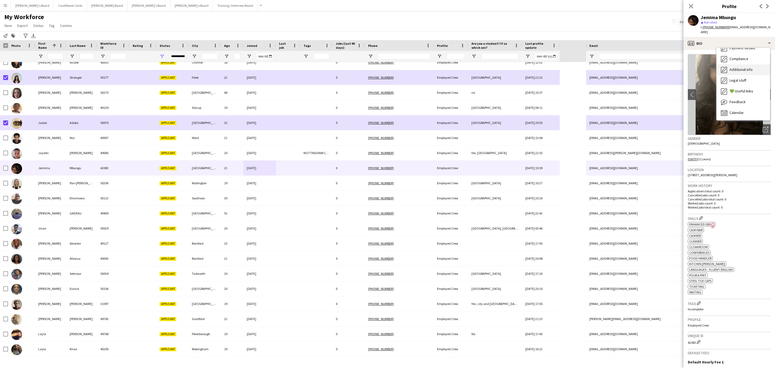
click at [744, 67] on span "Additional info" at bounding box center [740, 69] width 23 height 5
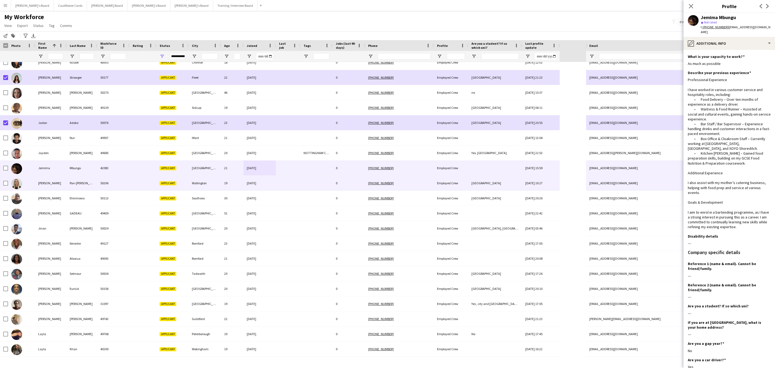
click at [295, 185] on div at bounding box center [288, 182] width 24 height 15
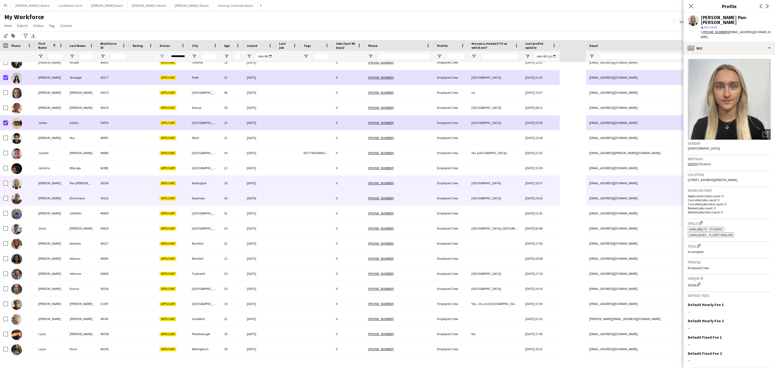
click at [205, 200] on div "Southsea" at bounding box center [205, 197] width 32 height 15
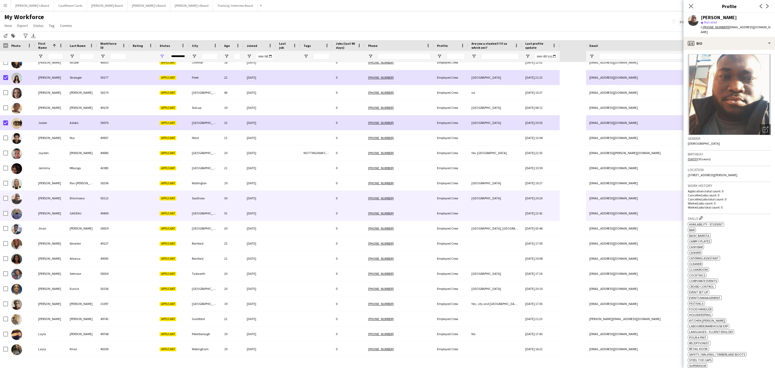
click at [237, 216] on div "51" at bounding box center [232, 213] width 23 height 15
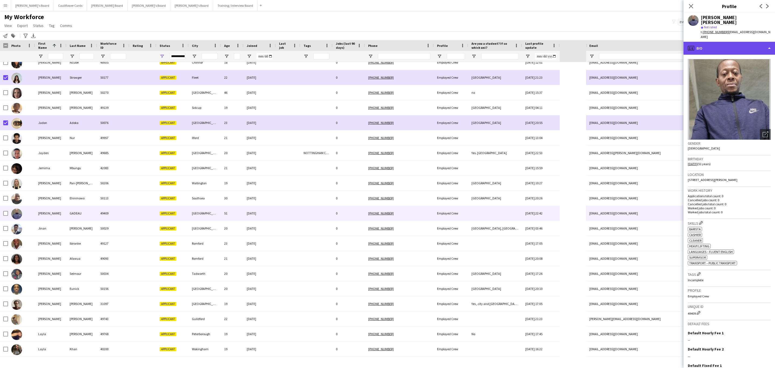
click at [737, 42] on div "profile Bio" at bounding box center [728, 48] width 91 height 13
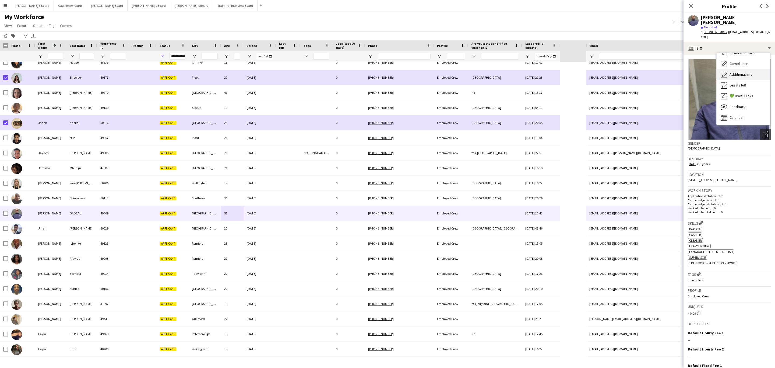
click at [744, 72] on span "Additional info" at bounding box center [740, 74] width 23 height 5
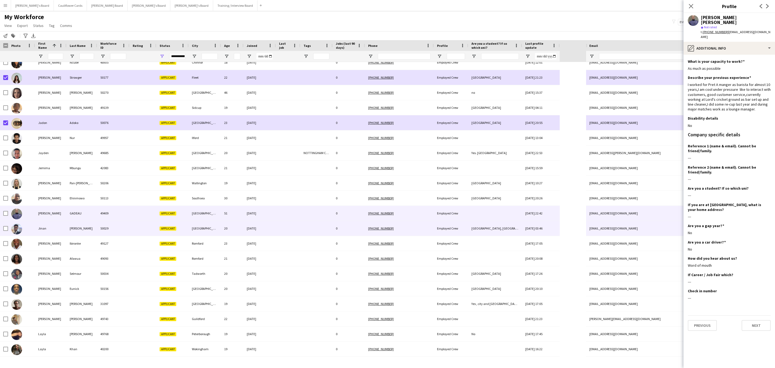
click at [289, 228] on div at bounding box center [288, 228] width 24 height 15
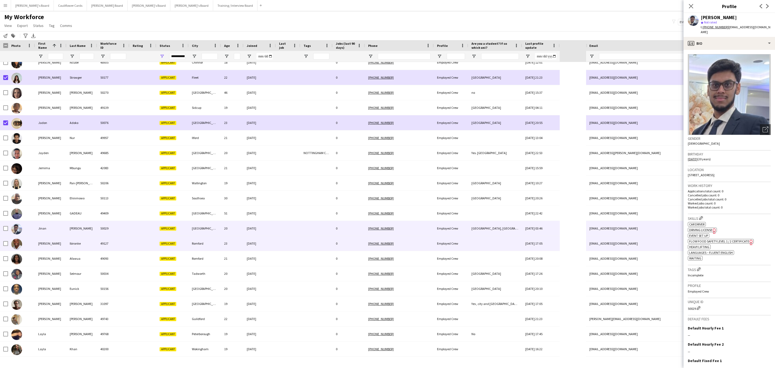
click at [251, 246] on div "22-07-2025" at bounding box center [259, 243] width 32 height 15
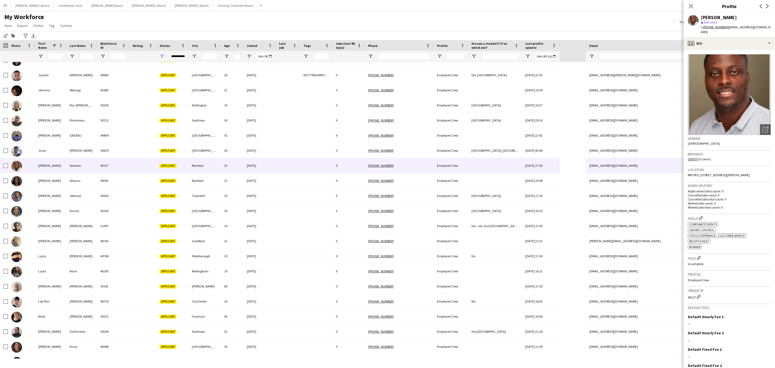
scroll to position [525, 0]
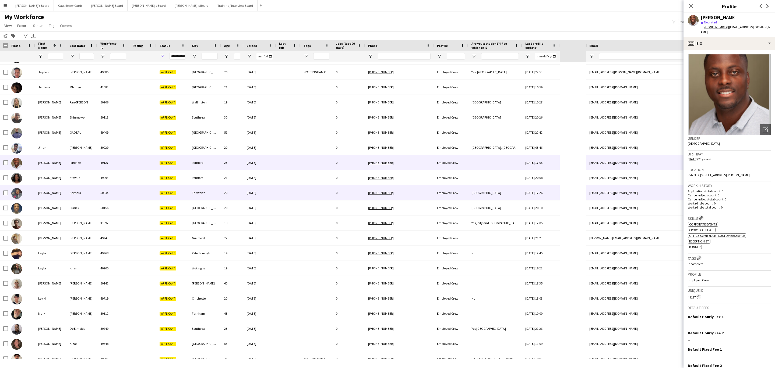
click at [217, 188] on div "Tadworth" at bounding box center [205, 192] width 32 height 15
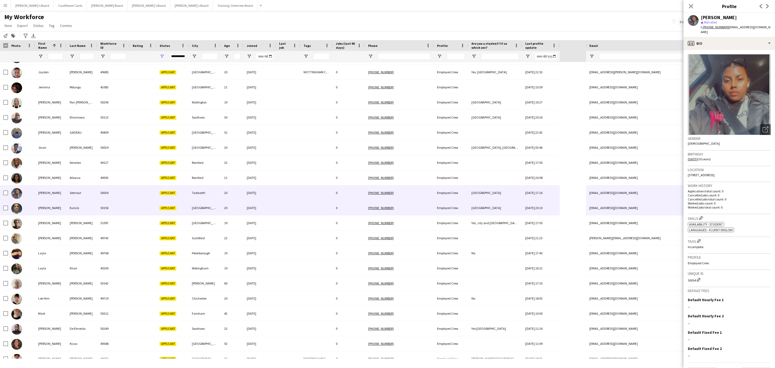
click at [255, 210] on div "15-09-2025" at bounding box center [259, 207] width 32 height 15
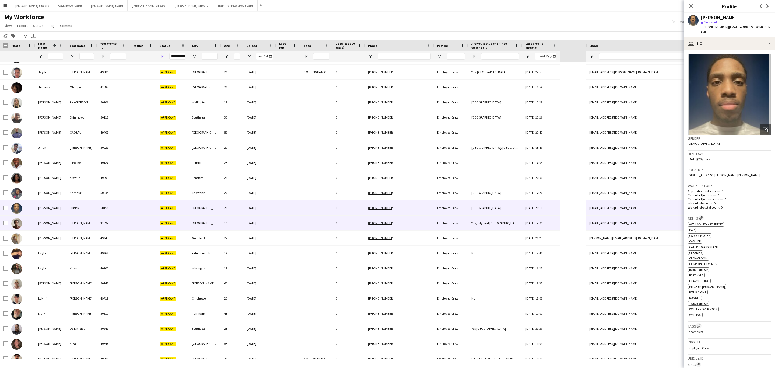
click at [255, 220] on div "31-08-2023" at bounding box center [259, 222] width 32 height 15
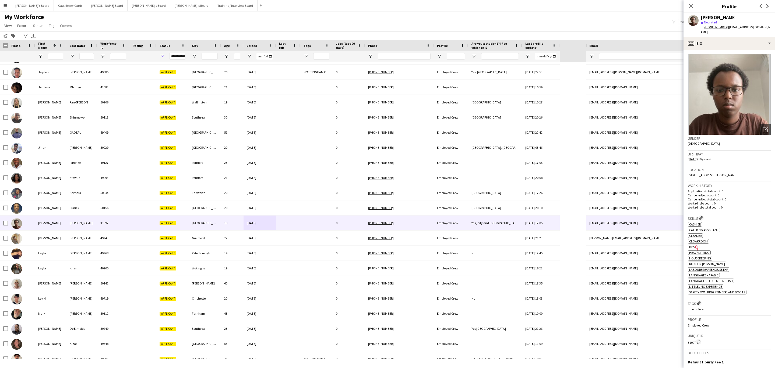
drag, startPoint x: 739, startPoint y: 35, endPoint x: 743, endPoint y: 66, distance: 31.5
click at [740, 36] on div "Khalid Osman star Not rated t. +4407506630755 | khaliddahirosman2006@gmail.com" at bounding box center [728, 25] width 91 height 24
click at [743, 48] on div "profile Bio" at bounding box center [728, 43] width 91 height 13
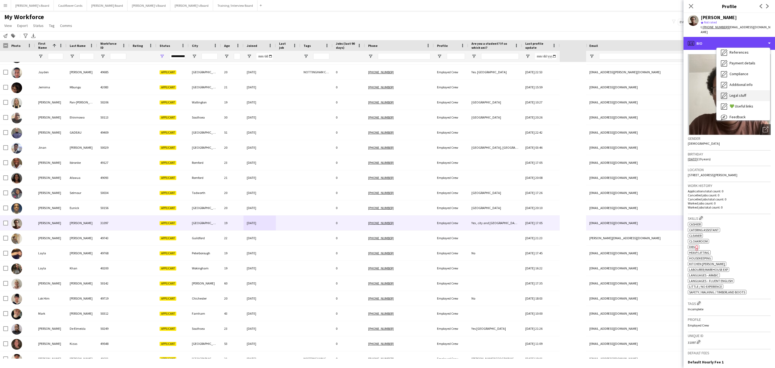
scroll to position [72, 0]
click at [744, 70] on span "Additional info" at bounding box center [740, 69] width 23 height 5
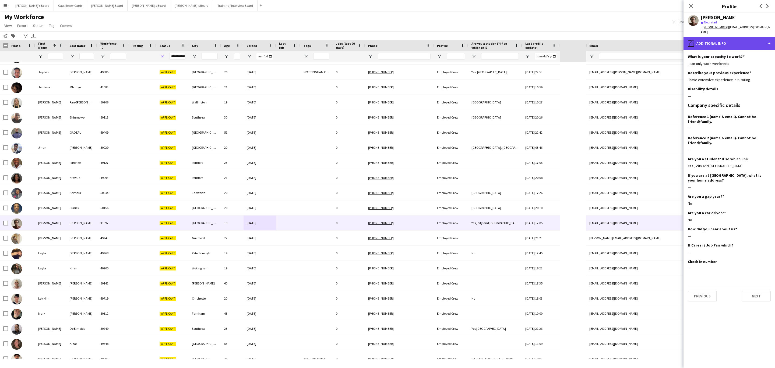
click at [731, 43] on div "pencil4 Additional info" at bounding box center [728, 43] width 91 height 13
click at [738, 58] on div "Bio Bio" at bounding box center [742, 55] width 53 height 11
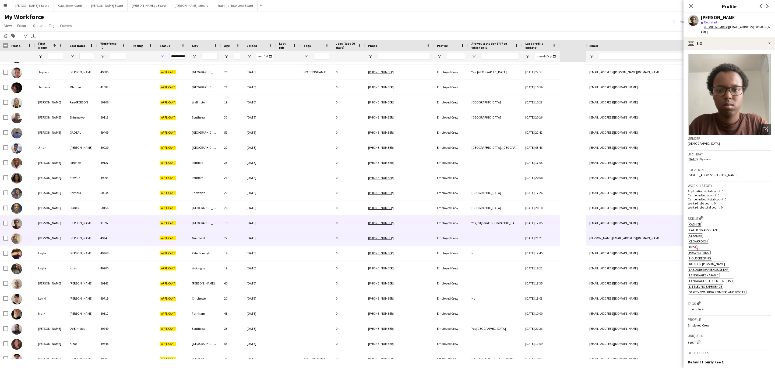
click at [278, 236] on div at bounding box center [288, 237] width 24 height 15
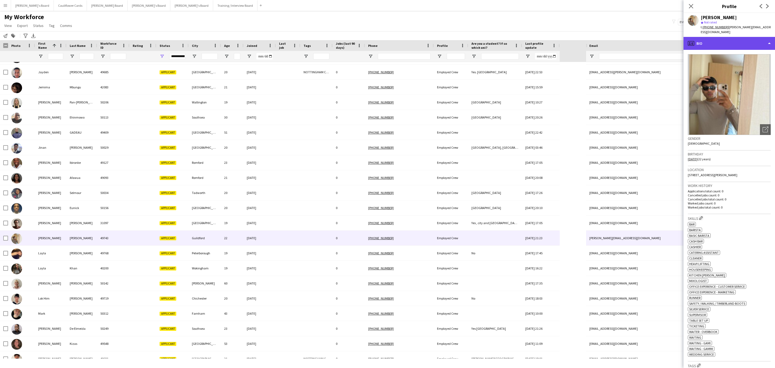
click at [758, 39] on div "profile Bio" at bounding box center [728, 43] width 91 height 13
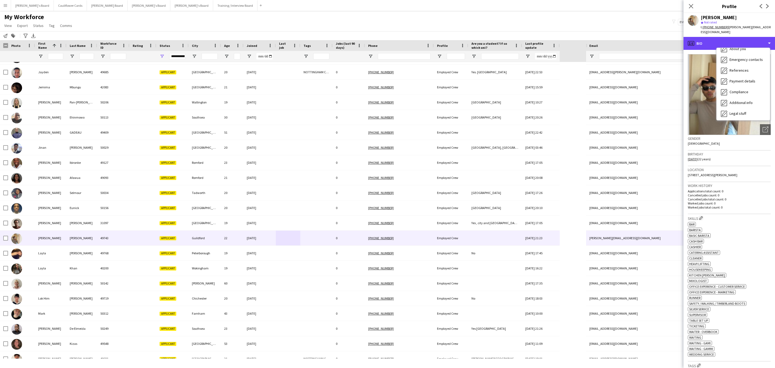
scroll to position [72, 0]
click at [745, 67] on span "Additional info" at bounding box center [740, 69] width 23 height 5
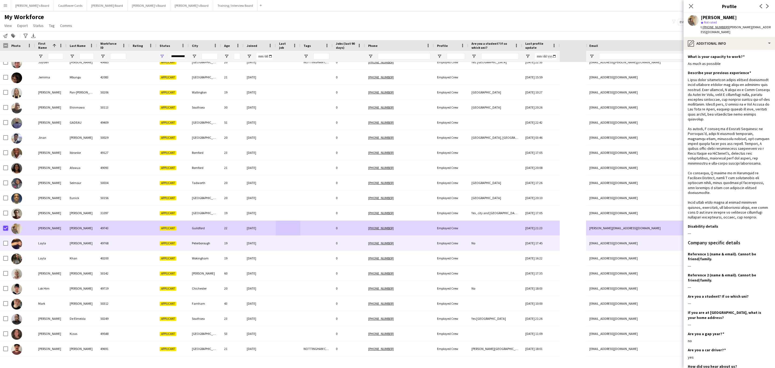
scroll to position [565, 0]
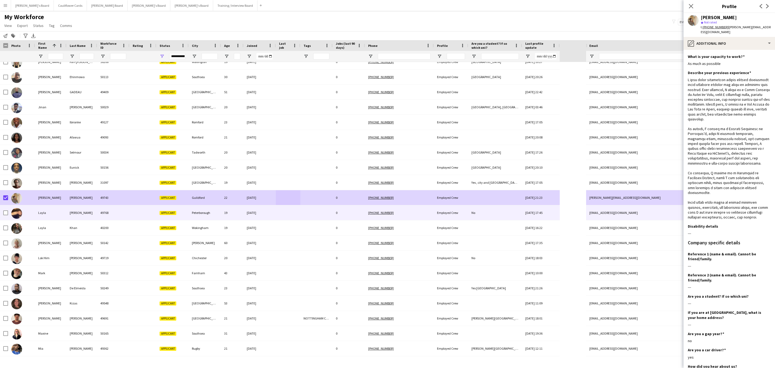
drag, startPoint x: 196, startPoint y: 214, endPoint x: 361, endPoint y: 193, distance: 166.5
click at [196, 214] on div "Peterborough" at bounding box center [205, 212] width 32 height 15
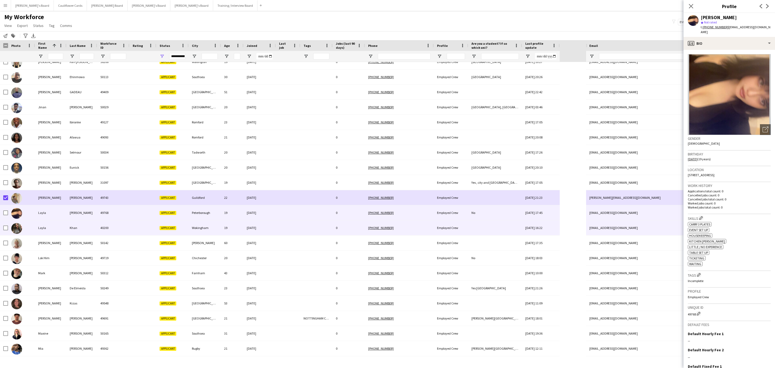
click at [220, 233] on div "Wokingham" at bounding box center [205, 227] width 32 height 15
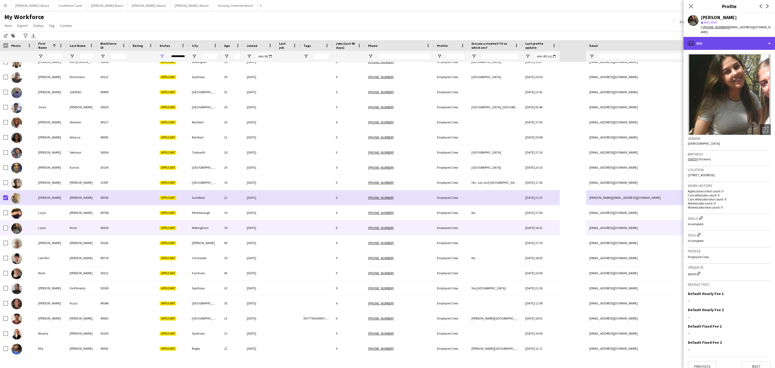
click at [734, 37] on div "profile Bio" at bounding box center [728, 43] width 91 height 13
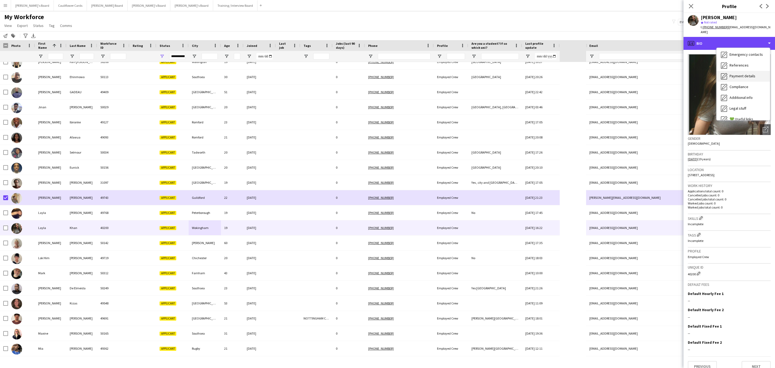
scroll to position [72, 0]
click at [742, 64] on div "Additional info Additional info" at bounding box center [742, 69] width 53 height 11
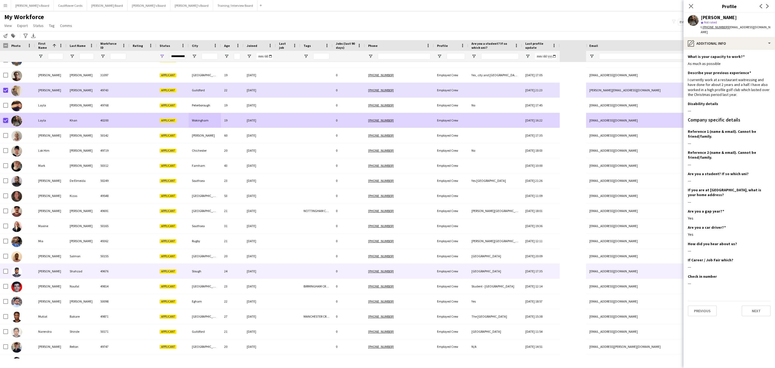
scroll to position [686, 0]
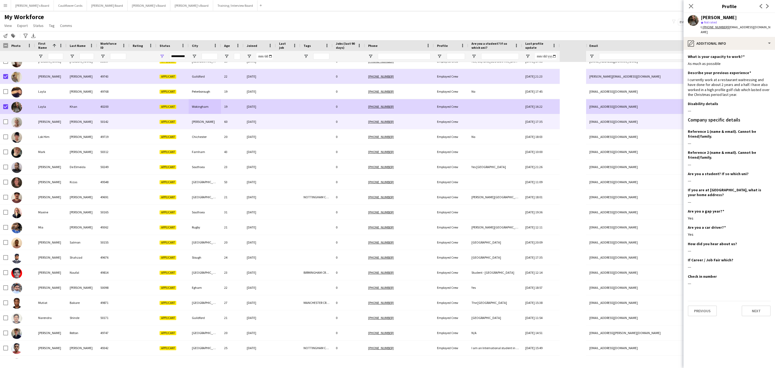
click at [292, 123] on div at bounding box center [288, 121] width 24 height 15
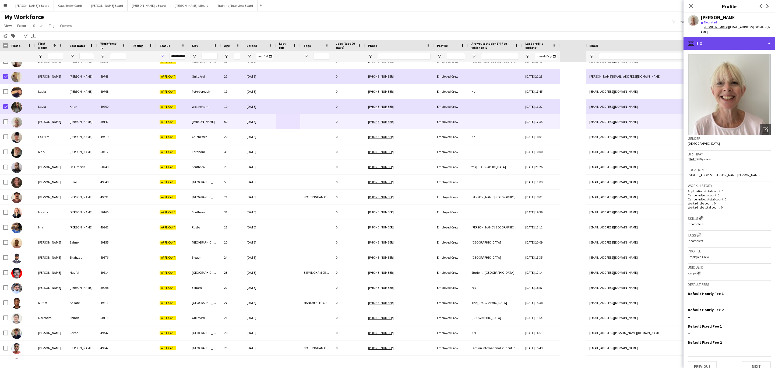
click at [732, 37] on div "profile Bio" at bounding box center [728, 43] width 91 height 13
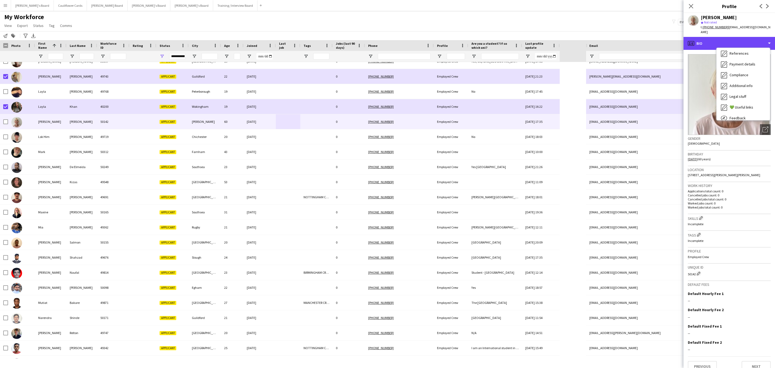
scroll to position [72, 0]
click at [743, 64] on div "Additional info Additional info" at bounding box center [742, 69] width 53 height 11
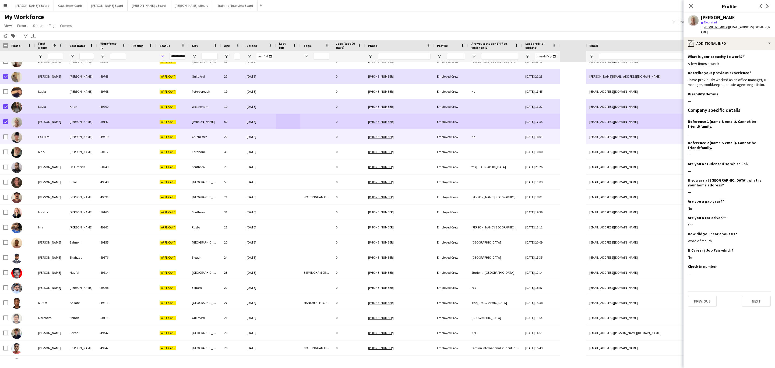
click at [131, 134] on div at bounding box center [142, 136] width 27 height 15
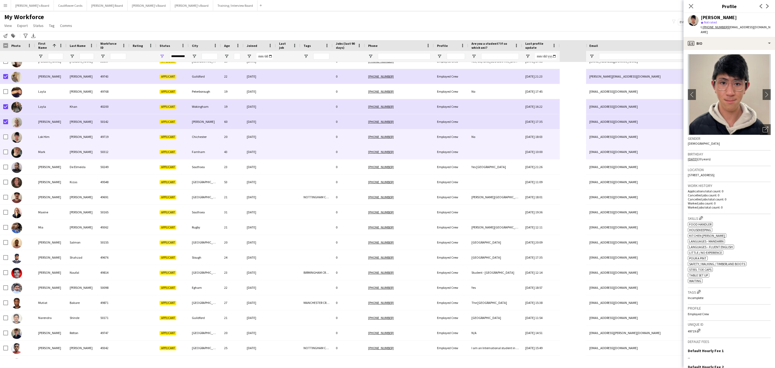
click at [212, 151] on div "Farnham" at bounding box center [205, 151] width 32 height 15
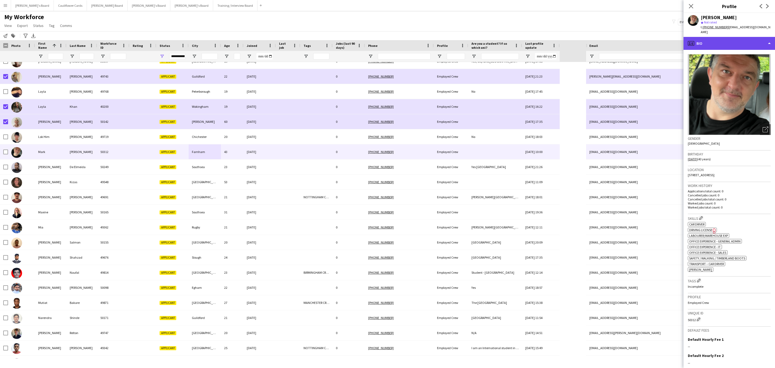
click at [746, 42] on div "profile Bio" at bounding box center [728, 43] width 91 height 13
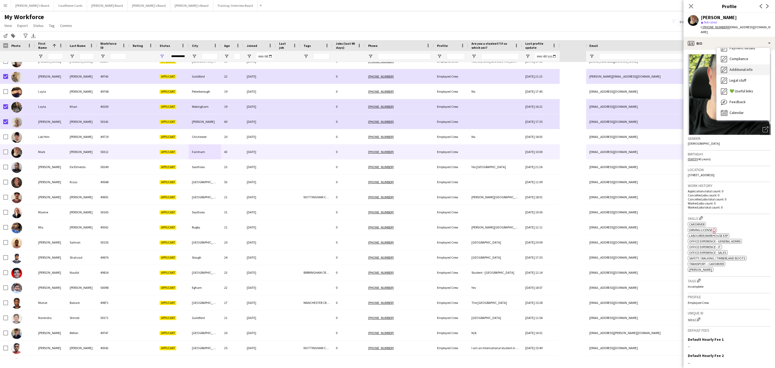
click at [748, 67] on span "Additional info" at bounding box center [740, 69] width 23 height 5
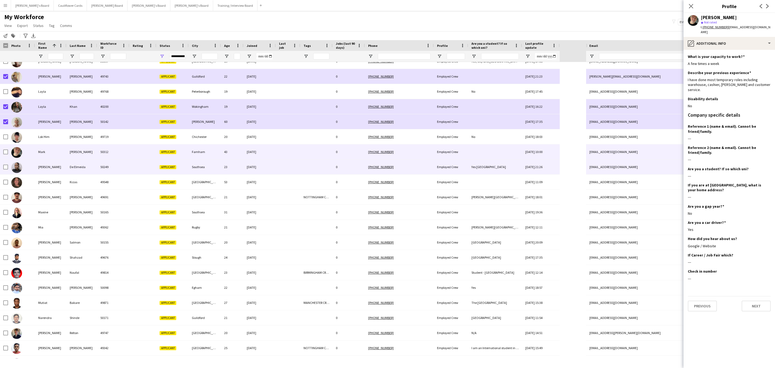
click at [279, 171] on div at bounding box center [288, 166] width 24 height 15
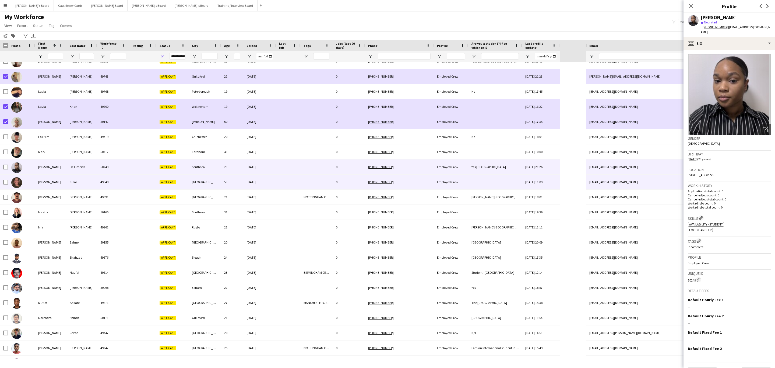
click at [282, 175] on div at bounding box center [288, 181] width 24 height 15
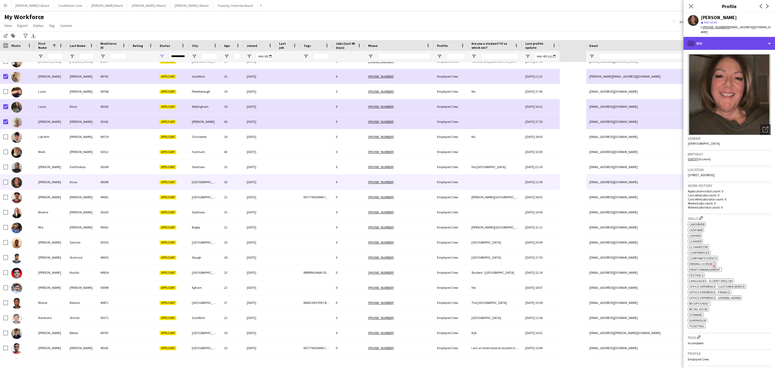
click at [742, 40] on div "profile Bio" at bounding box center [728, 43] width 91 height 13
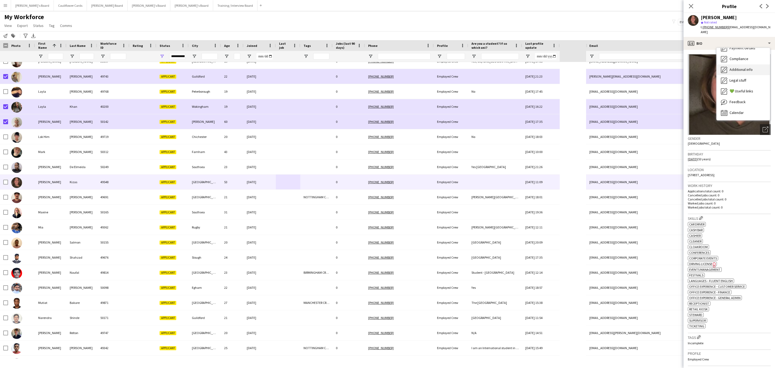
click at [743, 68] on div "Additional info Additional info" at bounding box center [742, 69] width 53 height 11
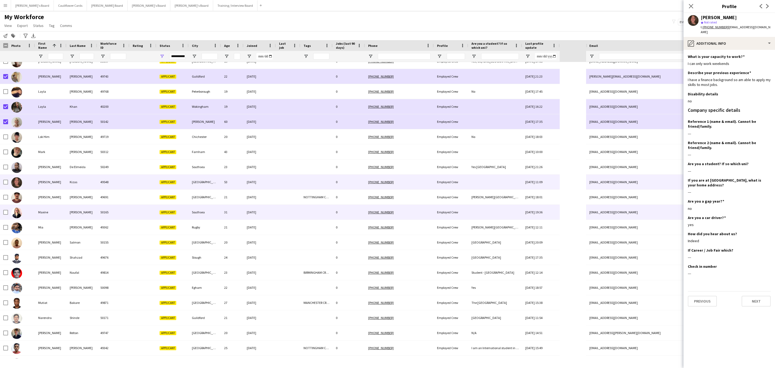
click at [251, 213] on div "15-09-2025" at bounding box center [259, 211] width 32 height 15
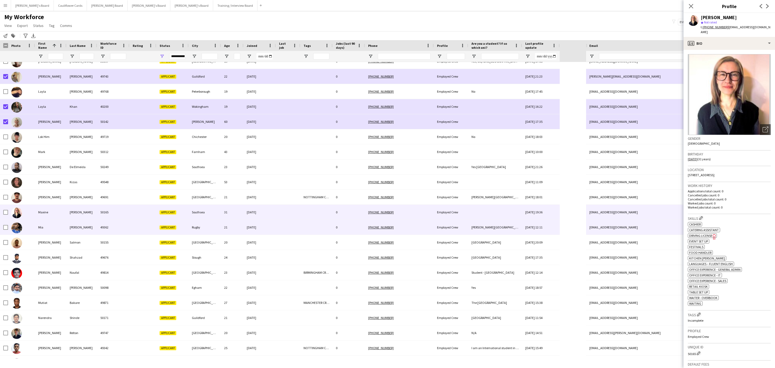
click at [291, 224] on div at bounding box center [288, 227] width 24 height 15
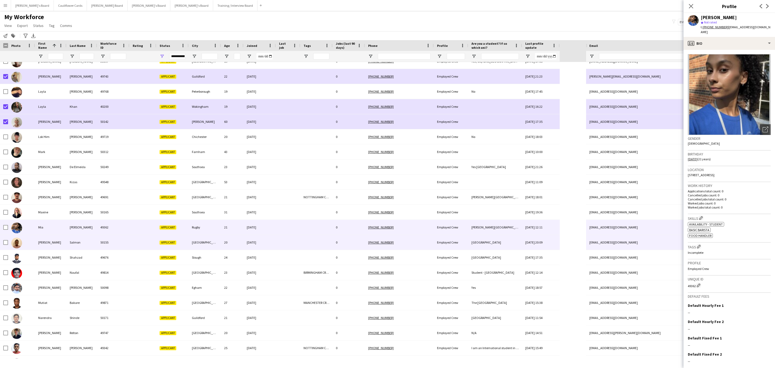
click at [291, 243] on div at bounding box center [288, 242] width 24 height 15
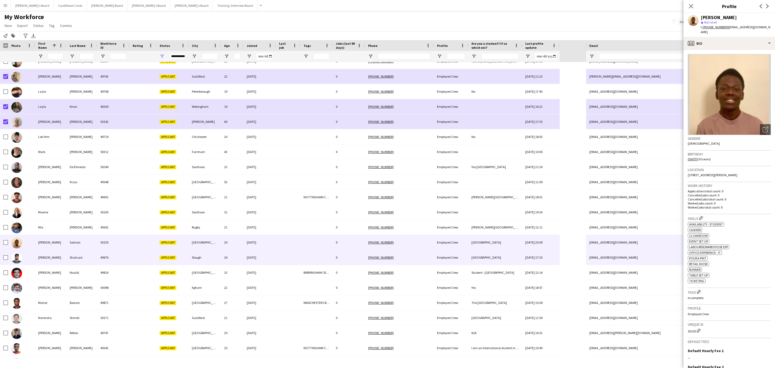
click at [289, 256] on div at bounding box center [288, 257] width 24 height 15
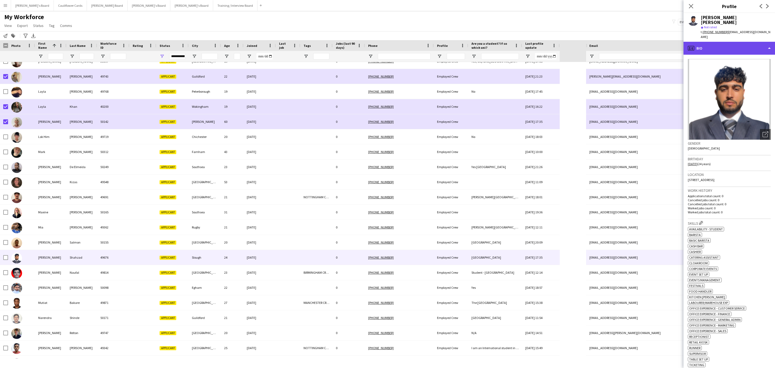
click at [744, 46] on div "profile Bio" at bounding box center [728, 48] width 91 height 13
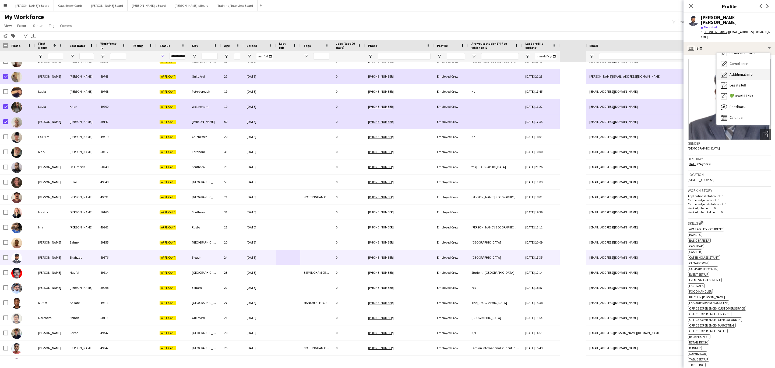
click at [737, 72] on span "Additional info" at bounding box center [740, 74] width 23 height 5
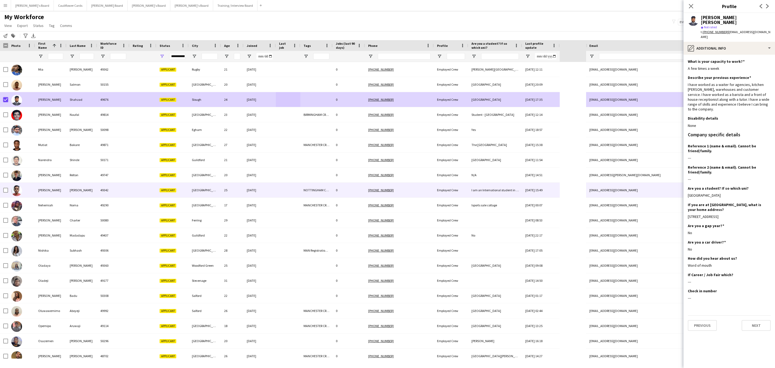
scroll to position [0, 0]
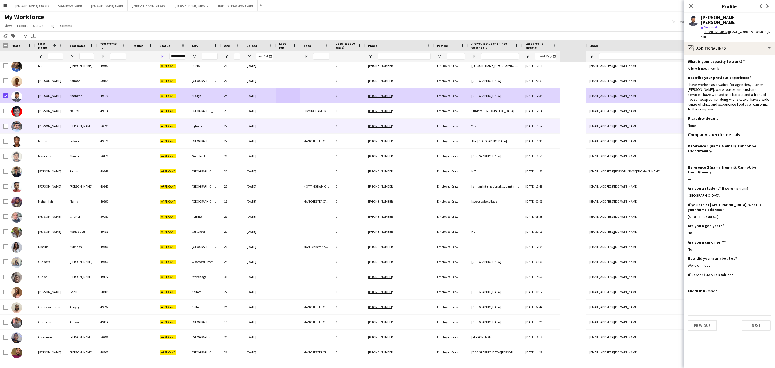
click at [276, 129] on div at bounding box center [288, 125] width 24 height 15
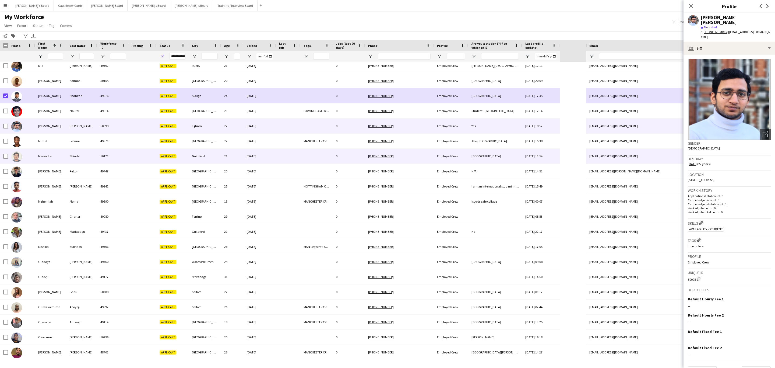
click at [289, 160] on div at bounding box center [288, 156] width 24 height 15
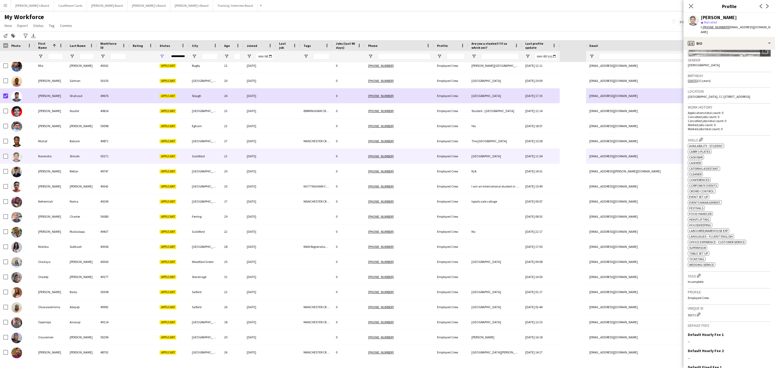
scroll to position [81, 0]
click at [740, 41] on div "profile Bio" at bounding box center [728, 43] width 91 height 13
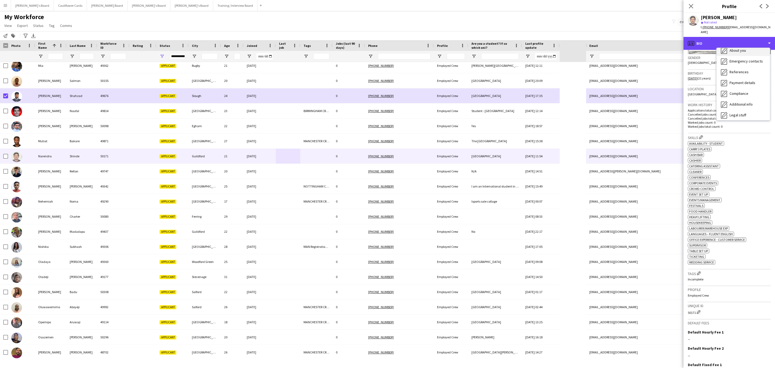
scroll to position [72, 0]
click at [744, 68] on span "Additional info" at bounding box center [740, 69] width 23 height 5
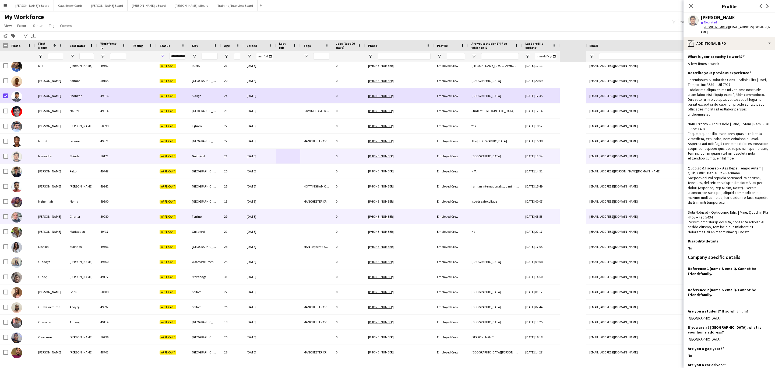
click at [278, 215] on div at bounding box center [288, 216] width 24 height 15
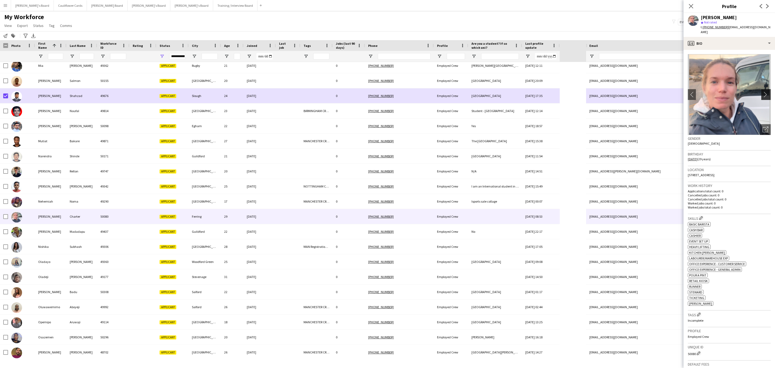
click at [762, 91] on app-icon "chevron-right" at bounding box center [766, 94] width 8 height 6
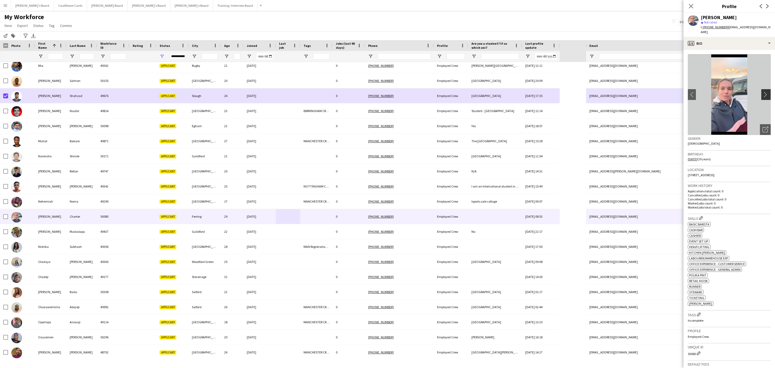
click at [762, 91] on app-icon "chevron-right" at bounding box center [766, 94] width 8 height 6
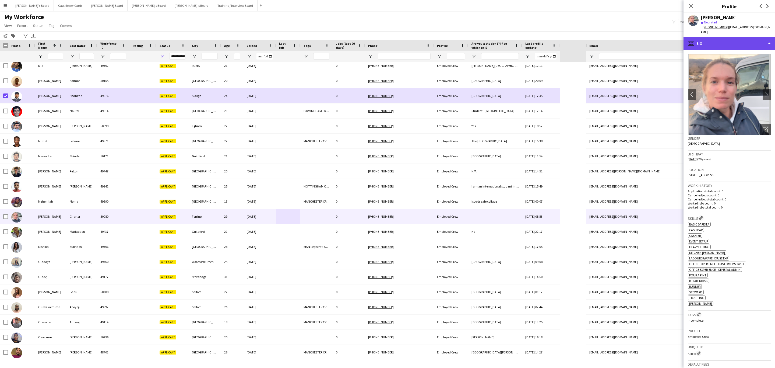
click at [750, 41] on div "profile Bio" at bounding box center [728, 43] width 91 height 13
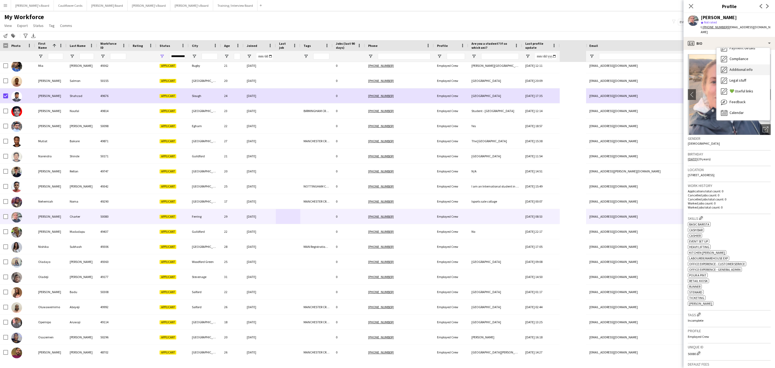
click at [749, 67] on span "Additional info" at bounding box center [740, 69] width 23 height 5
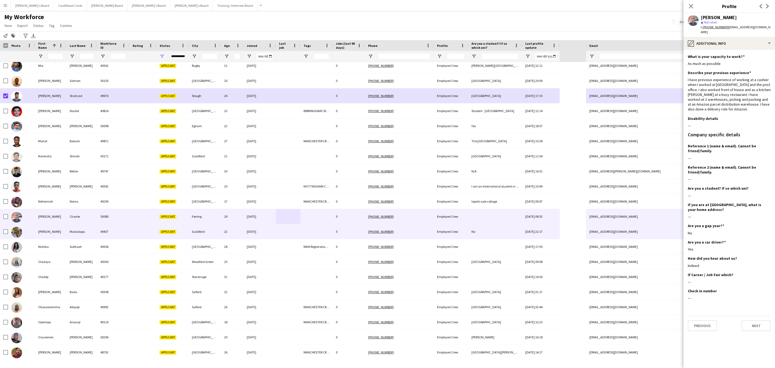
click at [309, 229] on div at bounding box center [316, 231] width 32 height 15
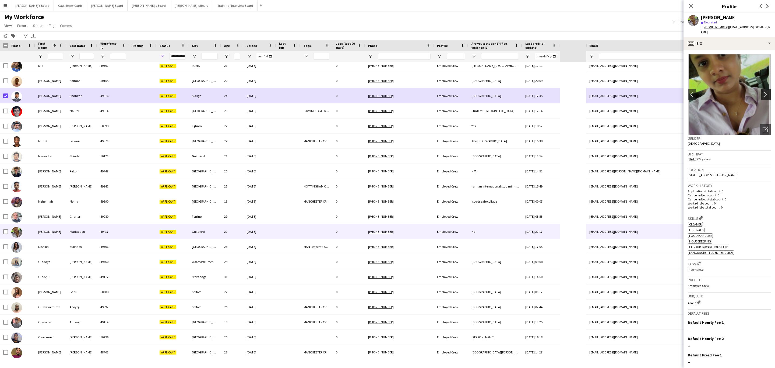
click at [762, 91] on app-icon "chevron-right" at bounding box center [766, 94] width 8 height 6
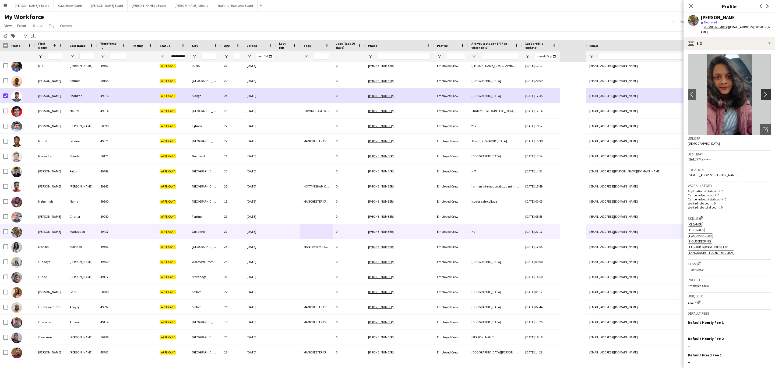
click at [762, 91] on app-icon "chevron-right" at bounding box center [766, 94] width 8 height 6
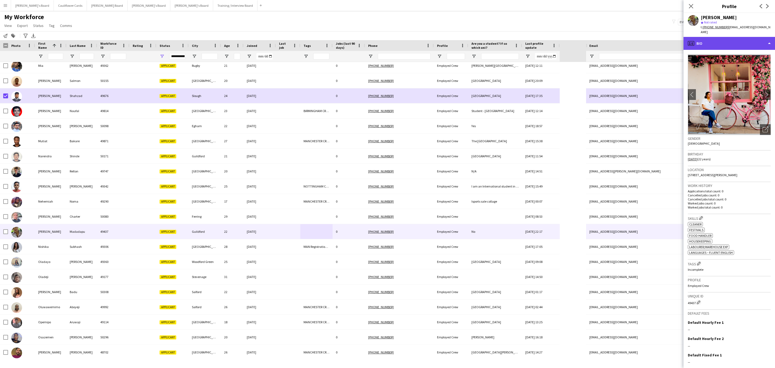
click at [752, 42] on div "profile Bio" at bounding box center [728, 43] width 91 height 13
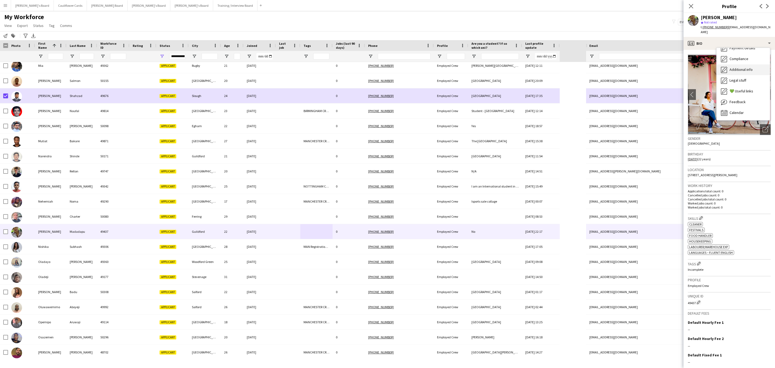
click at [748, 69] on div "Additional info Additional info" at bounding box center [742, 69] width 53 height 11
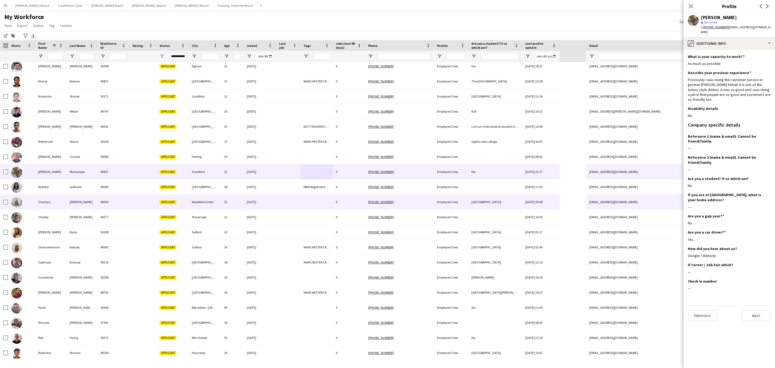
scroll to position [928, 0]
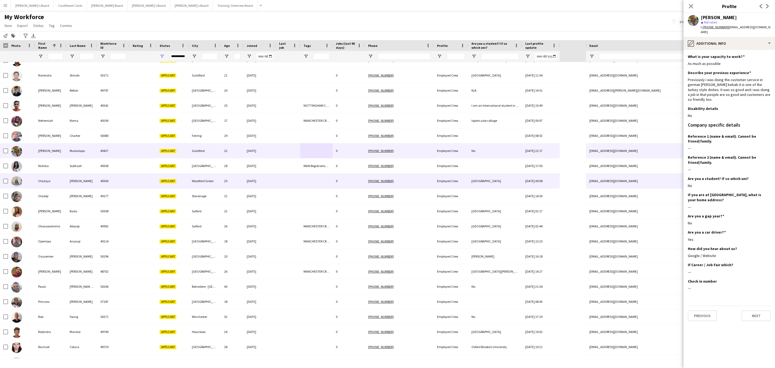
click at [281, 183] on div at bounding box center [288, 180] width 24 height 15
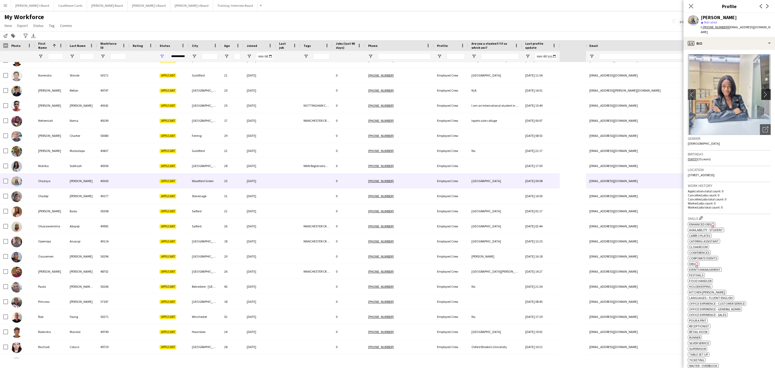
click at [762, 91] on app-icon "chevron-right" at bounding box center [766, 94] width 8 height 6
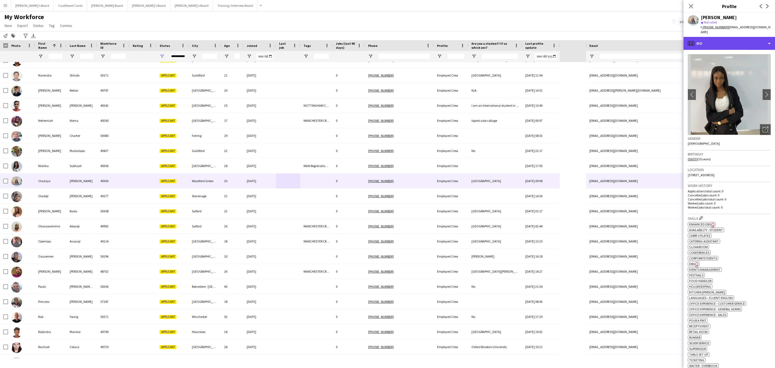
click at [756, 37] on div "profile Bio" at bounding box center [728, 43] width 91 height 13
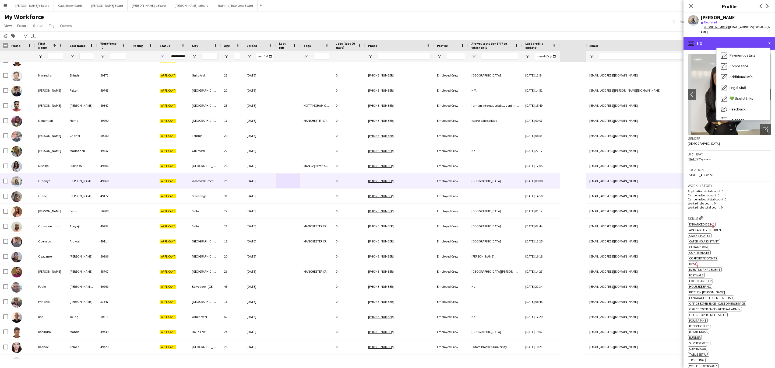
scroll to position [72, 0]
click at [752, 67] on span "Additional info" at bounding box center [740, 69] width 23 height 5
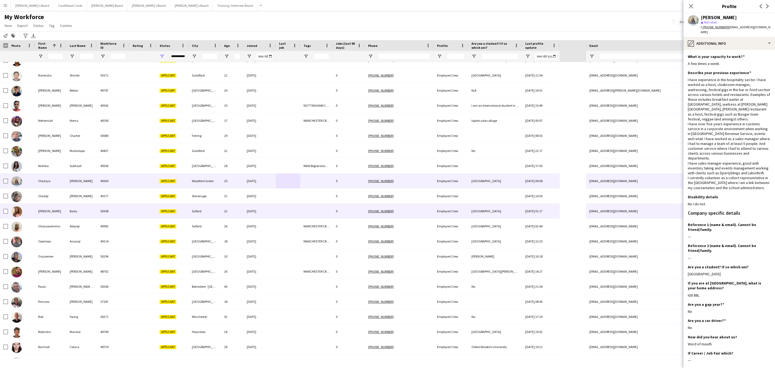
click at [317, 217] on div at bounding box center [316, 210] width 32 height 15
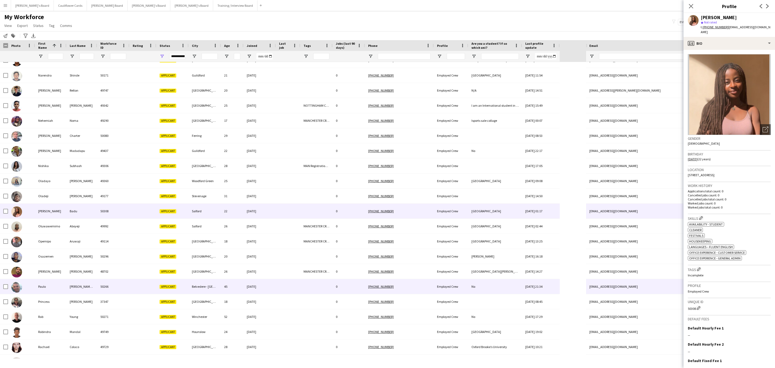
click at [296, 289] on div at bounding box center [288, 286] width 24 height 15
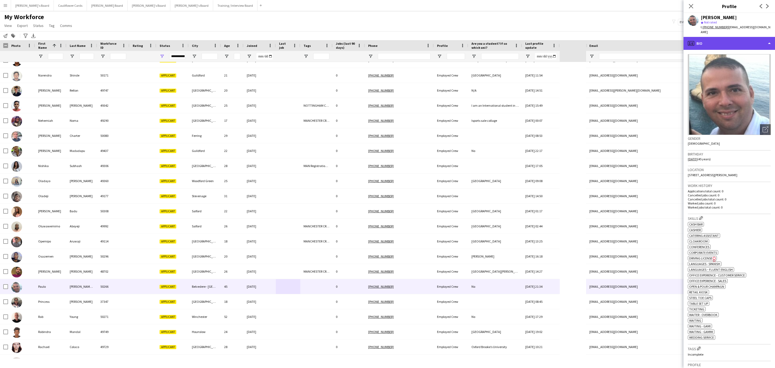
click at [755, 40] on div "profile Bio" at bounding box center [728, 43] width 91 height 13
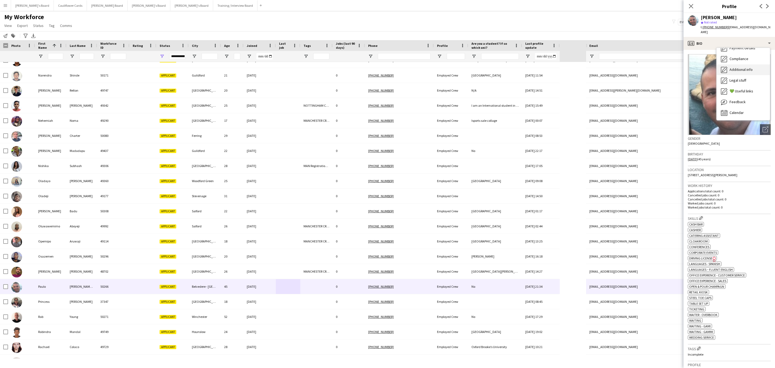
click at [748, 67] on span "Additional info" at bounding box center [740, 69] width 23 height 5
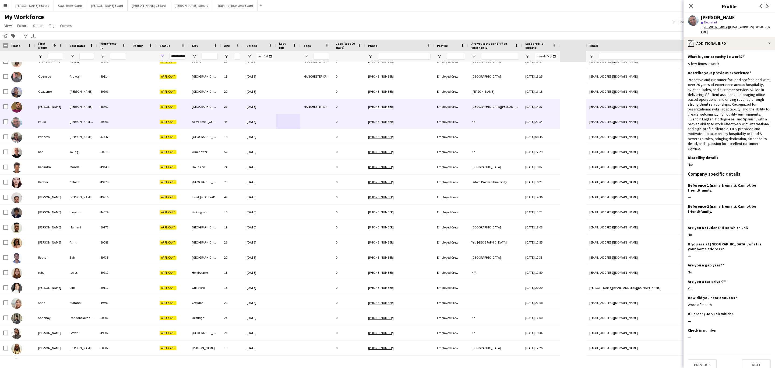
scroll to position [1130, 0]
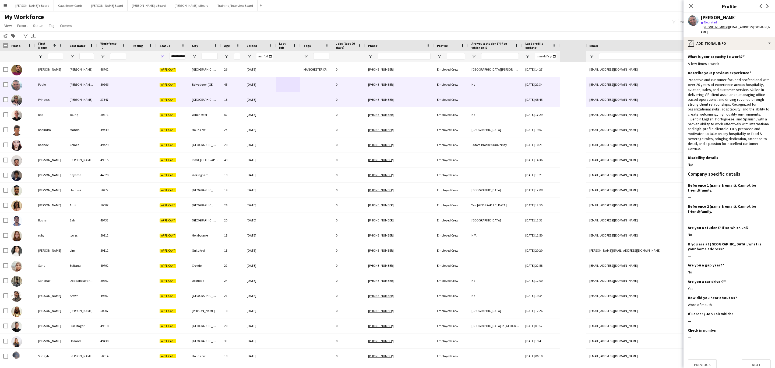
click at [236, 102] on div "18" at bounding box center [232, 99] width 23 height 15
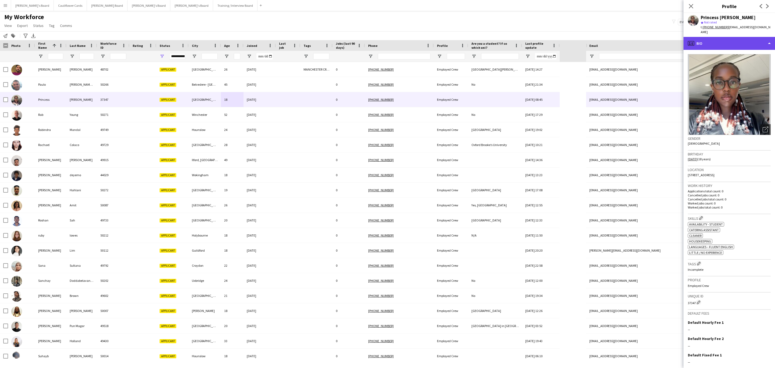
click at [734, 40] on div "profile Bio" at bounding box center [728, 43] width 91 height 13
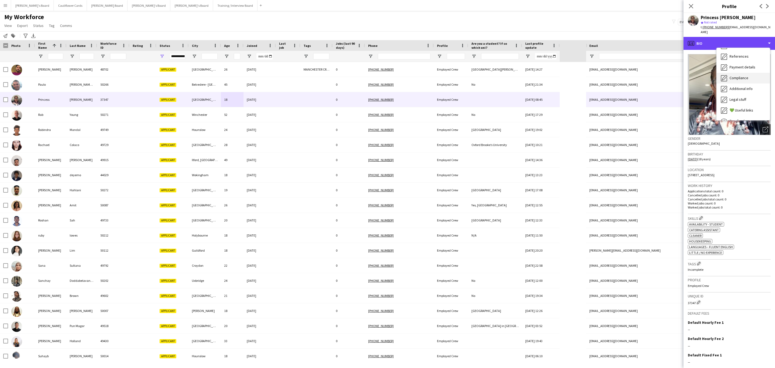
scroll to position [72, 0]
click at [744, 67] on span "Additional info" at bounding box center [740, 69] width 23 height 5
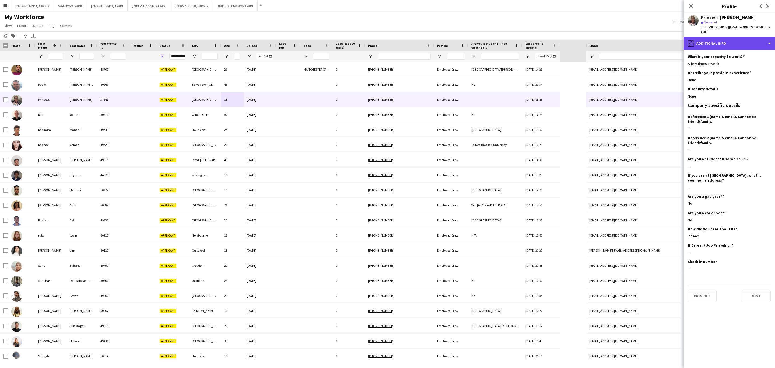
click at [733, 41] on div "pencil4 Additional info" at bounding box center [728, 43] width 91 height 13
click at [738, 52] on div "Bio Bio" at bounding box center [742, 55] width 53 height 11
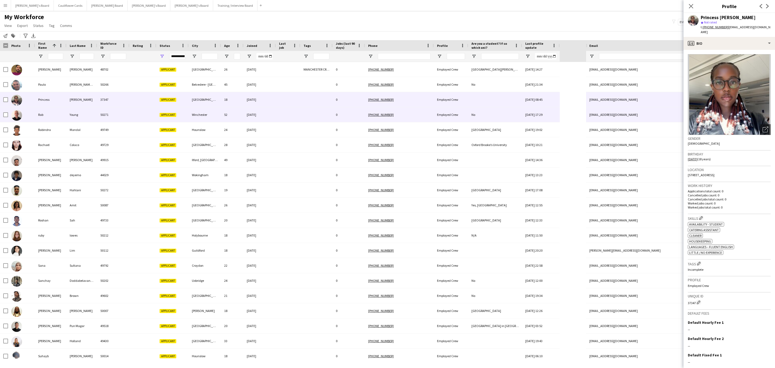
click at [274, 119] on div "21-09-2025" at bounding box center [259, 114] width 32 height 15
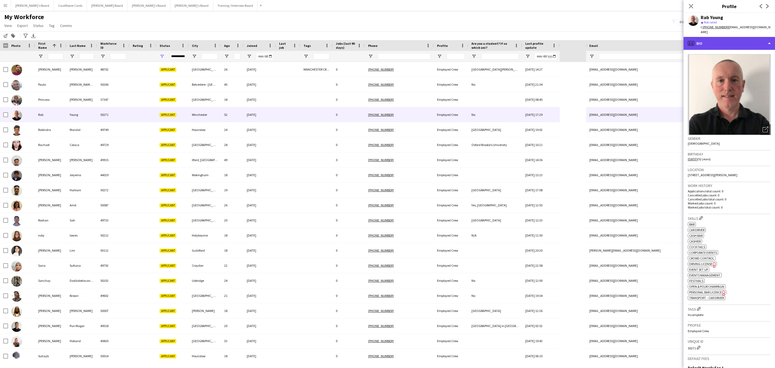
click at [742, 40] on div "profile Bio" at bounding box center [728, 43] width 91 height 13
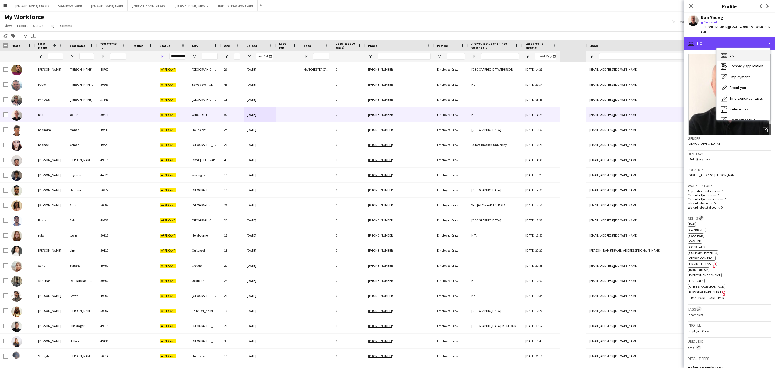
scroll to position [72, 0]
click at [744, 67] on span "Additional info" at bounding box center [740, 69] width 23 height 5
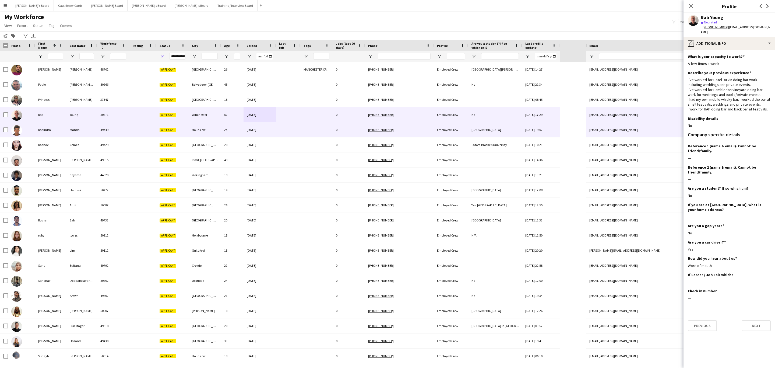
click at [300, 134] on div at bounding box center [288, 129] width 24 height 15
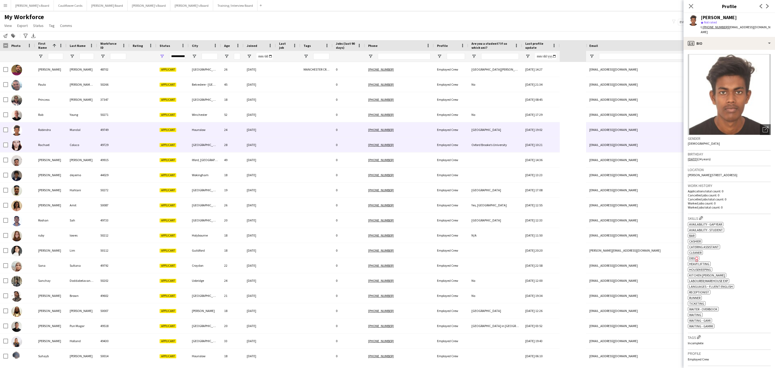
click at [322, 144] on div at bounding box center [316, 144] width 32 height 15
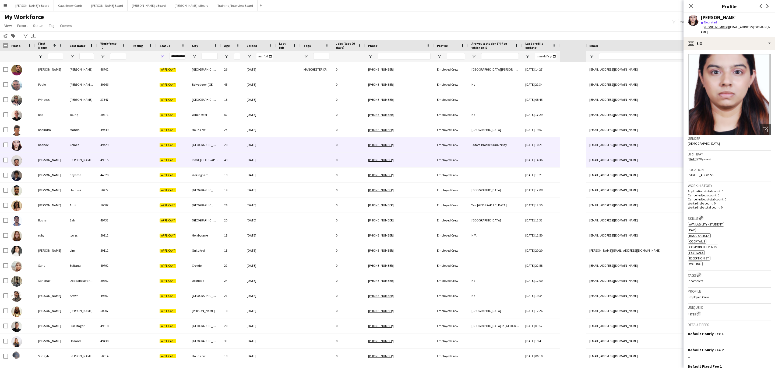
drag, startPoint x: 302, startPoint y: 163, endPoint x: 305, endPoint y: 166, distance: 5.0
click at [302, 163] on div at bounding box center [316, 159] width 32 height 15
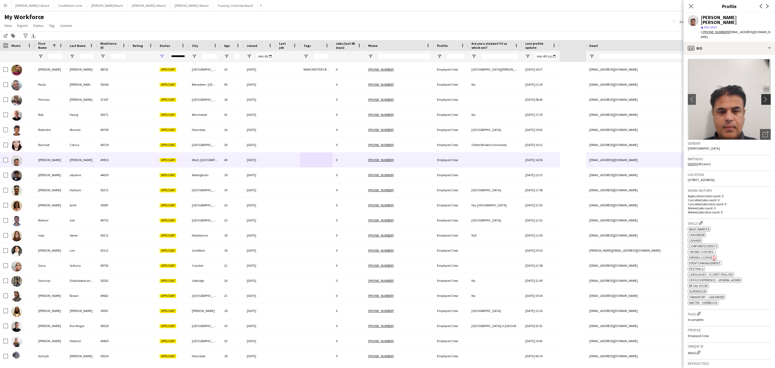
click at [762, 96] on app-icon "chevron-right" at bounding box center [766, 99] width 8 height 6
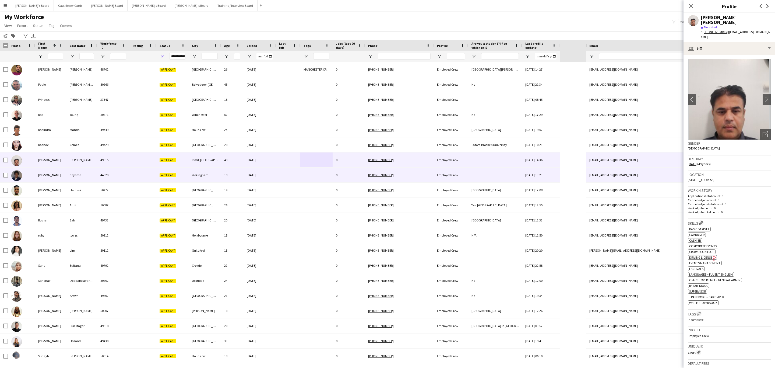
click at [273, 178] on div "26-01-2025" at bounding box center [259, 174] width 32 height 15
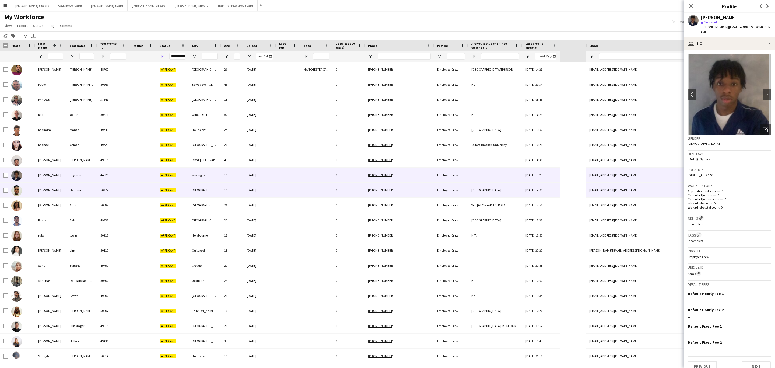
click at [307, 189] on div at bounding box center [316, 189] width 32 height 15
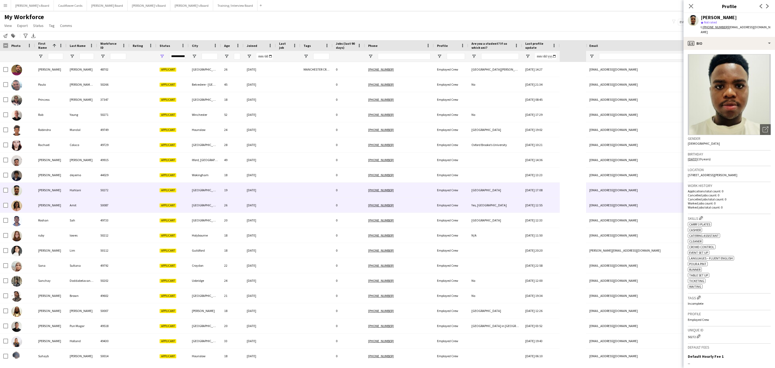
click at [288, 207] on div at bounding box center [288, 204] width 24 height 15
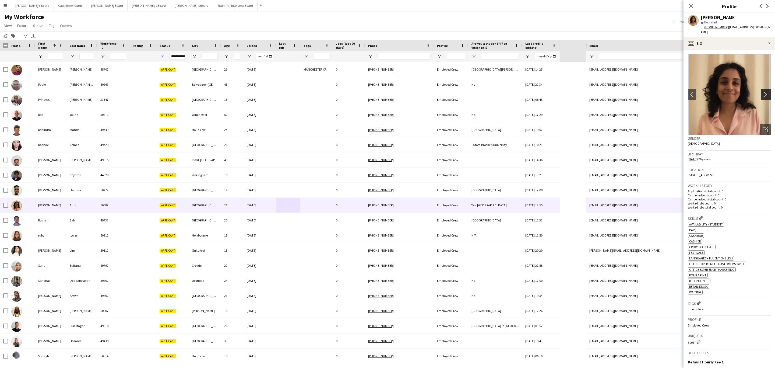
click at [763, 91] on app-icon "chevron-right" at bounding box center [766, 94] width 8 height 6
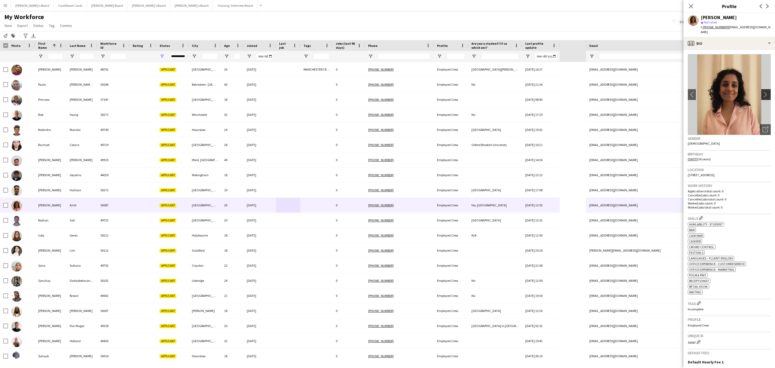
click at [763, 91] on app-icon "chevron-right" at bounding box center [766, 94] width 8 height 6
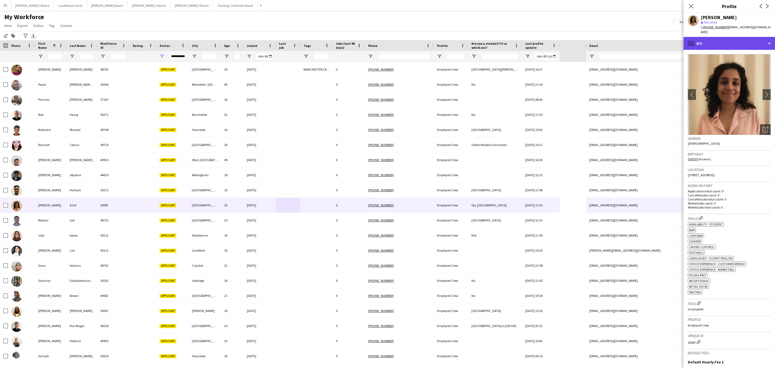
click at [750, 41] on div "profile Bio" at bounding box center [728, 43] width 91 height 13
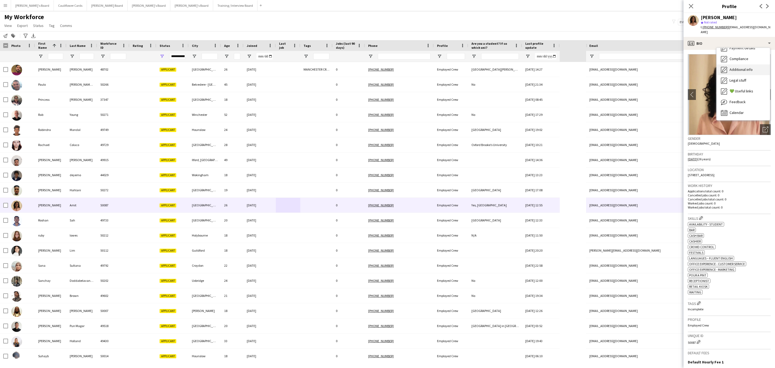
click at [744, 67] on span "Additional info" at bounding box center [740, 69] width 23 height 5
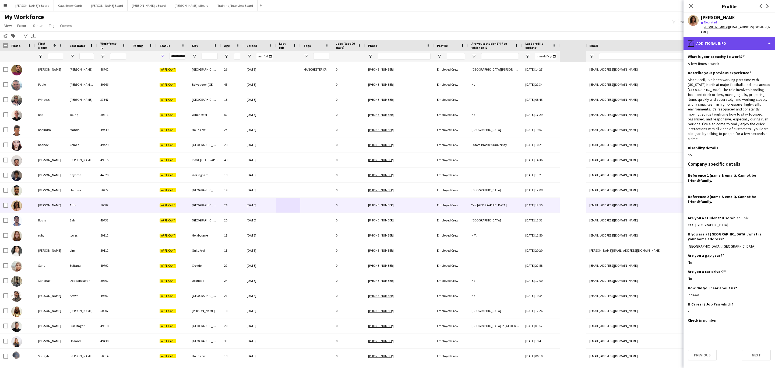
click at [729, 38] on div "pencil4 Additional info" at bounding box center [728, 43] width 91 height 13
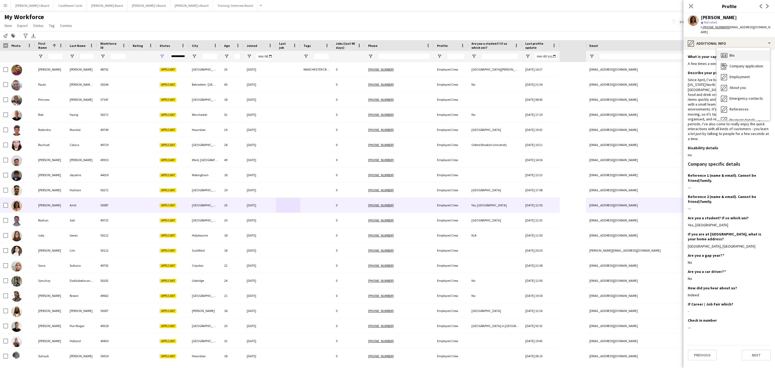
click at [733, 50] on div "Bio Bio" at bounding box center [742, 55] width 53 height 11
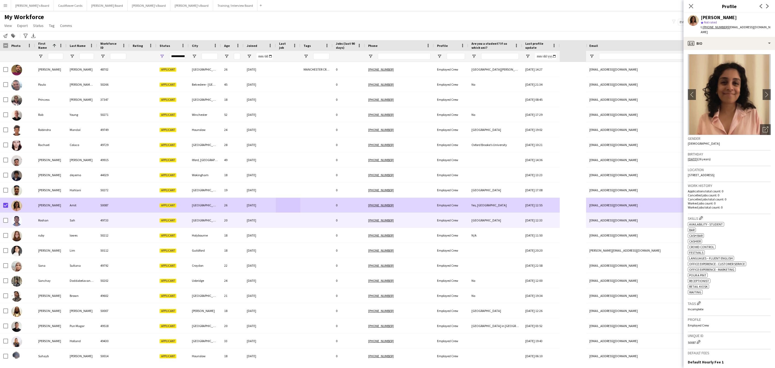
click at [226, 221] on div "20" at bounding box center [232, 220] width 23 height 15
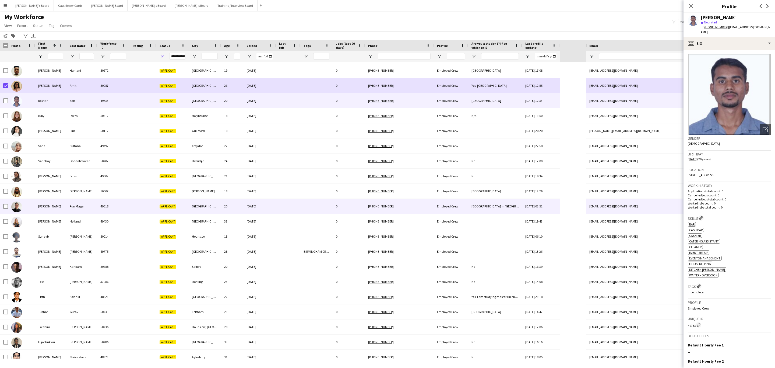
scroll to position [1251, 0]
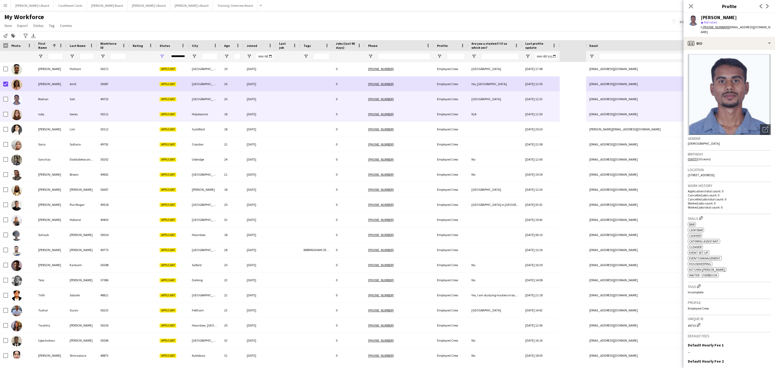
click at [250, 115] on div "19-09-2025" at bounding box center [259, 114] width 32 height 15
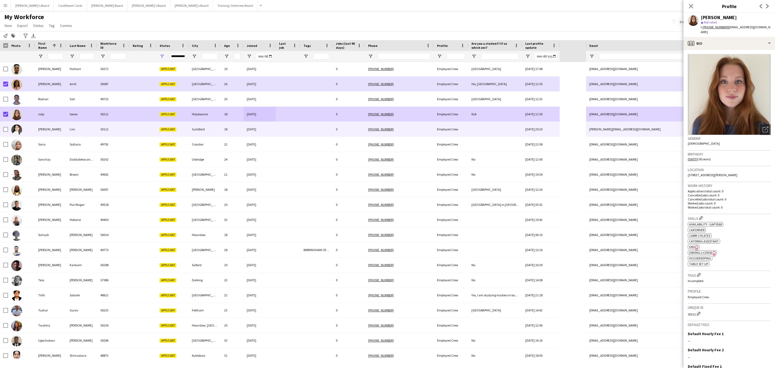
click at [52, 127] on div "Sadie" at bounding box center [50, 129] width 31 height 15
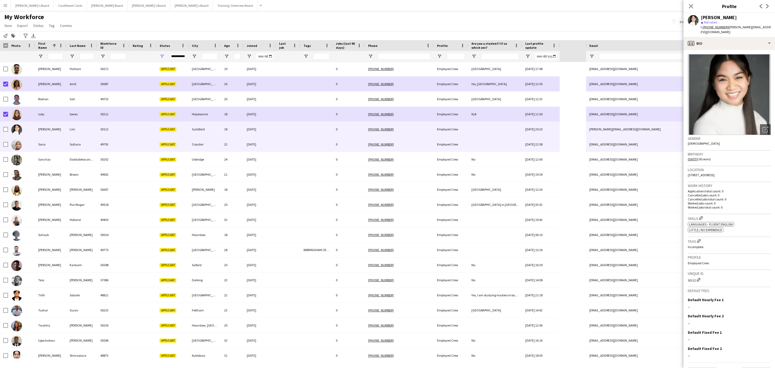
click at [276, 146] on div at bounding box center [288, 144] width 24 height 15
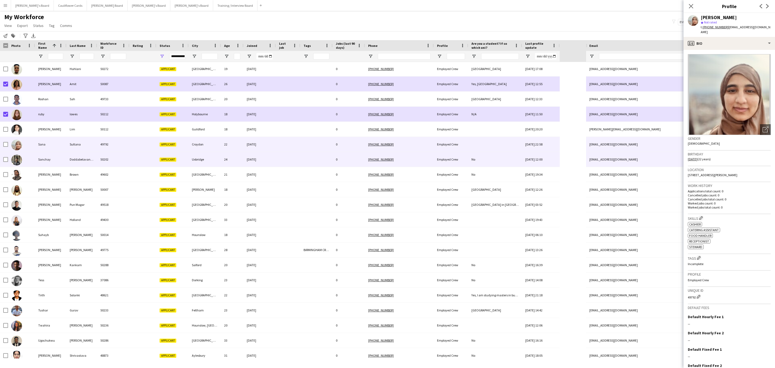
click at [288, 152] on div at bounding box center [288, 159] width 24 height 15
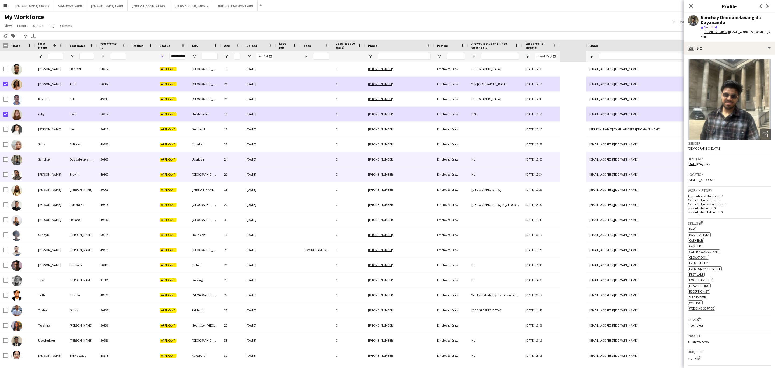
click at [224, 180] on div "21" at bounding box center [232, 174] width 23 height 15
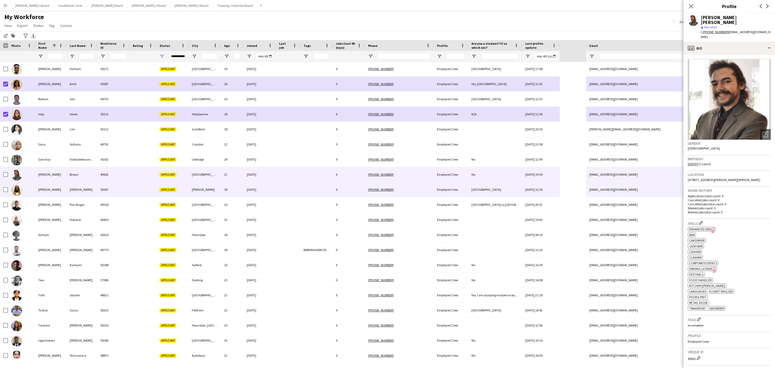
click at [279, 192] on div at bounding box center [288, 189] width 24 height 15
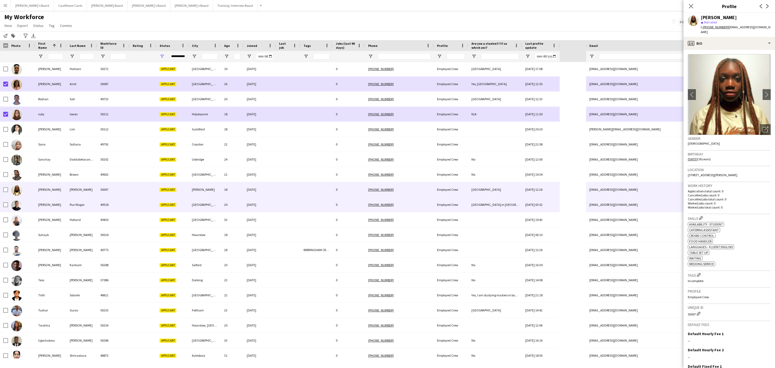
click at [281, 203] on div at bounding box center [288, 204] width 24 height 15
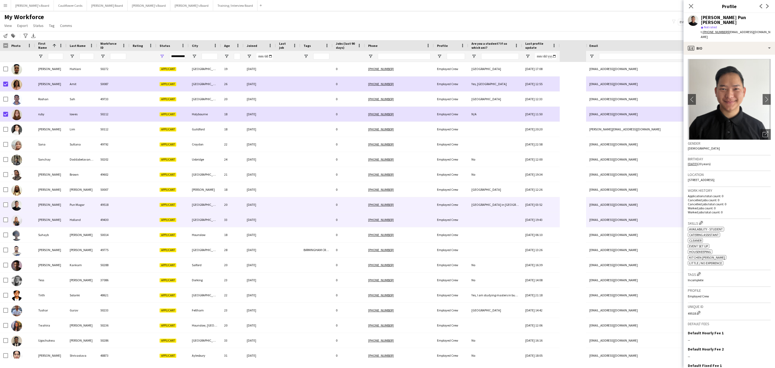
click at [282, 217] on div at bounding box center [288, 219] width 24 height 15
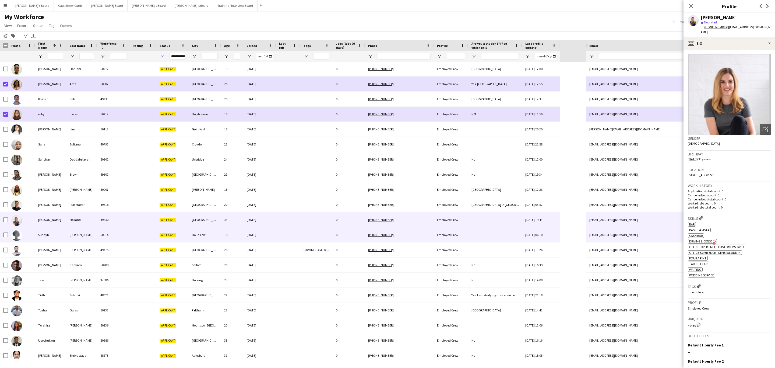
click at [266, 231] on div "05-09-2025" at bounding box center [259, 234] width 32 height 15
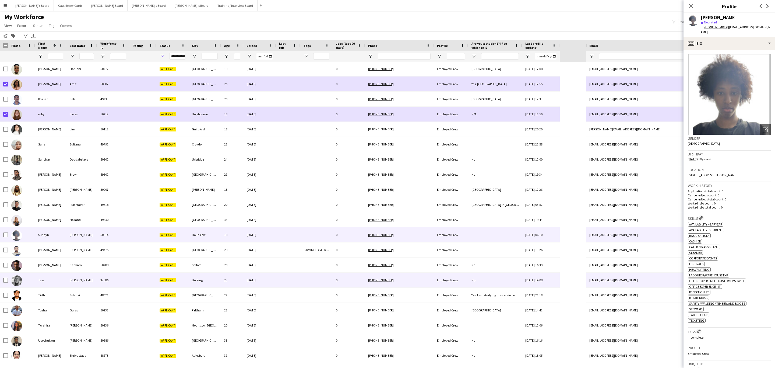
drag, startPoint x: 275, startPoint y: 278, endPoint x: 279, endPoint y: 271, distance: 8.6
click at [275, 279] on div "12-04-2024" at bounding box center [259, 279] width 32 height 15
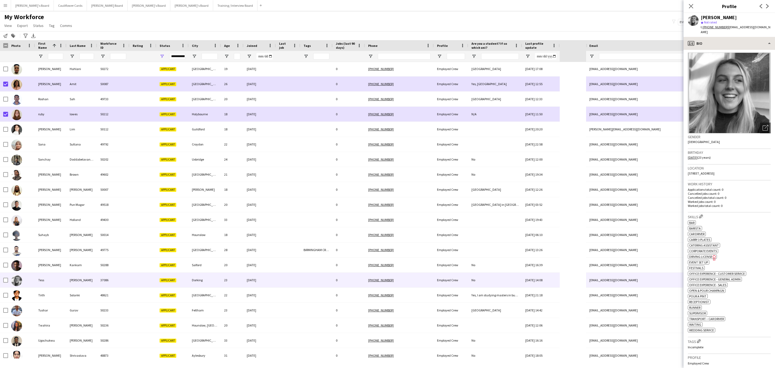
scroll to position [0, 0]
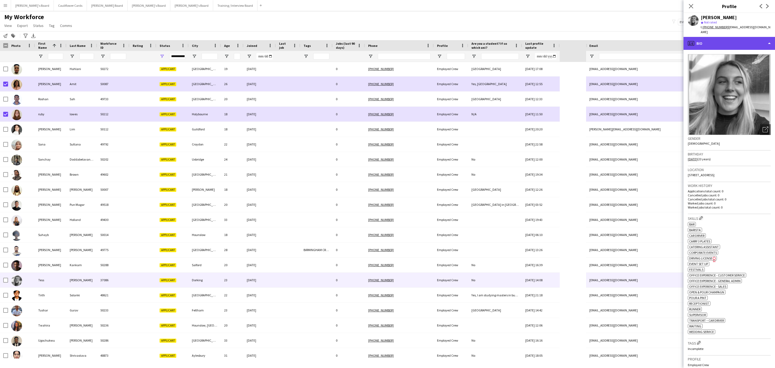
click at [736, 38] on div "profile Bio" at bounding box center [728, 43] width 91 height 13
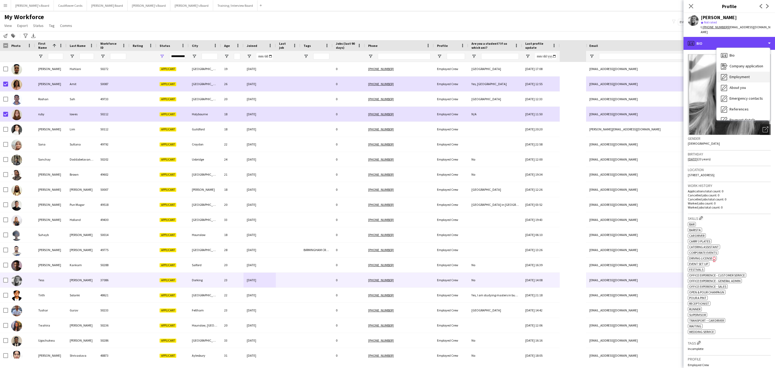
scroll to position [72, 0]
click at [740, 67] on span "Additional info" at bounding box center [740, 69] width 23 height 5
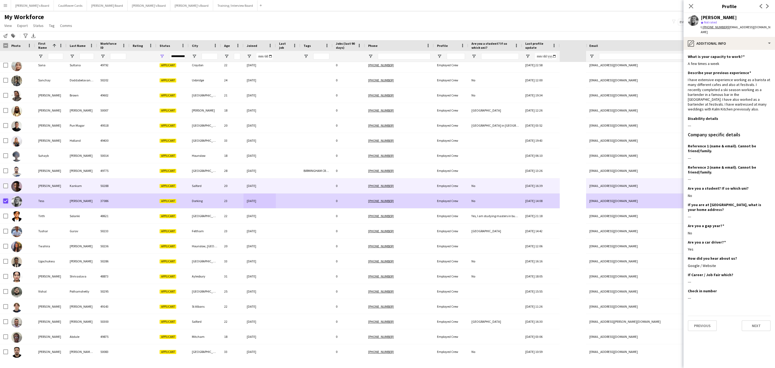
scroll to position [1331, 0]
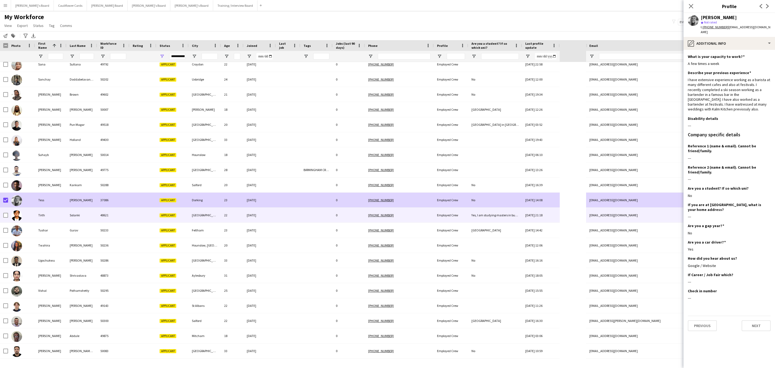
click at [232, 220] on div "22" at bounding box center [232, 214] width 23 height 15
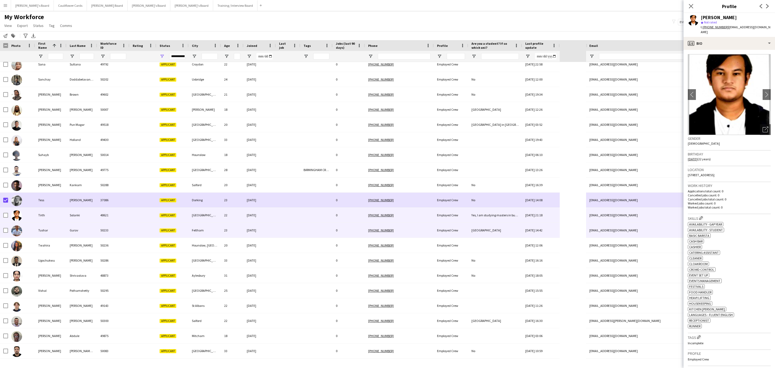
click at [288, 227] on div at bounding box center [288, 229] width 24 height 15
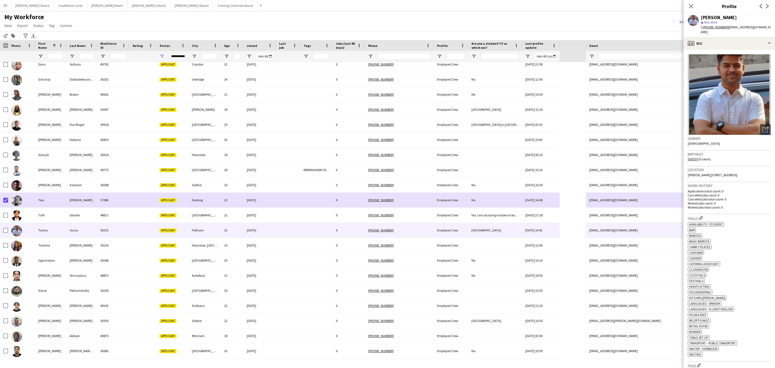
scroll to position [40, 0]
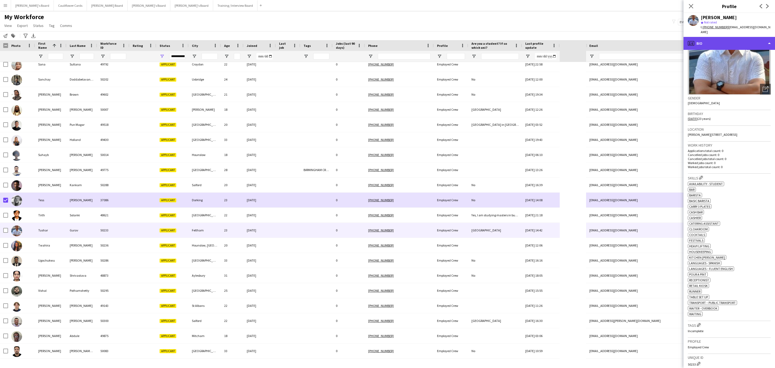
click at [735, 37] on div "profile Bio" at bounding box center [728, 43] width 91 height 13
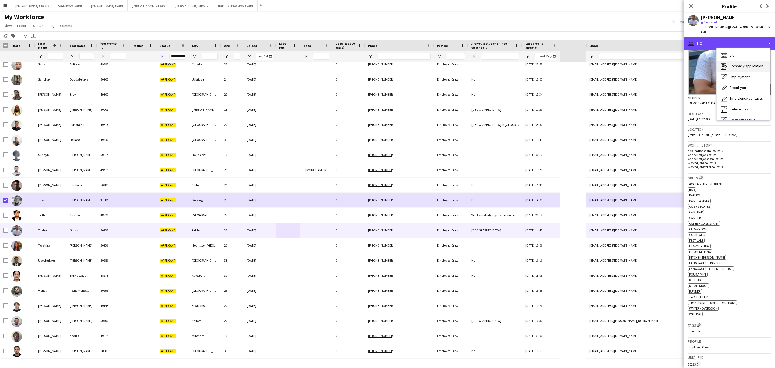
scroll to position [72, 0]
click at [743, 64] on div "Additional info Additional info" at bounding box center [742, 69] width 53 height 11
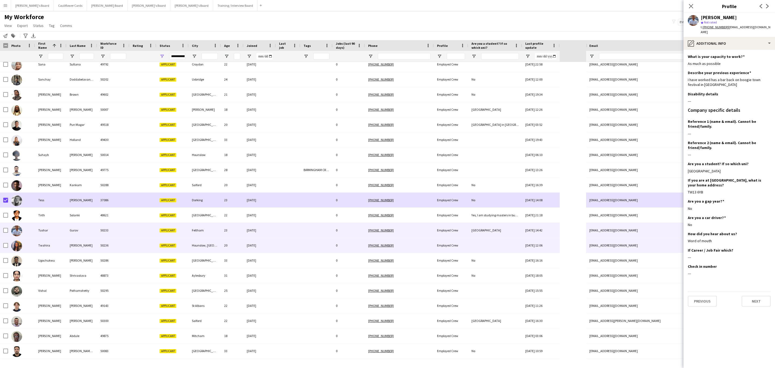
click at [287, 246] on div at bounding box center [288, 245] width 24 height 15
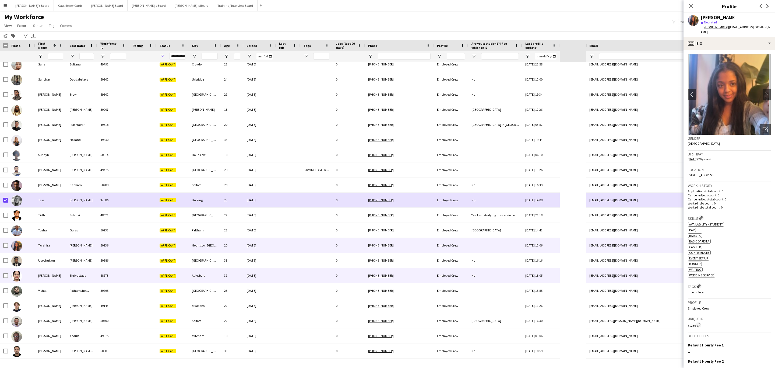
click at [295, 271] on div at bounding box center [288, 275] width 24 height 15
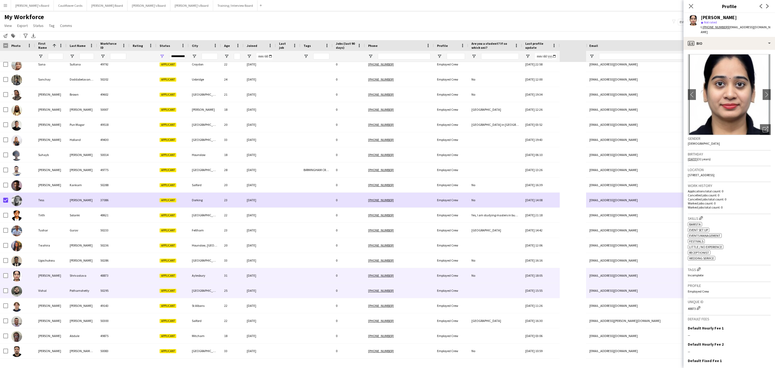
click at [296, 292] on div at bounding box center [288, 290] width 24 height 15
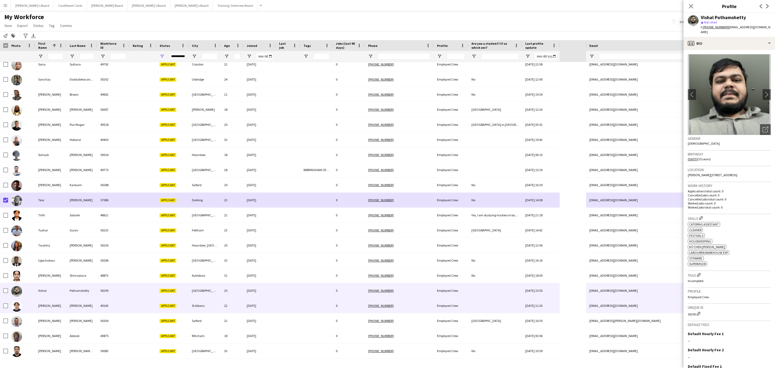
click at [300, 305] on div at bounding box center [316, 305] width 32 height 15
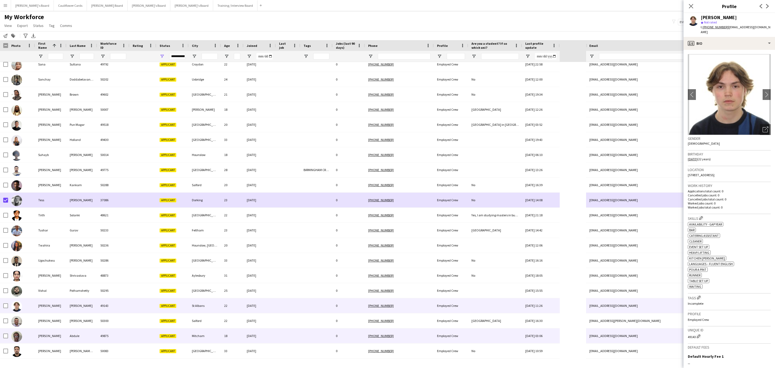
click at [277, 336] on div at bounding box center [288, 335] width 24 height 15
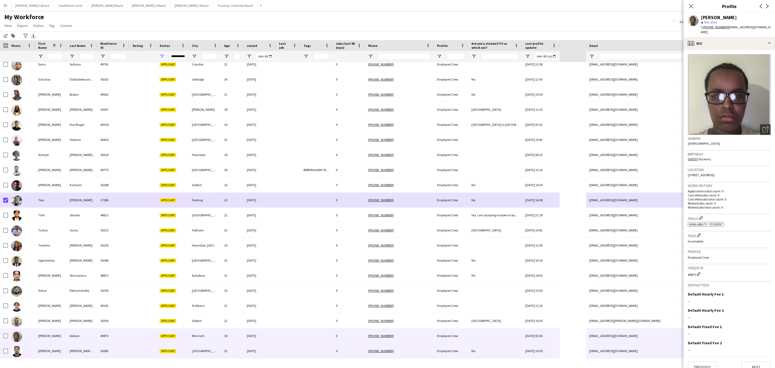
click at [280, 347] on div at bounding box center [288, 350] width 24 height 15
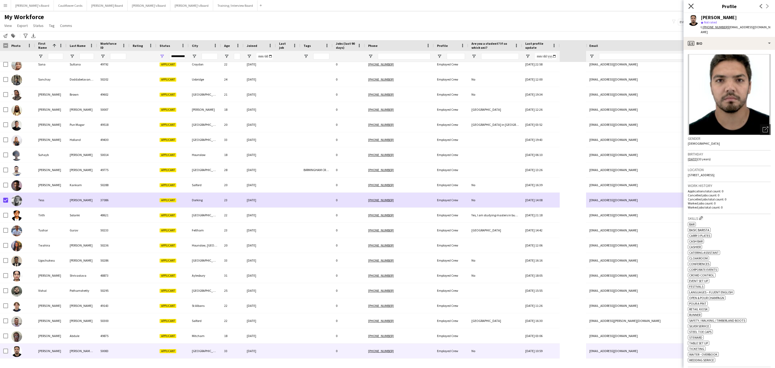
click at [690, 5] on icon "Close pop-in" at bounding box center [690, 5] width 5 height 5
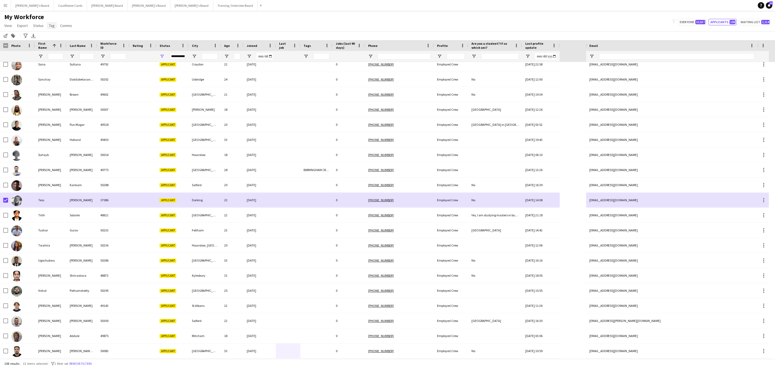
click at [53, 25] on span "Tag" at bounding box center [52, 25] width 6 height 5
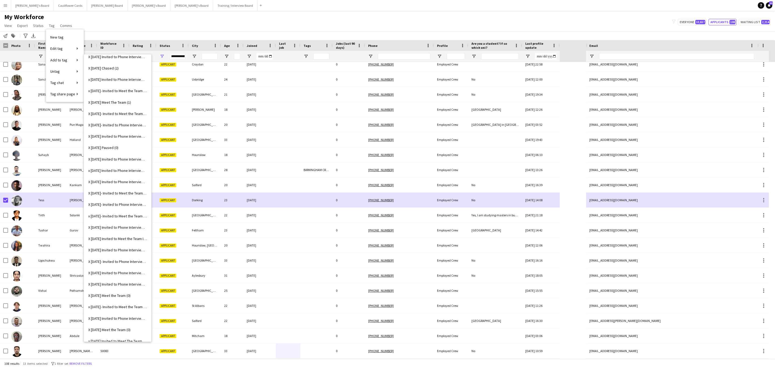
scroll to position [2906, 0]
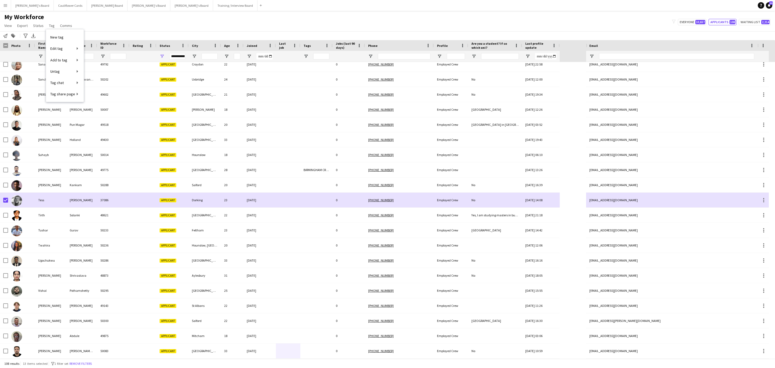
click at [64, 34] on link "New tag" at bounding box center [65, 36] width 38 height 11
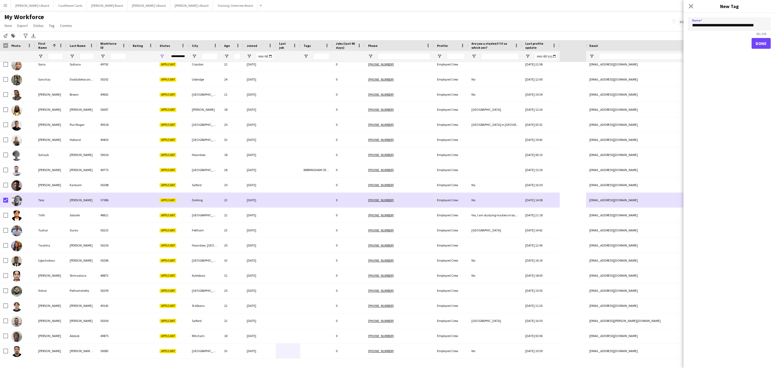
type input "**********"
click at [759, 40] on button "Done" at bounding box center [760, 43] width 19 height 11
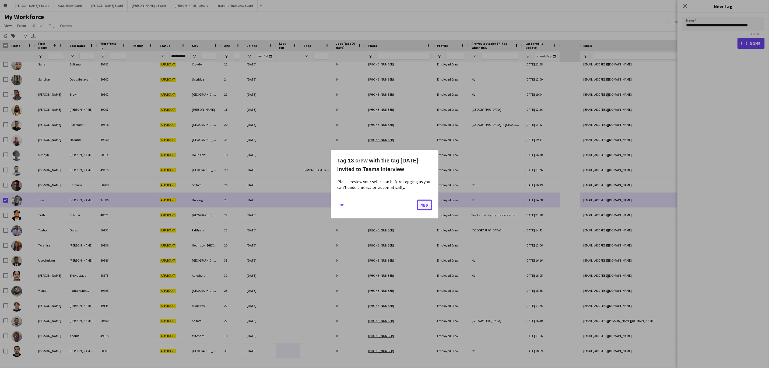
click at [419, 207] on button "Yes" at bounding box center [424, 204] width 15 height 11
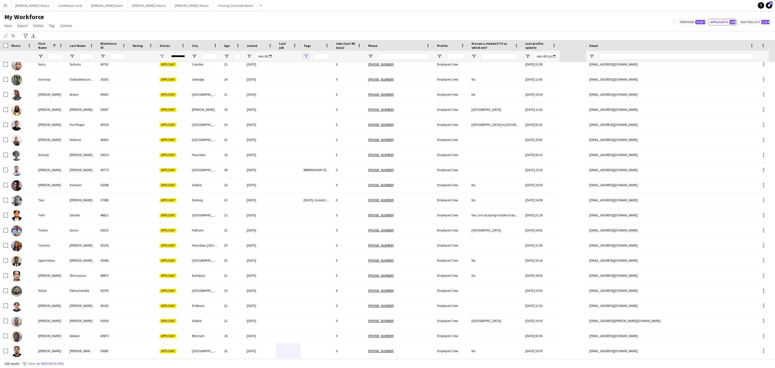
click at [305, 58] on span "Open Filter Menu" at bounding box center [305, 56] width 5 height 5
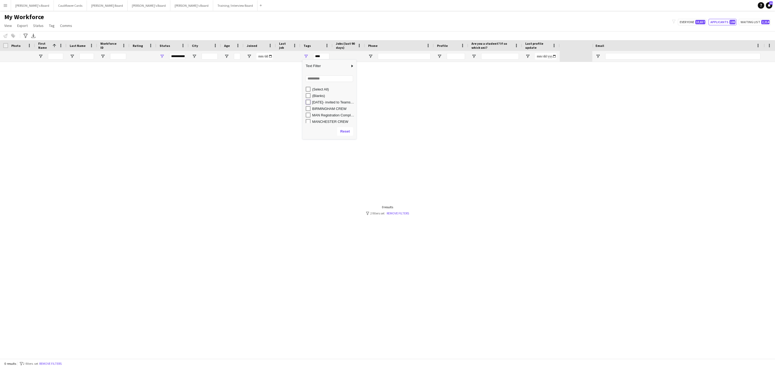
type input "**********"
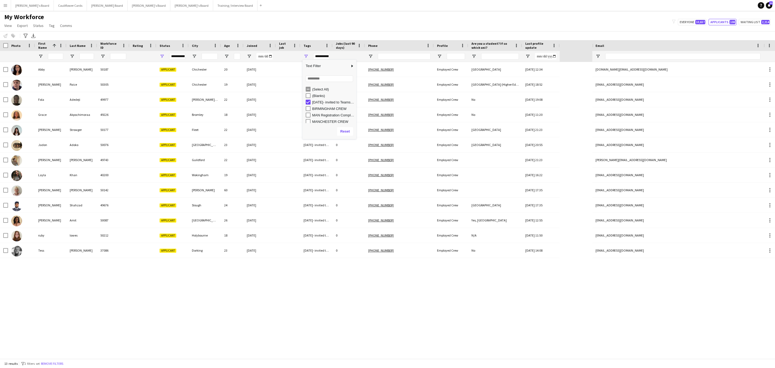
drag, startPoint x: 286, startPoint y: 299, endPoint x: 271, endPoint y: 293, distance: 15.3
click at [283, 299] on div "Abby Gibson 50187 Applicant Chichester 20 18-09-2025 23/09/2025- invited to Tea…" at bounding box center [296, 210] width 592 height 296
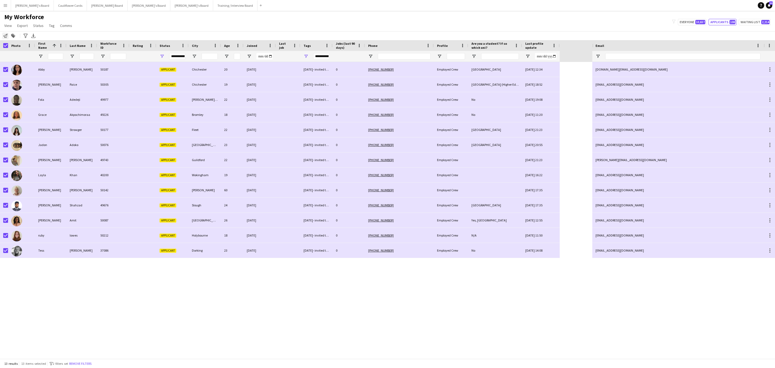
click at [3, 37] on div "Notify workforce" at bounding box center [5, 36] width 6 height 6
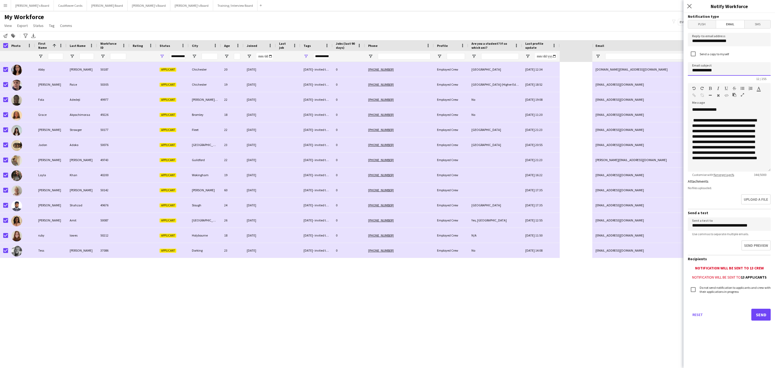
click at [737, 69] on input "**********" at bounding box center [729, 68] width 83 height 13
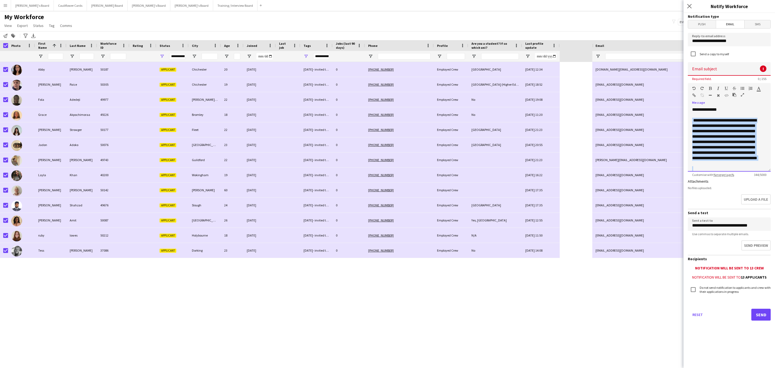
scroll to position [4, 0]
drag, startPoint x: 692, startPoint y: 122, endPoint x: 718, endPoint y: 172, distance: 56.4
click at [718, 172] on app-form-group "**********" at bounding box center [729, 130] width 83 height 94
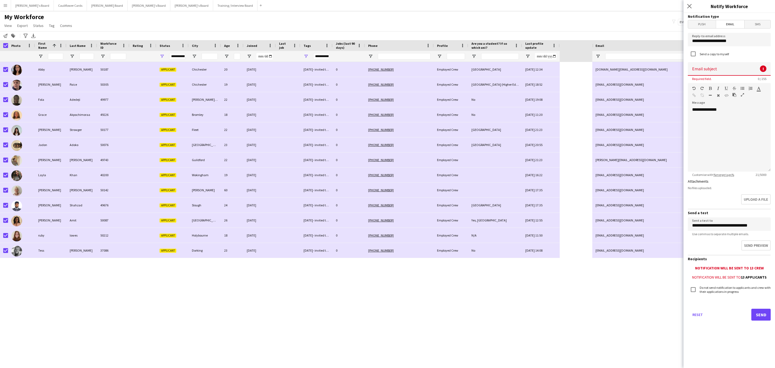
click at [722, 62] on form "**********" at bounding box center [728, 174] width 91 height 322
click at [722, 63] on input at bounding box center [729, 68] width 83 height 13
paste input "**********"
type input "**********"
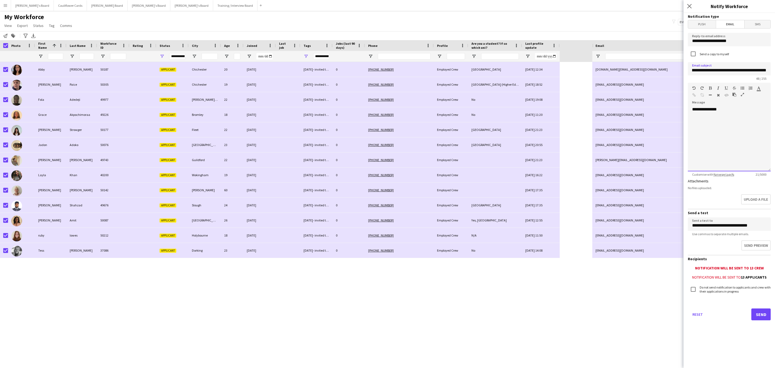
click at [753, 123] on p at bounding box center [729, 119] width 74 height 5
click at [695, 119] on p at bounding box center [729, 119] width 74 height 5
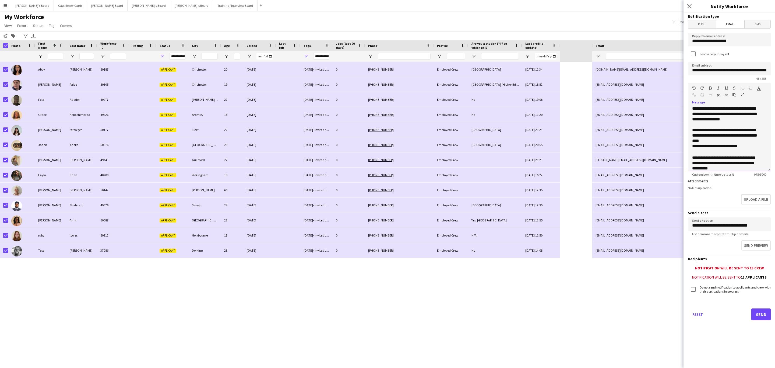
scroll to position [145, 0]
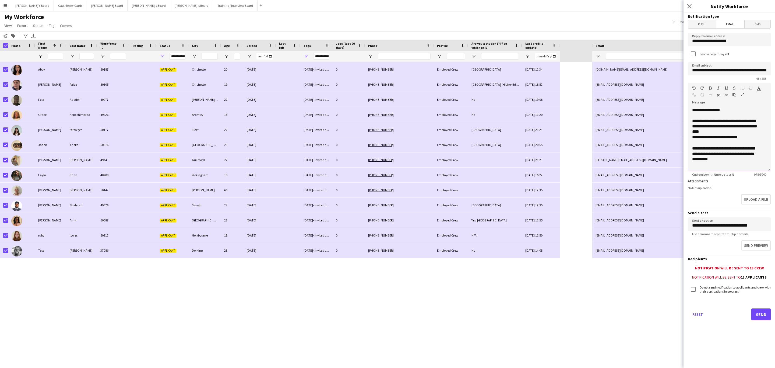
click at [708, 169] on p at bounding box center [726, 169] width 68 height 5
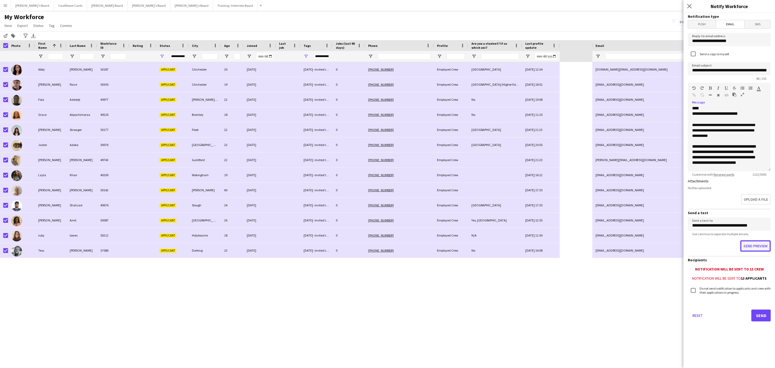
click at [761, 246] on button "Send preview" at bounding box center [755, 245] width 30 height 11
click at [755, 311] on button "Send" at bounding box center [760, 314] width 19 height 12
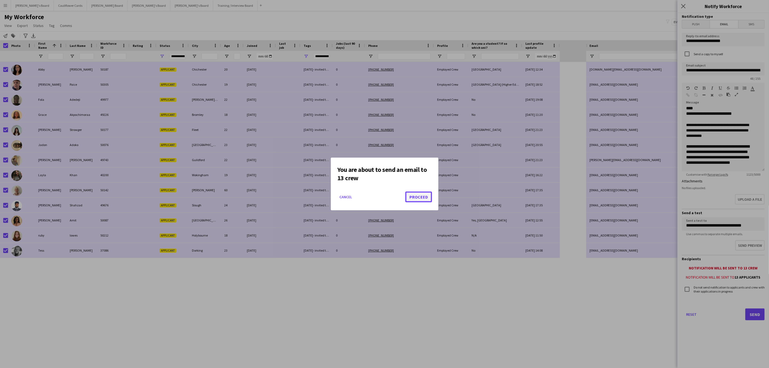
click at [409, 197] on button "Proceed" at bounding box center [418, 196] width 27 height 11
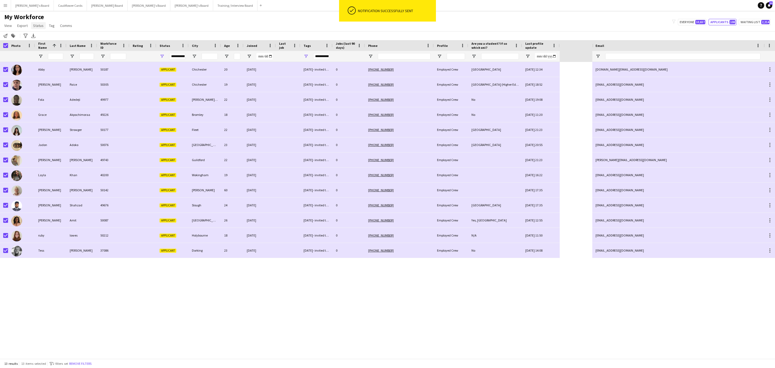
click at [38, 28] on span "Status" at bounding box center [38, 25] width 10 height 5
click at [44, 35] on link "Edit" at bounding box center [50, 36] width 38 height 11
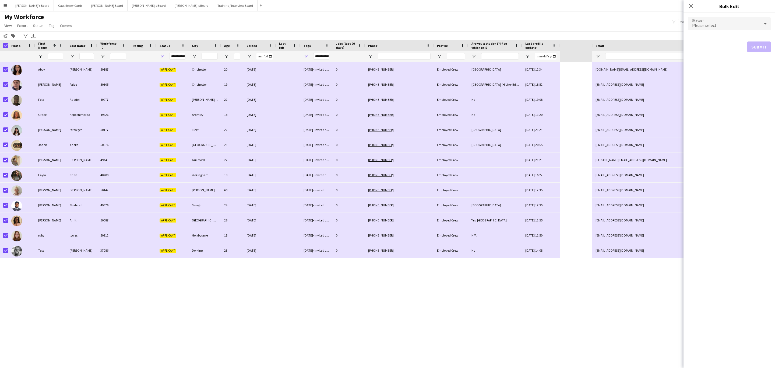
click at [755, 17] on div "Please select" at bounding box center [724, 23] width 72 height 13
click at [716, 87] on mat-option "Waiting list" at bounding box center [729, 91] width 83 height 13
click at [752, 64] on button "Submit" at bounding box center [758, 65] width 23 height 11
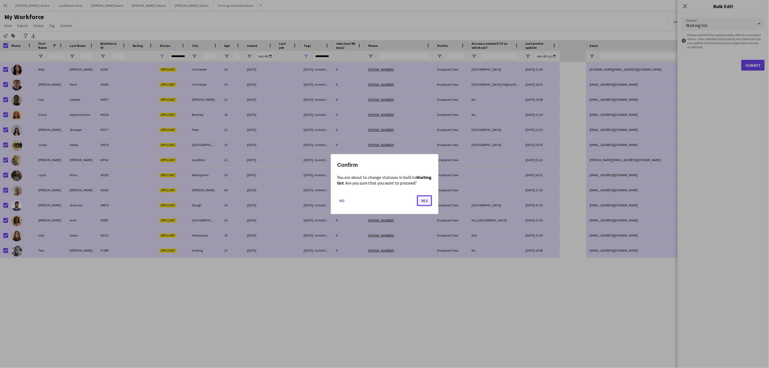
click at [425, 201] on button "Yes" at bounding box center [424, 200] width 15 height 11
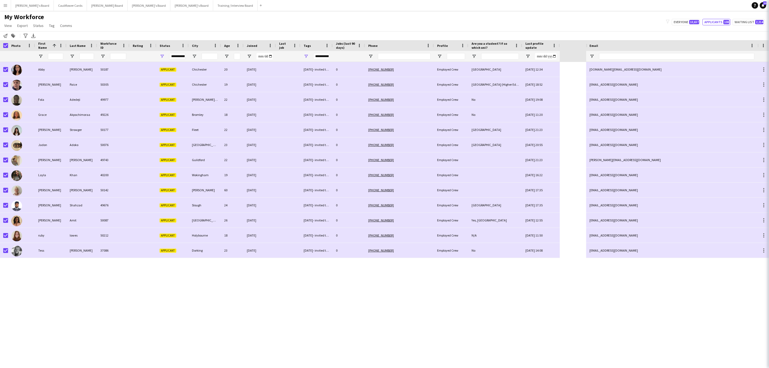
type input "***"
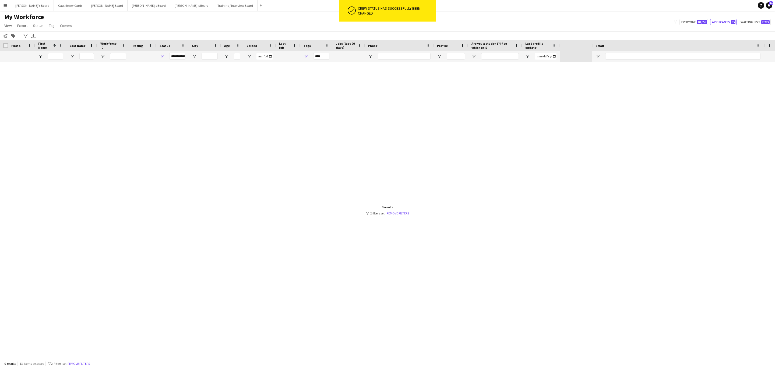
click at [407, 214] on link "Remove filters" at bounding box center [398, 213] width 22 height 4
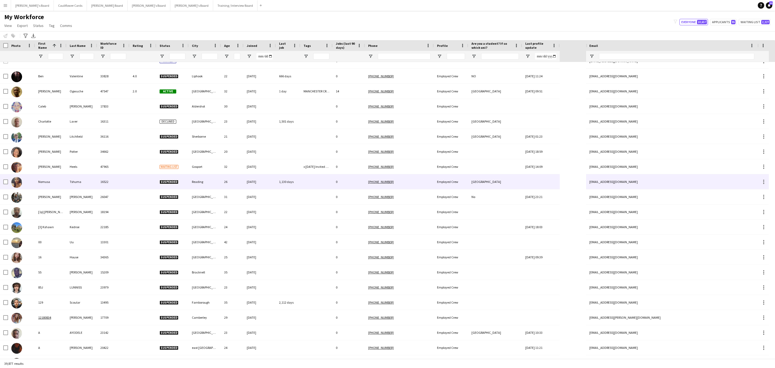
scroll to position [0, 0]
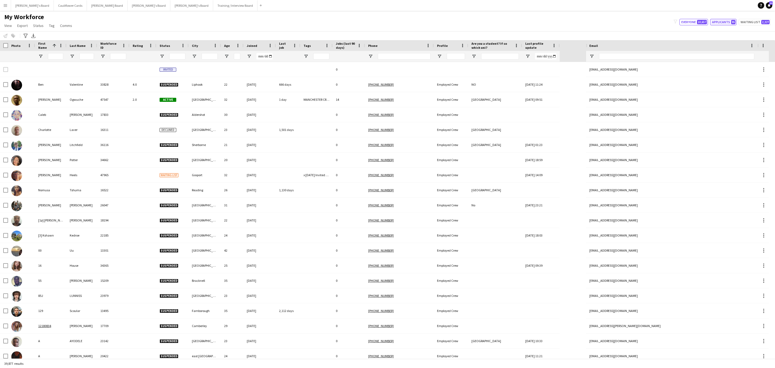
click at [727, 20] on button "Applicants 95" at bounding box center [723, 22] width 26 height 6
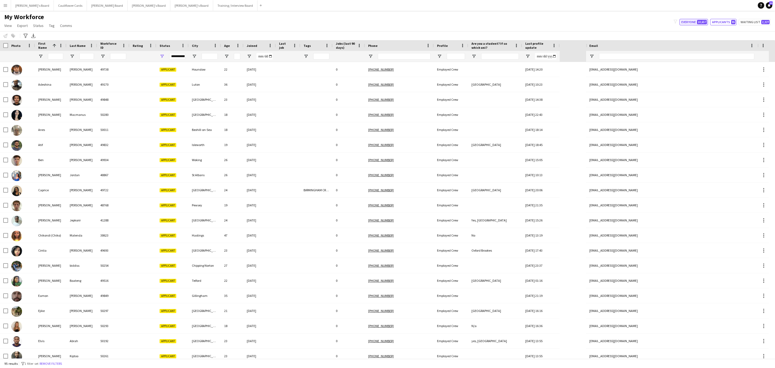
click at [689, 23] on button "Everyone 10,657" at bounding box center [693, 22] width 29 height 6
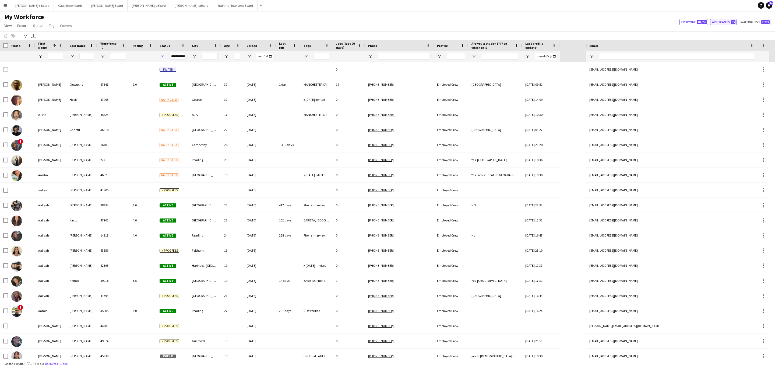
click at [725, 21] on button "Applicants 95" at bounding box center [723, 22] width 26 height 6
type input "**********"
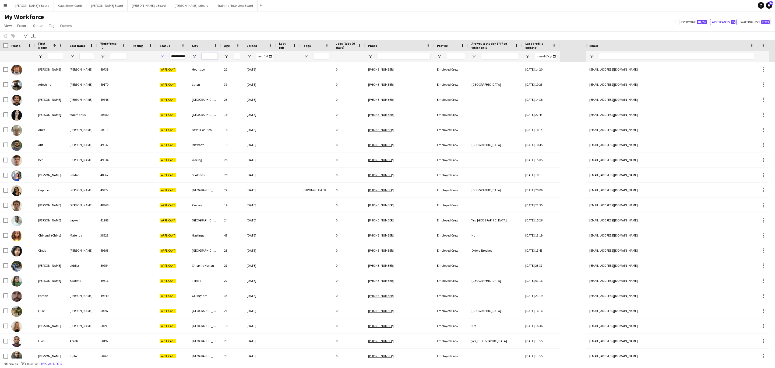
click at [204, 56] on input "City Filter Input" at bounding box center [210, 56] width 16 height 6
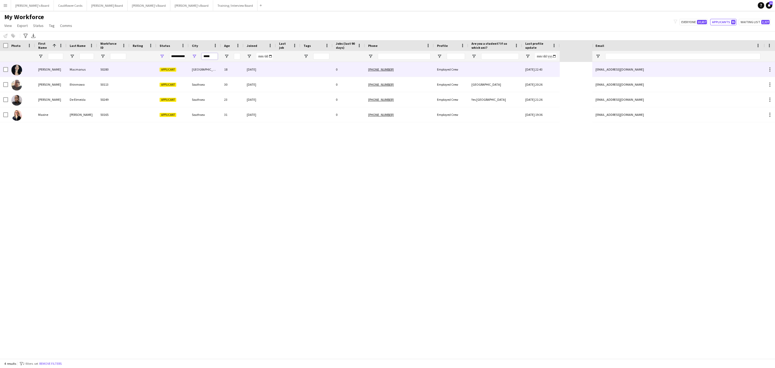
type input "*****"
click at [192, 68] on div "Southampton" at bounding box center [205, 69] width 32 height 15
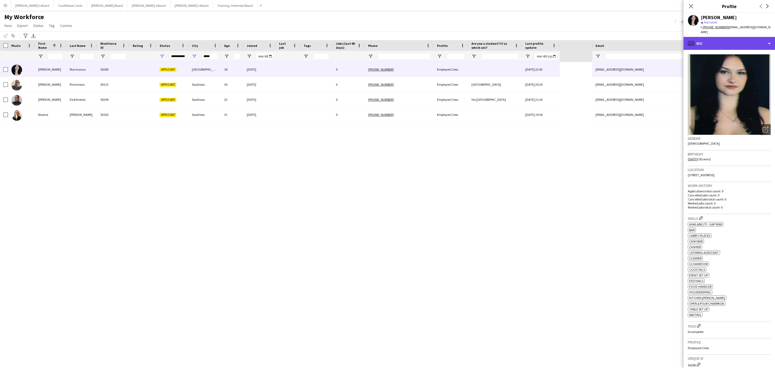
click at [760, 40] on div "profile Bio" at bounding box center [728, 43] width 91 height 13
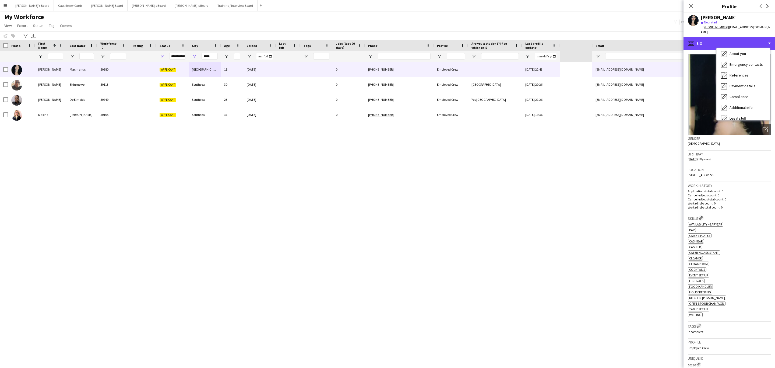
scroll to position [72, 0]
click at [747, 69] on span "Additional info" at bounding box center [740, 69] width 23 height 5
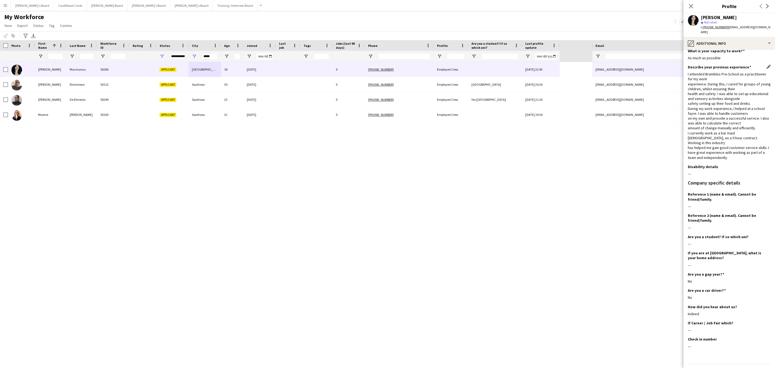
scroll to position [0, 0]
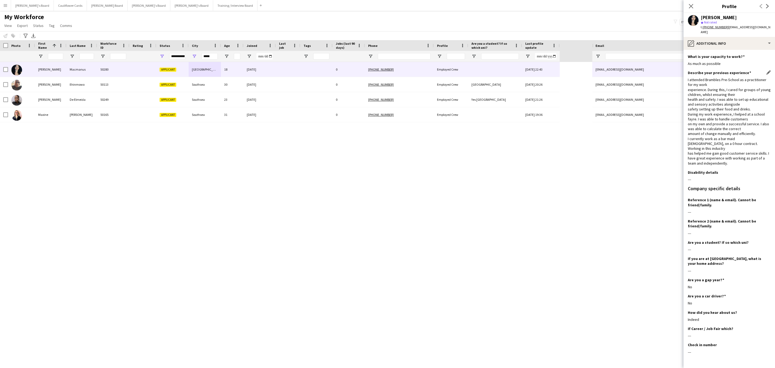
click at [716, 98] on div "I attended Brambles Pre-School as a practitioner for my work experience. During…" at bounding box center [729, 121] width 83 height 88
click at [730, 116] on div "I attended Brambles Pre-School as a practitioner for my work experience. During…" at bounding box center [729, 121] width 83 height 88
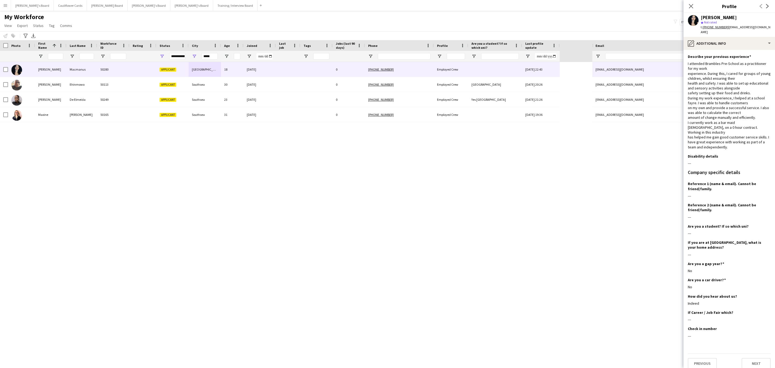
drag, startPoint x: 691, startPoint y: 7, endPoint x: 233, endPoint y: 87, distance: 464.7
click at [690, 7] on icon at bounding box center [691, 6] width 4 height 4
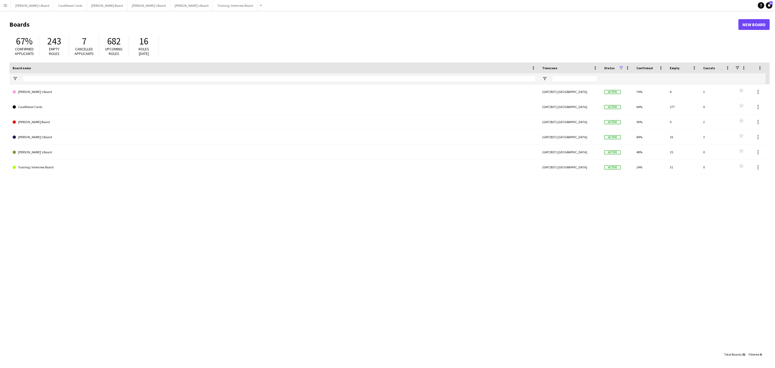
click at [2, 2] on button "Menu" at bounding box center [5, 5] width 11 height 11
click at [65, 27] on link "My Workforce" at bounding box center [81, 29] width 54 height 11
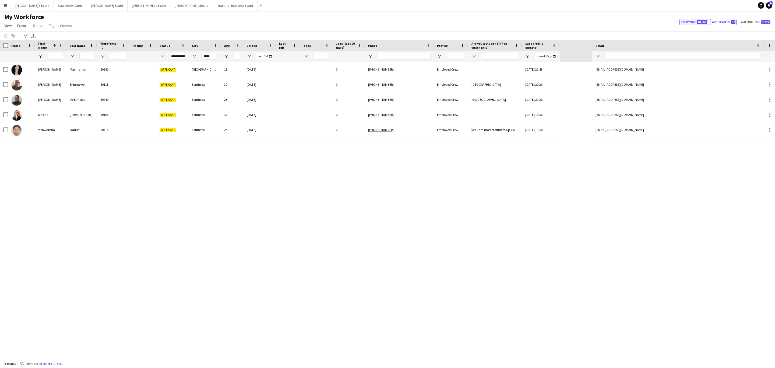
click at [697, 23] on button "Everyone 10,662" at bounding box center [693, 22] width 29 height 6
type input "**********"
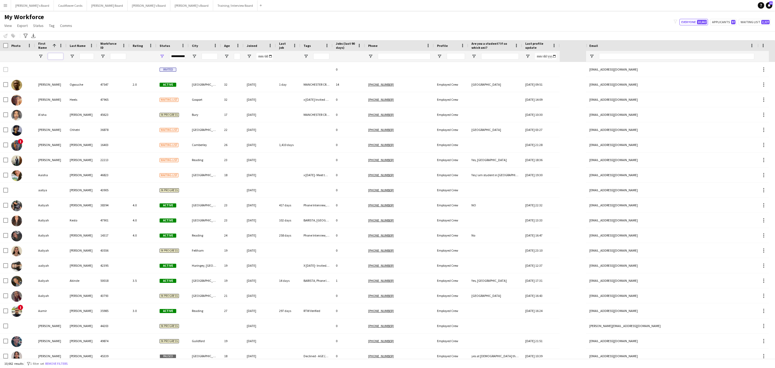
click at [57, 57] on input "First Name Filter Input" at bounding box center [55, 56] width 15 height 6
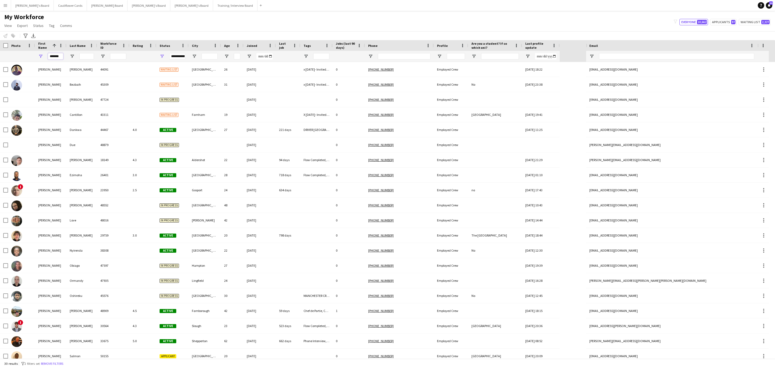
type input "*******"
click at [87, 56] on input "Last Name Filter Input" at bounding box center [86, 56] width 15 height 6
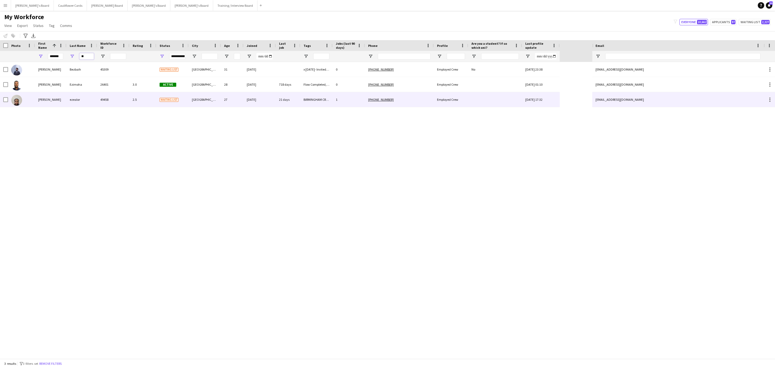
type input "**"
click at [116, 102] on div "49458" at bounding box center [113, 99] width 32 height 15
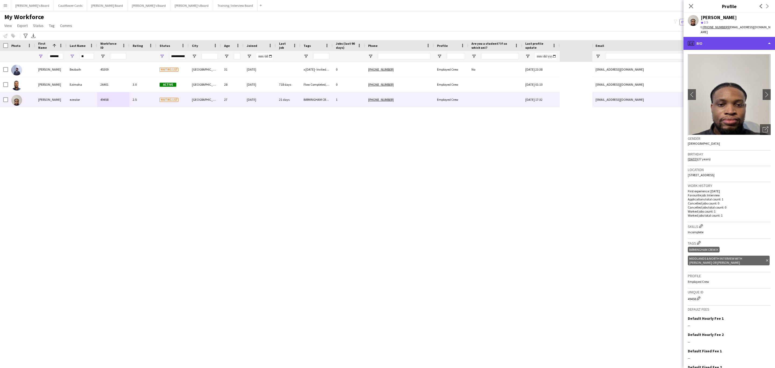
click at [753, 42] on div "profile Bio" at bounding box center [728, 43] width 91 height 13
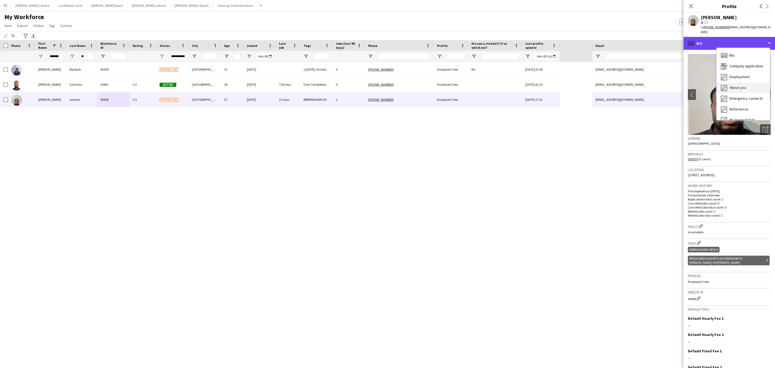
scroll to position [72, 0]
click at [742, 56] on span "Compliance" at bounding box center [738, 58] width 19 height 5
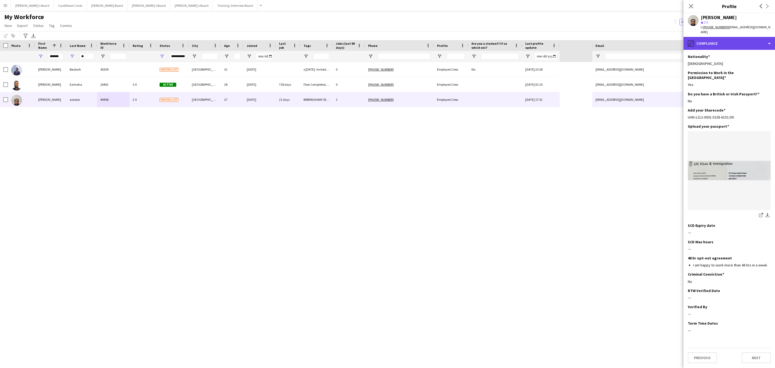
click at [747, 42] on div "pencil4 Compliance" at bounding box center [728, 43] width 91 height 13
click at [753, 96] on div "Additional info Additional info" at bounding box center [742, 101] width 53 height 11
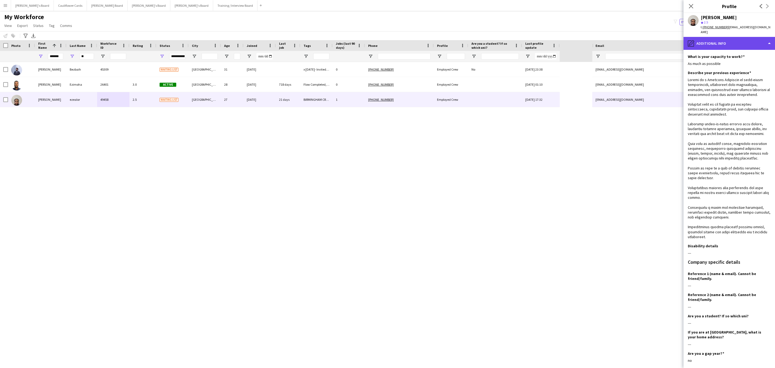
click at [732, 44] on div "pencil4 Additional info" at bounding box center [728, 43] width 91 height 13
click at [738, 99] on span "Feedback" at bounding box center [737, 101] width 16 height 5
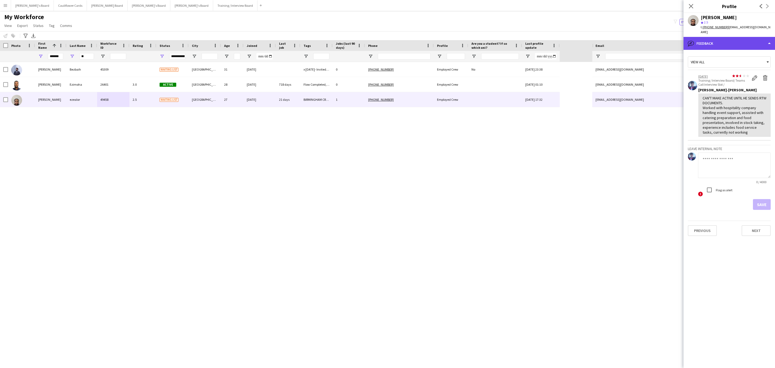
click at [751, 43] on div "bubble-pencil Feedback" at bounding box center [728, 43] width 91 height 13
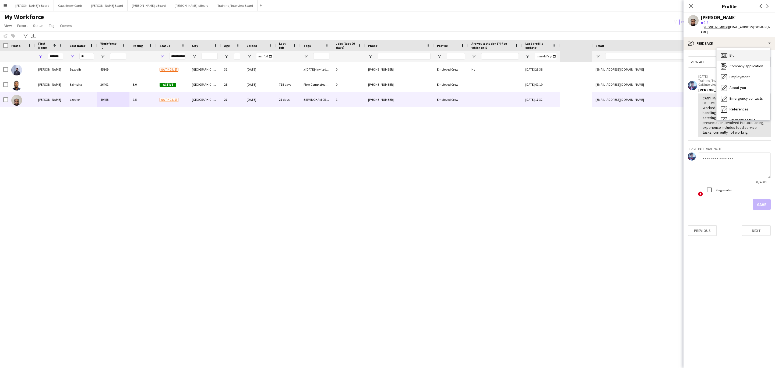
click at [750, 50] on div "Bio Bio" at bounding box center [742, 55] width 53 height 11
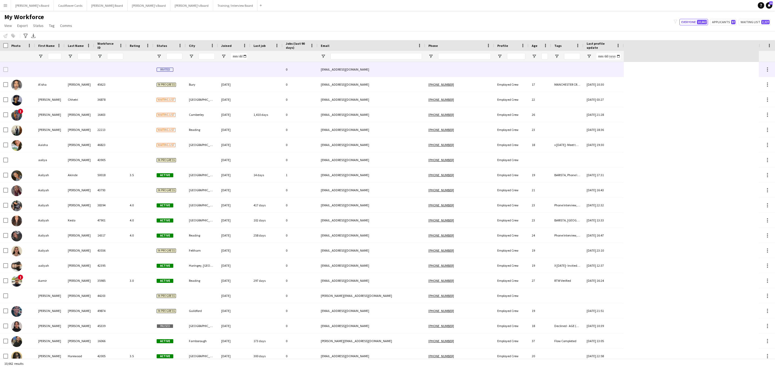
type input "*******"
type input "**"
type input "**********"
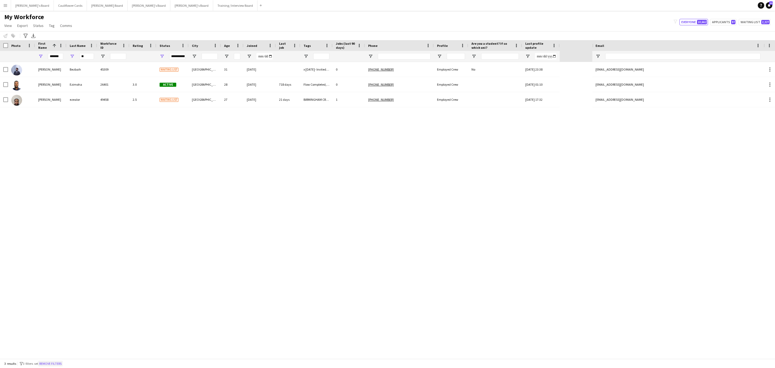
click at [59, 364] on button "Remove filters" at bounding box center [50, 363] width 24 height 6
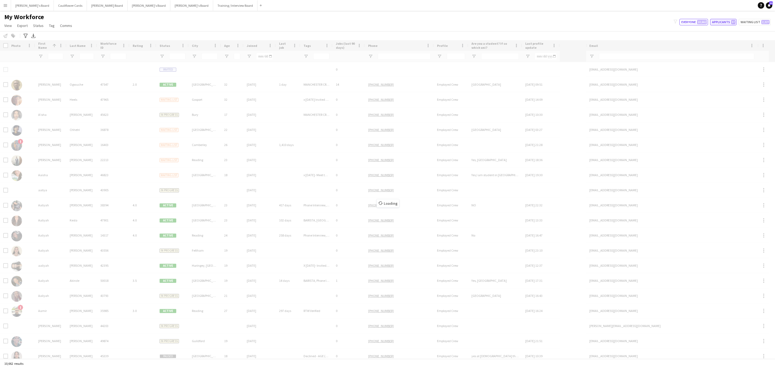
click at [722, 19] on button "Applicants 97" at bounding box center [723, 22] width 26 height 6
type input "**********"
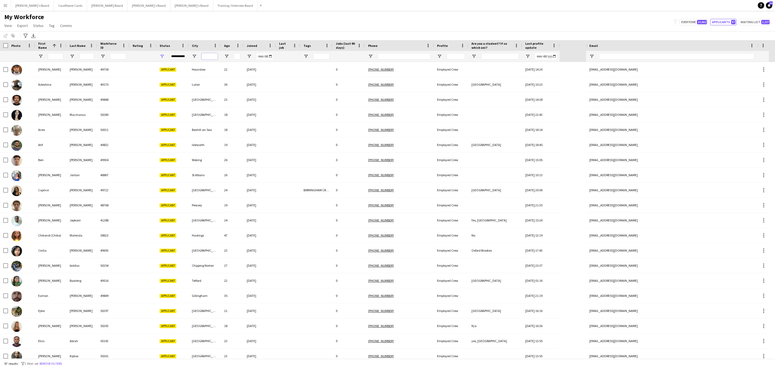
click at [208, 57] on input "City Filter Input" at bounding box center [210, 56] width 16 height 6
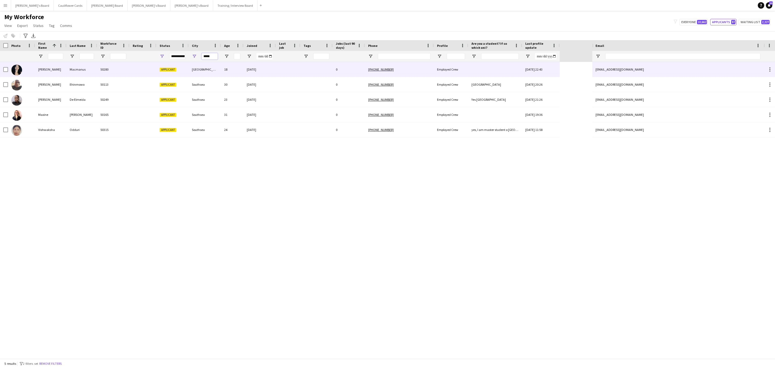
type input "*****"
click at [61, 73] on div "[PERSON_NAME]" at bounding box center [50, 69] width 31 height 15
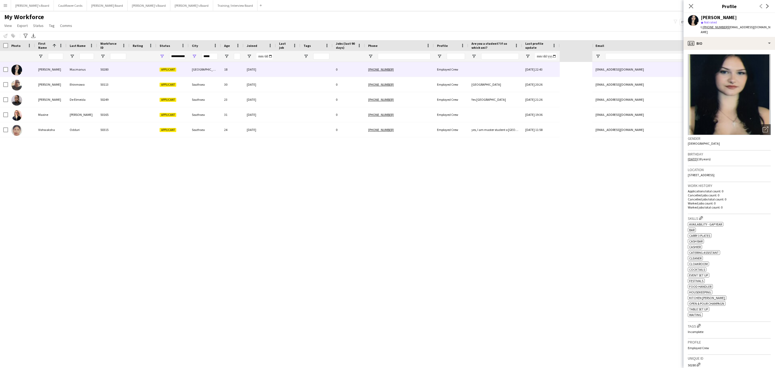
click at [716, 28] on tcxspan "[PHONE_NUMBER]" at bounding box center [715, 27] width 26 height 4
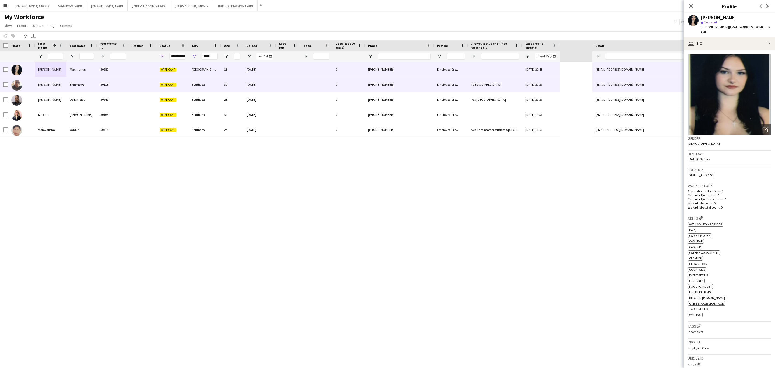
click at [259, 85] on div "[DATE]" at bounding box center [259, 84] width 32 height 15
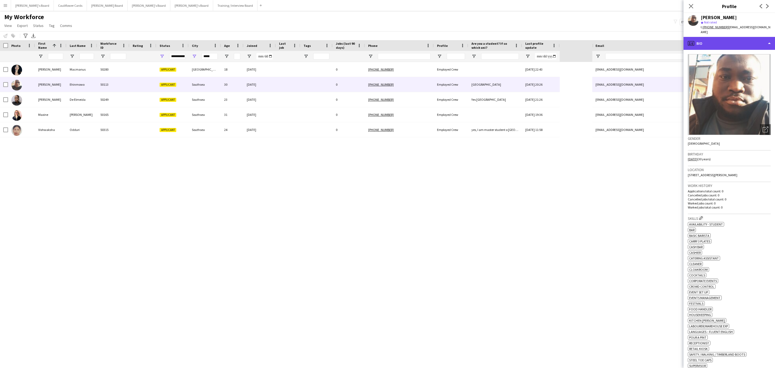
click at [756, 44] on div "profile Bio" at bounding box center [728, 43] width 91 height 13
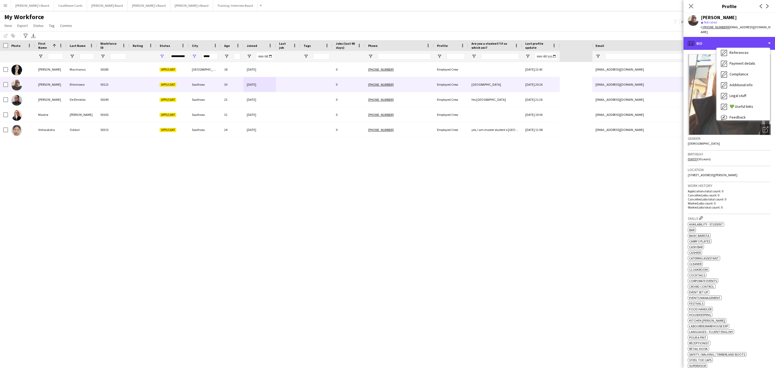
scroll to position [72, 0]
click at [753, 62] on div "Compliance Compliance" at bounding box center [742, 59] width 53 height 11
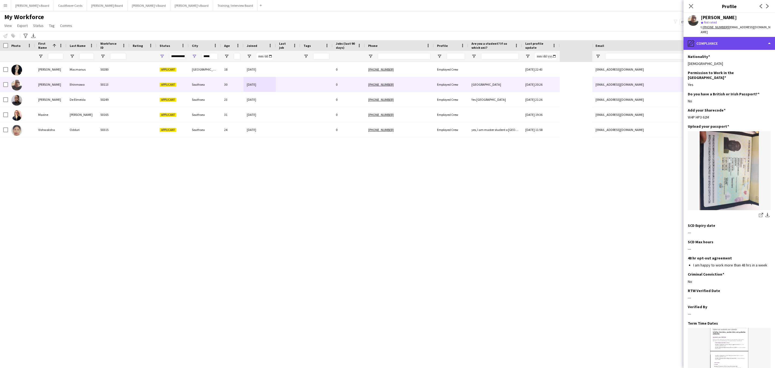
click at [734, 45] on div "pencil4 Compliance" at bounding box center [728, 43] width 91 height 13
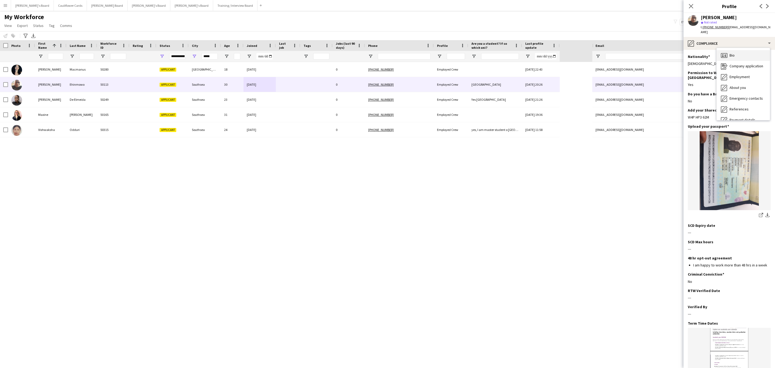
click at [743, 53] on div "Bio Bio" at bounding box center [742, 55] width 53 height 11
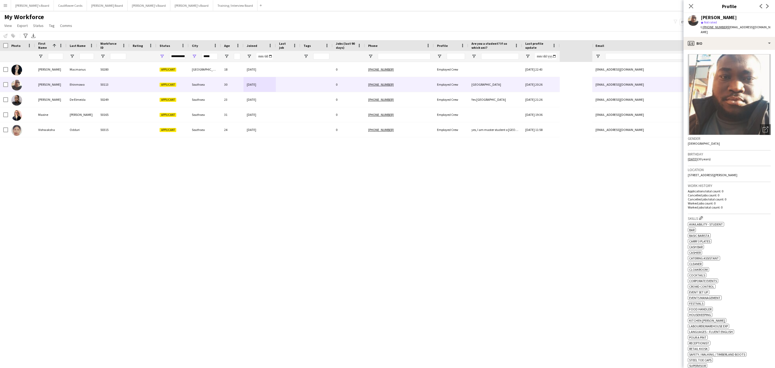
click at [711, 27] on tcxspan "[PHONE_NUMBER]" at bounding box center [715, 27] width 26 height 4
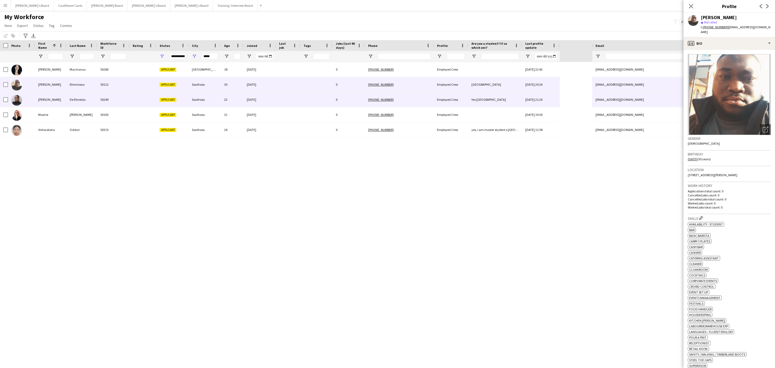
click at [250, 103] on div "[DATE]" at bounding box center [259, 99] width 32 height 15
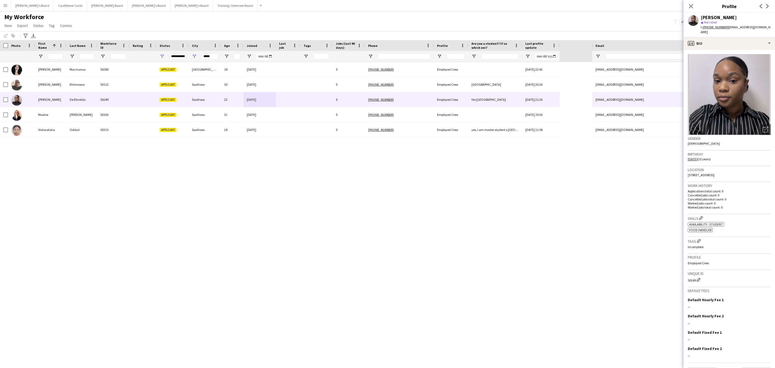
click at [707, 28] on tcxspan "[PHONE_NUMBER]" at bounding box center [715, 27] width 26 height 4
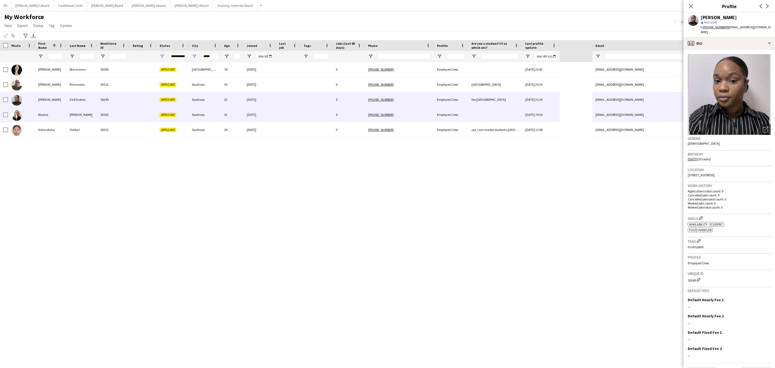
click at [294, 121] on div at bounding box center [288, 114] width 24 height 15
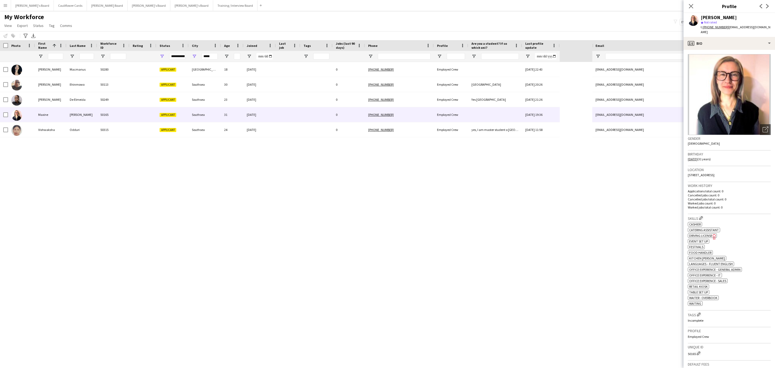
click at [715, 27] on tcxspan "[PHONE_NUMBER]" at bounding box center [715, 27] width 26 height 4
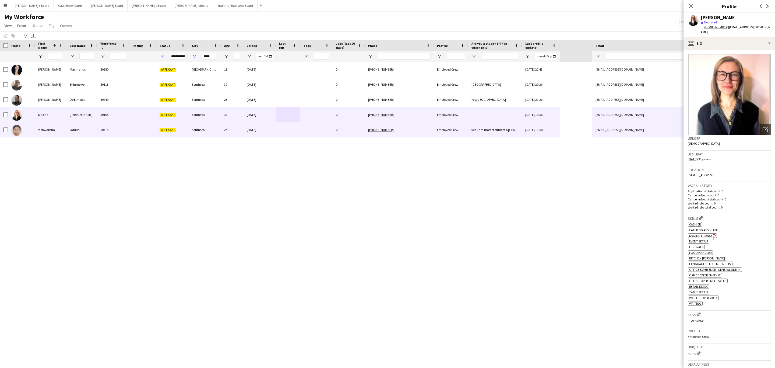
drag, startPoint x: 278, startPoint y: 134, endPoint x: 294, endPoint y: 134, distance: 15.3
click at [278, 134] on div at bounding box center [288, 129] width 24 height 15
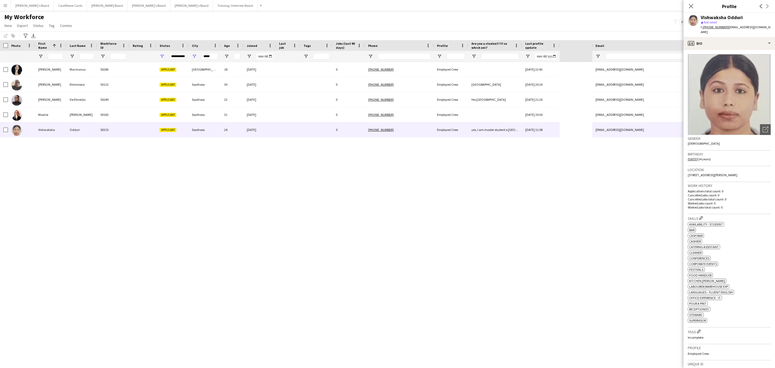
click at [714, 26] on tcxspan "[PHONE_NUMBER]" at bounding box center [715, 27] width 26 height 4
click at [758, 37] on div "profile Bio" at bounding box center [728, 43] width 91 height 13
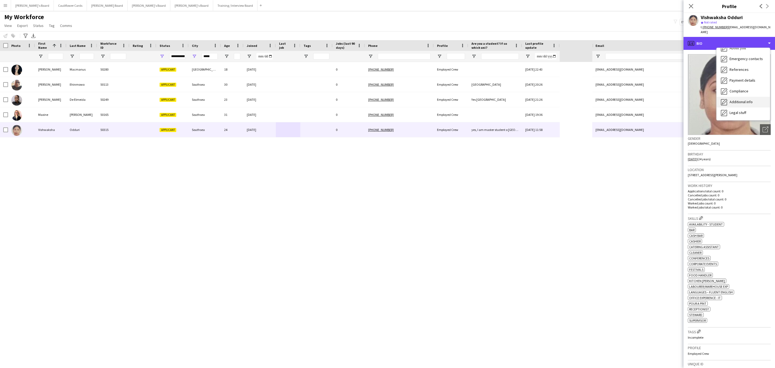
scroll to position [72, 0]
click at [742, 56] on span "Compliance" at bounding box center [738, 58] width 19 height 5
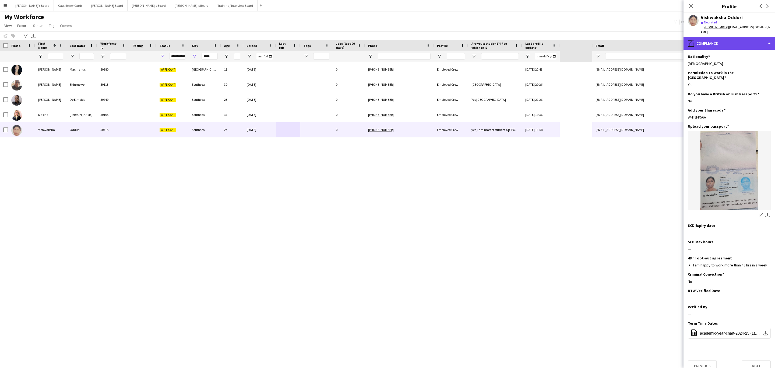
click at [736, 37] on div "pencil4 Compliance" at bounding box center [728, 43] width 91 height 13
click at [744, 67] on span "Additional info" at bounding box center [740, 69] width 23 height 5
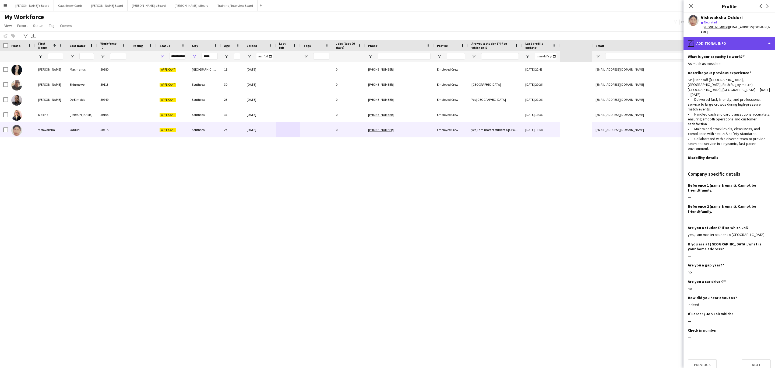
click at [718, 40] on div "pencil4 Additional info" at bounding box center [728, 43] width 91 height 13
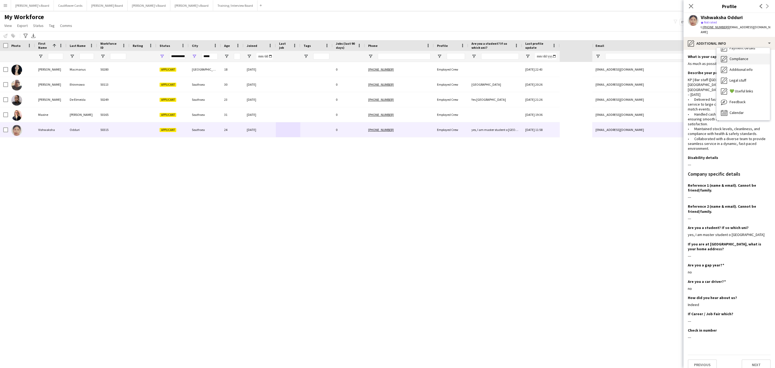
click at [736, 57] on div "Compliance Compliance" at bounding box center [742, 59] width 53 height 11
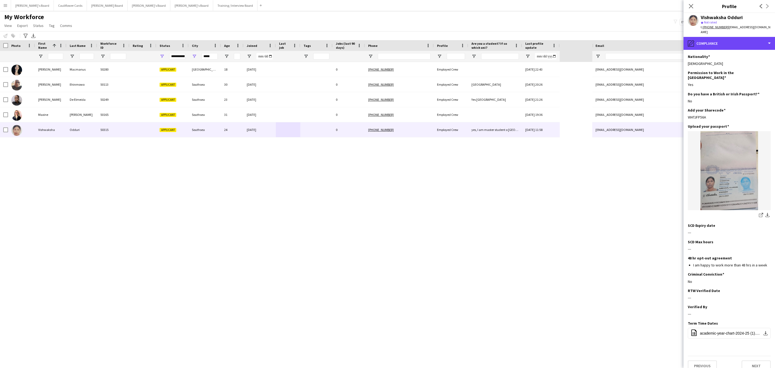
drag, startPoint x: 741, startPoint y: 42, endPoint x: 742, endPoint y: 66, distance: 24.5
click at [740, 42] on div "pencil4 Compliance" at bounding box center [728, 43] width 91 height 13
click at [739, 67] on span "Additional info" at bounding box center [740, 69] width 23 height 5
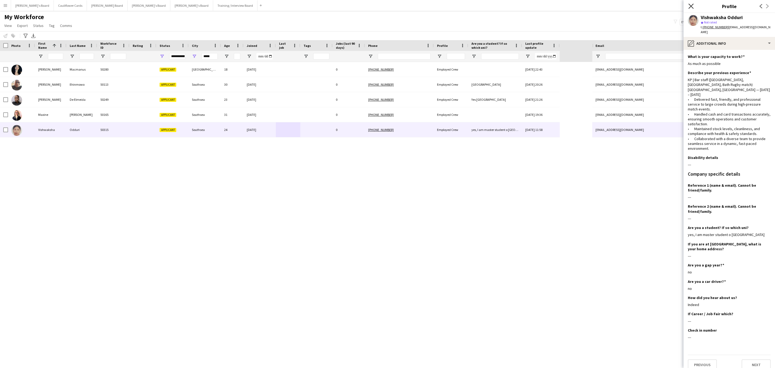
click at [690, 6] on icon at bounding box center [690, 5] width 5 height 5
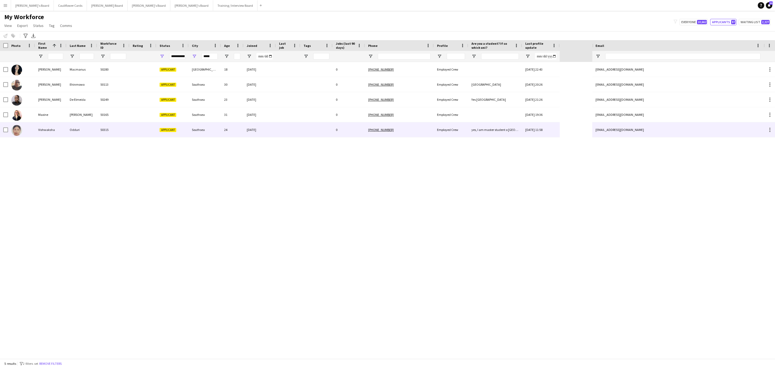
click at [144, 128] on div at bounding box center [142, 129] width 27 height 15
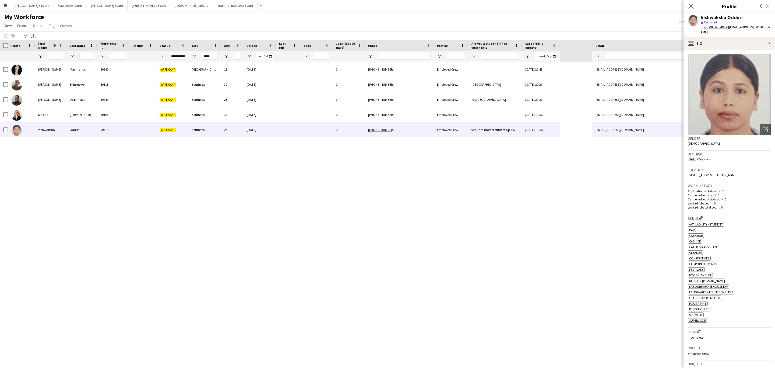
click at [688, 6] on app-icon "Close pop-in" at bounding box center [691, 6] width 8 height 8
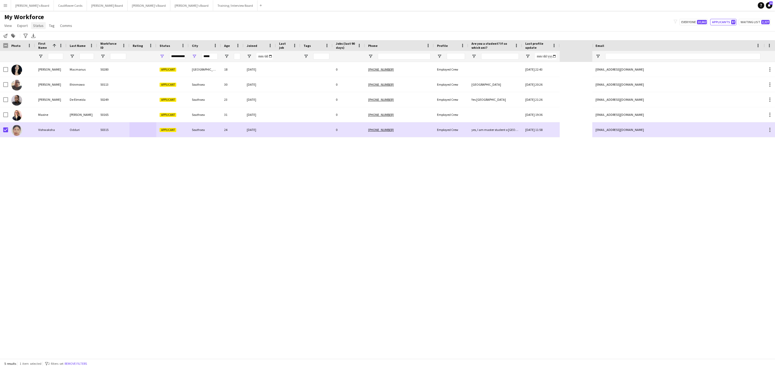
click at [35, 29] on link "Status" at bounding box center [38, 25] width 15 height 7
click at [36, 32] on link "Edit" at bounding box center [50, 36] width 38 height 11
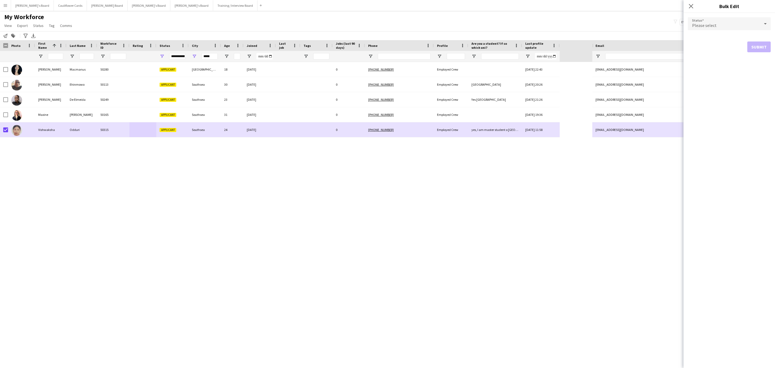
click at [730, 23] on div "Please select" at bounding box center [724, 23] width 72 height 13
click at [723, 33] on mat-option "Active" at bounding box center [729, 38] width 83 height 13
click at [755, 66] on button "Submit" at bounding box center [758, 65] width 23 height 11
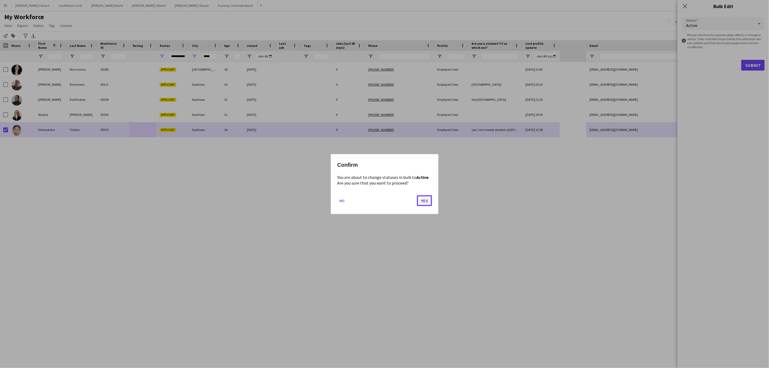
click at [429, 199] on button "Yes" at bounding box center [424, 200] width 15 height 11
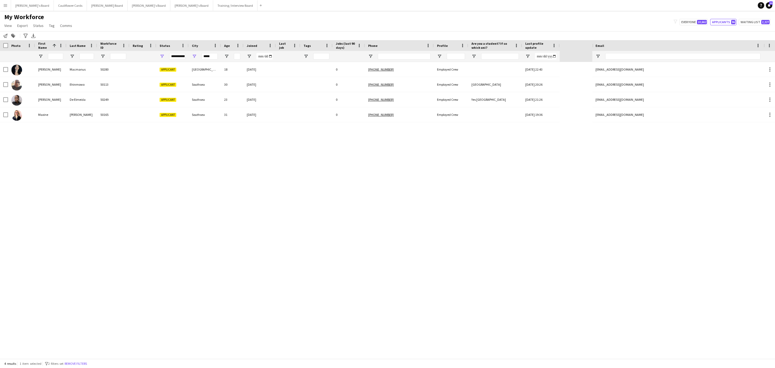
click at [29, 363] on span "1 item selected" at bounding box center [31, 363] width 22 height 4
click at [210, 58] on input "*****" at bounding box center [210, 56] width 16 height 6
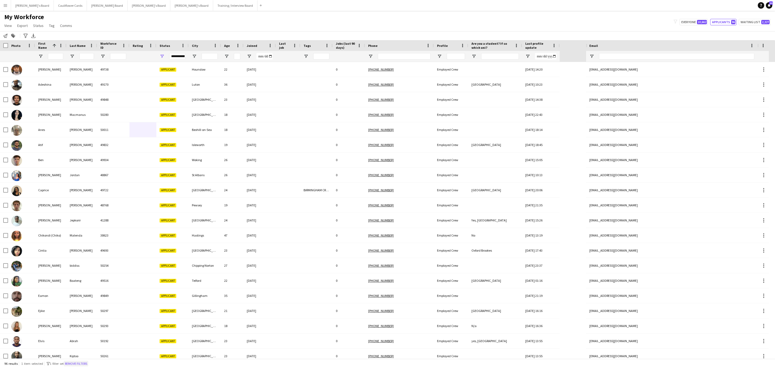
click at [81, 360] on button "Remove filters" at bounding box center [76, 363] width 24 height 6
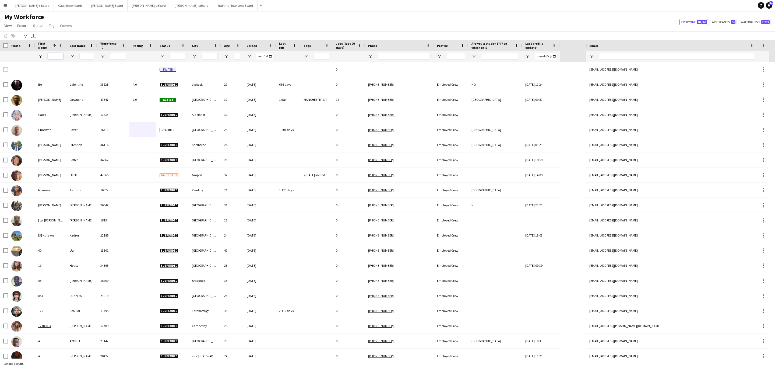
click at [51, 56] on input "First Name Filter Input" at bounding box center [55, 56] width 15 height 6
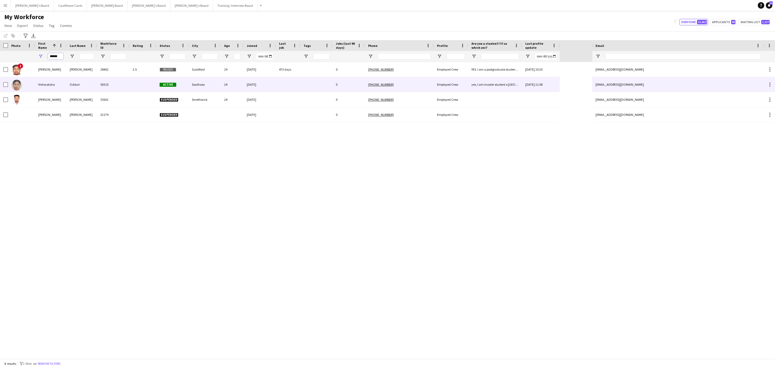
type input "******"
click at [153, 90] on div at bounding box center [142, 84] width 27 height 15
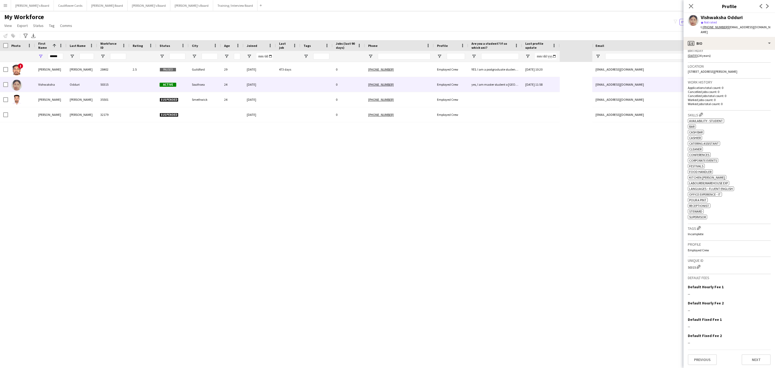
scroll to position [0, 0]
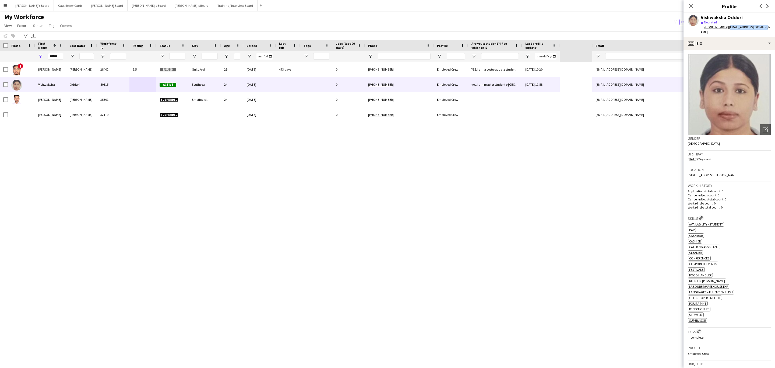
drag, startPoint x: 764, startPoint y: 27, endPoint x: 728, endPoint y: 23, distance: 36.5
click at [726, 27] on div "Vishwaksha Odduri star Not rated t. [PHONE_NUMBER] | [EMAIL_ADDRESS][DOMAIN_NAM…" at bounding box center [728, 25] width 91 height 24
copy span "[EMAIL_ADDRESS][DOMAIN_NAME]"
click at [773, 17] on app-profile-header "Vishwaksha Odduri star Not rated t. [PHONE_NUMBER] | [EMAIL_ADDRESS][DOMAIN_NAM…" at bounding box center [728, 25] width 91 height 24
drag, startPoint x: 724, startPoint y: 27, endPoint x: 703, endPoint y: 28, distance: 20.7
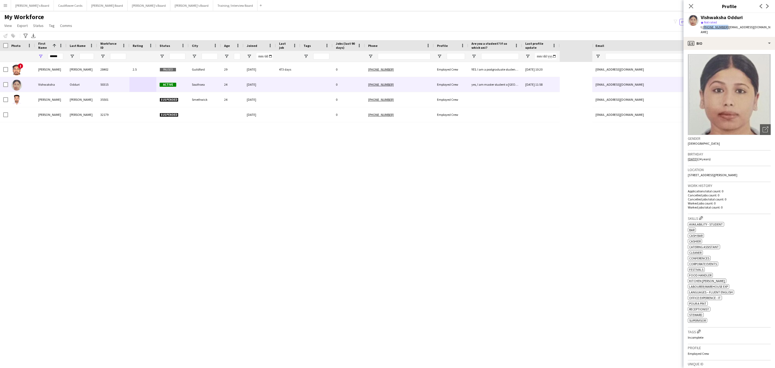
click at [703, 28] on tcxspan "[PHONE_NUMBER]" at bounding box center [715, 27] width 26 height 4
copy tcxspan "[PHONE_NUMBER]"
click at [736, 43] on div "profile Bio" at bounding box center [728, 43] width 91 height 13
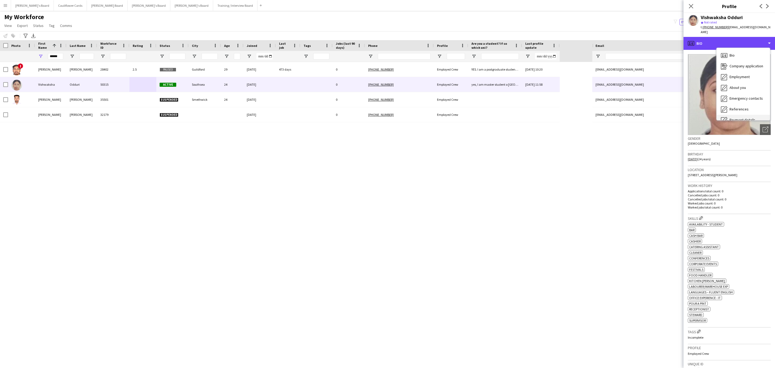
scroll to position [72, 0]
click at [738, 57] on div "Compliance Compliance" at bounding box center [742, 59] width 53 height 11
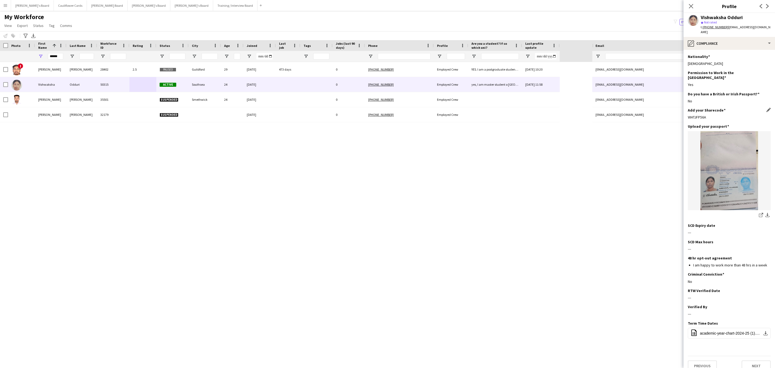
click at [701, 115] on div "WHTJFP56A" at bounding box center [729, 117] width 83 height 5
copy div "WHTJFP56A"
click at [733, 43] on div "pencil4 Compliance" at bounding box center [728, 43] width 91 height 13
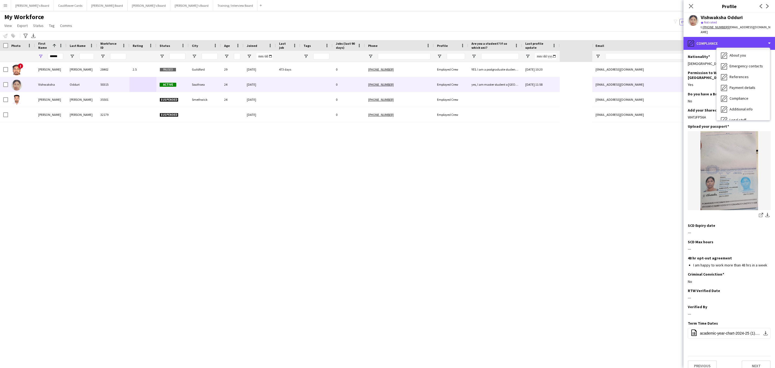
scroll to position [0, 0]
click at [736, 54] on div "Bio Bio" at bounding box center [742, 55] width 53 height 11
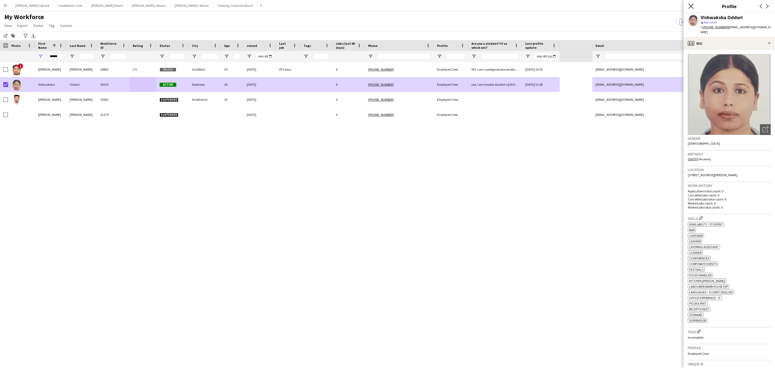
click at [691, 6] on icon at bounding box center [690, 5] width 5 height 5
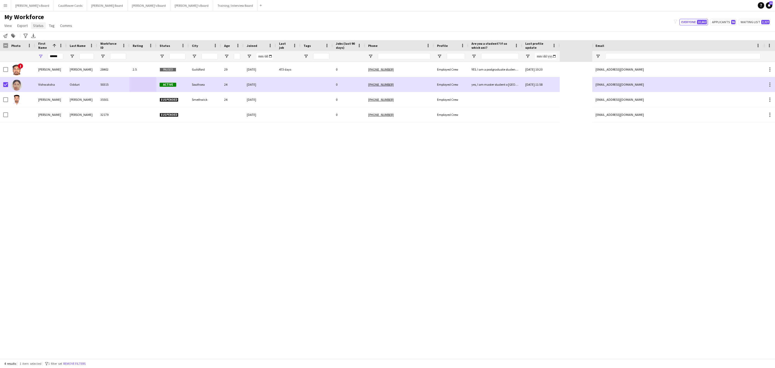
click at [35, 26] on span "Status" at bounding box center [38, 25] width 10 height 5
drag, startPoint x: 45, startPoint y: 36, endPoint x: 119, endPoint y: 45, distance: 75.3
click at [45, 37] on link "Edit" at bounding box center [50, 36] width 38 height 11
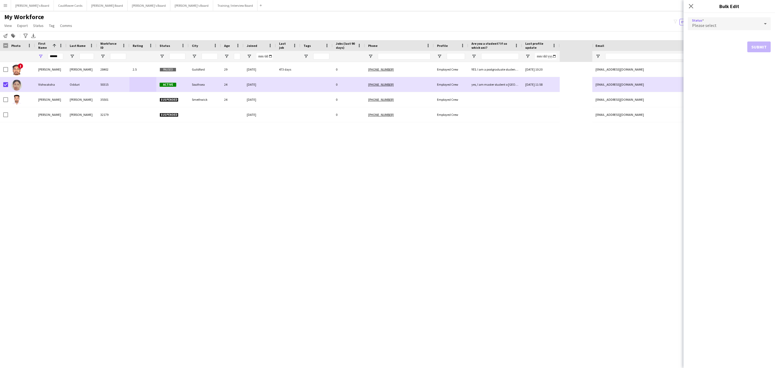
click at [701, 30] on div "Please select" at bounding box center [724, 23] width 72 height 13
click at [714, 39] on span "In progress" at bounding box center [729, 37] width 74 height 5
click at [751, 63] on button "Submit" at bounding box center [758, 65] width 23 height 11
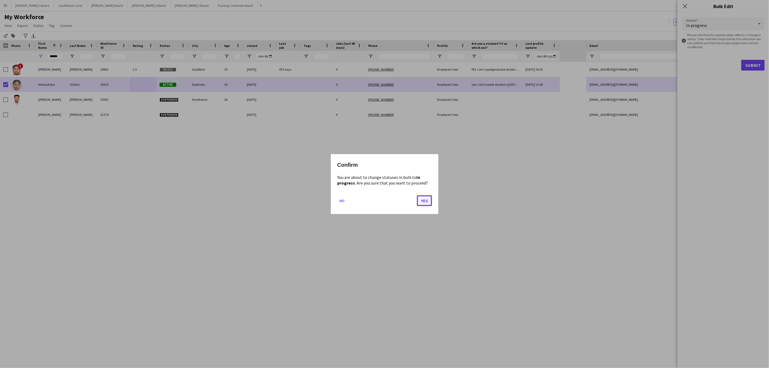
click at [420, 200] on button "Yes" at bounding box center [424, 200] width 15 height 11
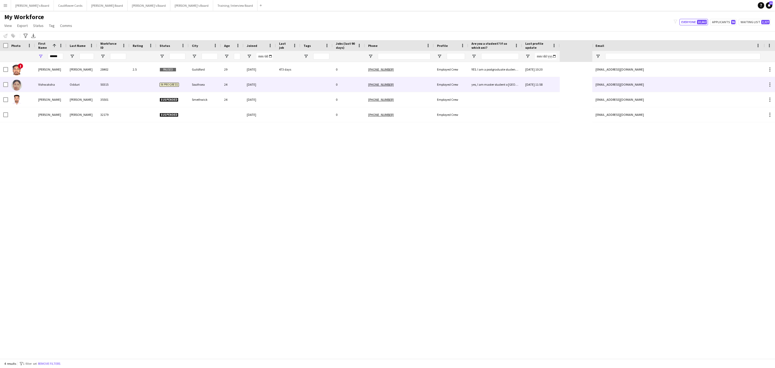
click at [41, 86] on div "Vishwaksha" at bounding box center [50, 84] width 31 height 15
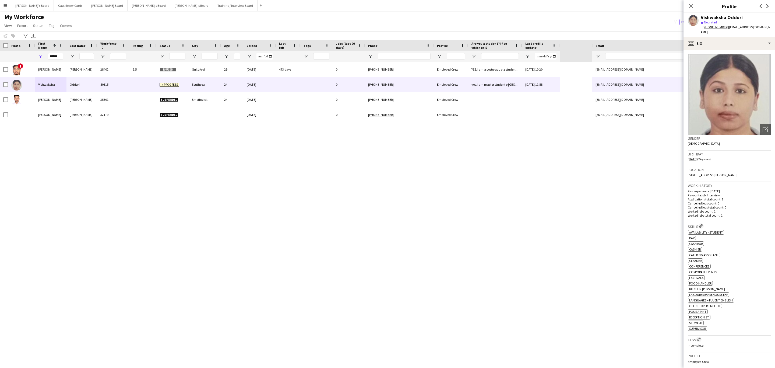
click at [710, 27] on tcxspan "[PHONE_NUMBER]" at bounding box center [715, 27] width 26 height 4
click at [741, 41] on div "profile Bio" at bounding box center [728, 43] width 91 height 13
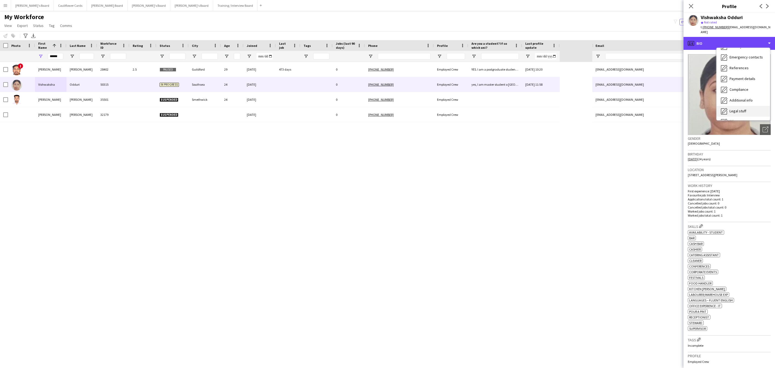
scroll to position [72, 0]
click at [734, 67] on span "Additional info" at bounding box center [740, 69] width 23 height 5
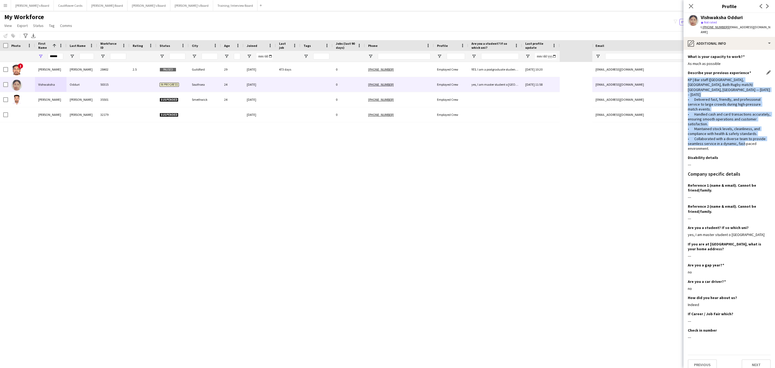
drag, startPoint x: 687, startPoint y: 75, endPoint x: 717, endPoint y: 134, distance: 66.3
click at [717, 134] on div "KP | Bar staff ([GEOGRAPHIC_DATA], [GEOGRAPHIC_DATA], Bath Rugby match) [GEOGRA…" at bounding box center [729, 113] width 83 height 73
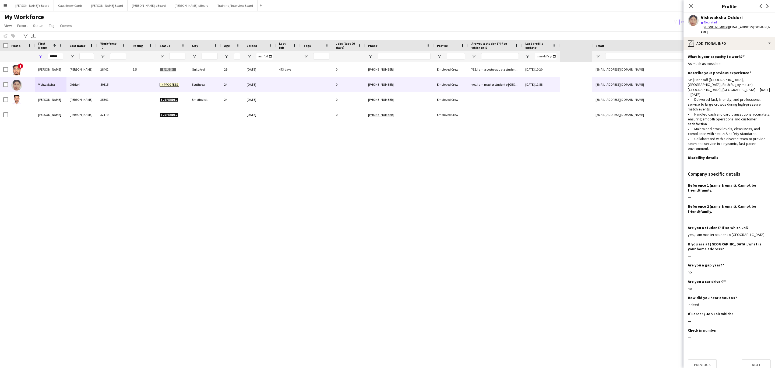
drag, startPoint x: 690, startPoint y: 5, endPoint x: 217, endPoint y: 127, distance: 488.4
click at [690, 5] on icon "Close pop-in" at bounding box center [691, 6] width 4 height 4
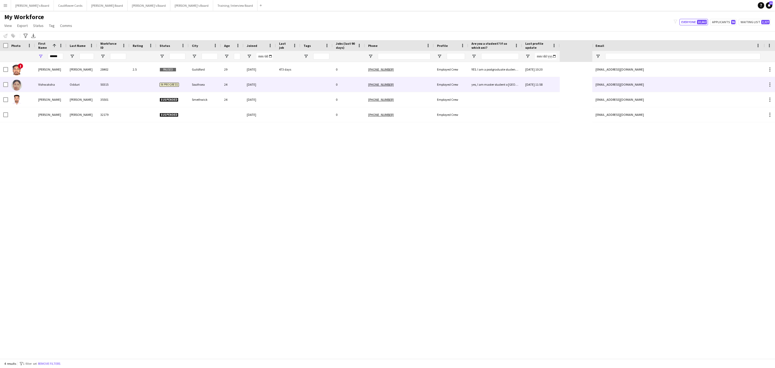
click at [111, 87] on div "50315" at bounding box center [113, 84] width 32 height 15
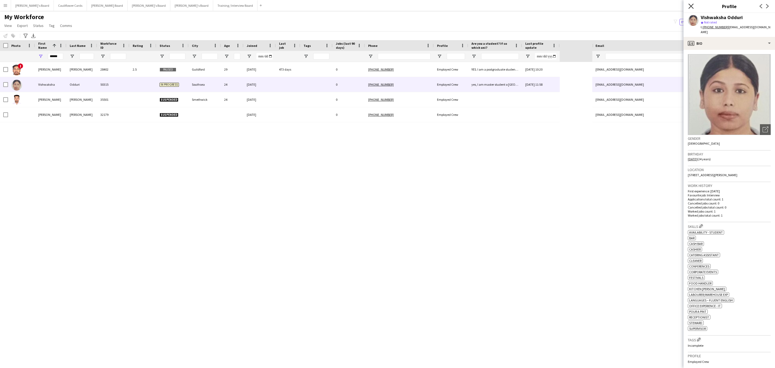
click at [689, 6] on icon "Close pop-in" at bounding box center [690, 5] width 5 height 5
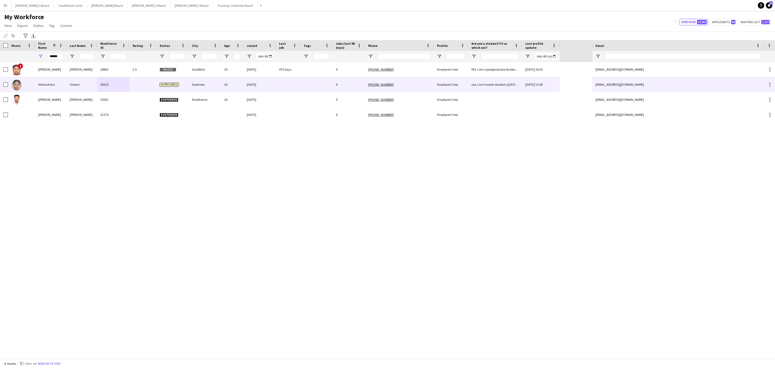
drag, startPoint x: 95, startPoint y: 88, endPoint x: 275, endPoint y: 106, distance: 181.4
click at [95, 88] on div "Odduri" at bounding box center [81, 84] width 31 height 15
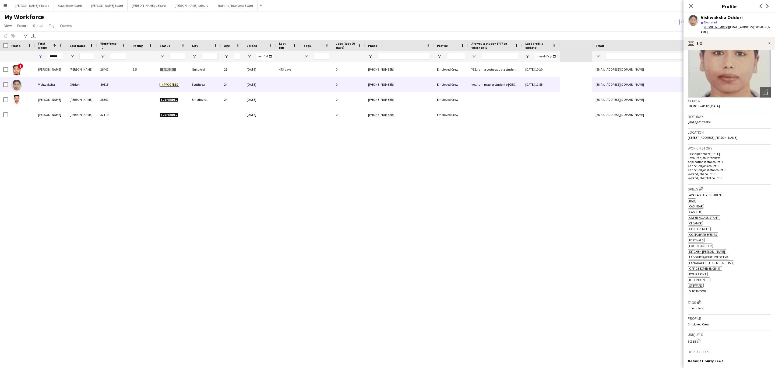
scroll to position [43, 0]
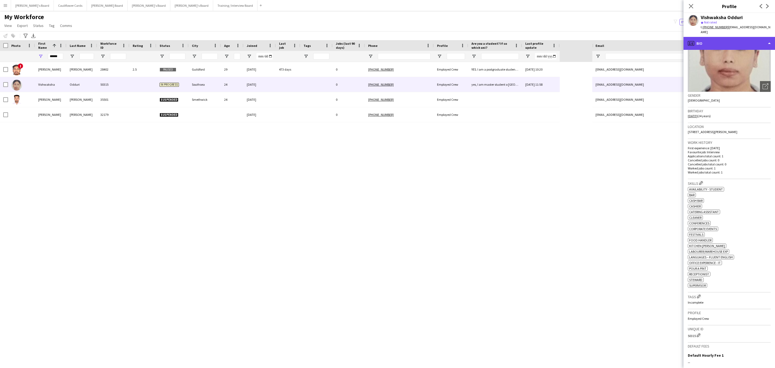
click at [740, 39] on div "profile Bio" at bounding box center [728, 43] width 91 height 13
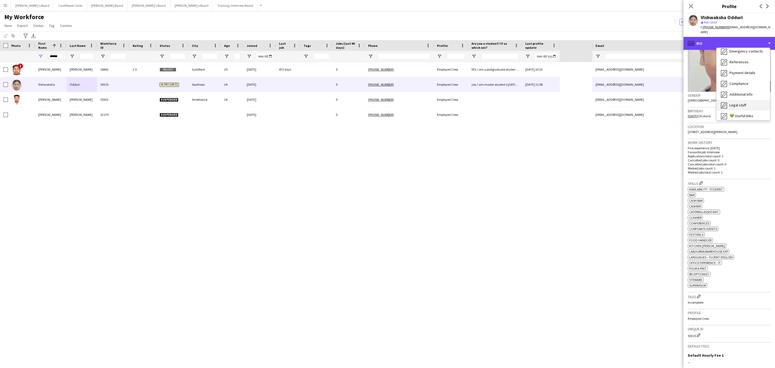
scroll to position [72, 0]
click at [744, 58] on div "Compliance Compliance" at bounding box center [742, 59] width 53 height 11
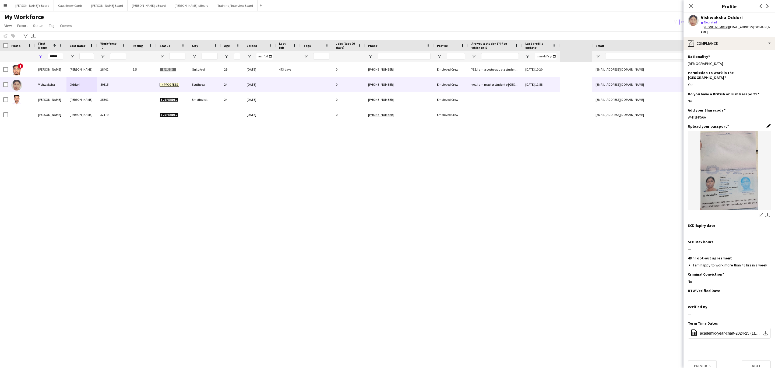
click at [767, 124] on app-icon "Edit this field" at bounding box center [768, 126] width 4 height 4
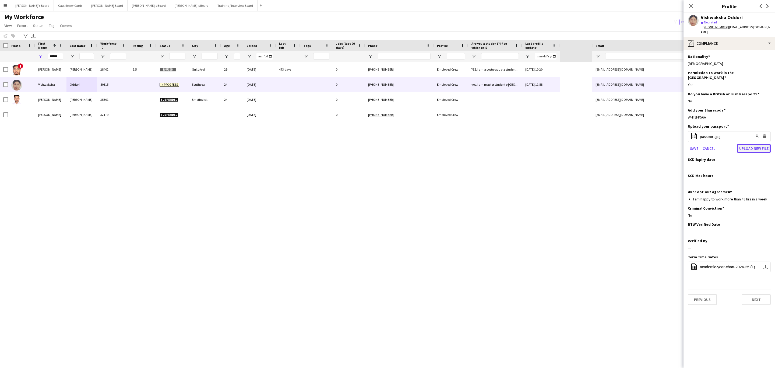
click at [742, 144] on button "Upload new file" at bounding box center [754, 148] width 34 height 9
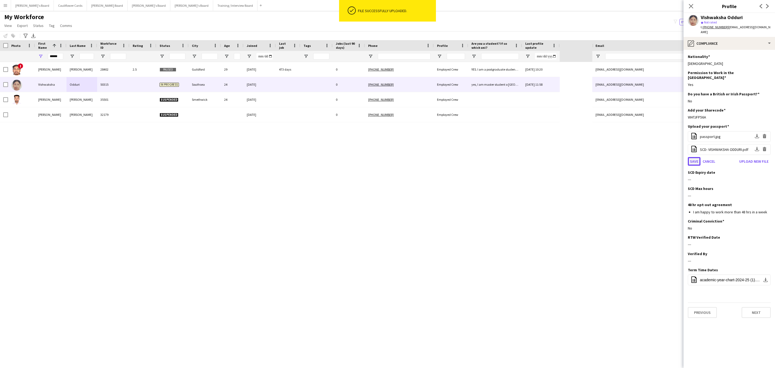
click at [694, 157] on button "Save" at bounding box center [694, 161] width 13 height 9
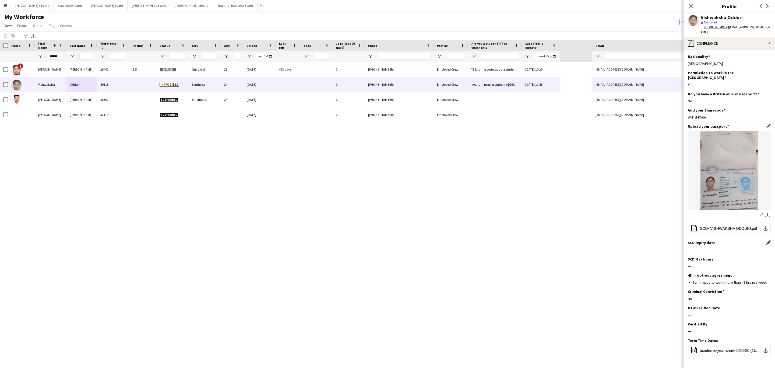
click at [766, 240] on app-icon "Edit this field" at bounding box center [768, 242] width 4 height 4
click at [739, 238] on body "Menu Boards Boards Boards All jobs Status Workforce Workforce My Workforce Recr…" at bounding box center [387, 184] width 775 height 368
drag, startPoint x: 695, startPoint y: 340, endPoint x: 696, endPoint y: 335, distance: 5.0
click at [694, 340] on span "29" at bounding box center [695, 339] width 10 height 10
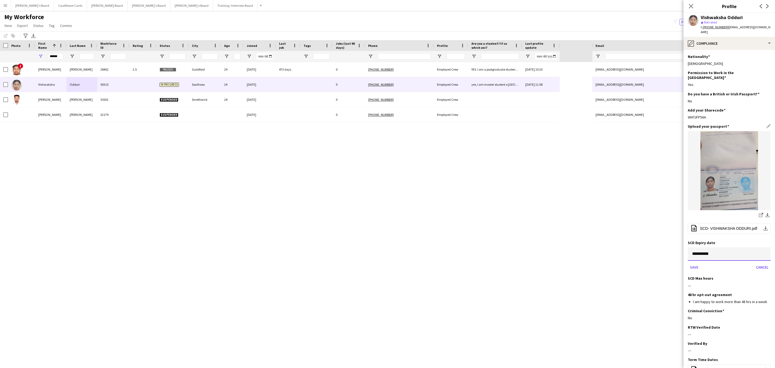
click at [716, 247] on input "**********" at bounding box center [729, 253] width 83 height 13
click at [711, 263] on span "[DATE]" at bounding box center [701, 261] width 17 height 5
click at [742, 297] on span "2026" at bounding box center [737, 300] width 17 height 10
click at [701, 287] on span "JAN" at bounding box center [699, 289] width 17 height 10
click at [729, 330] on span "29" at bounding box center [728, 330] width 10 height 10
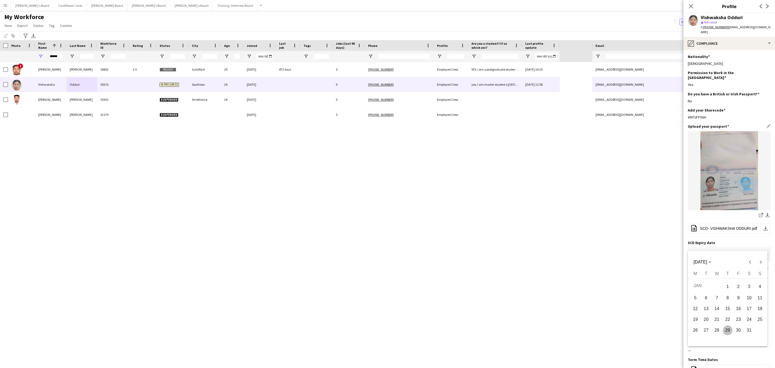
type input "**********"
click at [697, 263] on button "Save" at bounding box center [694, 267] width 13 height 9
drag, startPoint x: 760, startPoint y: 250, endPoint x: 751, endPoint y: 253, distance: 9.7
click at [766, 256] on app-icon "Edit this field" at bounding box center [768, 258] width 4 height 4
click at [696, 325] on button "Save" at bounding box center [694, 329] width 13 height 9
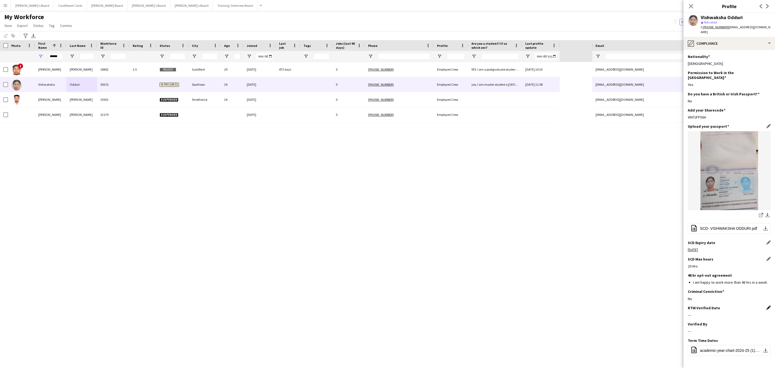
click at [766, 305] on app-icon "Edit this field" at bounding box center [768, 307] width 4 height 4
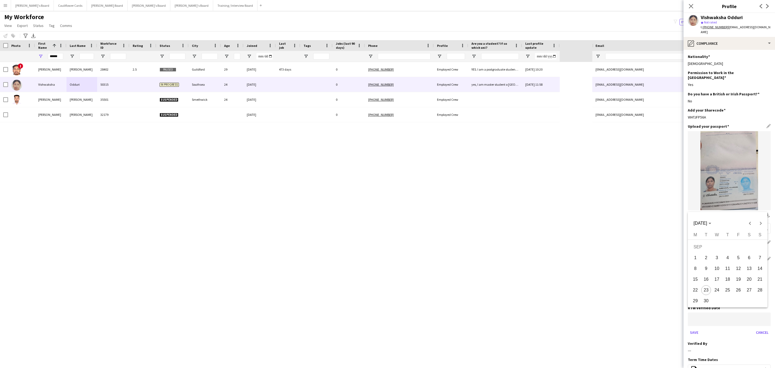
drag, startPoint x: 743, startPoint y: 313, endPoint x: 730, endPoint y: 308, distance: 14.1
click at [743, 313] on body "Menu Boards Boards Boards All jobs Status Workforce Workforce My Workforce Recr…" at bounding box center [387, 184] width 775 height 368
click at [705, 291] on span "23" at bounding box center [706, 290] width 10 height 10
type input "**********"
click at [695, 329] on button "Save" at bounding box center [694, 332] width 13 height 9
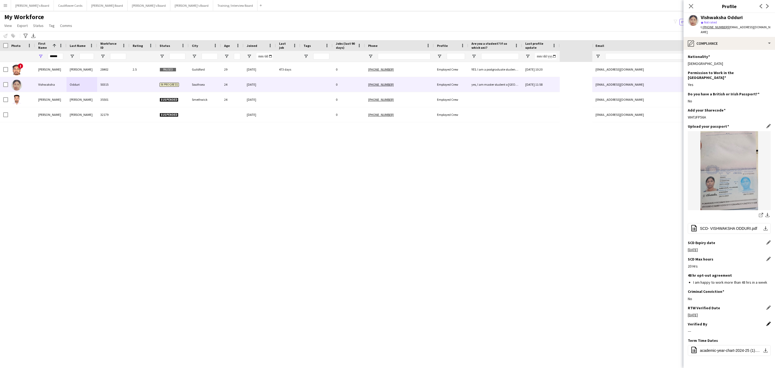
click at [766, 321] on app-icon "Edit this field" at bounding box center [768, 323] width 4 height 4
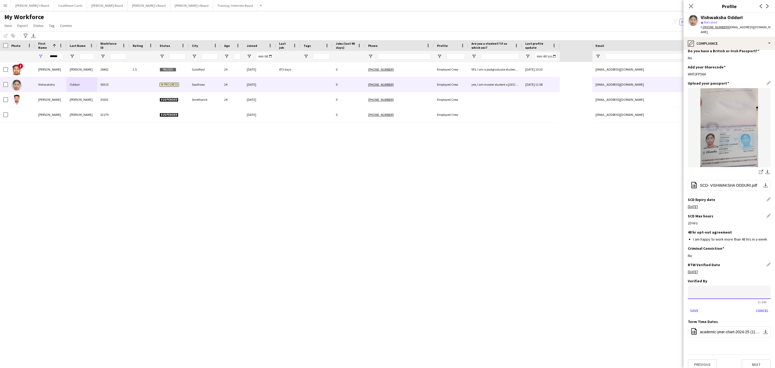
click at [733, 291] on input at bounding box center [729, 291] width 83 height 13
type input "*****"
click at [695, 306] on button "Save" at bounding box center [694, 310] width 13 height 9
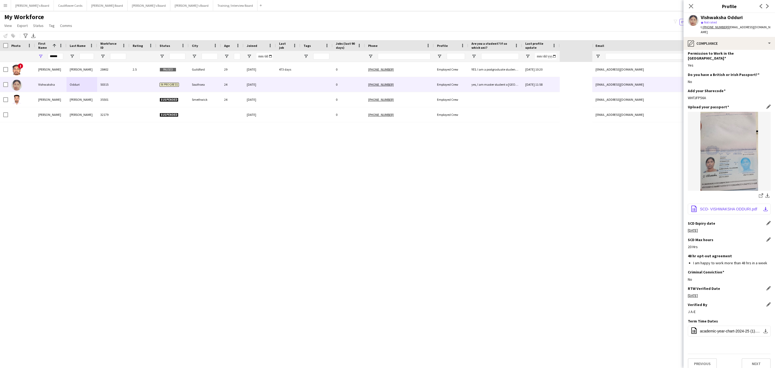
scroll to position [0, 0]
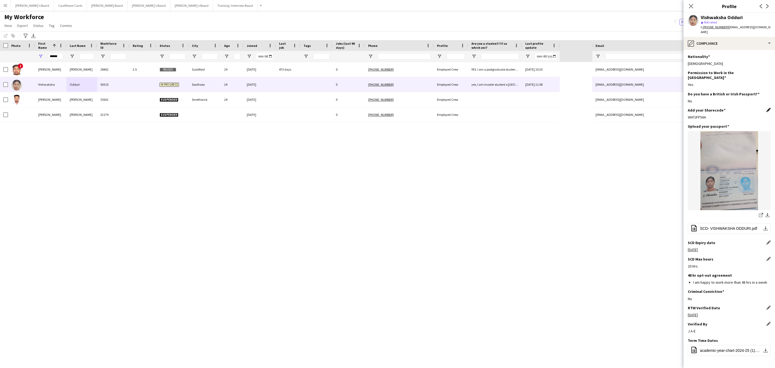
click at [766, 108] on app-icon "Edit this field" at bounding box center [768, 110] width 4 height 4
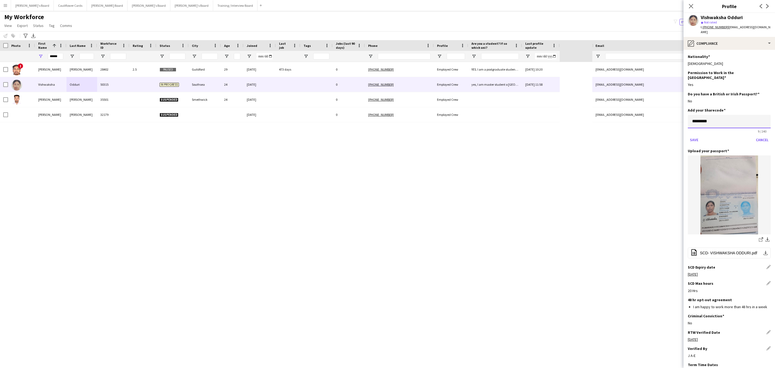
click at [738, 115] on input "*********" at bounding box center [729, 121] width 83 height 13
type input "**********"
click at [693, 135] on button "Save" at bounding box center [694, 139] width 13 height 9
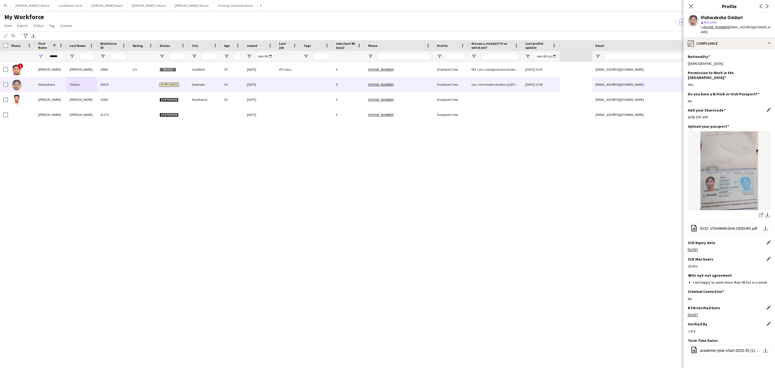
drag, startPoint x: 691, startPoint y: 8, endPoint x: 130, endPoint y: 105, distance: 569.0
click at [691, 8] on icon "Close pop-in" at bounding box center [691, 6] width 4 height 4
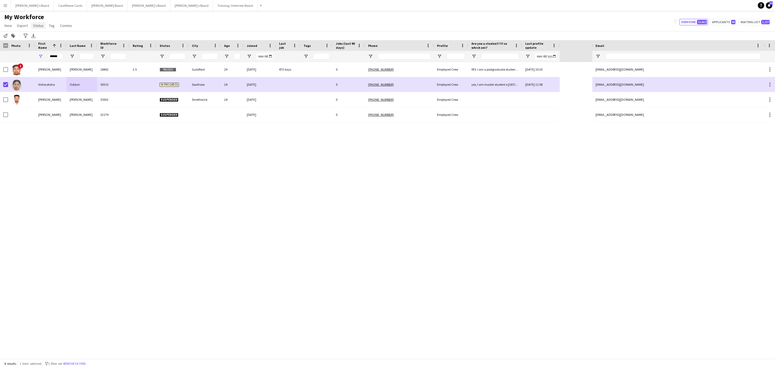
click at [33, 27] on span "Status" at bounding box center [38, 25] width 10 height 5
drag, startPoint x: 36, startPoint y: 37, endPoint x: 108, endPoint y: 39, distance: 72.1
click at [36, 38] on span "Edit" at bounding box center [38, 37] width 6 height 5
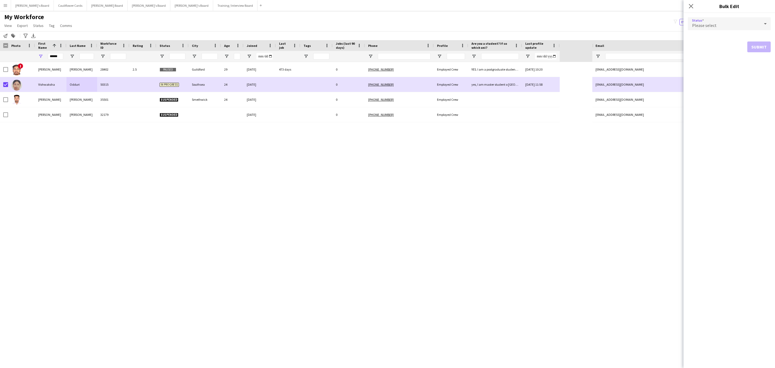
click at [705, 25] on span "Please select" at bounding box center [704, 25] width 24 height 5
click at [708, 36] on mat-option "Active" at bounding box center [729, 38] width 83 height 13
click at [758, 65] on button "Submit" at bounding box center [758, 65] width 23 height 11
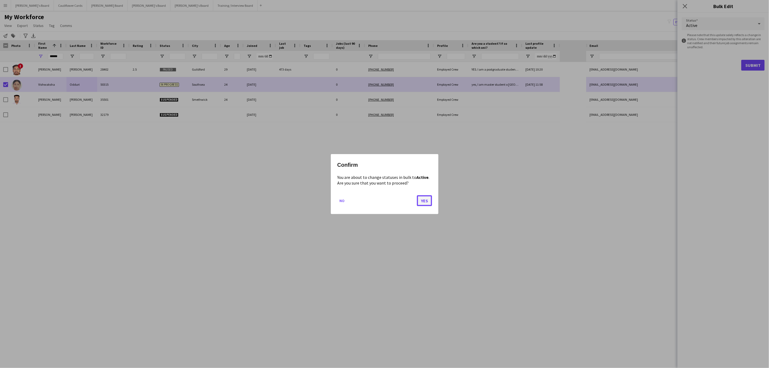
click at [425, 200] on button "Yes" at bounding box center [424, 200] width 15 height 11
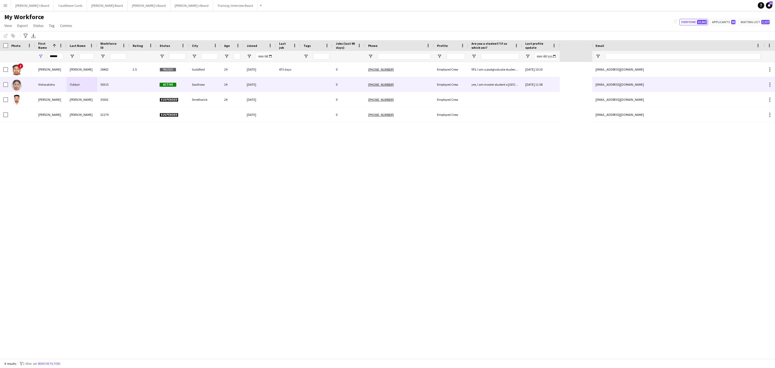
click at [138, 86] on div at bounding box center [142, 84] width 27 height 15
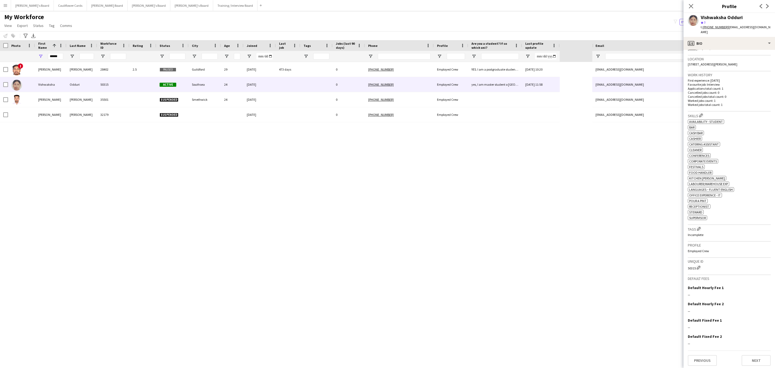
scroll to position [111, 0]
click at [700, 227] on app-icon "Edit crew company tags" at bounding box center [699, 228] width 4 height 4
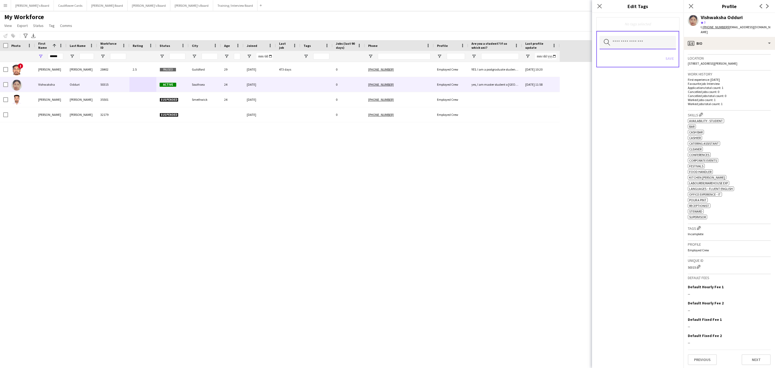
click at [640, 45] on input "text" at bounding box center [637, 42] width 76 height 13
type input "***"
click at [635, 59] on span "RTW Verified" at bounding box center [638, 57] width 68 height 5
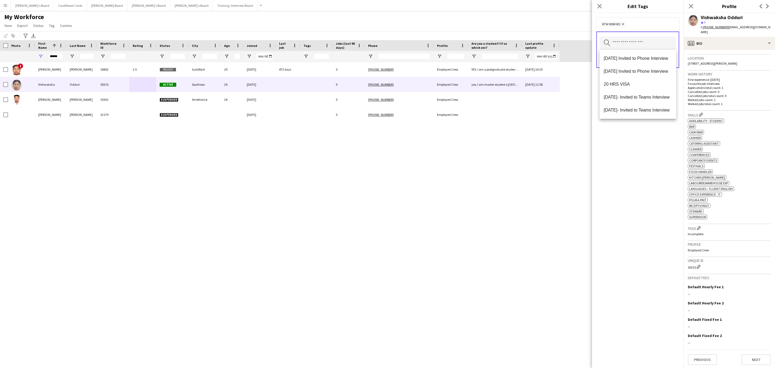
click at [626, 201] on div "RTW Verified Remove Search by tag name Save" at bounding box center [637, 190] width 91 height 355
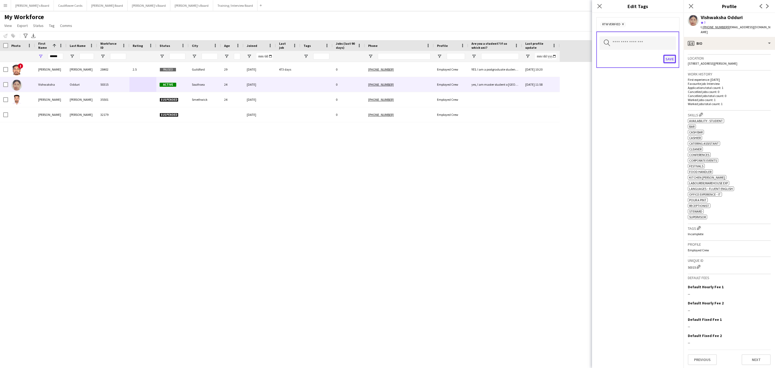
click at [669, 61] on button "Save" at bounding box center [669, 59] width 13 height 9
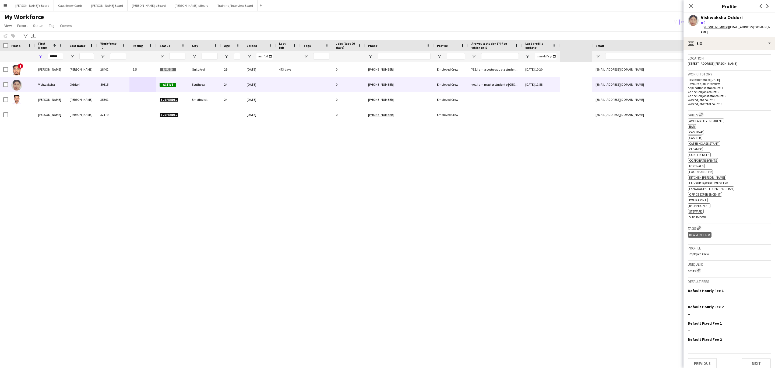
click at [689, 7] on icon "Close pop-in" at bounding box center [691, 6] width 4 height 4
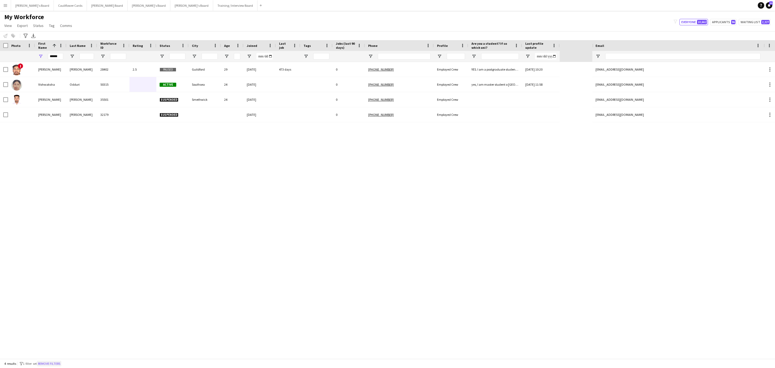
click at [55, 362] on button "Remove filters" at bounding box center [49, 363] width 24 height 6
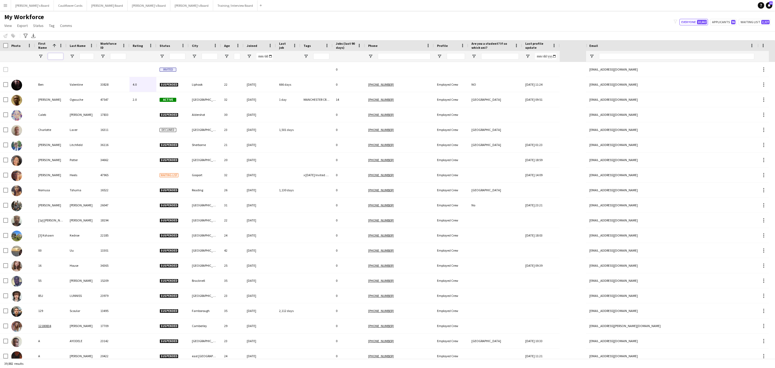
click at [55, 59] on input "First Name Filter Input" at bounding box center [55, 56] width 15 height 6
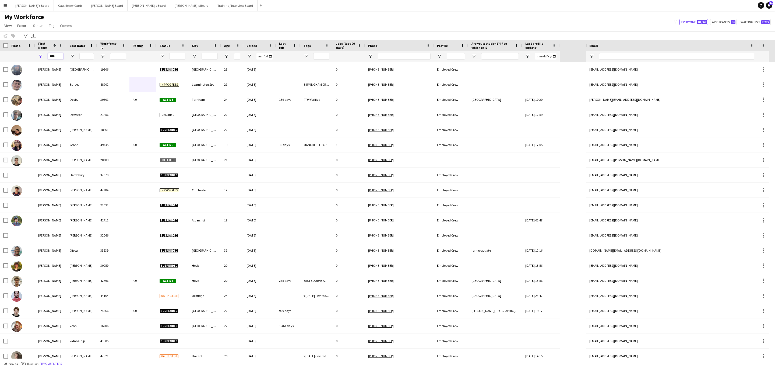
type input "****"
click at [83, 56] on input "Last Name Filter Input" at bounding box center [86, 56] width 15 height 6
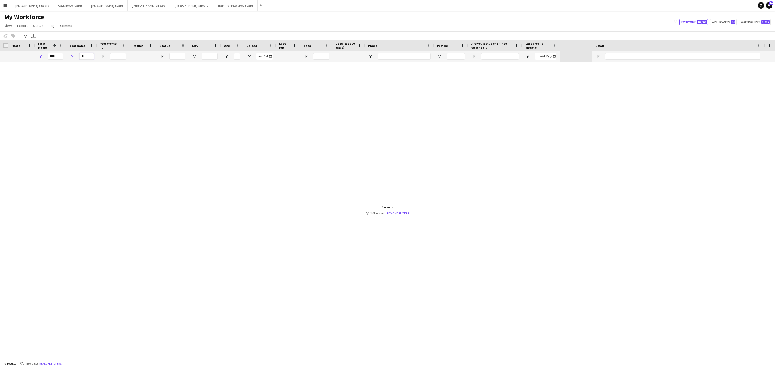
type input "*"
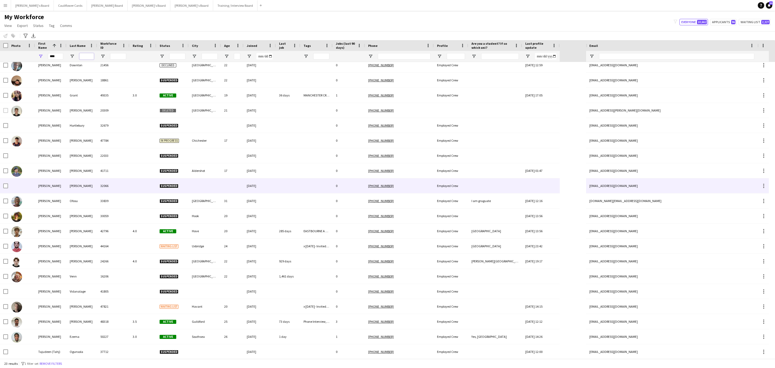
scroll to position [50, 0]
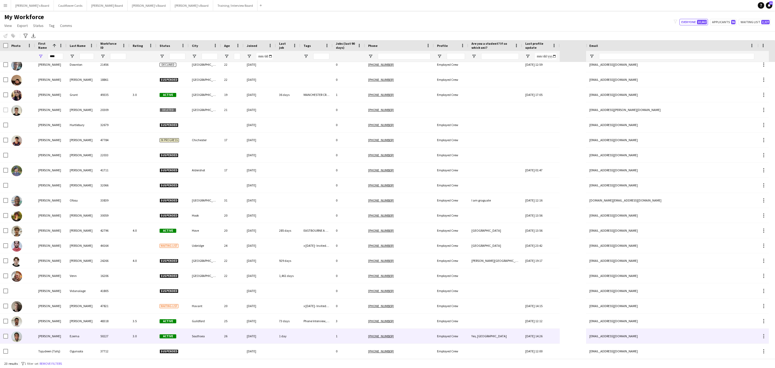
click at [92, 339] on div "Ezema" at bounding box center [81, 335] width 31 height 15
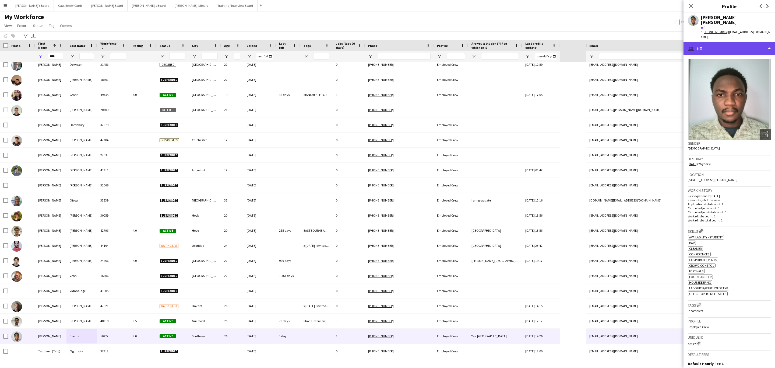
click at [729, 42] on div "profile Bio" at bounding box center [728, 48] width 91 height 13
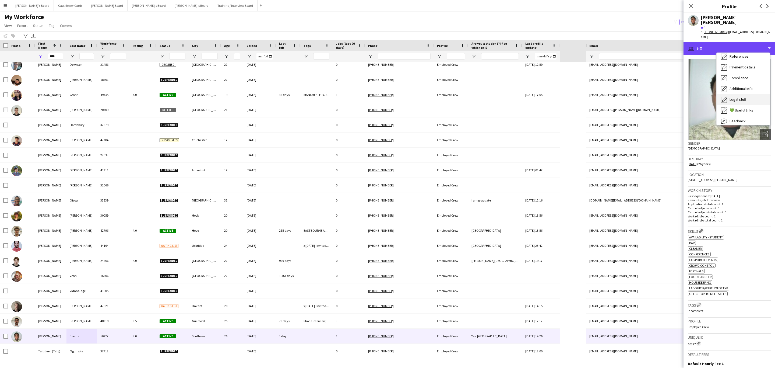
scroll to position [72, 0]
click at [748, 101] on div "Feedback Feedback" at bounding box center [742, 106] width 53 height 11
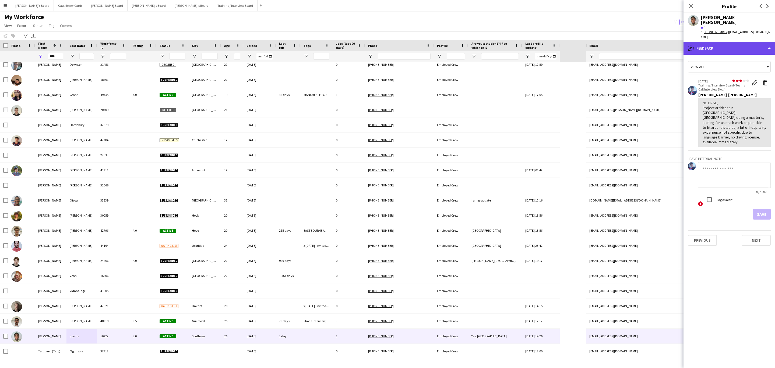
click at [728, 42] on div "bubble-pencil Feedback" at bounding box center [728, 48] width 91 height 13
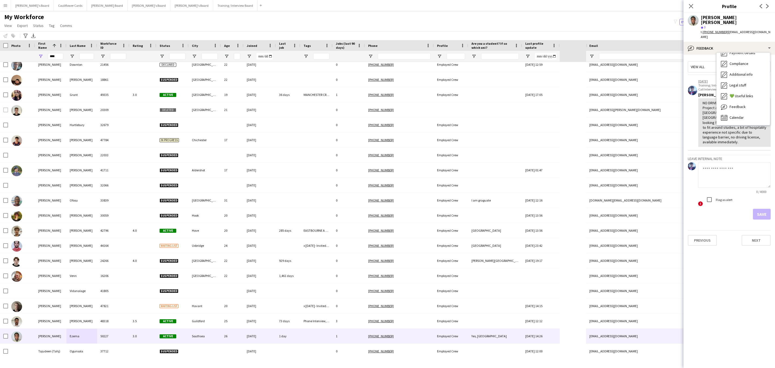
drag, startPoint x: 742, startPoint y: 143, endPoint x: 741, endPoint y: 133, distance: 9.7
click at [741, 156] on h3 "Leave internal note" at bounding box center [729, 158] width 83 height 5
click at [754, 80] on app-icon "Edit feedback" at bounding box center [754, 82] width 5 height 5
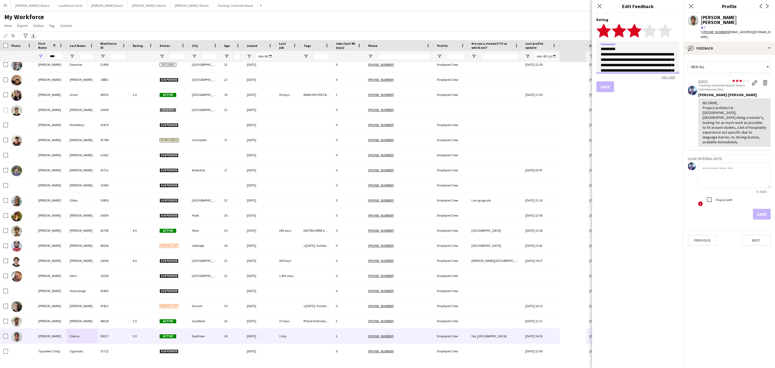
click at [644, 48] on textarea "**********" at bounding box center [637, 57] width 83 height 32
type textarea "**********"
click at [611, 82] on button "Save" at bounding box center [605, 86] width 18 height 11
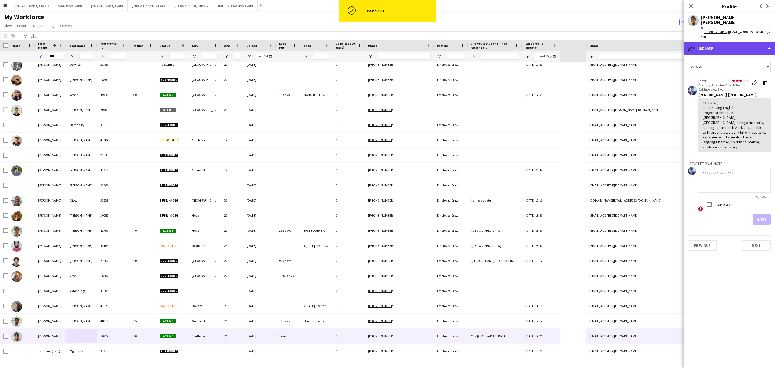
click at [734, 42] on div "bubble-pencil Feedback" at bounding box center [728, 48] width 91 height 13
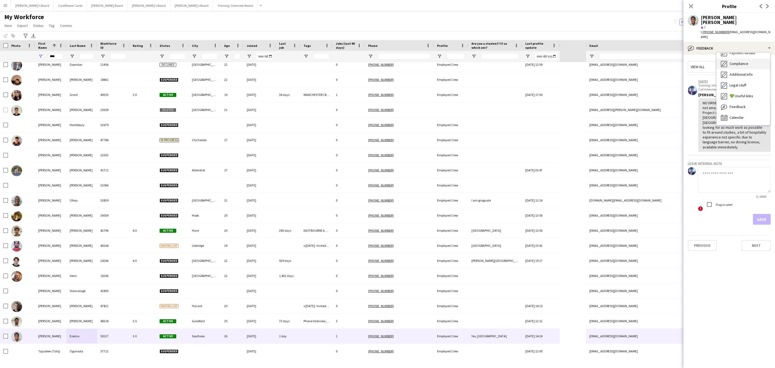
click at [739, 58] on div "Compliance Compliance" at bounding box center [742, 63] width 53 height 11
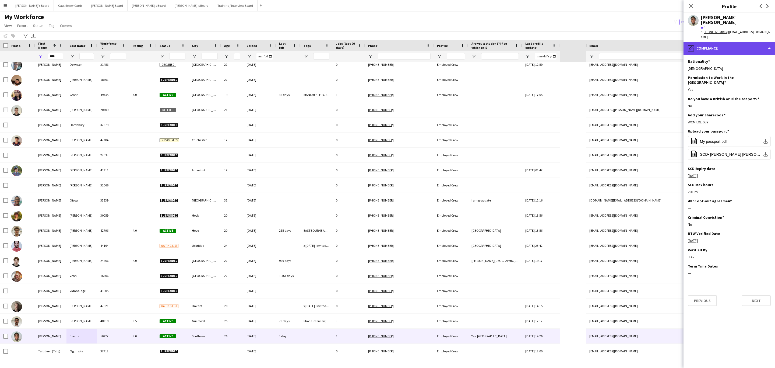
click at [726, 42] on div "pencil4 Compliance" at bounding box center [728, 48] width 91 height 13
click at [748, 101] on span "Compliance" at bounding box center [738, 103] width 19 height 5
click at [727, 42] on div "pencil4 Compliance" at bounding box center [728, 48] width 91 height 13
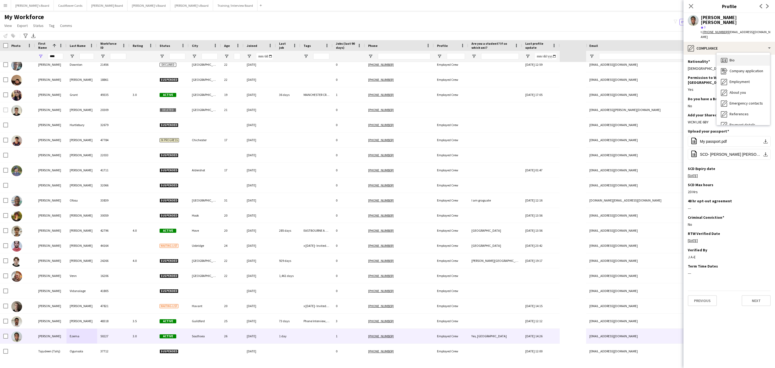
click at [741, 55] on div "Bio Bio" at bounding box center [742, 60] width 53 height 11
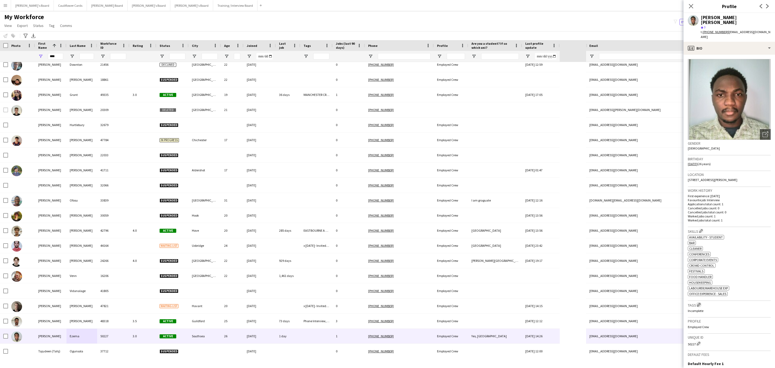
click at [698, 302] on app-icon "Edit crew company tags" at bounding box center [699, 304] width 4 height 4
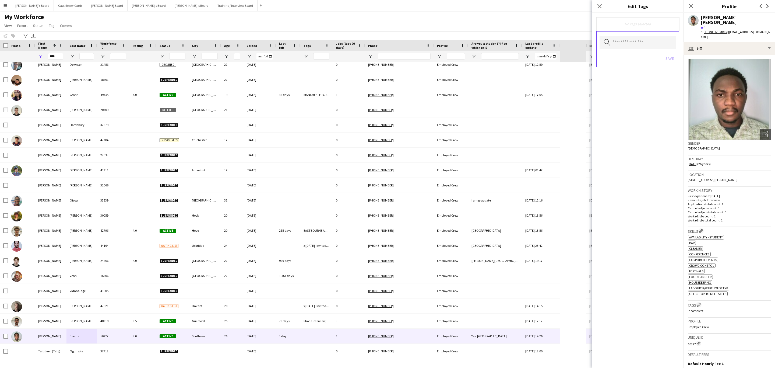
click at [644, 37] on input "text" at bounding box center [637, 42] width 76 height 13
type input "***"
click at [640, 52] on mat-option "RTW Verified" at bounding box center [637, 57] width 77 height 13
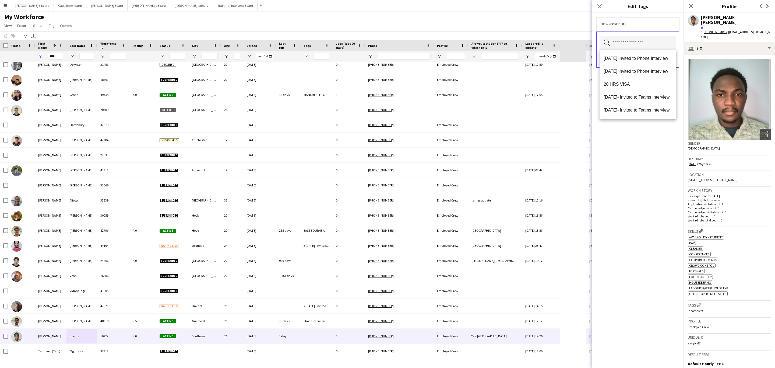
click at [608, 209] on div "RTW Verified Remove Search by tag name Save" at bounding box center [637, 190] width 91 height 355
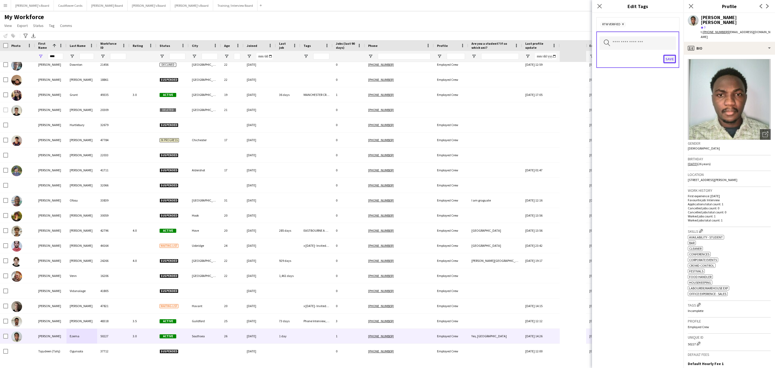
click at [665, 61] on button "Save" at bounding box center [669, 59] width 13 height 9
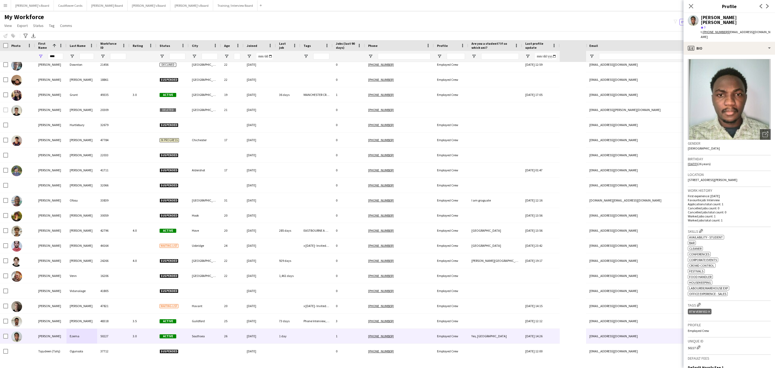
drag, startPoint x: 689, startPoint y: 5, endPoint x: 563, endPoint y: 167, distance: 205.0
click at [689, 5] on icon at bounding box center [691, 6] width 4 height 4
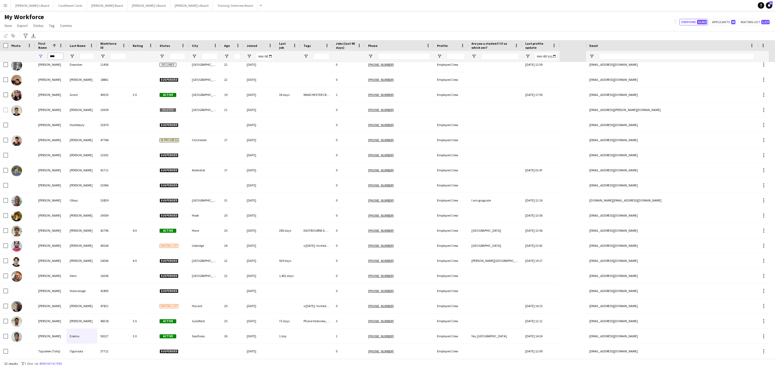
click at [55, 58] on input "****" at bounding box center [55, 56] width 15 height 6
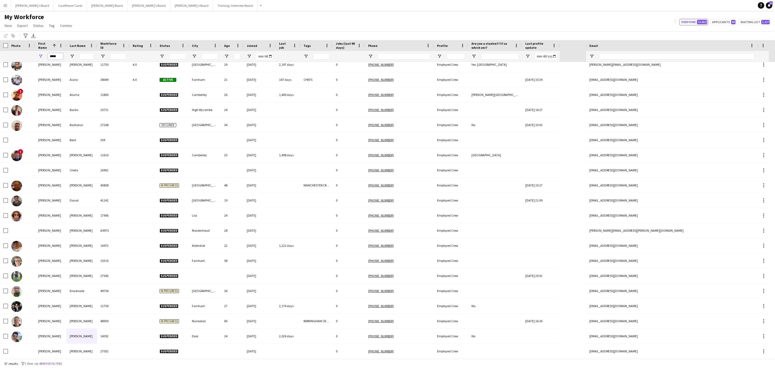
type input "*****"
click at [85, 57] on input "Last Name Filter Input" at bounding box center [86, 56] width 15 height 6
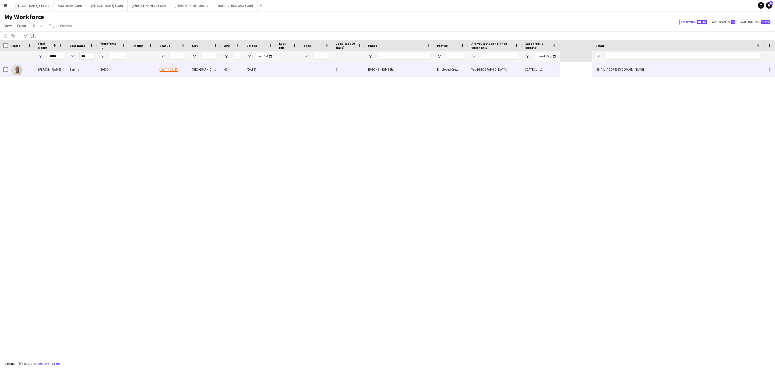
type input "***"
click at [100, 73] on div "50230" at bounding box center [113, 69] width 32 height 15
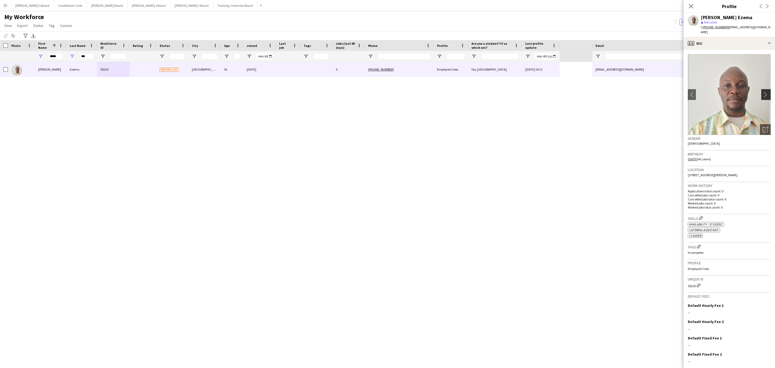
click at [762, 91] on app-icon "chevron-right" at bounding box center [766, 94] width 8 height 6
click at [736, 40] on div "profile Bio" at bounding box center [728, 43] width 91 height 13
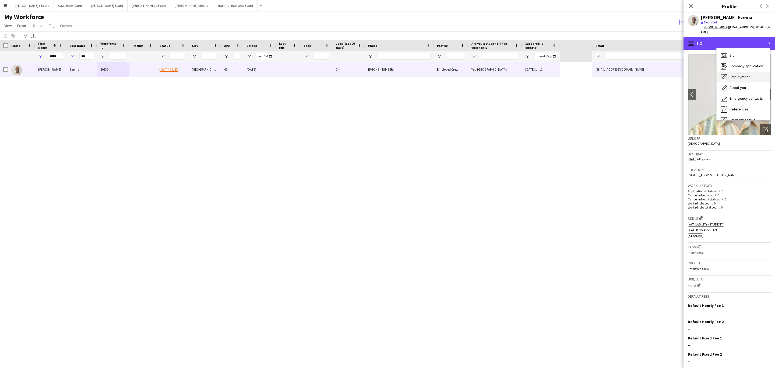
scroll to position [72, 0]
click at [745, 67] on span "Additional info" at bounding box center [740, 69] width 23 height 5
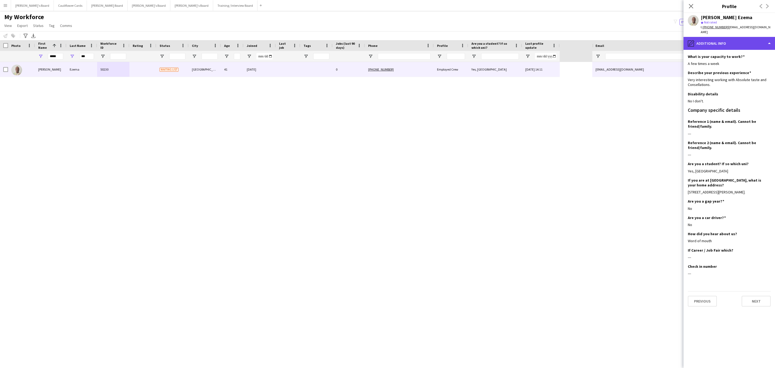
click at [713, 37] on div "pencil4 Additional info" at bounding box center [728, 43] width 91 height 13
click at [744, 57] on div "Compliance Compliance" at bounding box center [742, 59] width 53 height 11
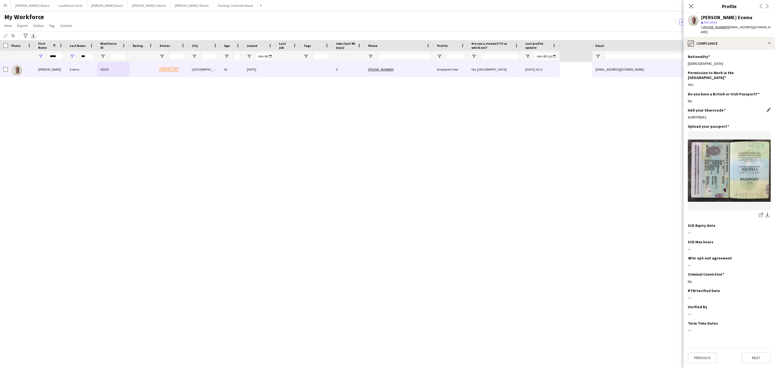
click at [703, 115] on div "WJRFPB6X2" at bounding box center [729, 117] width 83 height 5
copy div "WJRFPB6X2"
click at [724, 39] on div "pencil4 Compliance" at bounding box center [728, 43] width 91 height 13
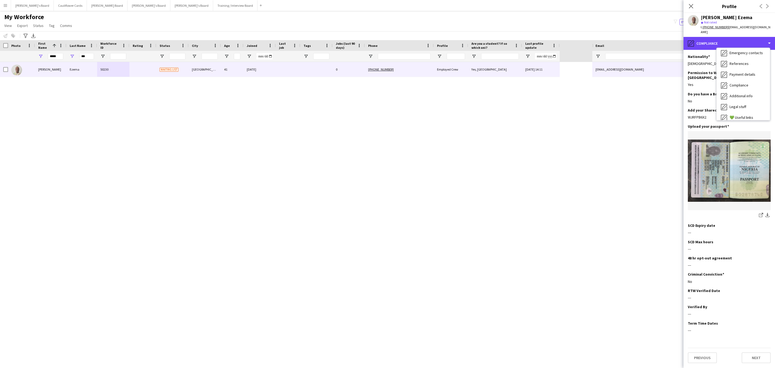
scroll to position [0, 0]
click at [730, 53] on span "Bio" at bounding box center [731, 55] width 5 height 5
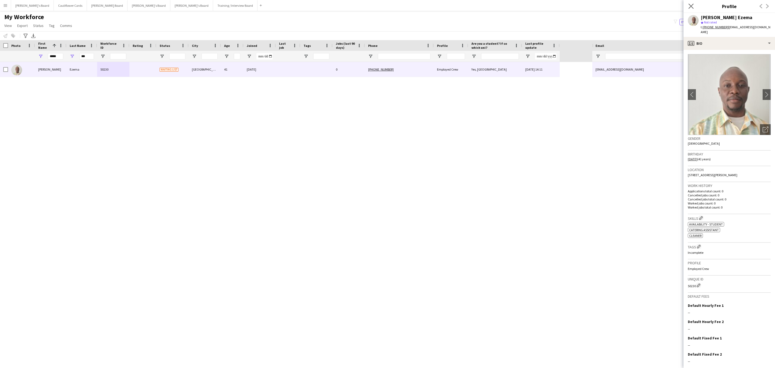
click at [688, 8] on app-icon "Close pop-in" at bounding box center [691, 6] width 8 height 8
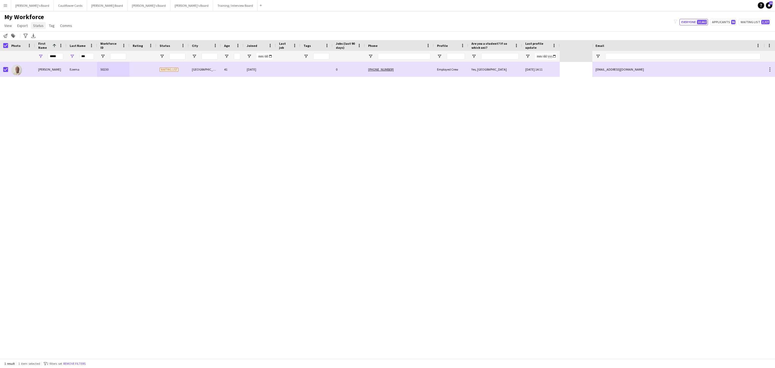
click at [37, 27] on span "Status" at bounding box center [38, 25] width 10 height 5
click at [44, 36] on link "Edit" at bounding box center [50, 36] width 38 height 11
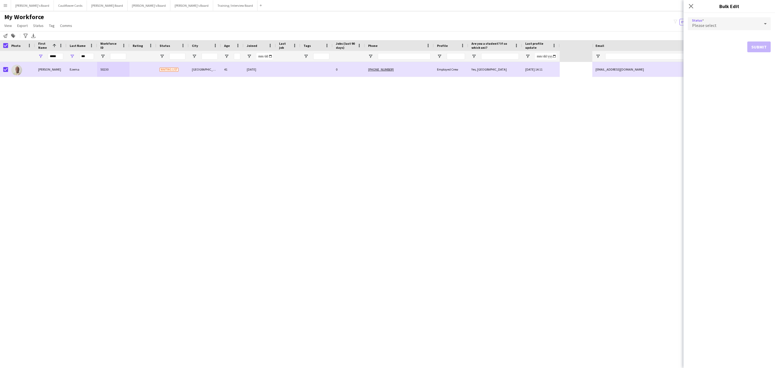
click at [719, 20] on div "Please select" at bounding box center [724, 23] width 72 height 13
click at [721, 34] on mat-option "Active" at bounding box center [729, 38] width 83 height 13
click at [764, 69] on button "Submit" at bounding box center [758, 65] width 23 height 11
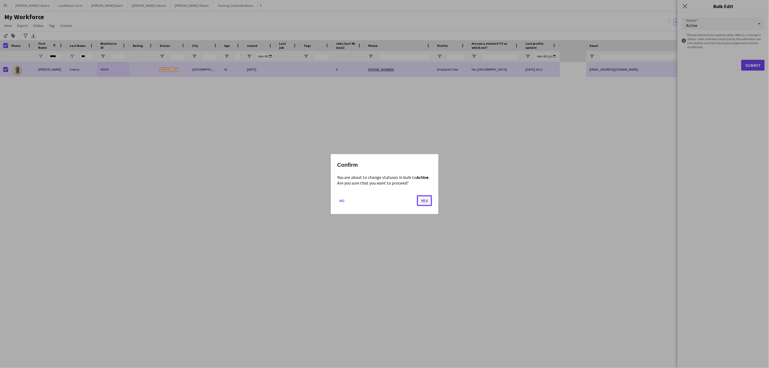
click at [422, 201] on button "Yes" at bounding box center [424, 200] width 15 height 11
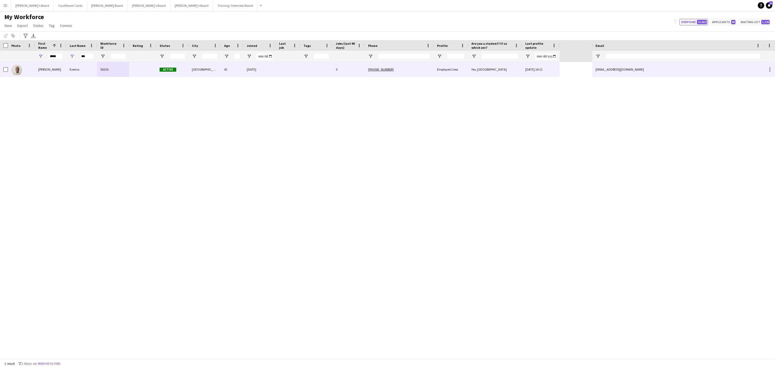
click at [288, 74] on div at bounding box center [288, 69] width 24 height 15
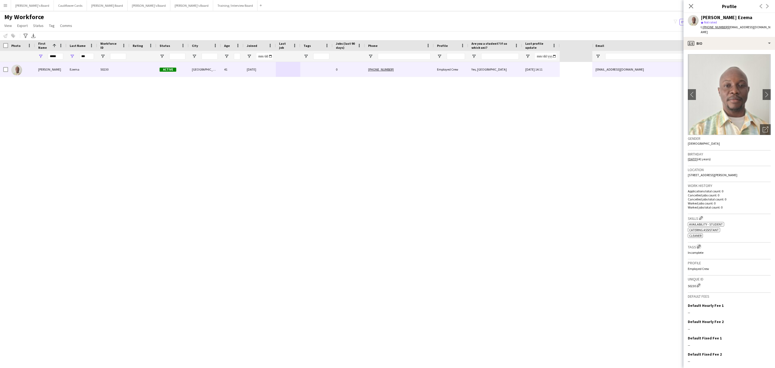
click at [700, 246] on app-icon "Edit crew company tags" at bounding box center [699, 246] width 4 height 4
click at [636, 48] on input "text" at bounding box center [637, 42] width 76 height 13
type input "***"
drag, startPoint x: 635, startPoint y: 61, endPoint x: 636, endPoint y: 126, distance: 64.6
click at [634, 61] on mat-option "RTW Verified" at bounding box center [637, 57] width 77 height 13
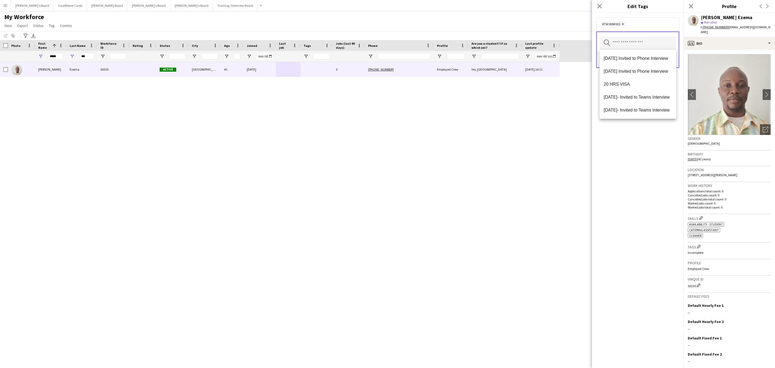
click at [645, 169] on div "RTW Verified Remove Search by tag name Save" at bounding box center [637, 190] width 91 height 355
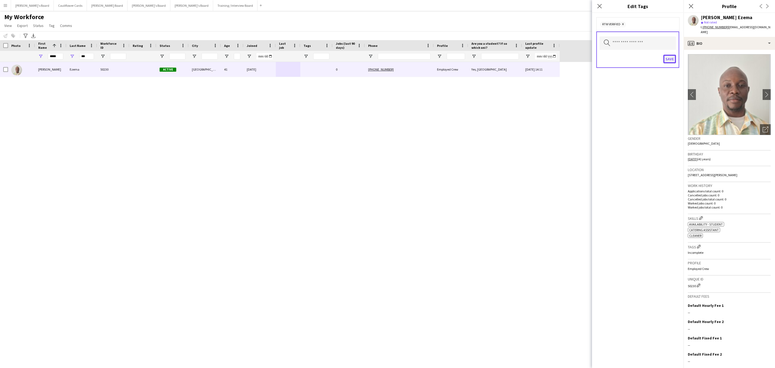
click at [673, 60] on button "Save" at bounding box center [669, 59] width 13 height 9
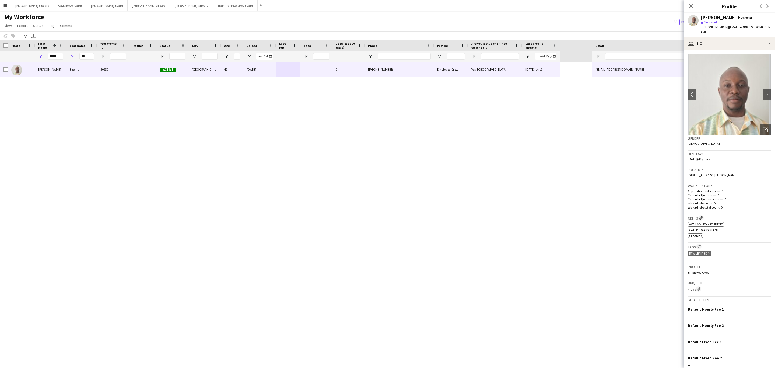
drag, startPoint x: 690, startPoint y: 5, endPoint x: 684, endPoint y: 9, distance: 7.8
click at [690, 5] on icon "Close pop-in" at bounding box center [691, 6] width 4 height 4
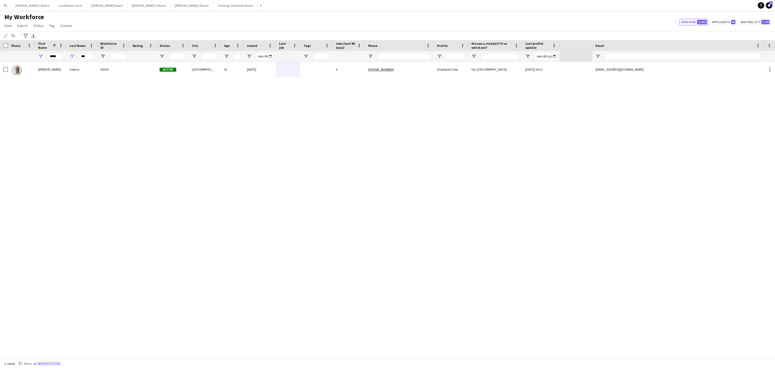
click at [60, 362] on button "Remove filters" at bounding box center [49, 363] width 24 height 6
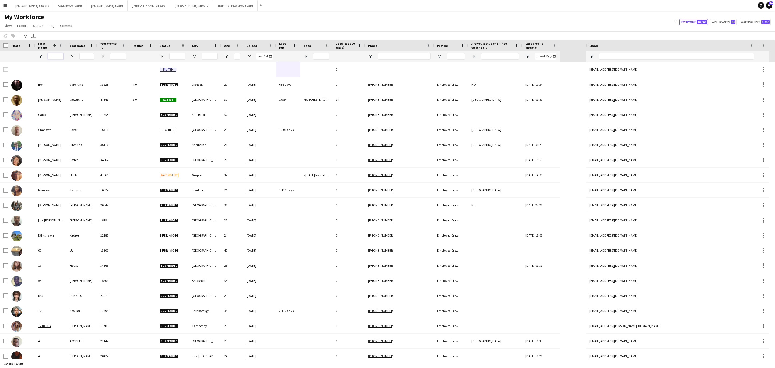
click at [57, 58] on input "First Name Filter Input" at bounding box center [55, 56] width 15 height 6
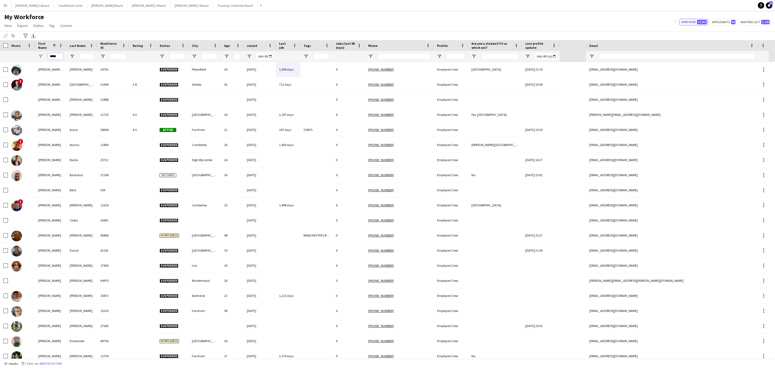
type input "*****"
click at [90, 54] on input "Last Name Filter Input" at bounding box center [86, 56] width 15 height 6
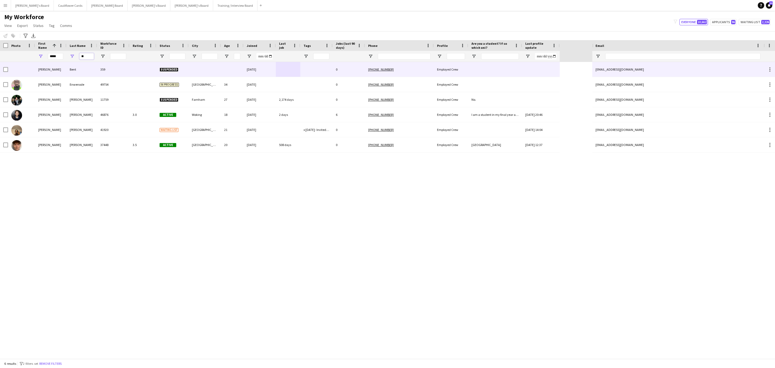
type input "*"
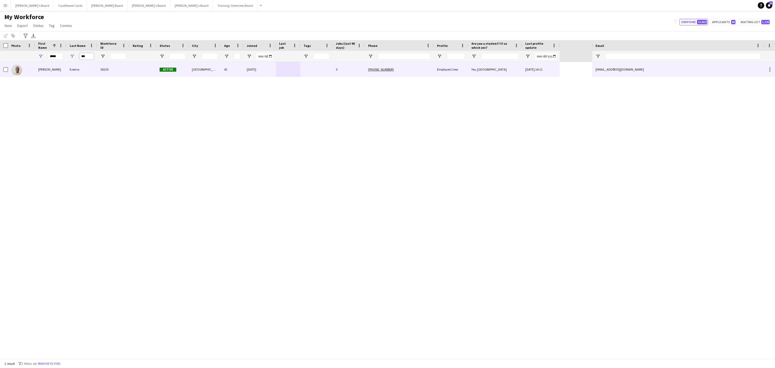
type input "***"
click at [87, 73] on div "Ezema" at bounding box center [81, 69] width 31 height 15
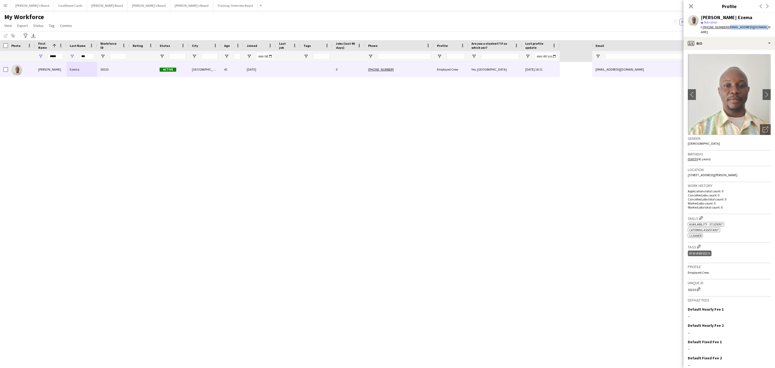
drag, startPoint x: 765, startPoint y: 26, endPoint x: 726, endPoint y: 28, distance: 38.8
click at [726, 28] on div "Peter Udokamma Ezema star Not rated t. +447352449270 | peterezema19@gmail.com" at bounding box center [728, 25] width 91 height 24
copy span "peterezema19@gmail.com"
drag, startPoint x: 691, startPoint y: 7, endPoint x: 194, endPoint y: 342, distance: 599.8
click at [691, 7] on icon at bounding box center [691, 6] width 4 height 4
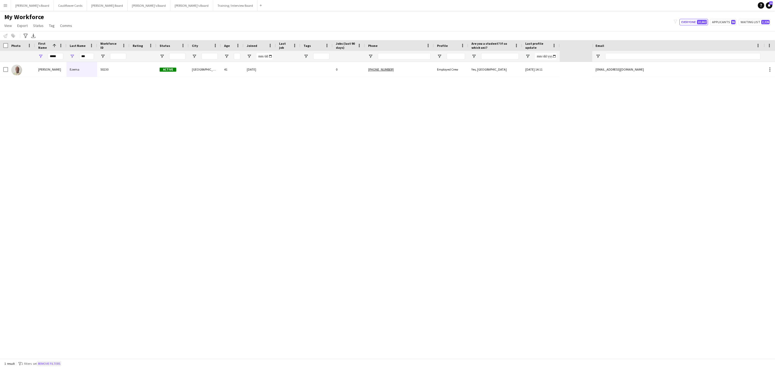
click at [58, 363] on button "Remove filters" at bounding box center [49, 363] width 24 height 6
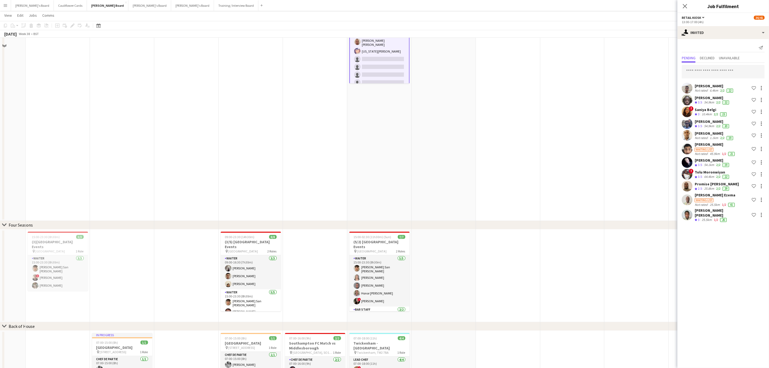
scroll to position [81, 0]
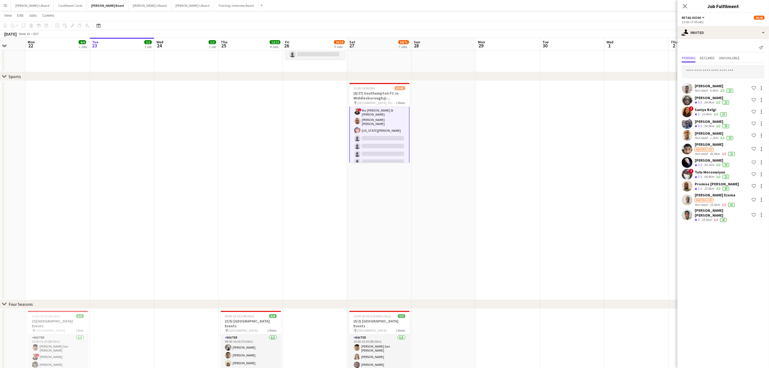
click at [379, 132] on app-card-role "Retail Kiosk 11I 1A 27/31 13:00-17:00 (4h) ! [PERSON_NAME] [PERSON_NAME] [PERSO…" at bounding box center [379, 39] width 60 height 257
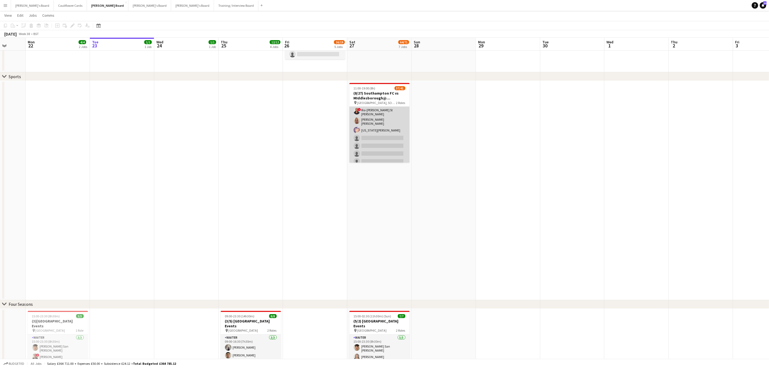
click at [376, 142] on app-card-role "Retail Kiosk 11I 1A 27/31 13:00-17:00 (4h) ! [PERSON_NAME] [PERSON_NAME] [PERSO…" at bounding box center [379, 39] width 60 height 256
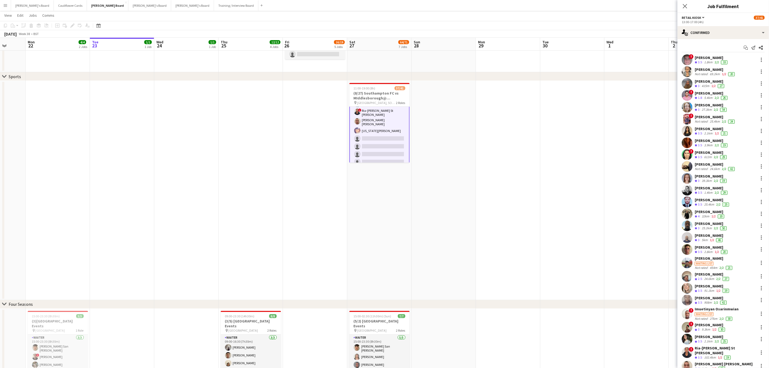
scroll to position [286, 0]
click at [728, 35] on div "single-neutral-actions-check-2 Confirmed" at bounding box center [722, 32] width 91 height 13
click at [730, 58] on span "Invited" at bounding box center [732, 55] width 11 height 5
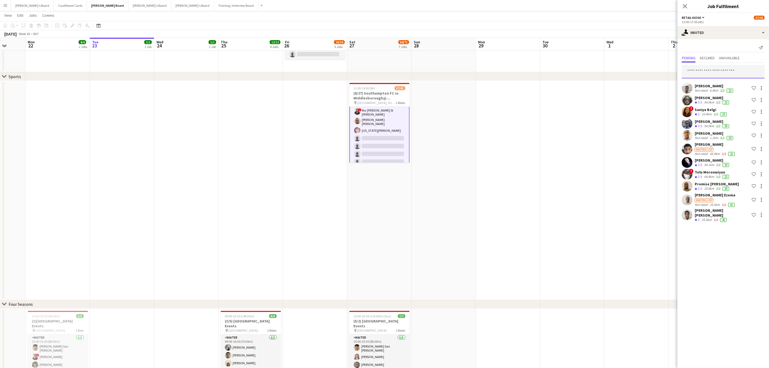
click at [710, 76] on input "text" at bounding box center [722, 71] width 83 height 13
type input "*****"
click at [726, 83] on span "Vishwaksha Odduri Active" at bounding box center [723, 85] width 74 height 5
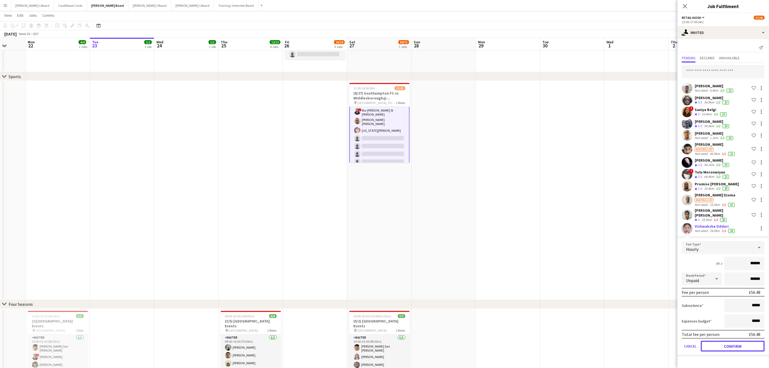
click at [733, 345] on button "Confirm" at bounding box center [733, 345] width 64 height 11
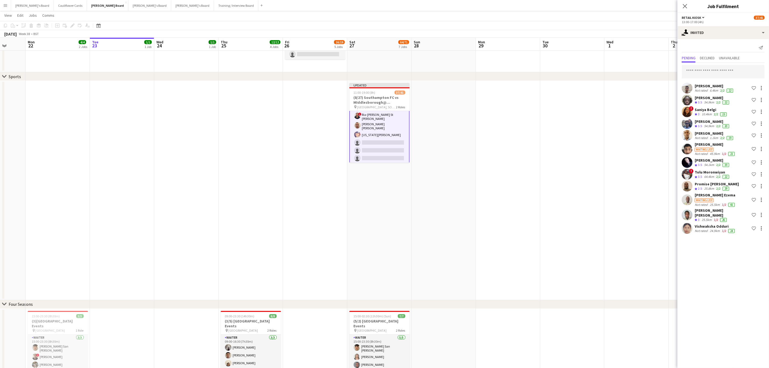
click at [383, 209] on app-date-cell "Updated 11:00-19:00 (8h) 37/41 (8/27) Southampton FC vs MIddlesborough@ [GEOGRA…" at bounding box center [379, 190] width 64 height 219
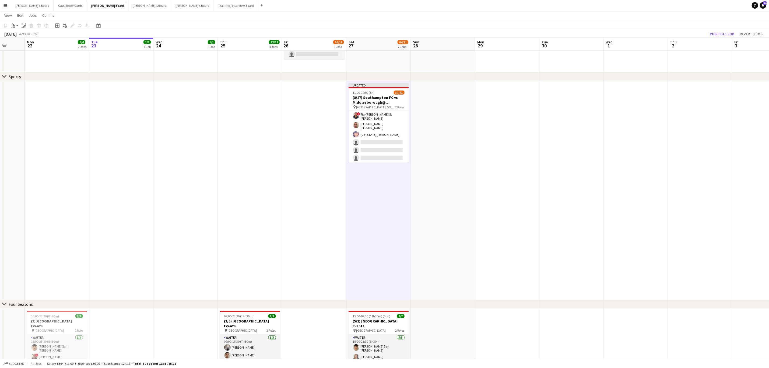
drag, startPoint x: 386, startPoint y: 98, endPoint x: 481, endPoint y: 80, distance: 96.5
click at [386, 99] on h3 "(8/27) Southampton FC vs MIddlesborough@ [GEOGRAPHIC_DATA]" at bounding box center [378, 100] width 60 height 10
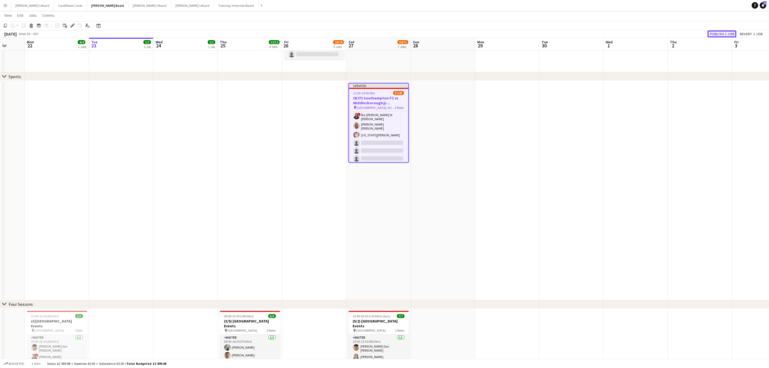
click at [713, 35] on button "Publish 1 job" at bounding box center [721, 33] width 29 height 7
click at [214, 6] on button "Training / Interview Board Close" at bounding box center [236, 5] width 44 height 10
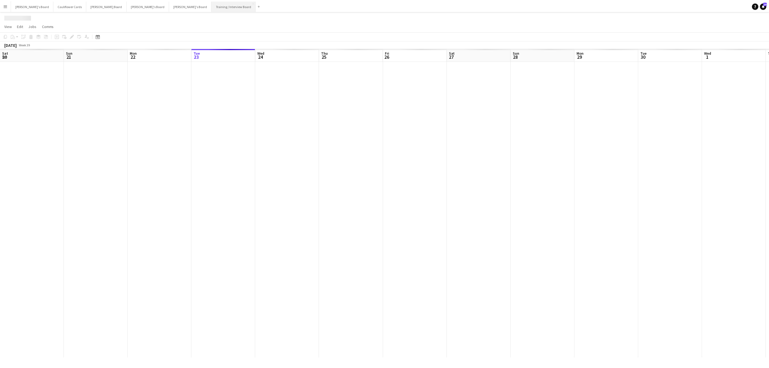
scroll to position [0, 129]
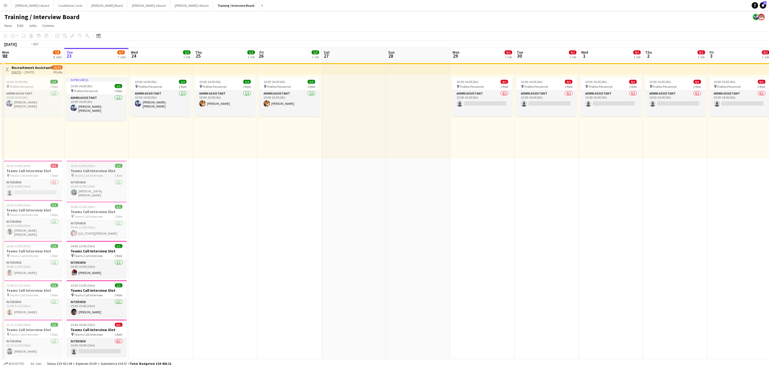
click at [79, 169] on h3 "Teams Call Interview Slot" at bounding box center [96, 170] width 60 height 5
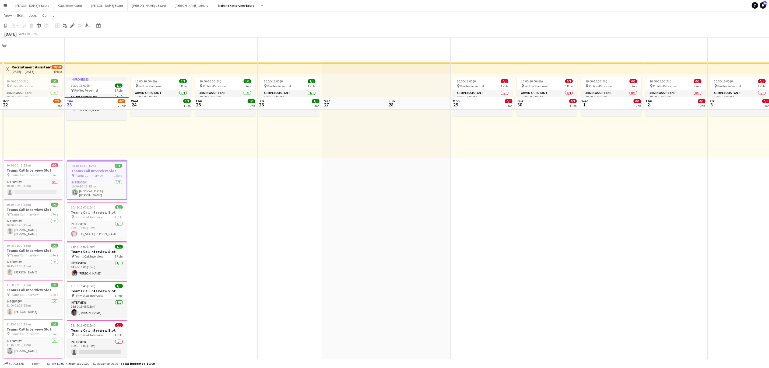
scroll to position [242, 0]
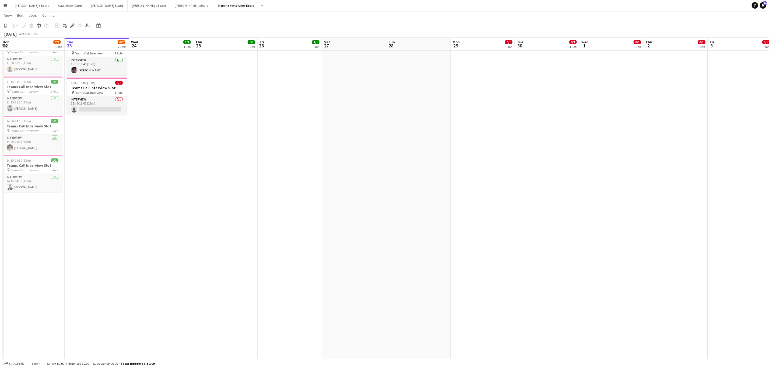
click at [94, 251] on app-date-cell "In progress 10:00-16:00 (6h) 1/1 pin Profiles Personnel 1 Role Admin Assistant …" at bounding box center [97, 206] width 64 height 776
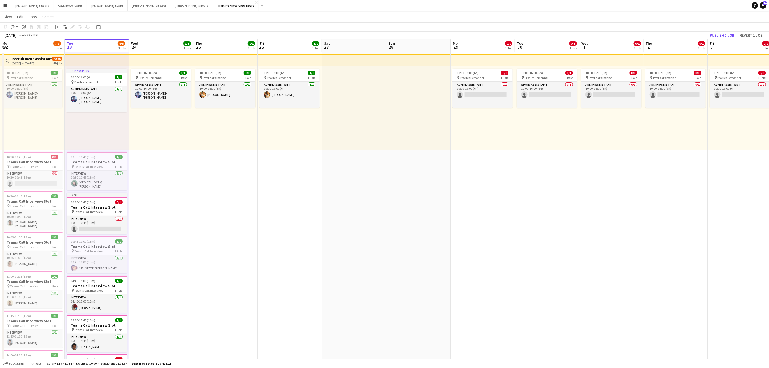
scroll to position [0, 0]
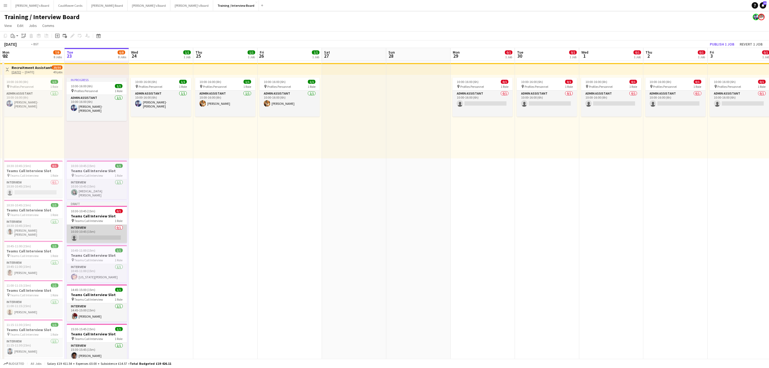
click at [116, 231] on app-card-role "Interview 0/1 10:30-10:45 (15m) single-neutral-actions" at bounding box center [97, 233] width 60 height 18
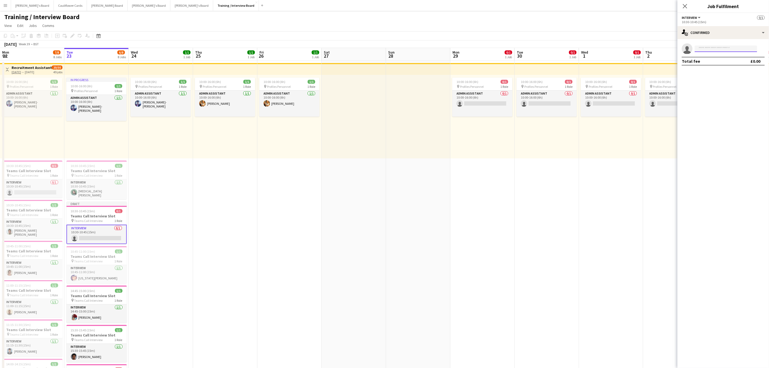
click at [733, 49] on input at bounding box center [725, 48] width 62 height 6
type input "**********"
drag, startPoint x: 731, startPoint y: 62, endPoint x: 733, endPoint y: 65, distance: 3.1
click at [732, 62] on span "[EMAIL_ADDRESS][DOMAIN_NAME]" at bounding box center [726, 61] width 54 height 4
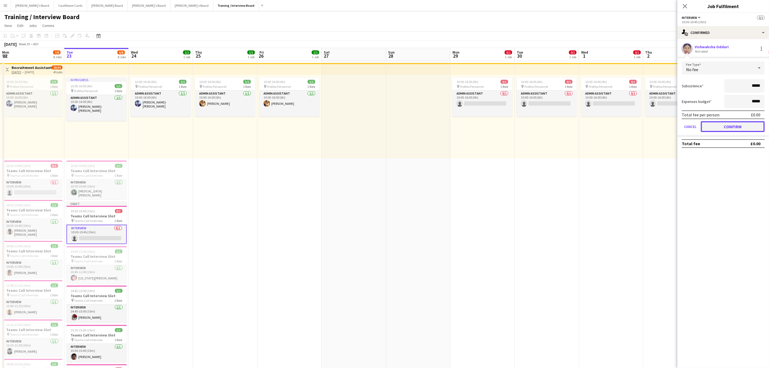
click at [740, 125] on button "Confirm" at bounding box center [733, 126] width 64 height 11
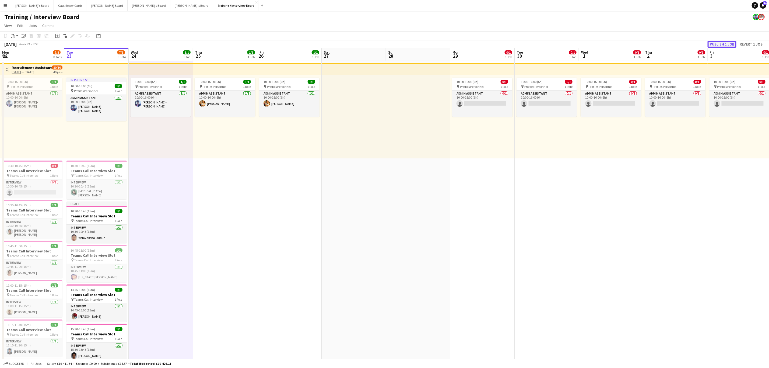
click at [715, 44] on button "Publish 1 job" at bounding box center [721, 44] width 29 height 7
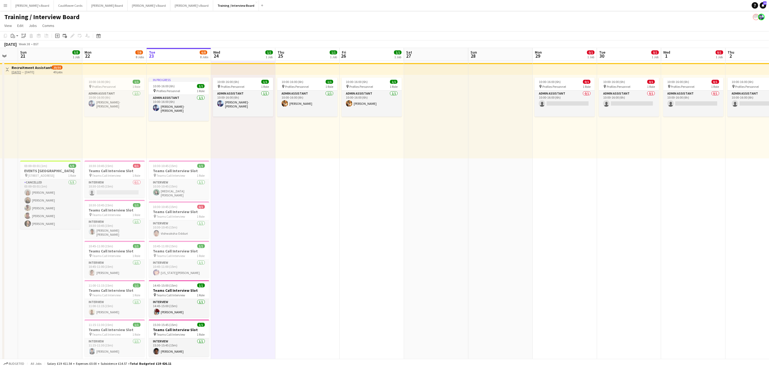
drag, startPoint x: 212, startPoint y: 158, endPoint x: 250, endPoint y: 164, distance: 38.4
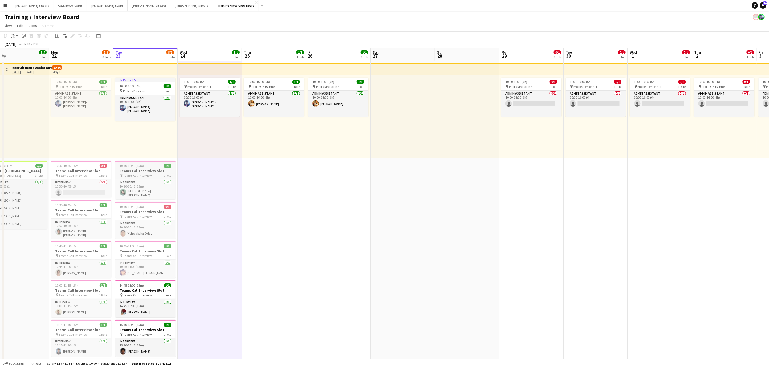
click at [151, 166] on div "10:30-10:45 (15m) 1/1" at bounding box center [145, 166] width 60 height 4
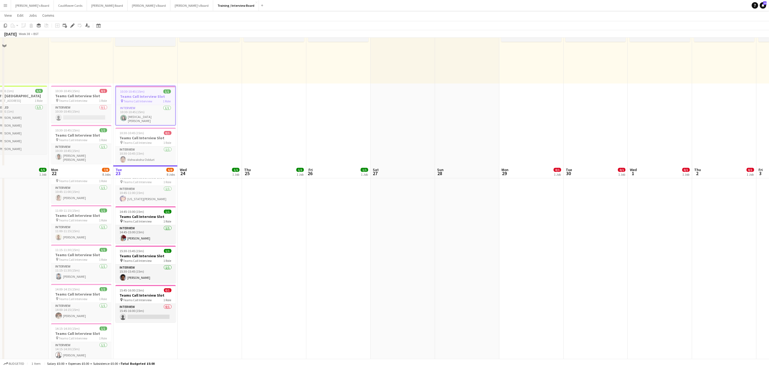
scroll to position [202, 0]
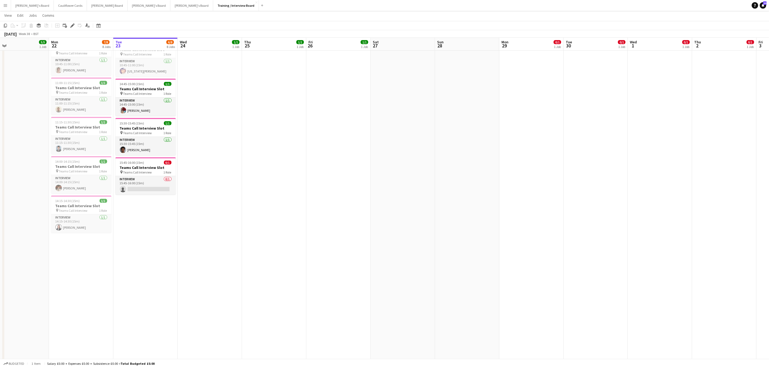
click at [147, 286] on app-date-cell "In progress 10:00-16:00 (6h) 1/1 pin Profiles Personnel 1 Role Admin Assistant …" at bounding box center [145, 246] width 64 height 776
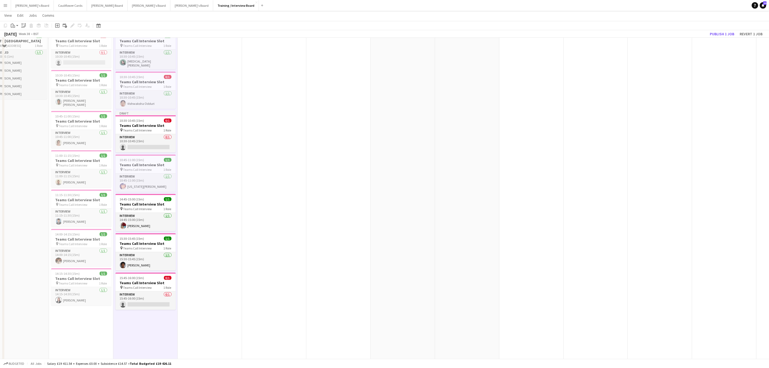
scroll to position [40, 0]
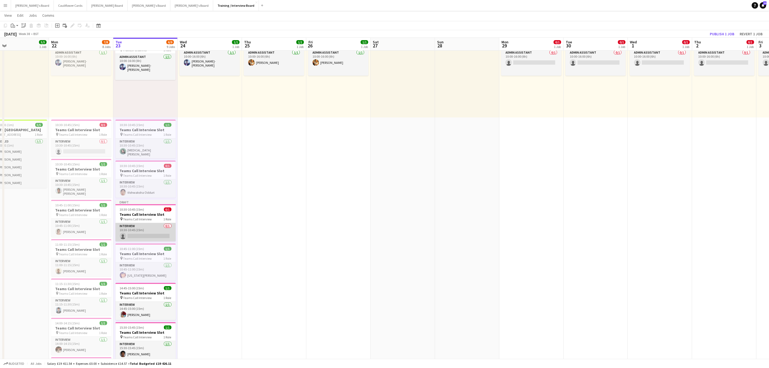
click at [149, 227] on app-card-role "Interview 0/1 10:30-10:45 (15m) single-neutral-actions" at bounding box center [145, 232] width 60 height 18
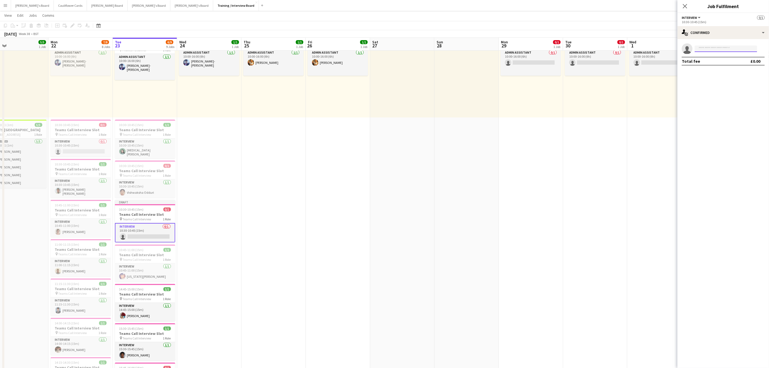
click at [714, 48] on input at bounding box center [725, 48] width 62 height 6
paste input "**********"
type input "**********"
drag, startPoint x: 739, startPoint y: 62, endPoint x: 739, endPoint y: 73, distance: 11.3
click at [739, 62] on span "[EMAIL_ADDRESS][DOMAIN_NAME]" at bounding box center [726, 61] width 54 height 4
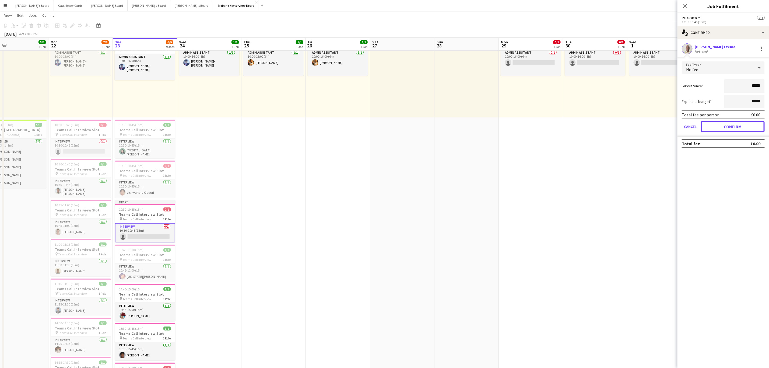
drag, startPoint x: 712, startPoint y: 128, endPoint x: 676, endPoint y: 146, distance: 40.8
click at [712, 127] on button "Confirm" at bounding box center [733, 126] width 64 height 11
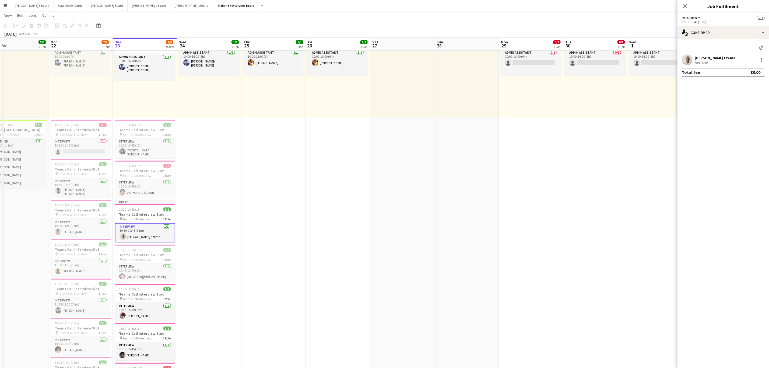
drag, startPoint x: 229, startPoint y: 237, endPoint x: 234, endPoint y: 230, distance: 9.2
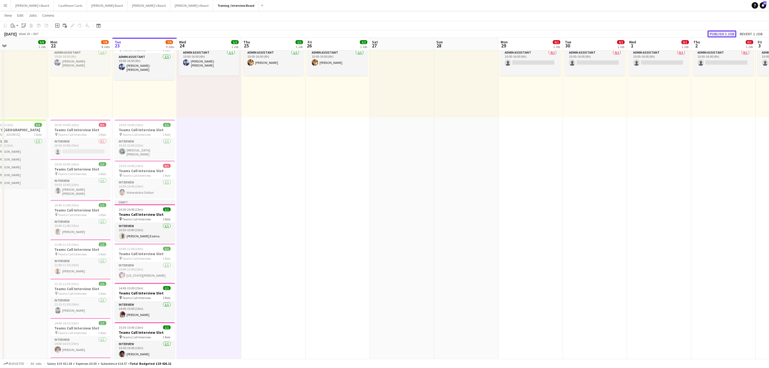
click at [721, 34] on button "Publish 1 job" at bounding box center [721, 33] width 29 height 7
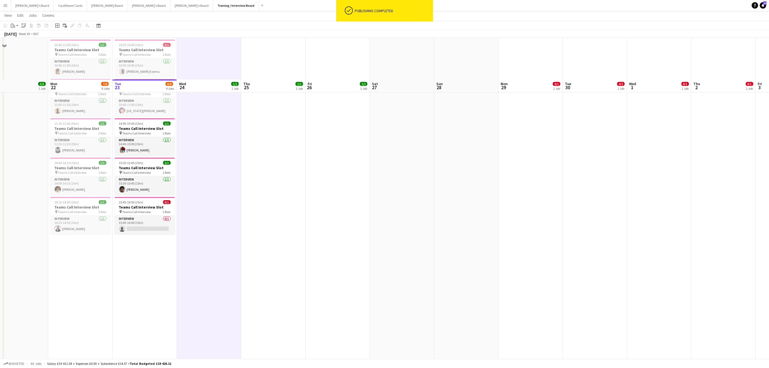
scroll to position [242, 0]
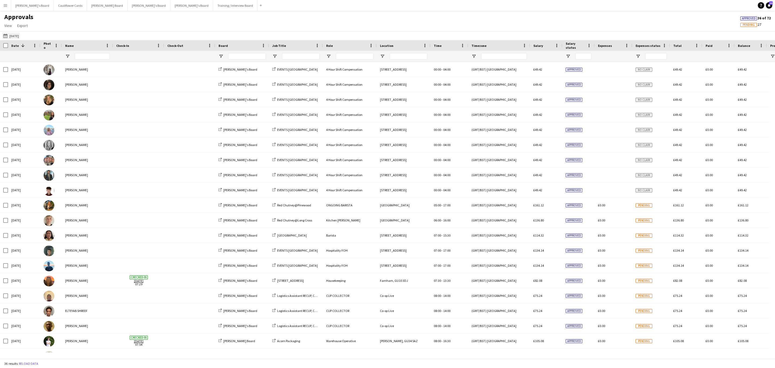
click at [5, 35] on app-icon "[DATE]" at bounding box center [6, 36] width 6 height 4
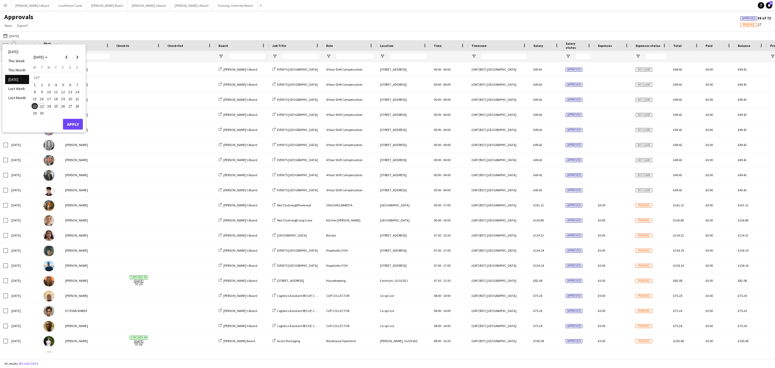
drag, startPoint x: 19, startPoint y: 50, endPoint x: 37, endPoint y: 62, distance: 21.7
click at [19, 49] on li "[DATE]" at bounding box center [17, 51] width 24 height 9
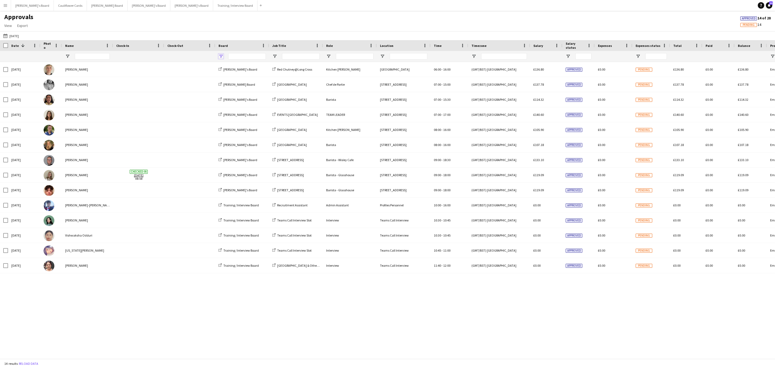
click at [219, 58] on span "Open Filter Menu" at bounding box center [220, 56] width 5 height 5
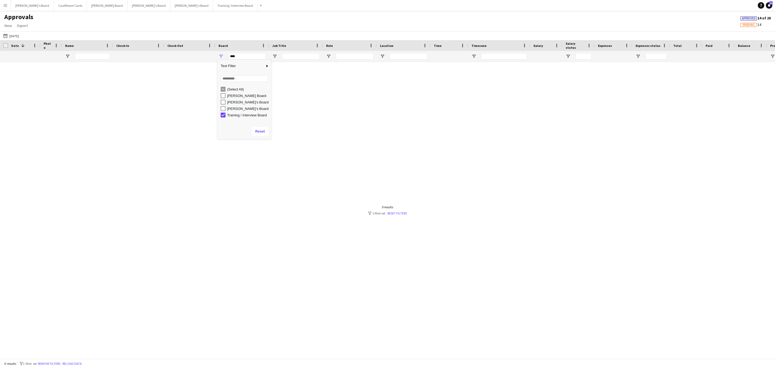
type input "**********"
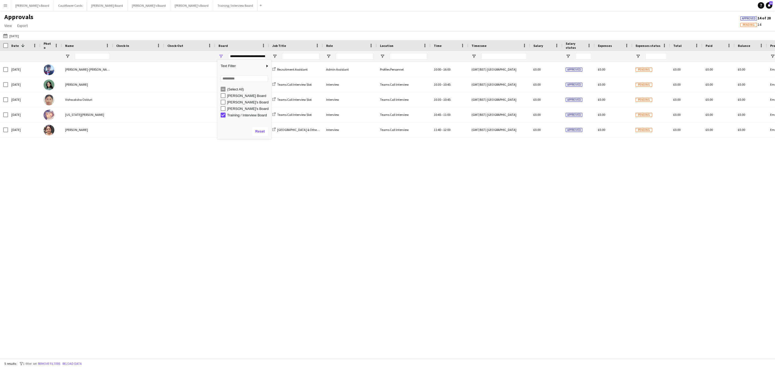
drag, startPoint x: 237, startPoint y: 204, endPoint x: 229, endPoint y: 192, distance: 14.1
click at [238, 204] on div "[DATE] [PERSON_NAME]-[PERSON_NAME] Training / Interview Board Recruitment Assis…" at bounding box center [387, 207] width 775 height 290
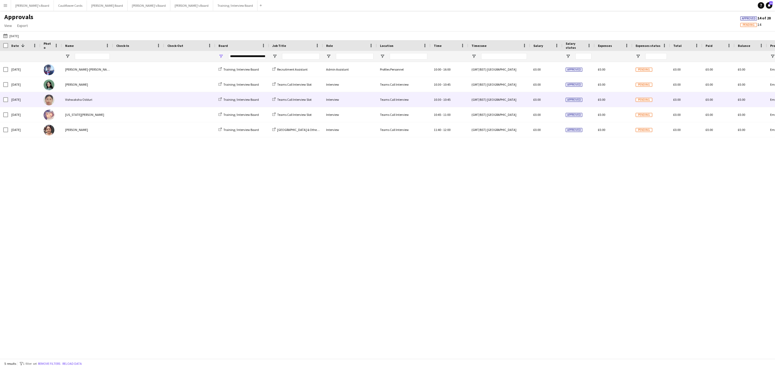
click at [89, 103] on div "Vishwaksha Odduri" at bounding box center [87, 99] width 51 height 15
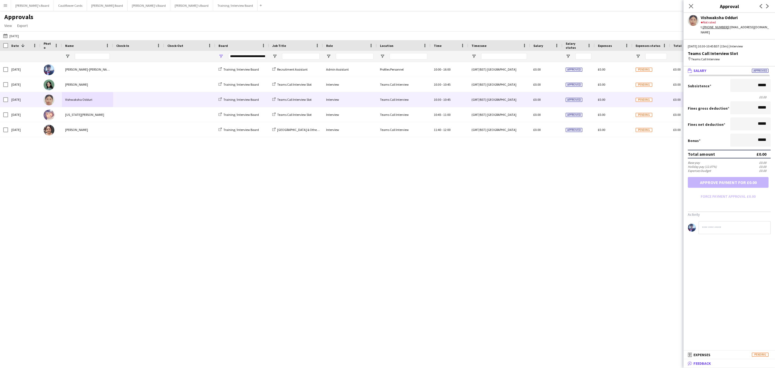
click at [722, 362] on mat-panel-title "bubble-pencil Feedback" at bounding box center [727, 363] width 89 height 5
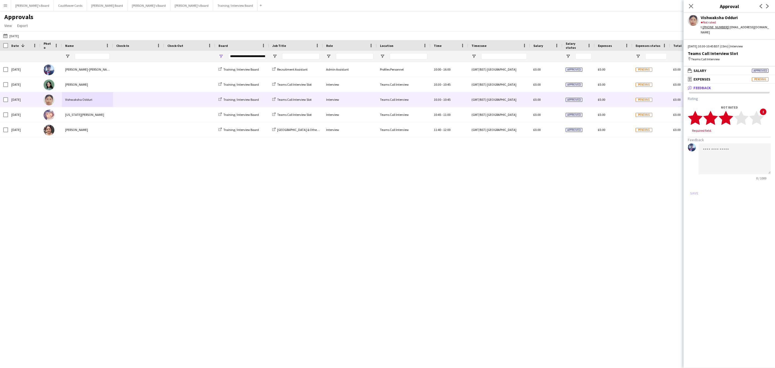
drag, startPoint x: 727, startPoint y: 114, endPoint x: 729, endPoint y: 123, distance: 9.3
click at [727, 114] on polygon at bounding box center [725, 118] width 15 height 14
click at [736, 140] on textarea at bounding box center [734, 153] width 72 height 31
click at [745, 150] on textarea "**********" at bounding box center [734, 153] width 72 height 31
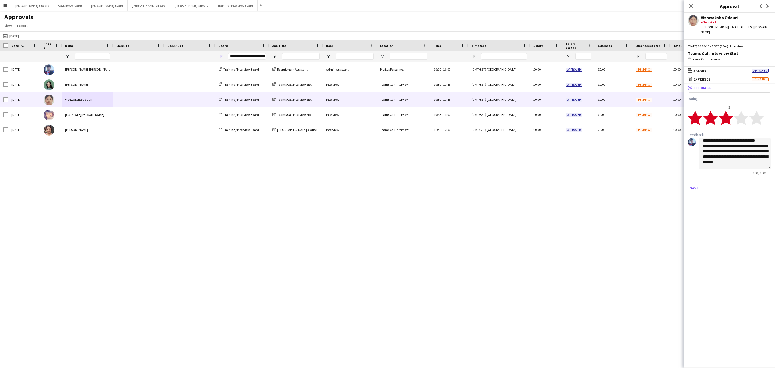
drag, startPoint x: 738, startPoint y: 147, endPoint x: 742, endPoint y: 162, distance: 15.9
click at [742, 171] on div "160 / 1000" at bounding box center [734, 173] width 72 height 4
click at [724, 155] on textarea "**********" at bounding box center [734, 153] width 72 height 31
click at [733, 157] on textarea "**********" at bounding box center [734, 153] width 72 height 31
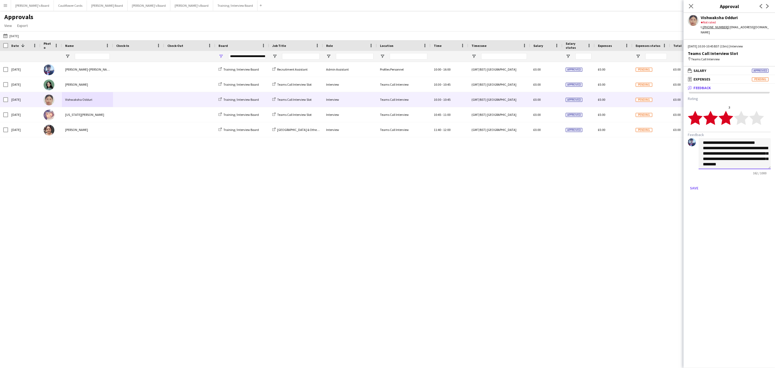
scroll to position [0, 0]
click at [759, 139] on textarea "**********" at bounding box center [734, 153] width 72 height 31
type textarea "**********"
click at [696, 183] on button "Save" at bounding box center [694, 187] width 13 height 9
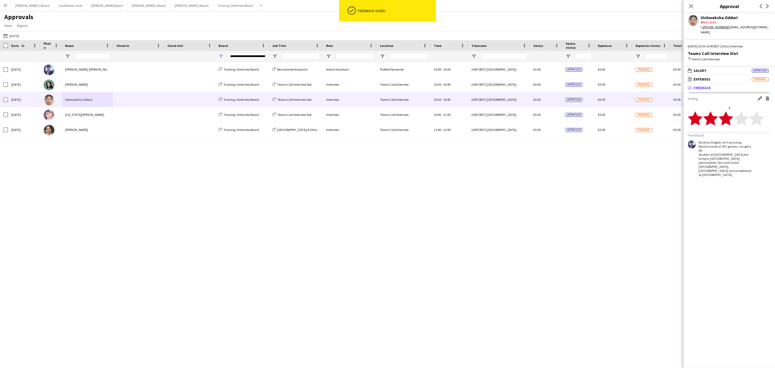
drag, startPoint x: 692, startPoint y: 7, endPoint x: 603, endPoint y: 23, distance: 90.2
click at [691, 7] on icon "Close pop-in" at bounding box center [691, 6] width 4 height 4
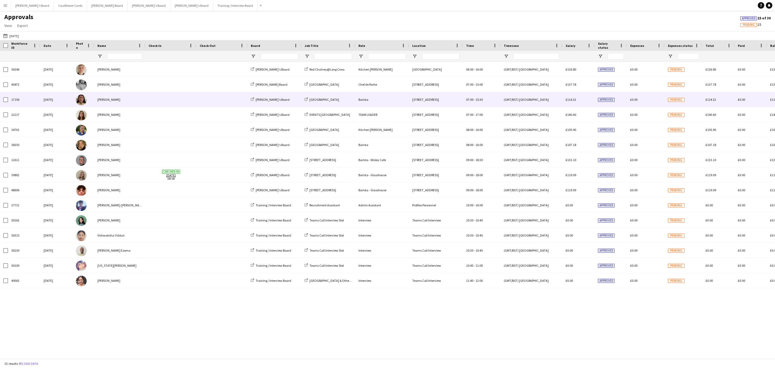
type input "**********"
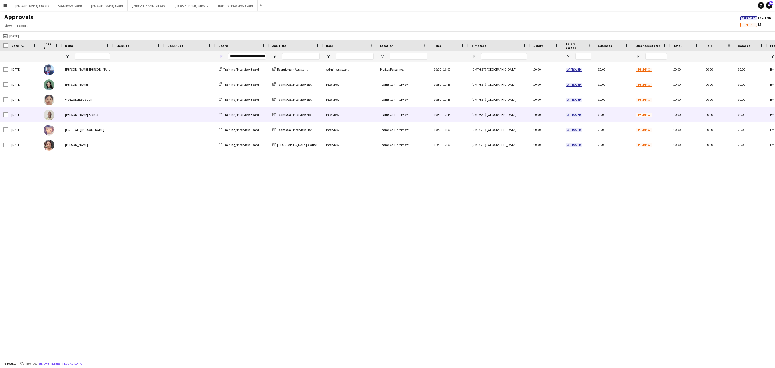
drag, startPoint x: 94, startPoint y: 115, endPoint x: 270, endPoint y: 130, distance: 177.4
click at [94, 115] on div "[PERSON_NAME] Ezema" at bounding box center [87, 114] width 51 height 15
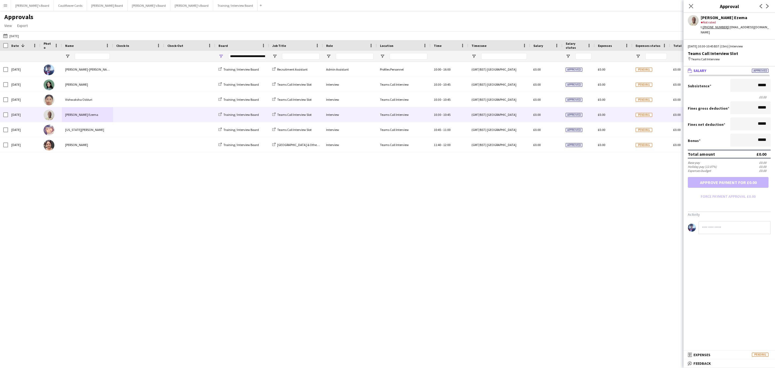
drag, startPoint x: 698, startPoint y: 366, endPoint x: 701, endPoint y: 338, distance: 28.9
click at [698, 365] on mat-expansion-panel-header "bubble-pencil Feedback" at bounding box center [728, 363] width 91 height 8
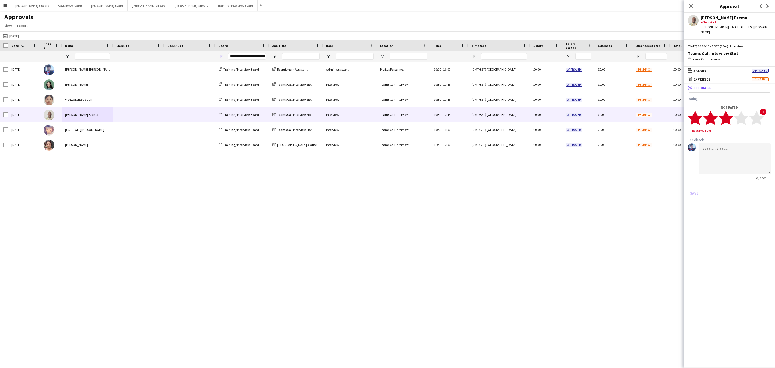
click at [727, 116] on polygon at bounding box center [725, 118] width 15 height 14
click at [730, 139] on textarea at bounding box center [734, 153] width 72 height 31
click at [753, 160] on textarea "**********" at bounding box center [734, 153] width 72 height 31
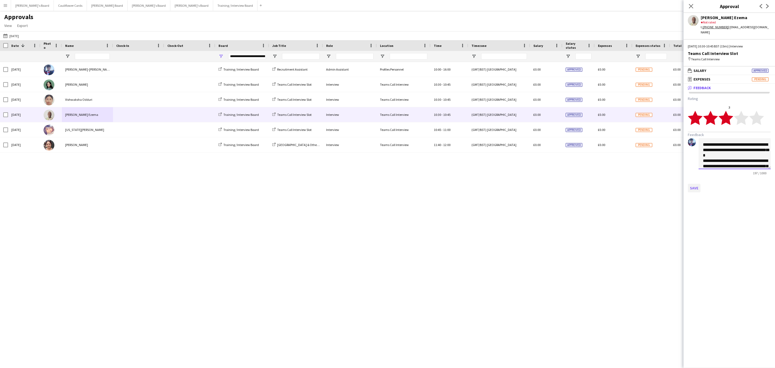
type textarea "**********"
click at [697, 183] on button "Save" at bounding box center [694, 187] width 13 height 9
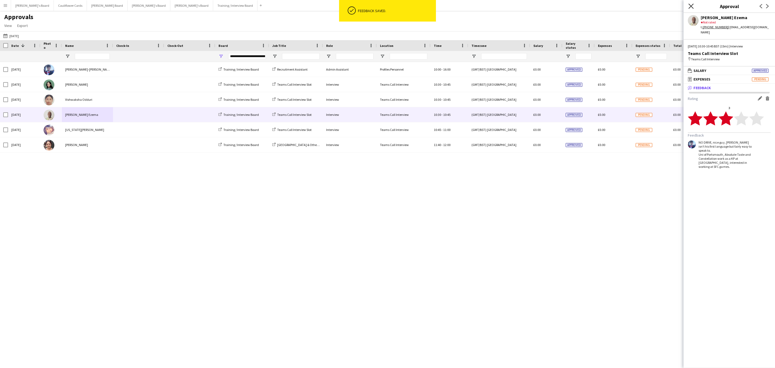
click at [690, 6] on icon at bounding box center [690, 5] width 5 height 5
